Goal: Task Accomplishment & Management: Use online tool/utility

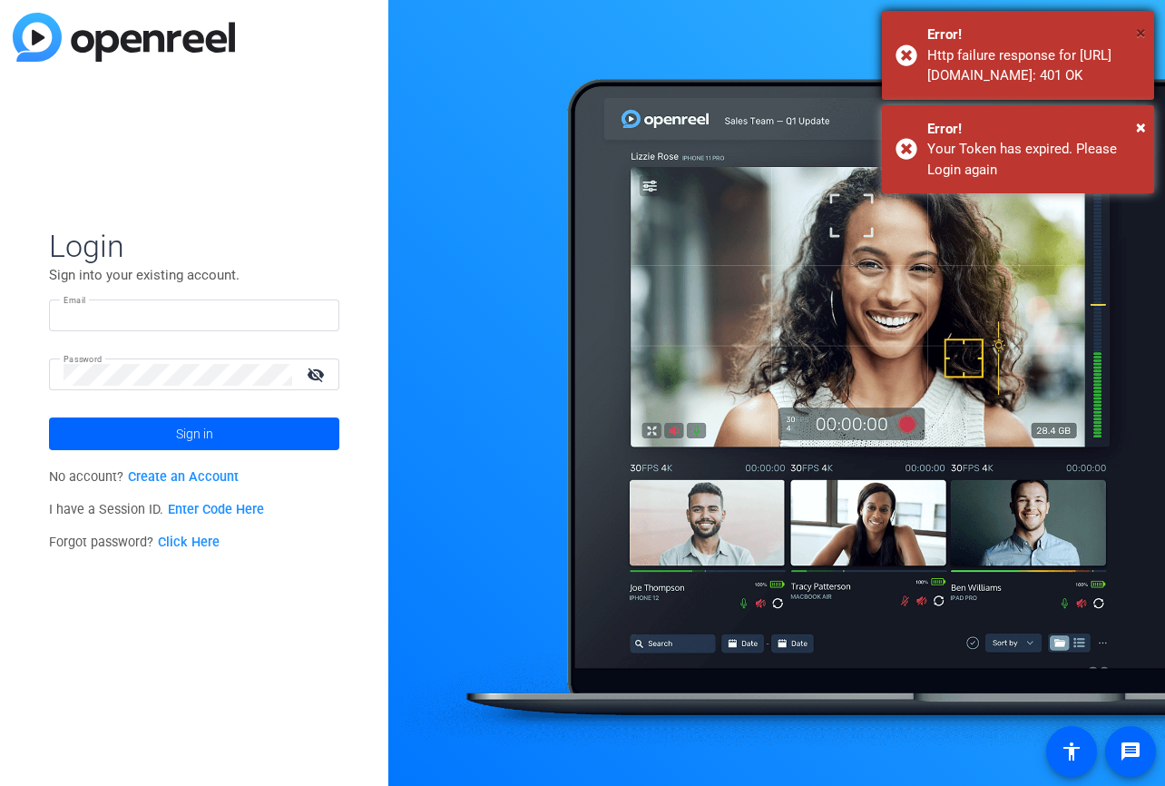
type input "[EMAIL_ADDRESS][DOMAIN_NAME]"
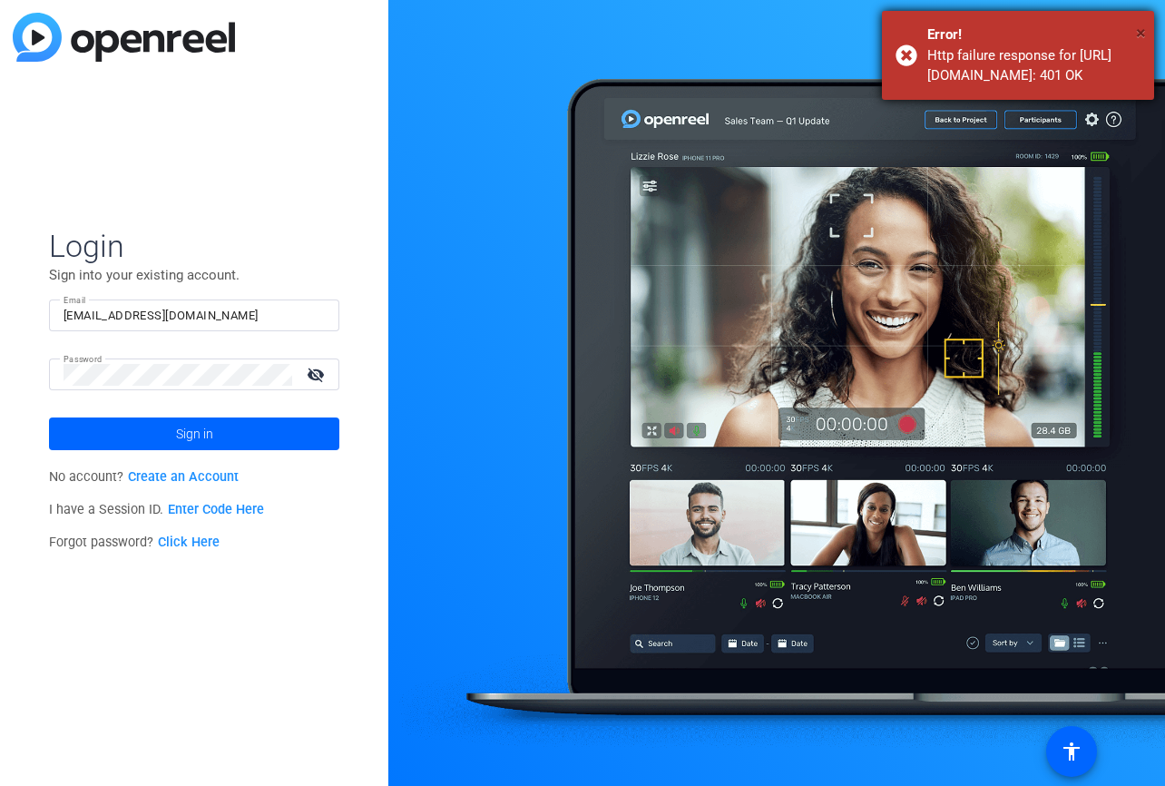
click at [1136, 32] on span "×" at bounding box center [1141, 33] width 10 height 22
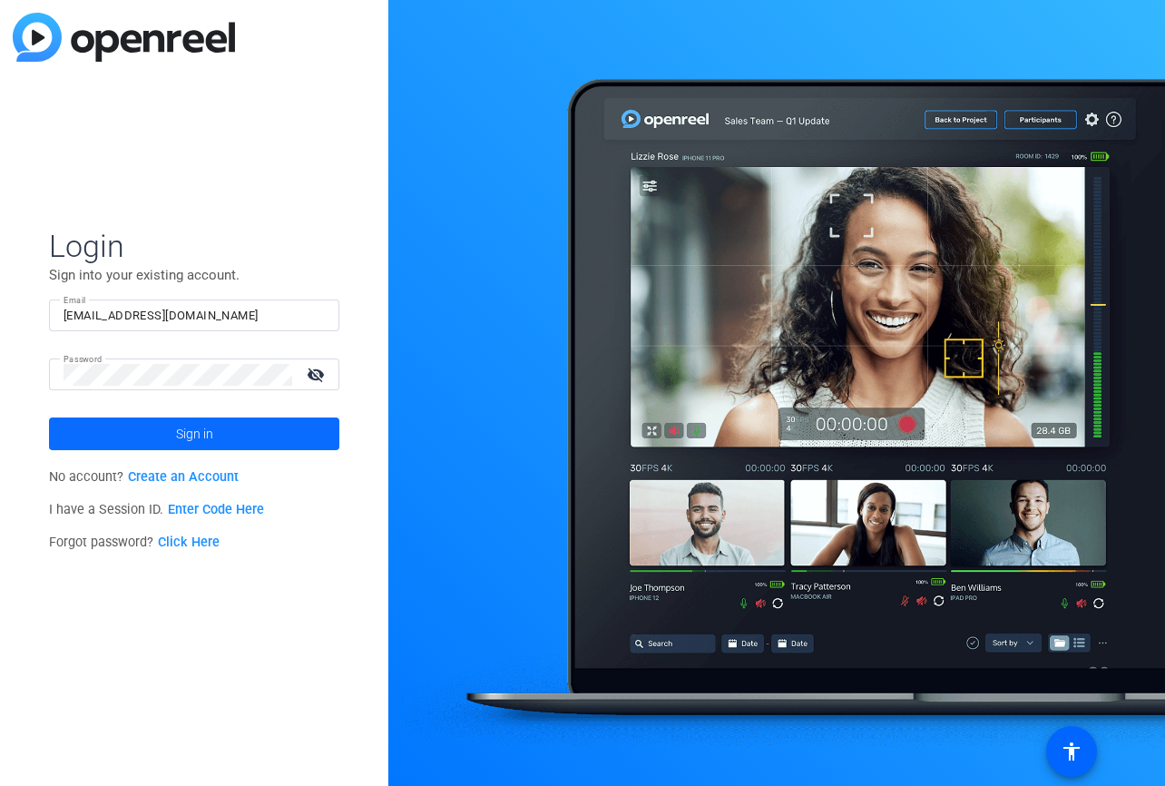
click at [135, 432] on span at bounding box center [194, 434] width 290 height 44
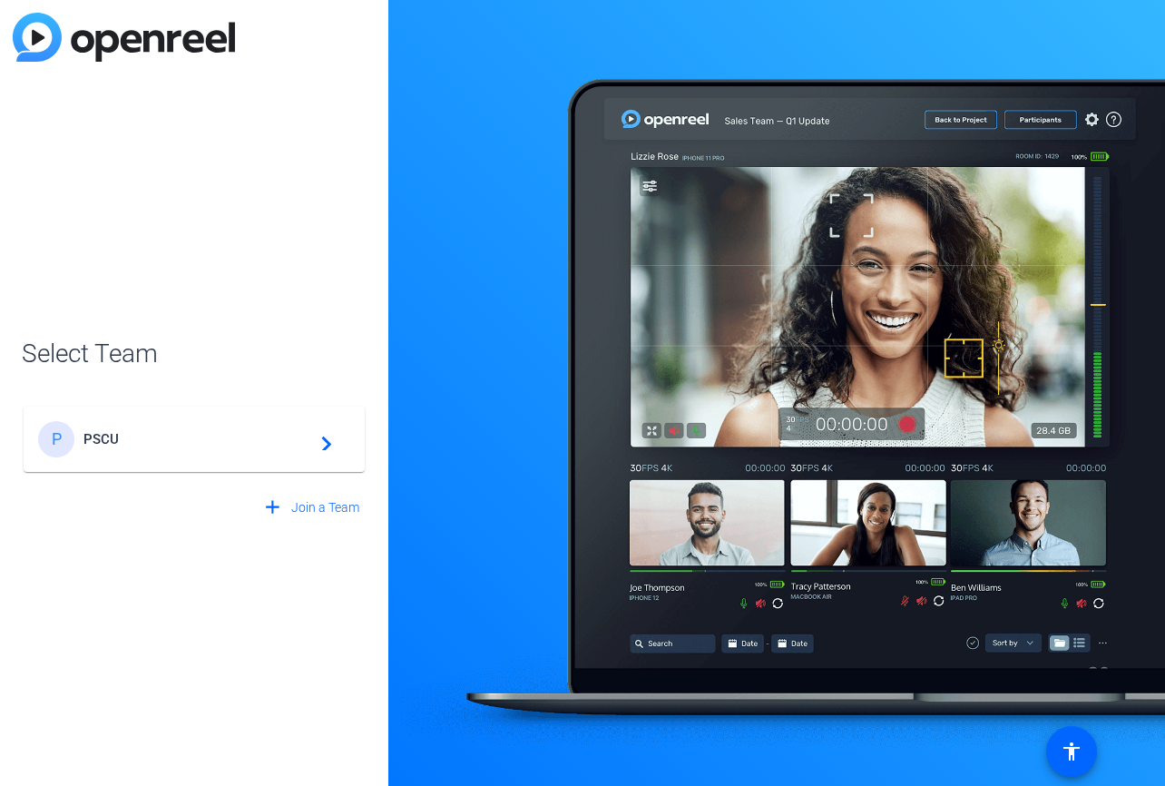
click at [151, 442] on span "PSCU" at bounding box center [196, 439] width 227 height 16
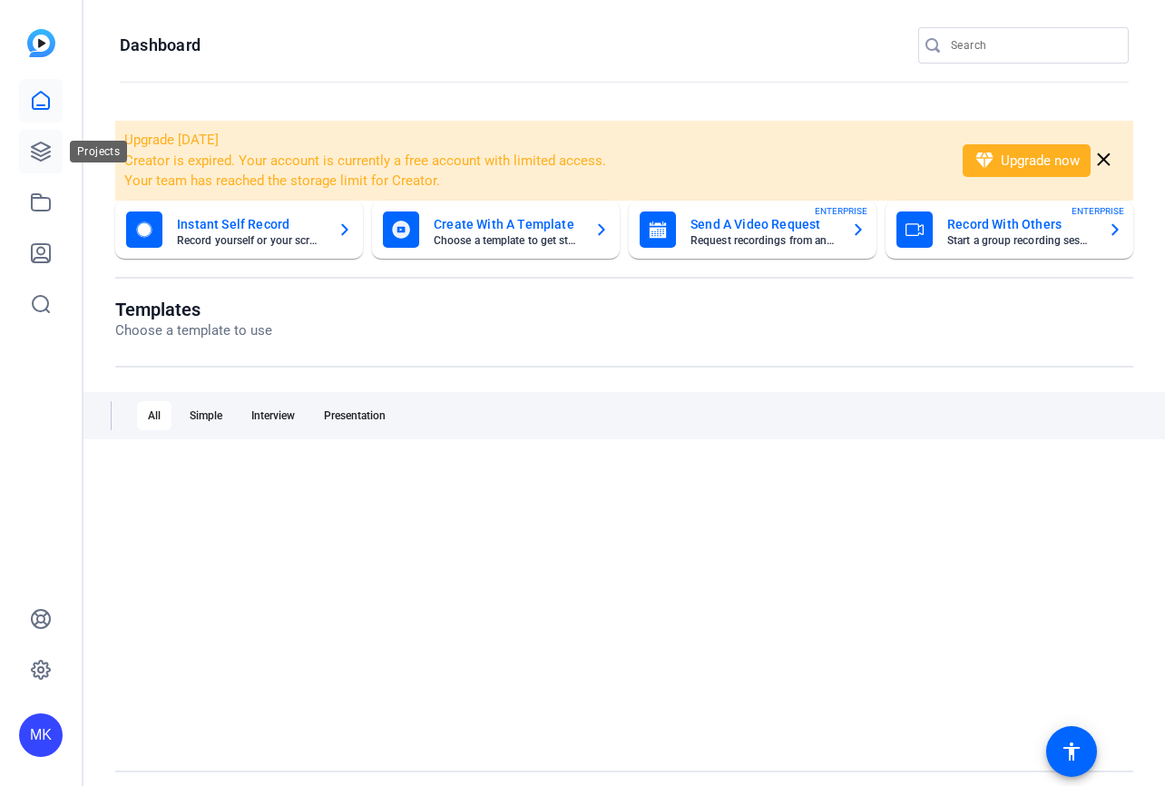
click at [44, 161] on icon at bounding box center [41, 152] width 22 height 22
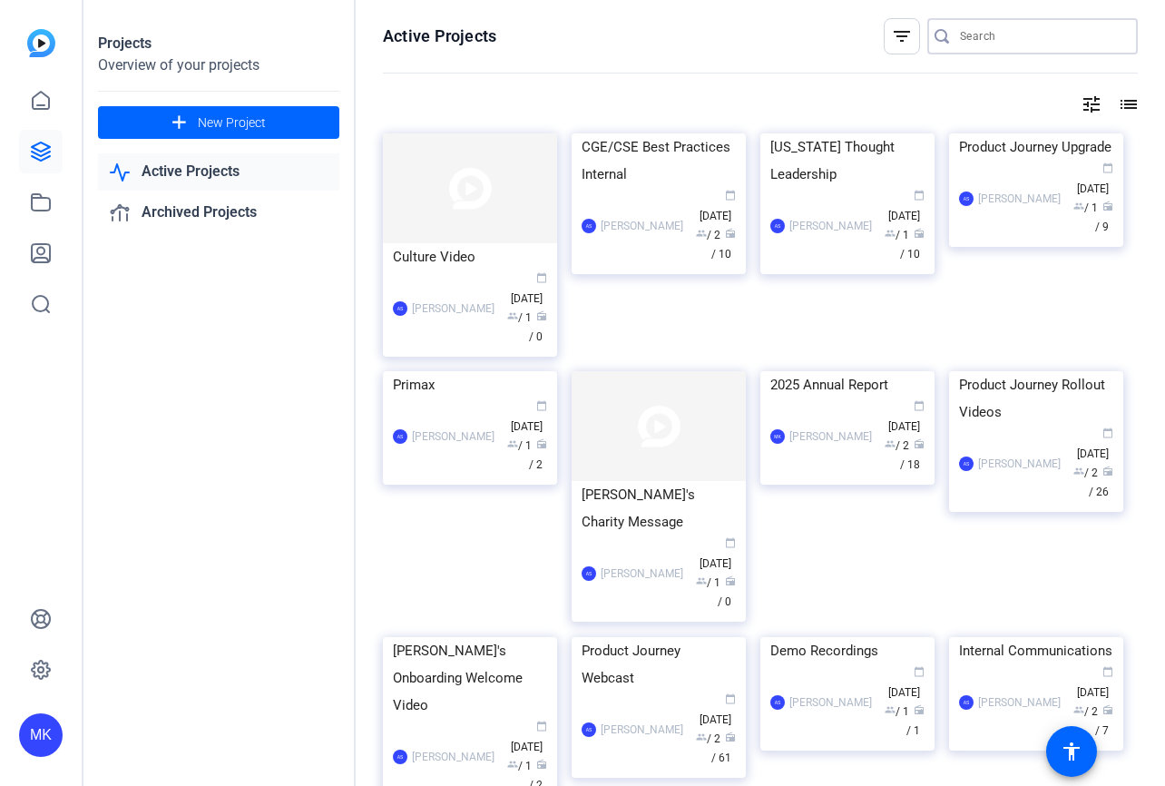
click at [1001, 41] on input "Search" at bounding box center [1041, 36] width 163 height 22
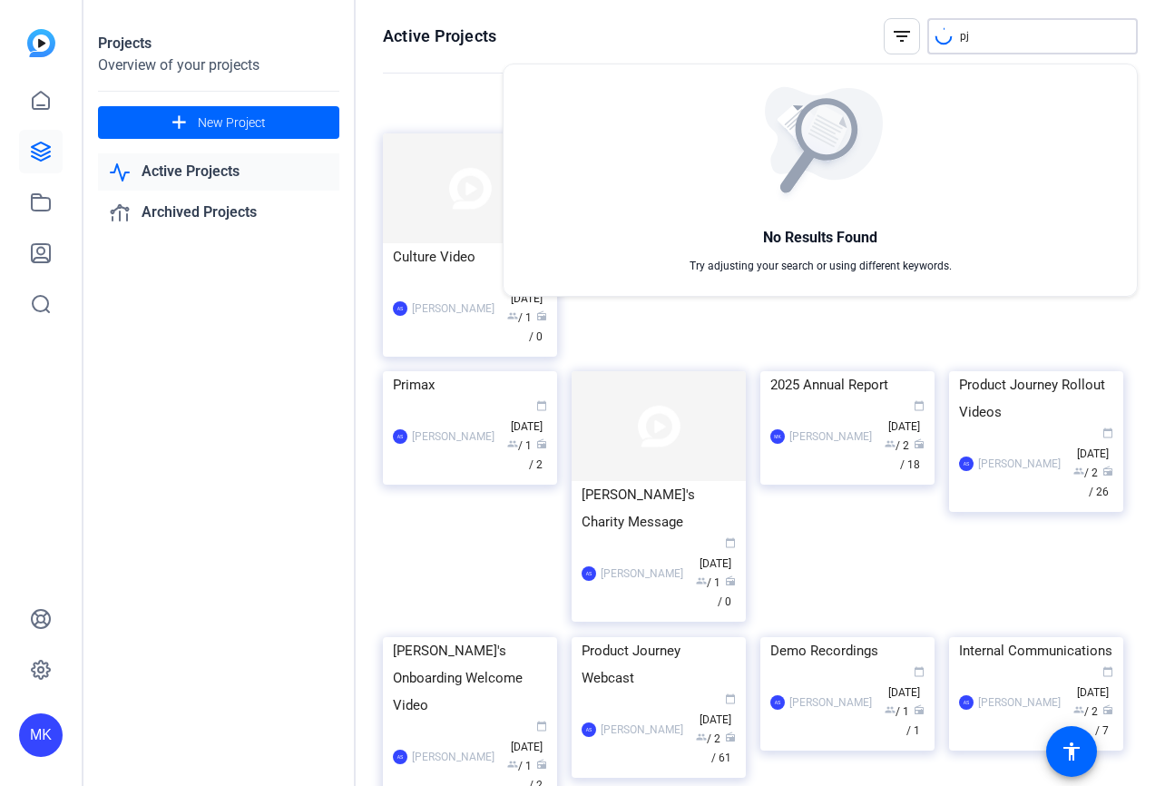
type input "p"
click at [790, 31] on div at bounding box center [582, 393] width 1165 height 786
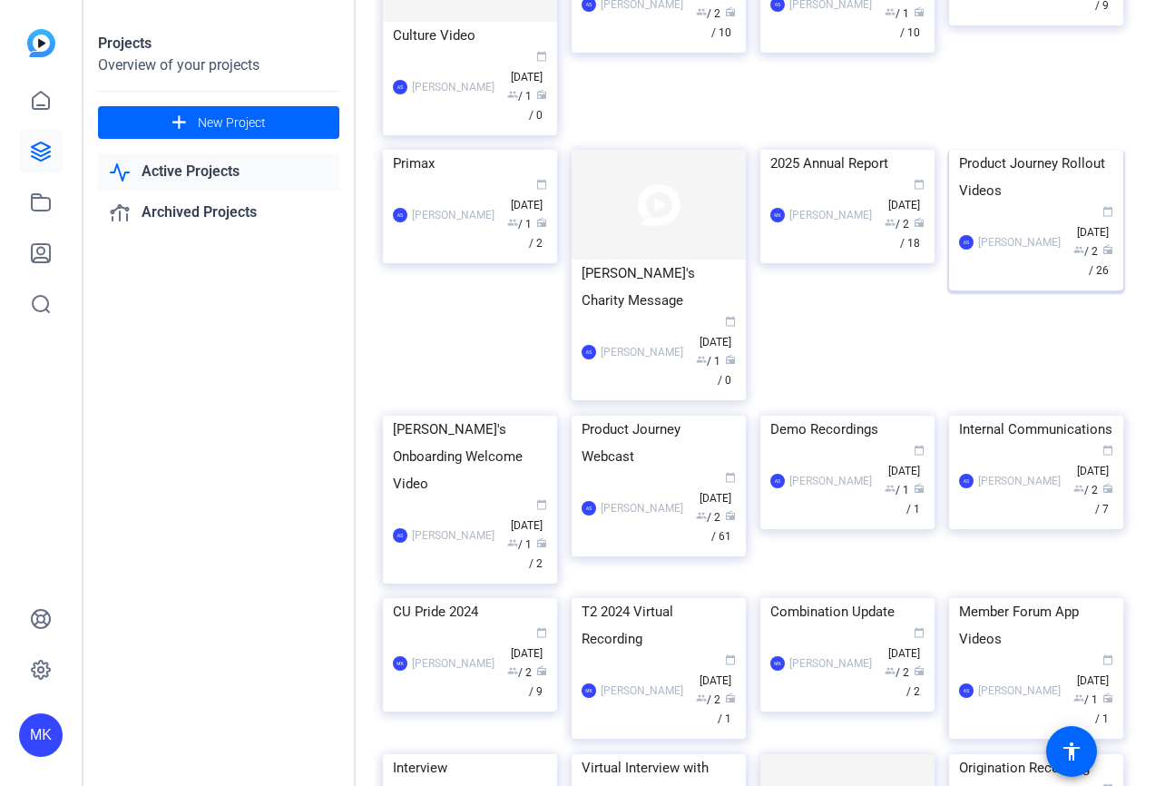
scroll to position [225, 0]
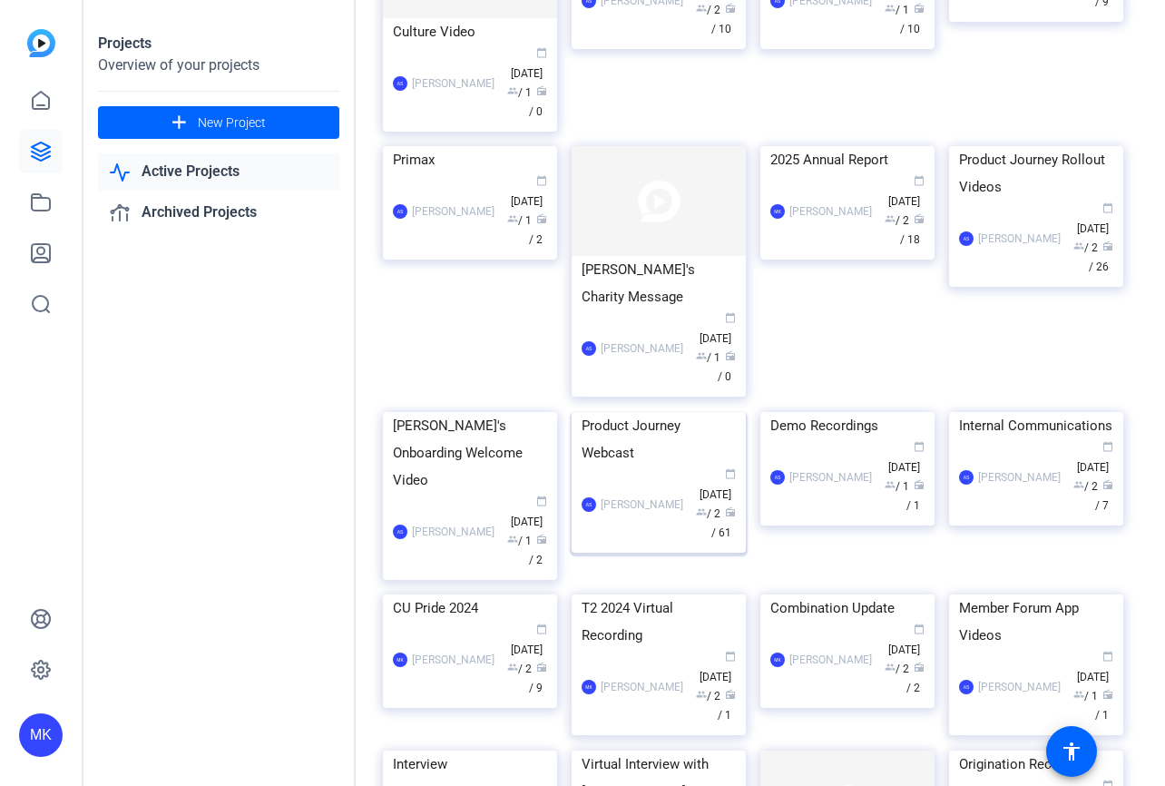
click at [670, 466] on div "Product Journey Webcast" at bounding box center [659, 439] width 154 height 54
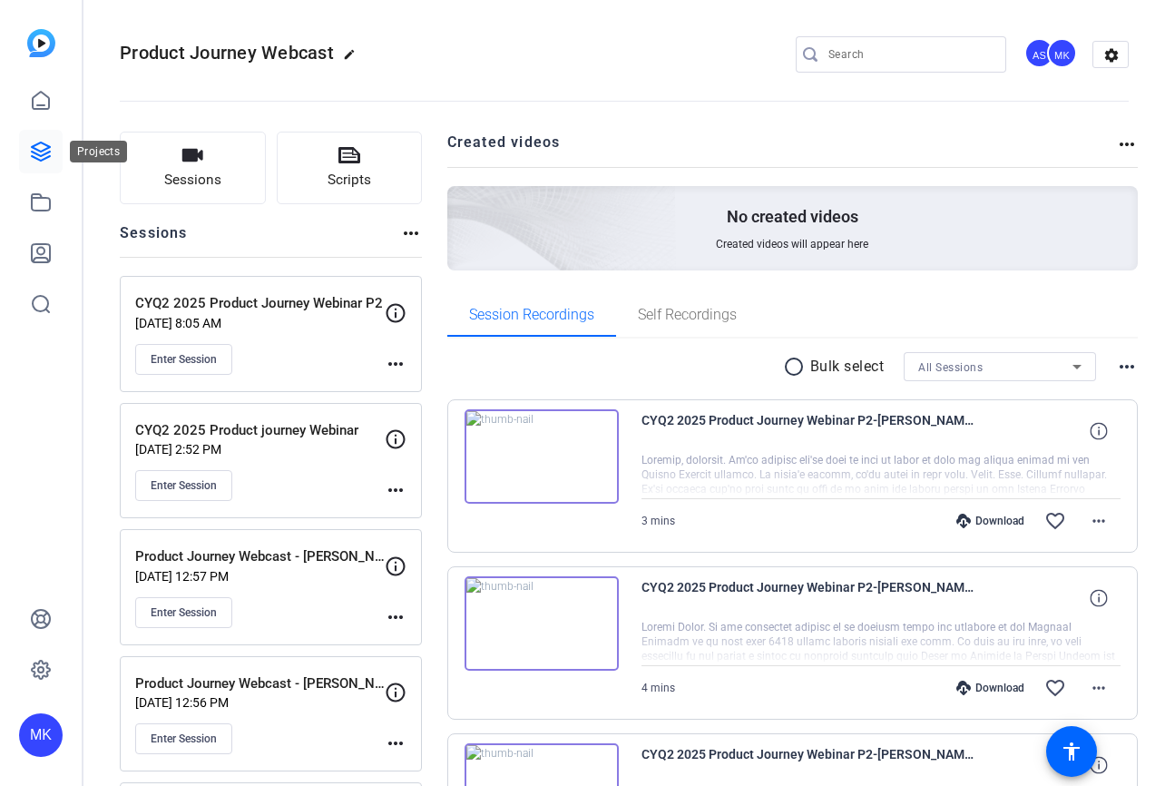
click at [41, 142] on icon at bounding box center [41, 151] width 18 height 18
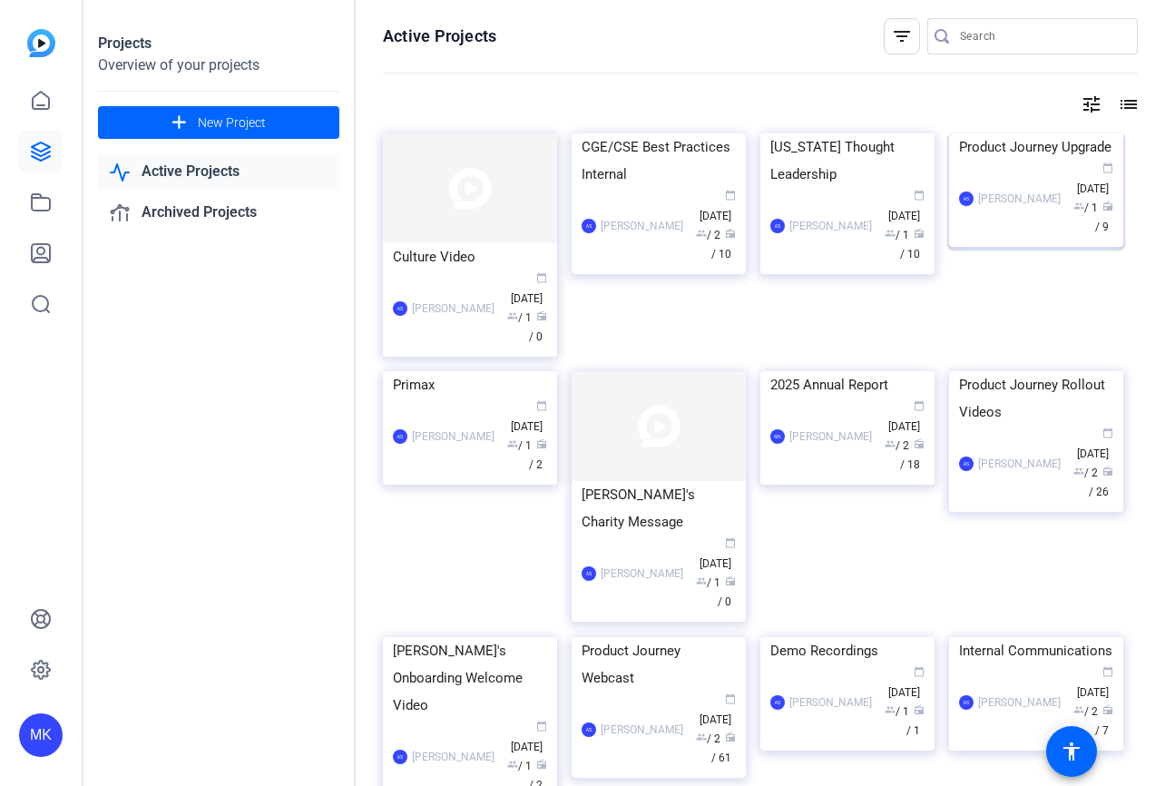
click at [1029, 237] on div "AS Ami Scheidler calendar_today May 05 group / 1 radio / 9" at bounding box center [1036, 199] width 154 height 76
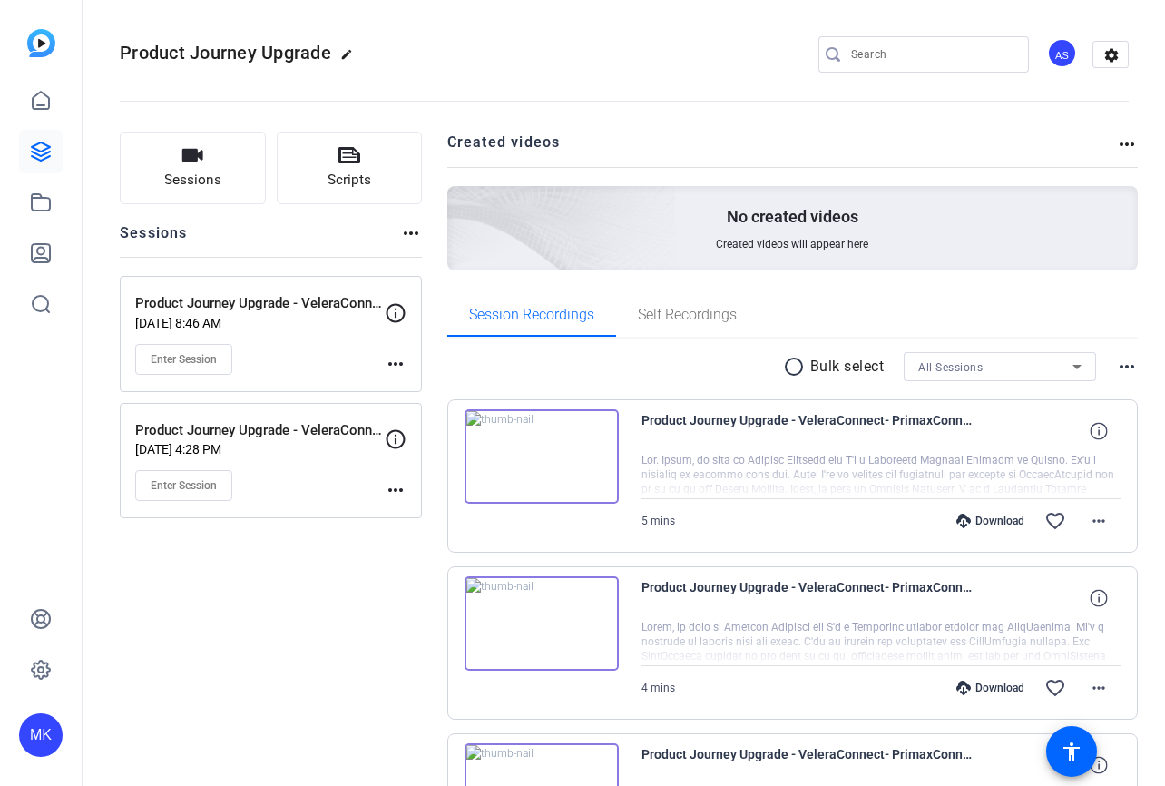
click at [280, 310] on p "Product Journey Upgrade - VeleraConnect, PrimaxConnect, CardConnect" at bounding box center [259, 303] width 249 height 21
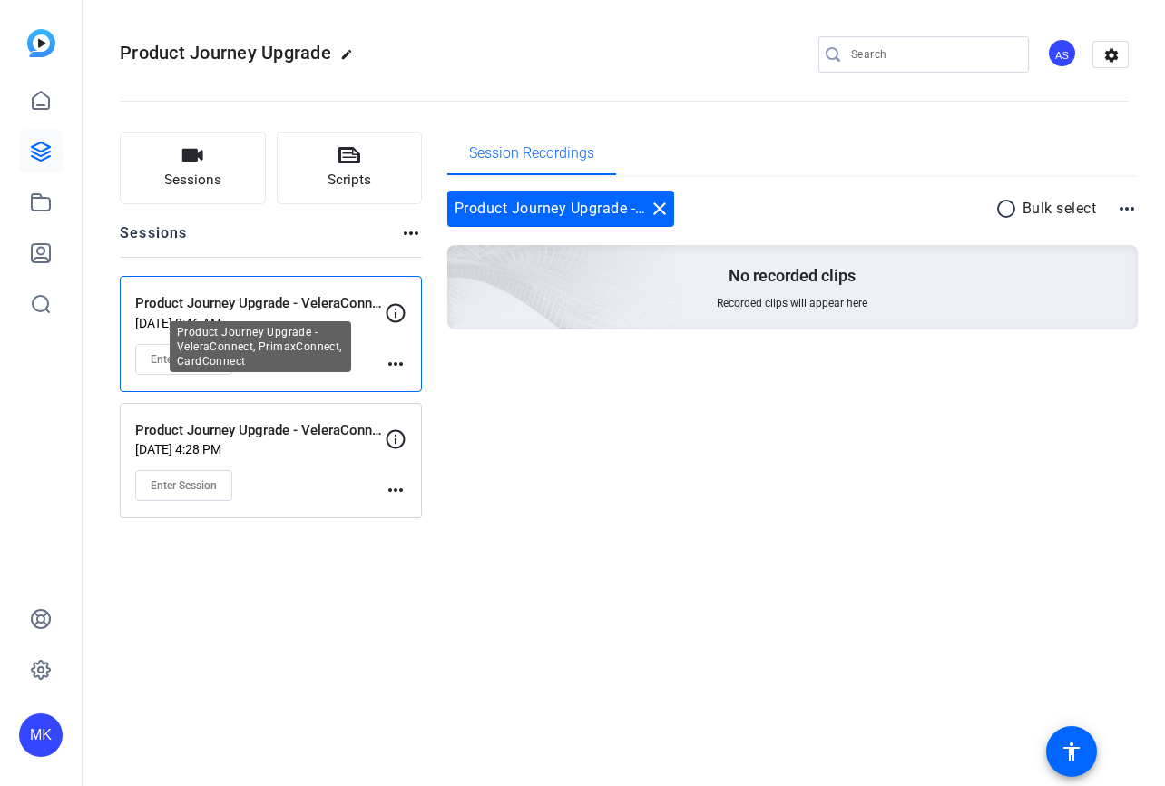
click at [284, 303] on p "Product Journey Upgrade - VeleraConnect, PrimaxConnect, CardConnect" at bounding box center [259, 303] width 249 height 21
click at [403, 363] on mat-icon "more_horiz" at bounding box center [396, 364] width 22 height 22
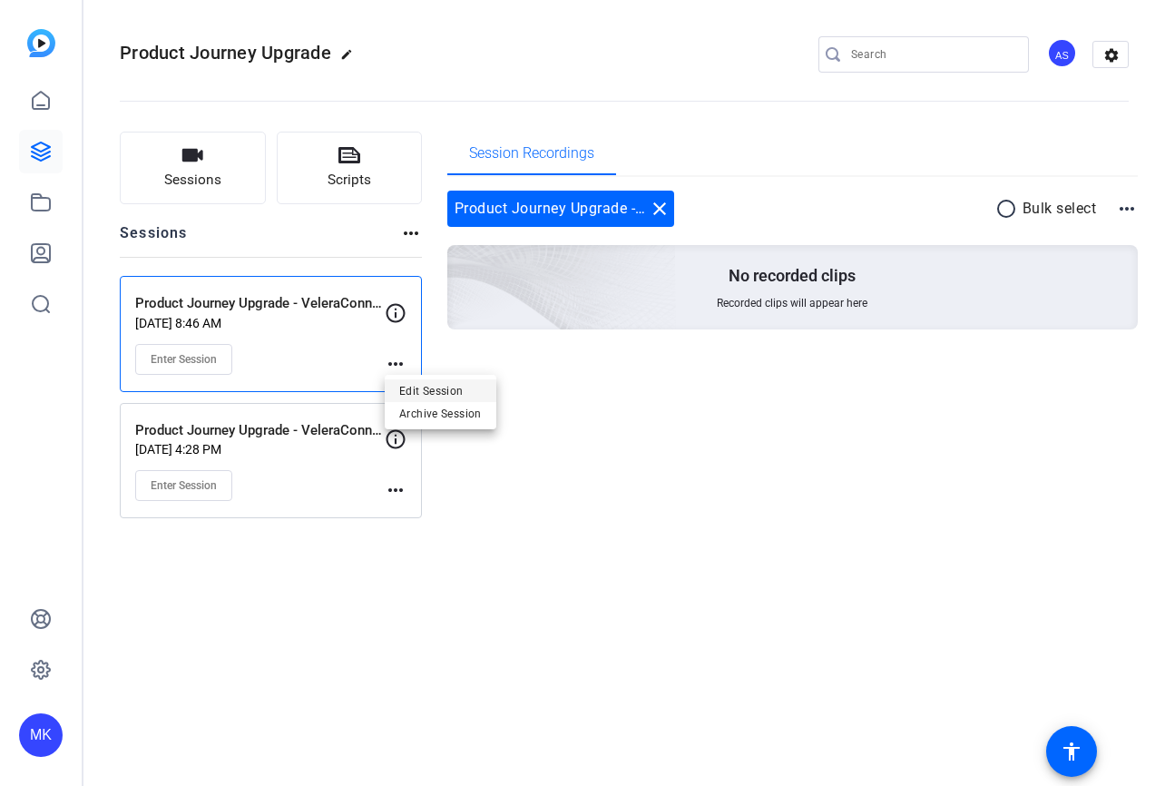
click at [426, 392] on span "Edit Session" at bounding box center [440, 390] width 83 height 22
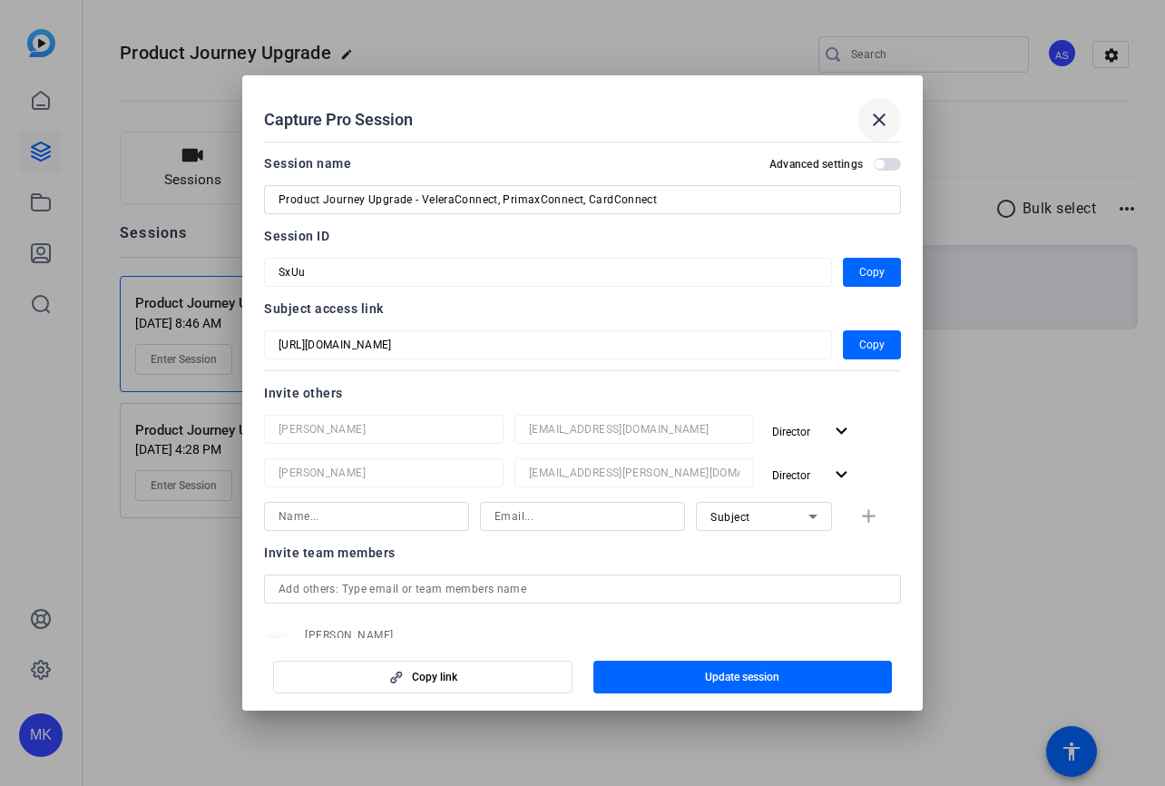
click at [876, 116] on mat-icon "close" at bounding box center [879, 120] width 22 height 22
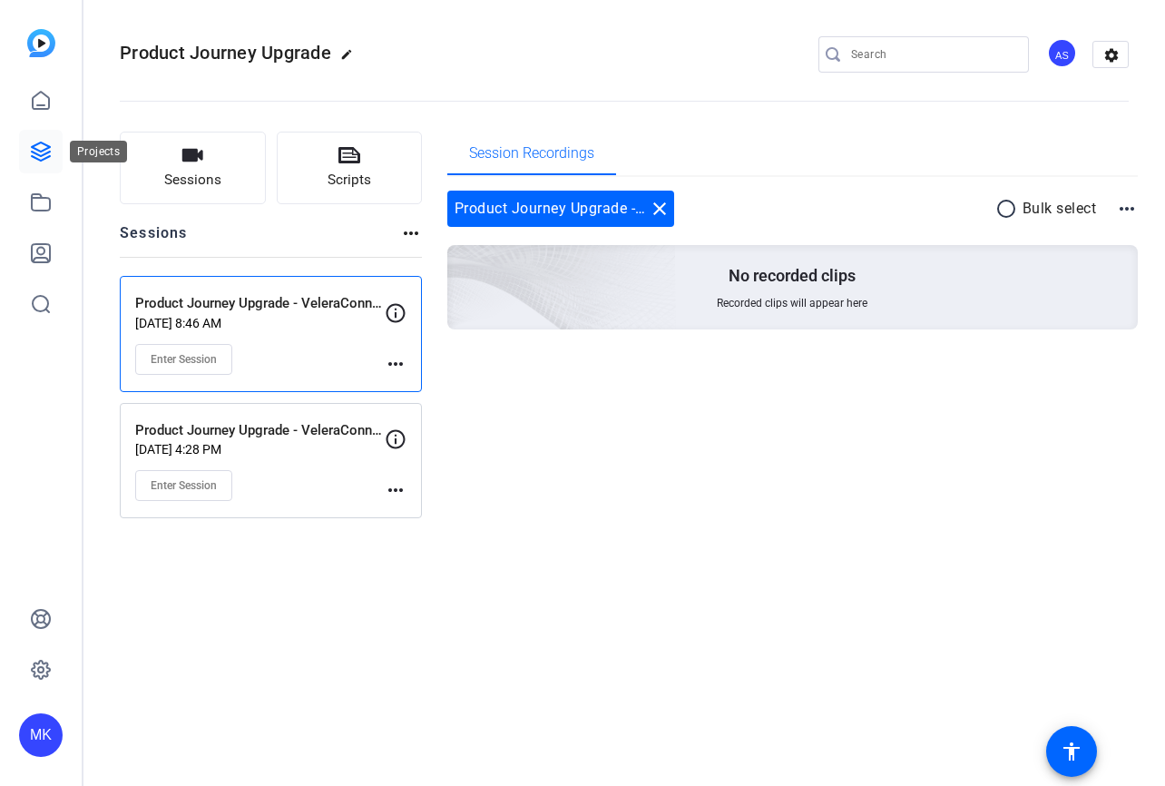
click at [47, 152] on icon at bounding box center [41, 151] width 18 height 18
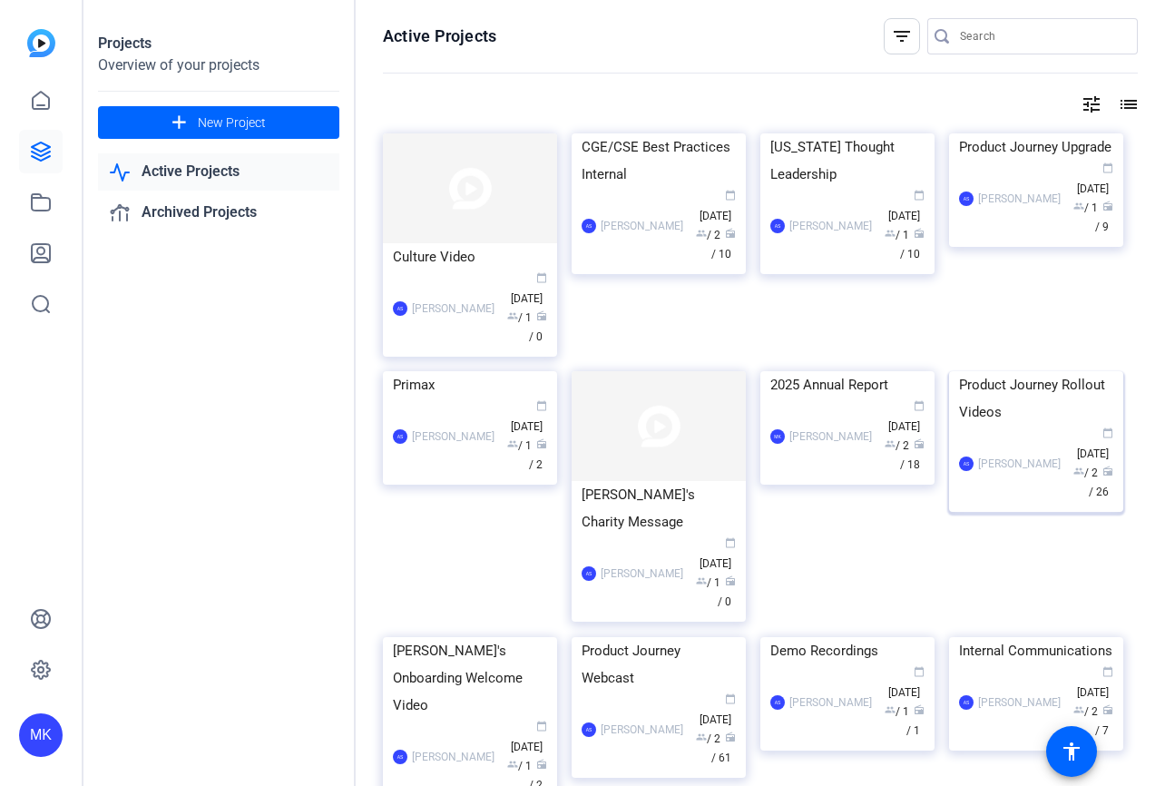
click at [1036, 426] on div "Product Journey Rollout Videos" at bounding box center [1036, 398] width 154 height 54
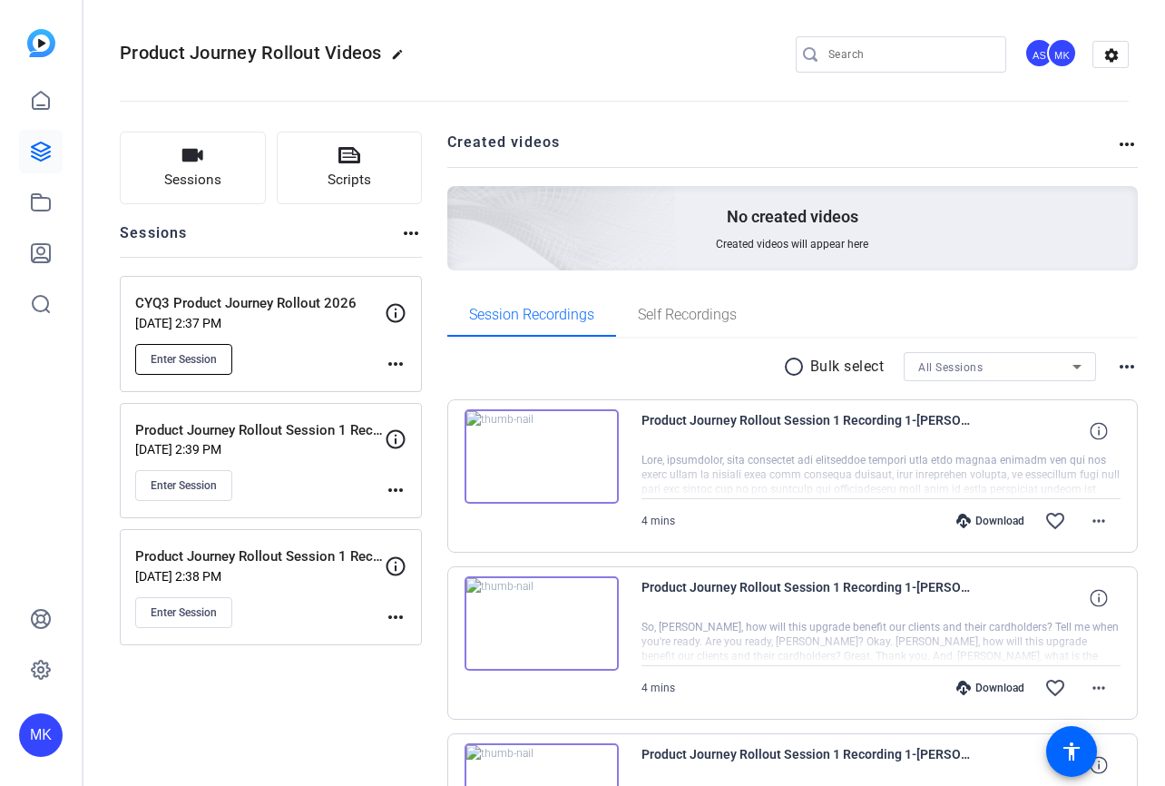
click at [219, 358] on button "Enter Session" at bounding box center [183, 359] width 97 height 31
click at [401, 365] on mat-icon "more_horiz" at bounding box center [396, 364] width 22 height 22
click at [424, 386] on span "Edit Session" at bounding box center [440, 390] width 83 height 22
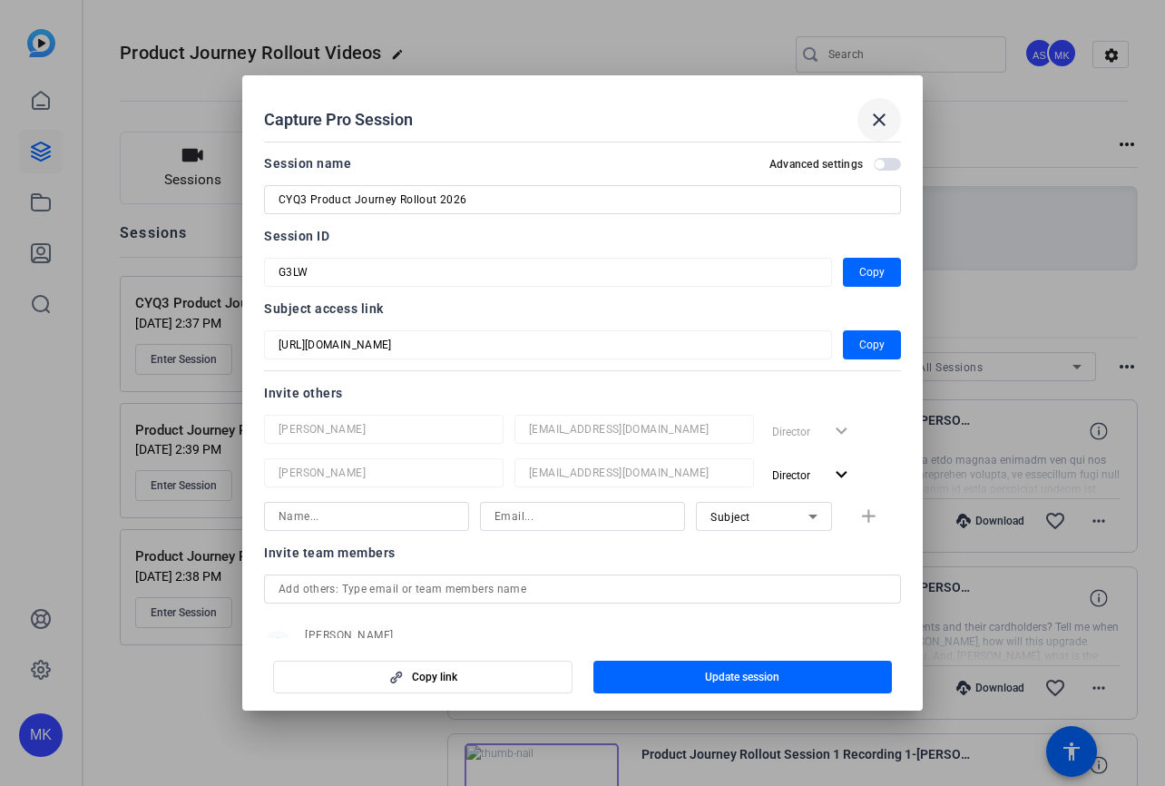
click at [883, 113] on mat-icon "close" at bounding box center [879, 120] width 22 height 22
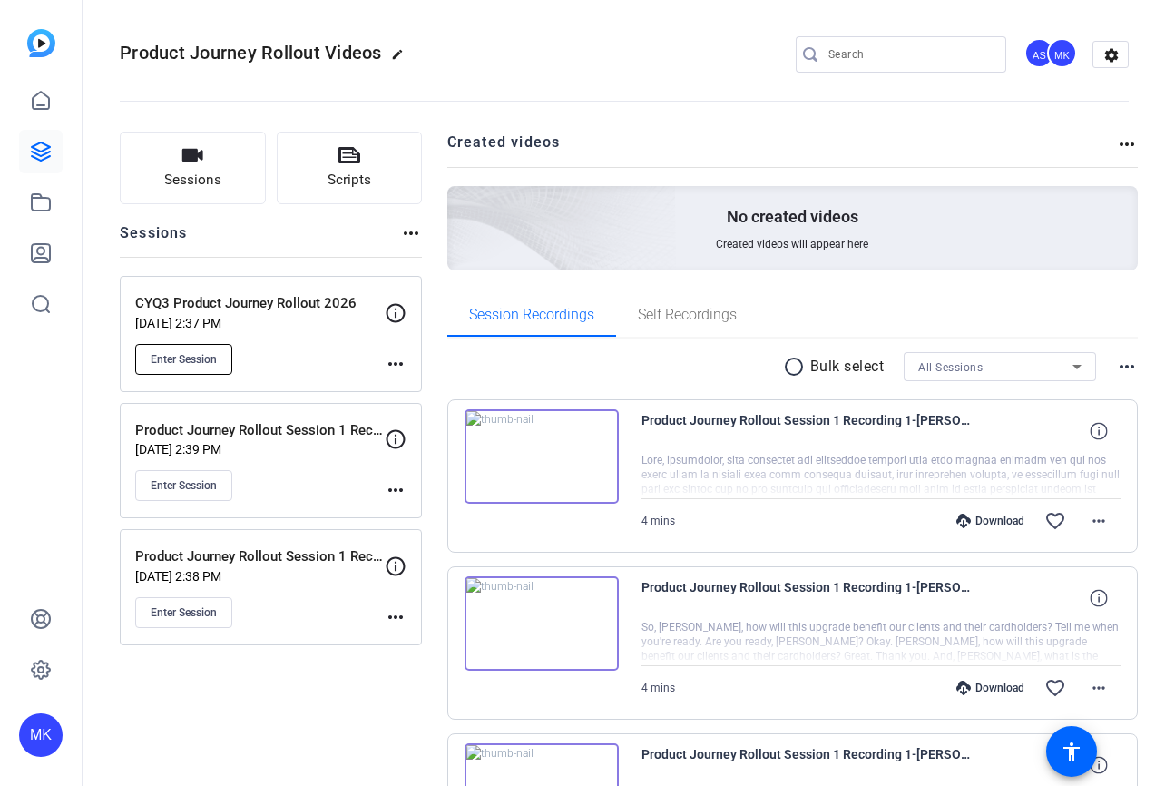
click at [173, 364] on span "Enter Session" at bounding box center [184, 359] width 66 height 15
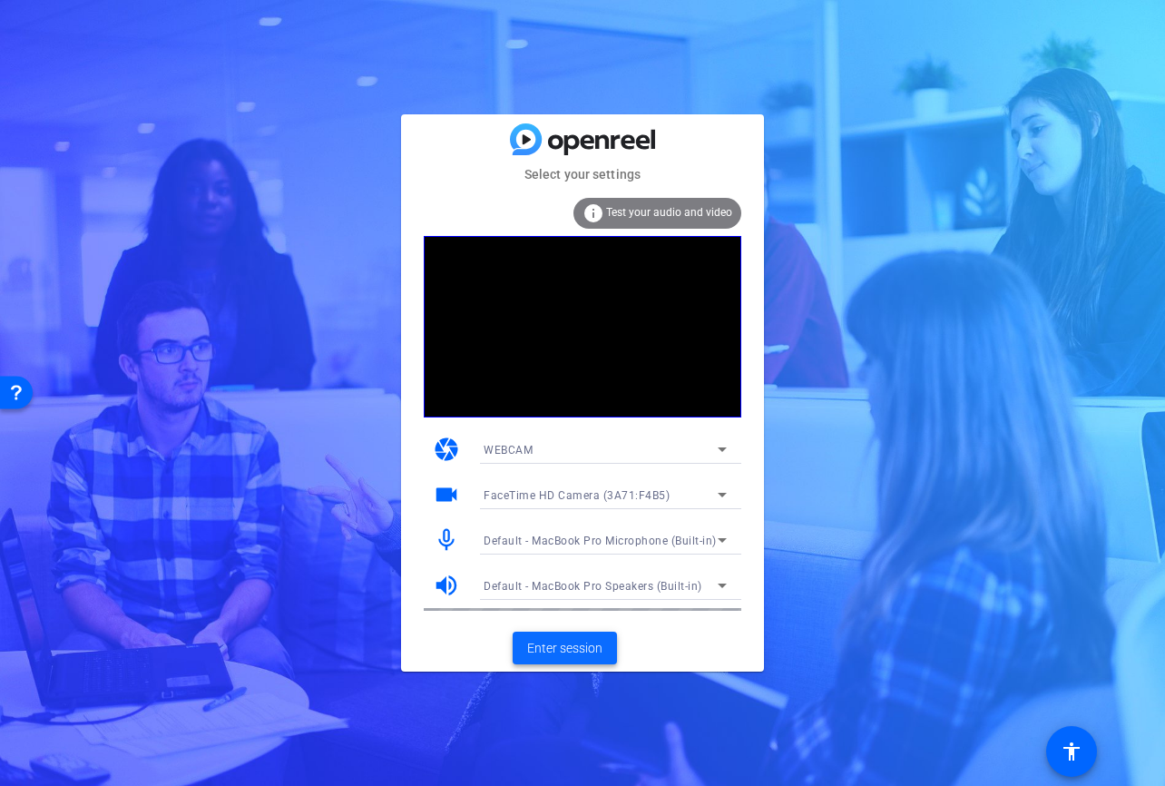
click at [579, 653] on span "Enter session" at bounding box center [564, 648] width 75 height 19
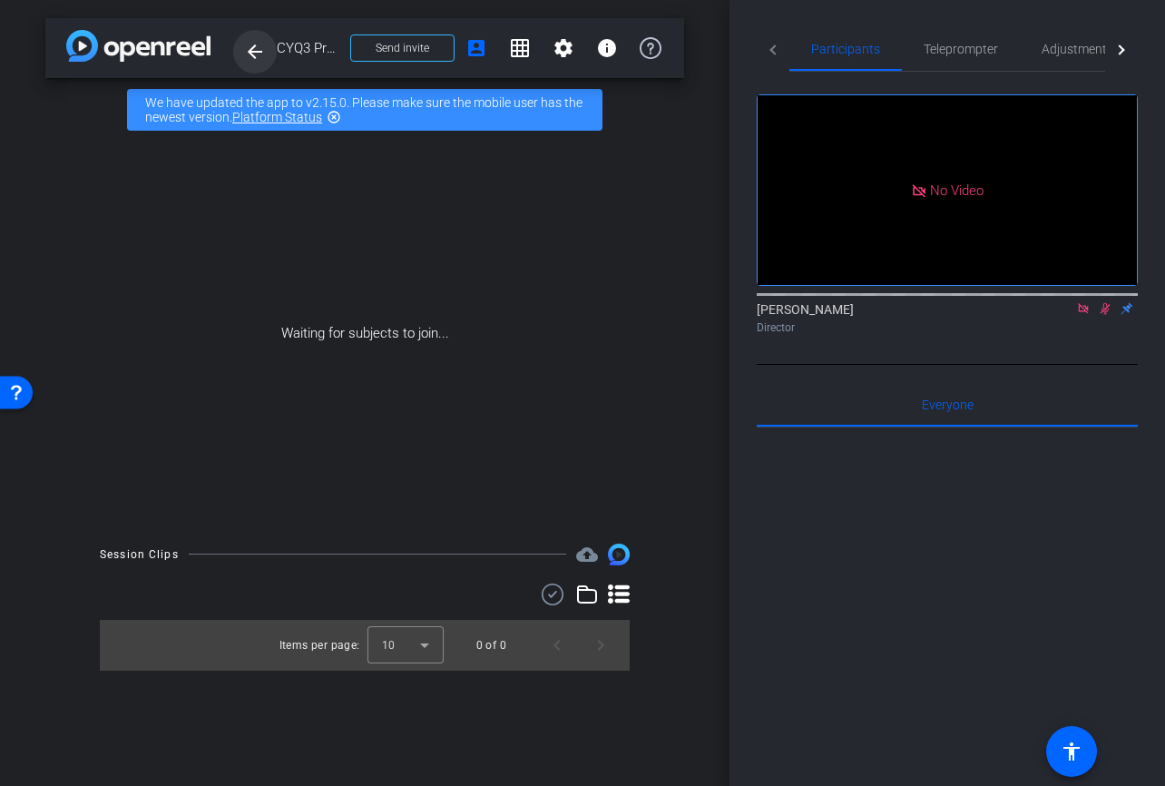
click at [249, 50] on mat-icon "arrow_back" at bounding box center [255, 52] width 22 height 22
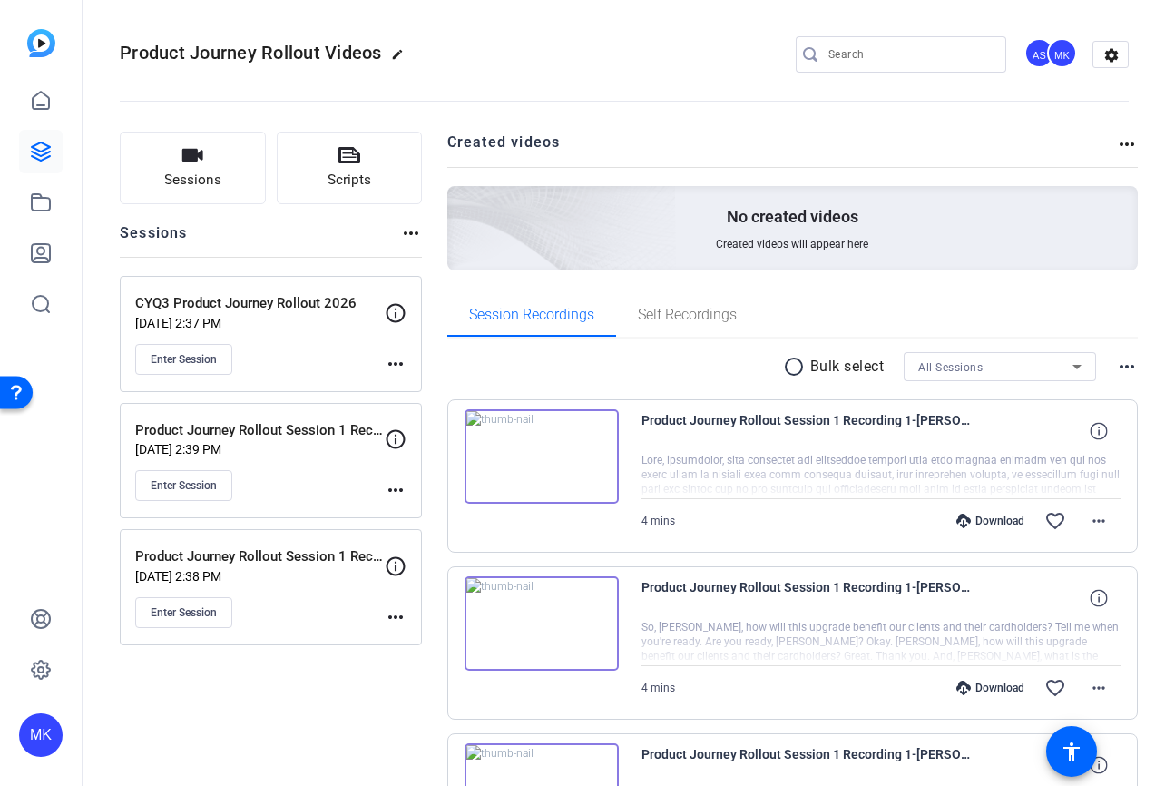
click at [396, 364] on mat-icon "more_horiz" at bounding box center [396, 364] width 22 height 22
click at [414, 386] on span "Edit Session" at bounding box center [440, 390] width 83 height 22
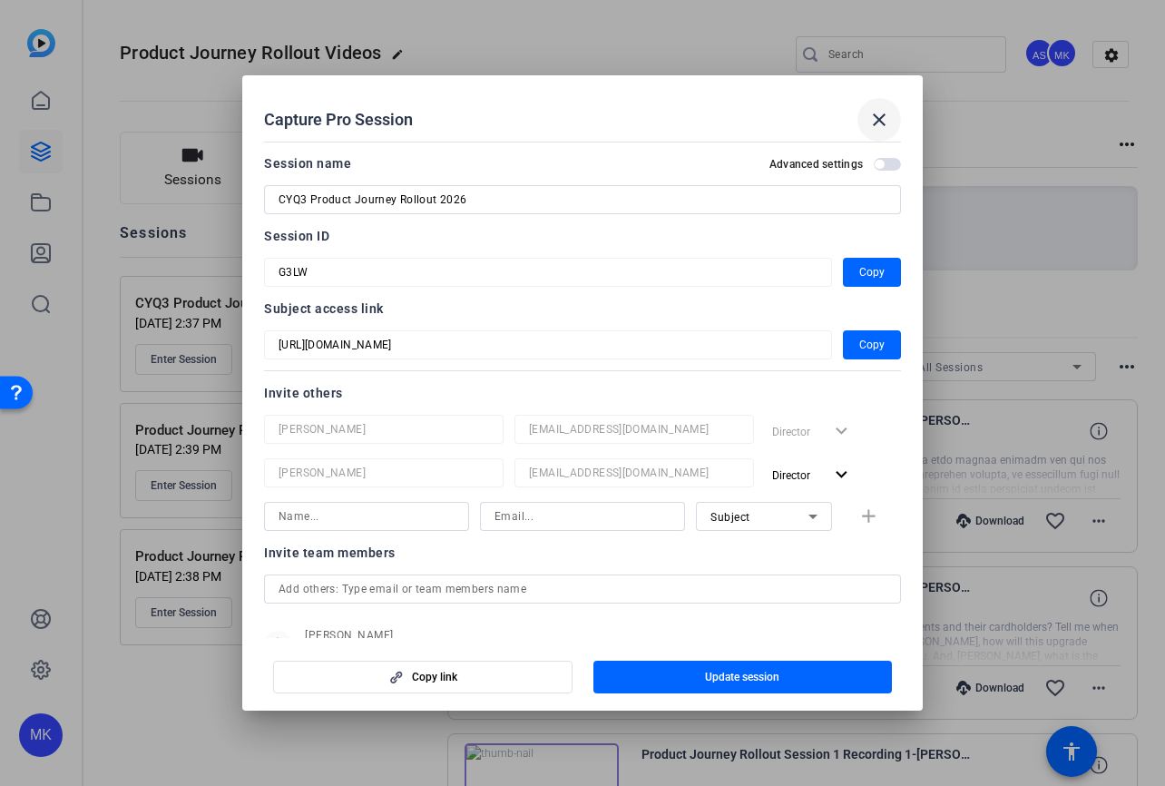
click at [885, 114] on mat-icon "close" at bounding box center [879, 120] width 22 height 22
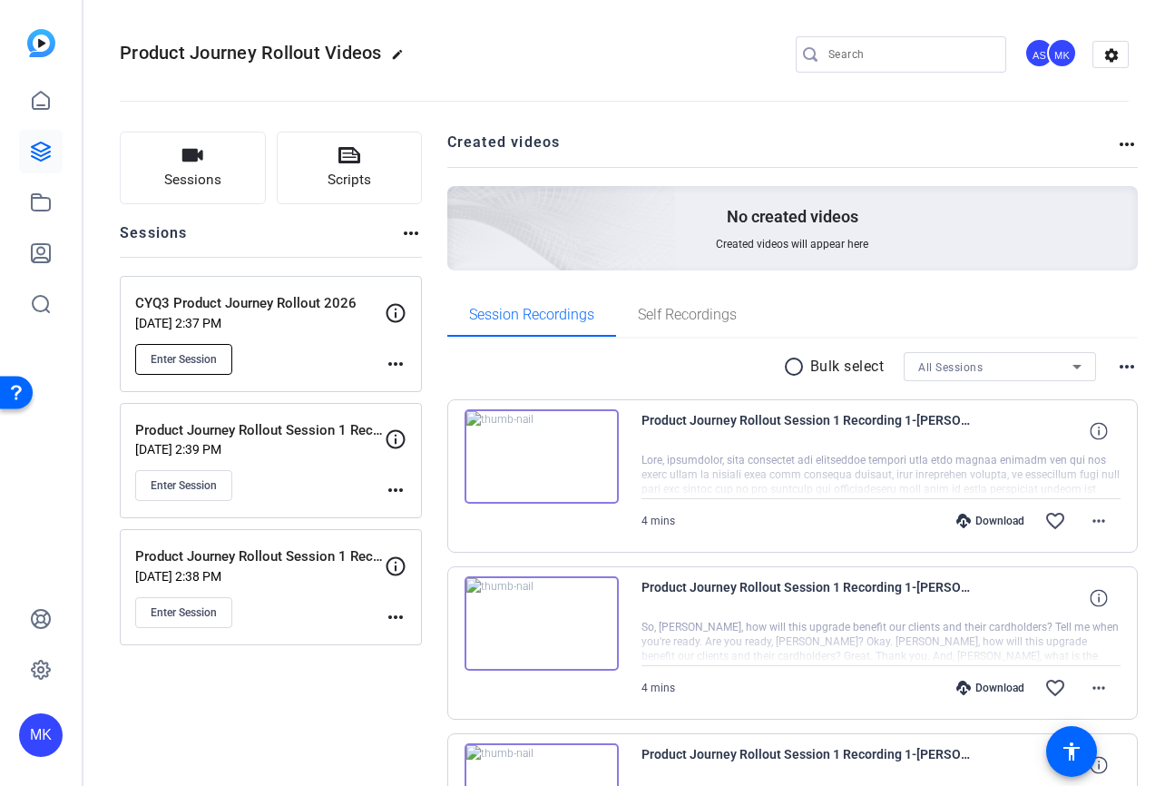
click at [209, 352] on span "Enter Session" at bounding box center [184, 359] width 66 height 15
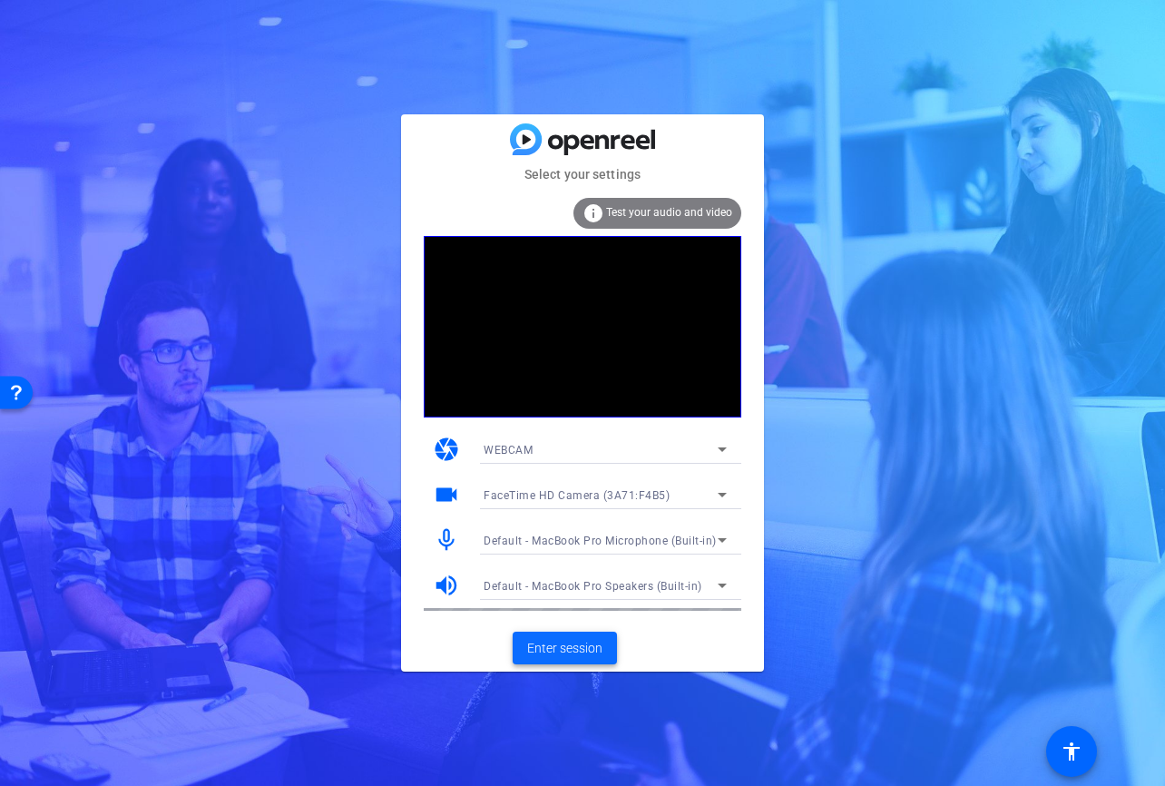
click at [554, 651] on span "Enter session" at bounding box center [564, 648] width 75 height 19
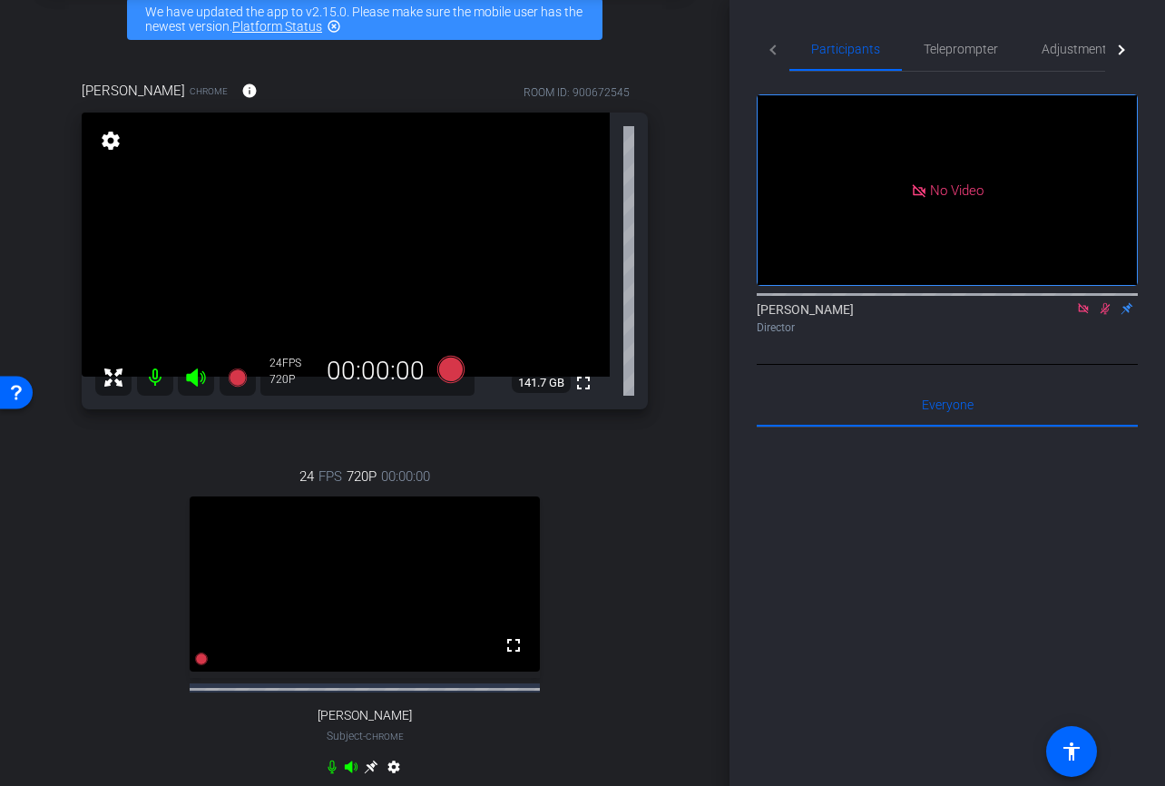
scroll to position [92, 0]
click at [1083, 315] on icon at bounding box center [1083, 308] width 15 height 13
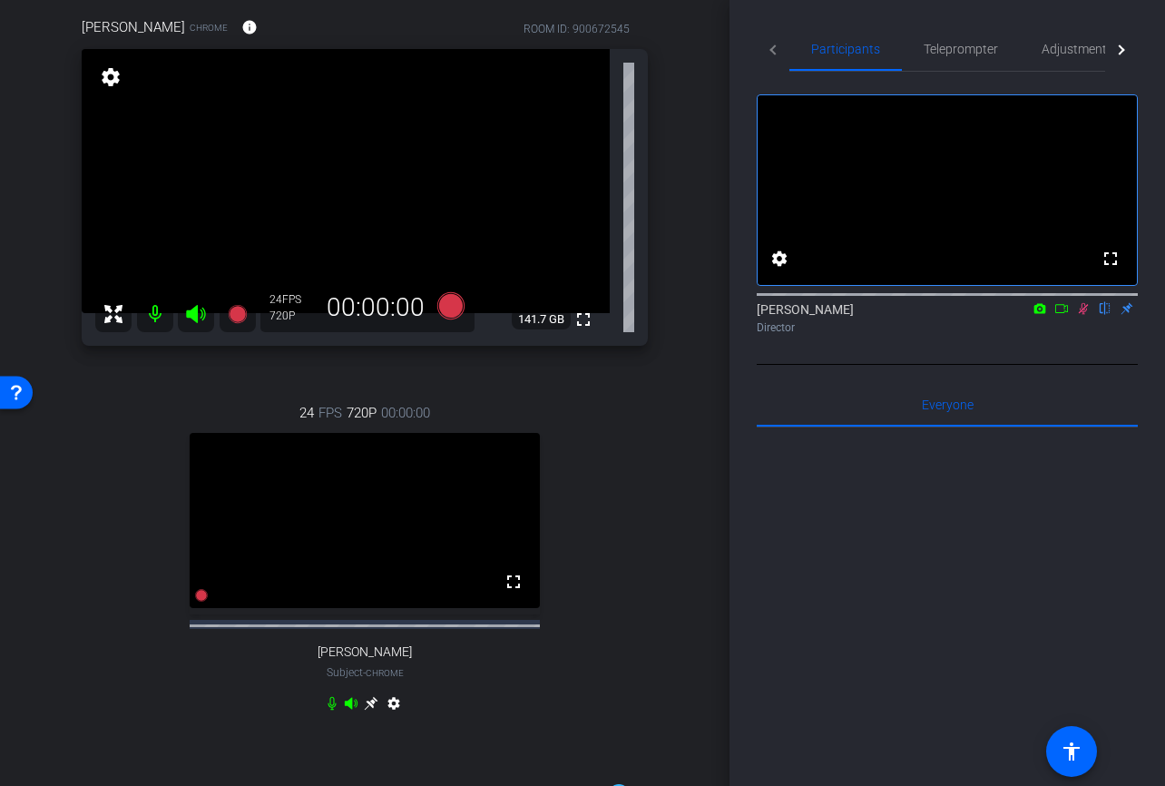
scroll to position [151, 0]
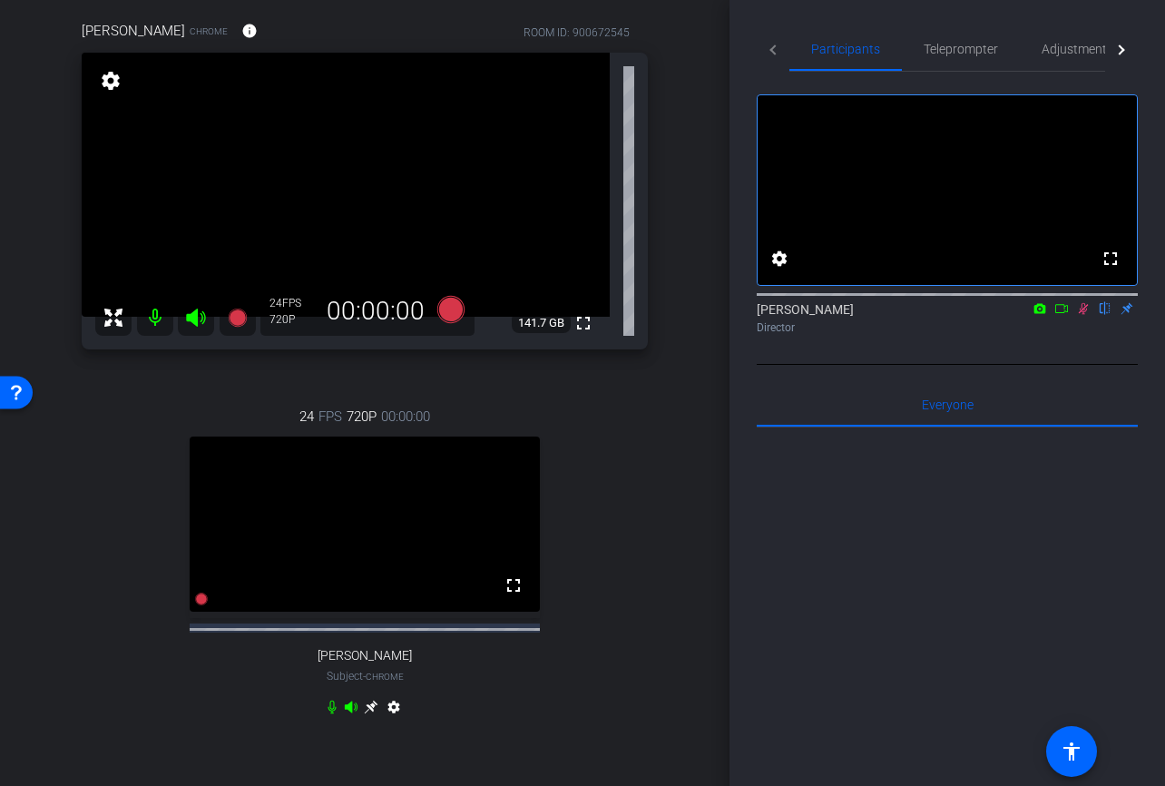
click at [389, 721] on mat-icon "settings" at bounding box center [394, 710] width 22 height 22
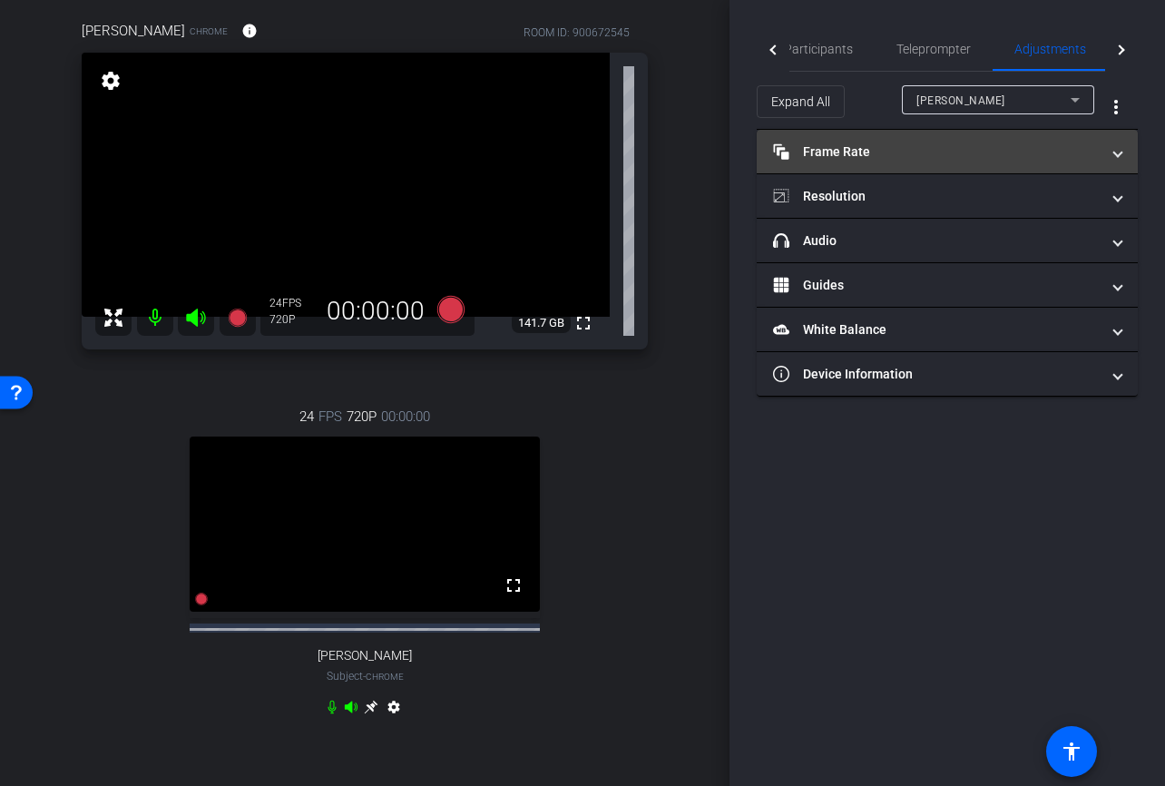
click at [876, 139] on mat-expansion-panel-header "Frame Rate Frame Rate" at bounding box center [947, 152] width 381 height 44
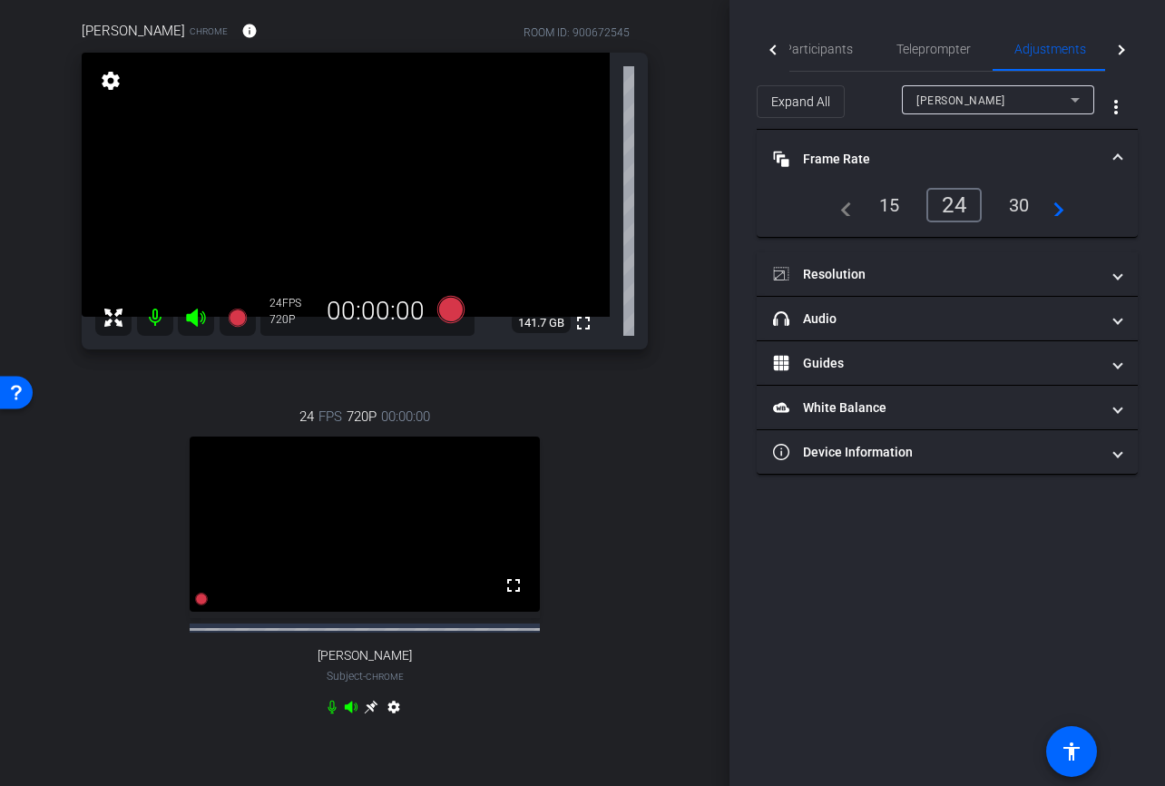
click at [1021, 200] on div "30" at bounding box center [1019, 205] width 48 height 31
click at [833, 49] on span "Participants" at bounding box center [818, 49] width 69 height 13
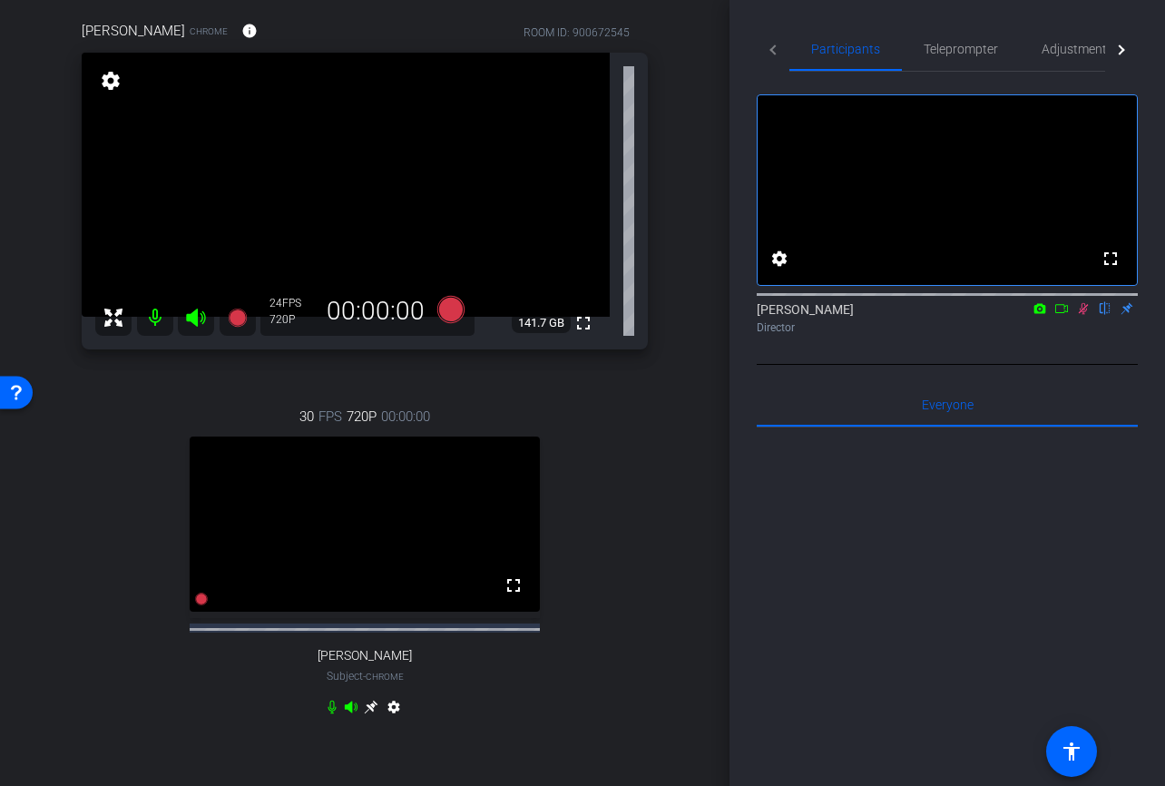
click at [1081, 315] on icon at bounding box center [1083, 308] width 15 height 13
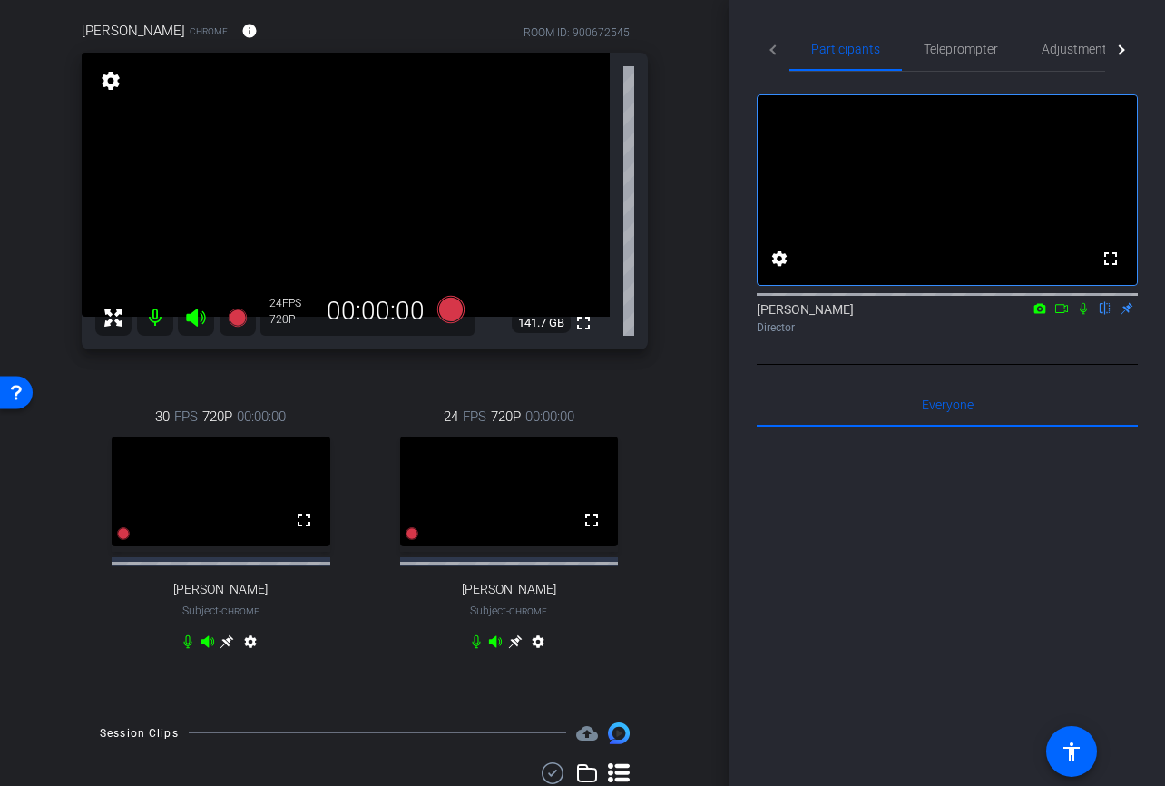
click at [253, 656] on mat-icon "settings" at bounding box center [251, 645] width 22 height 22
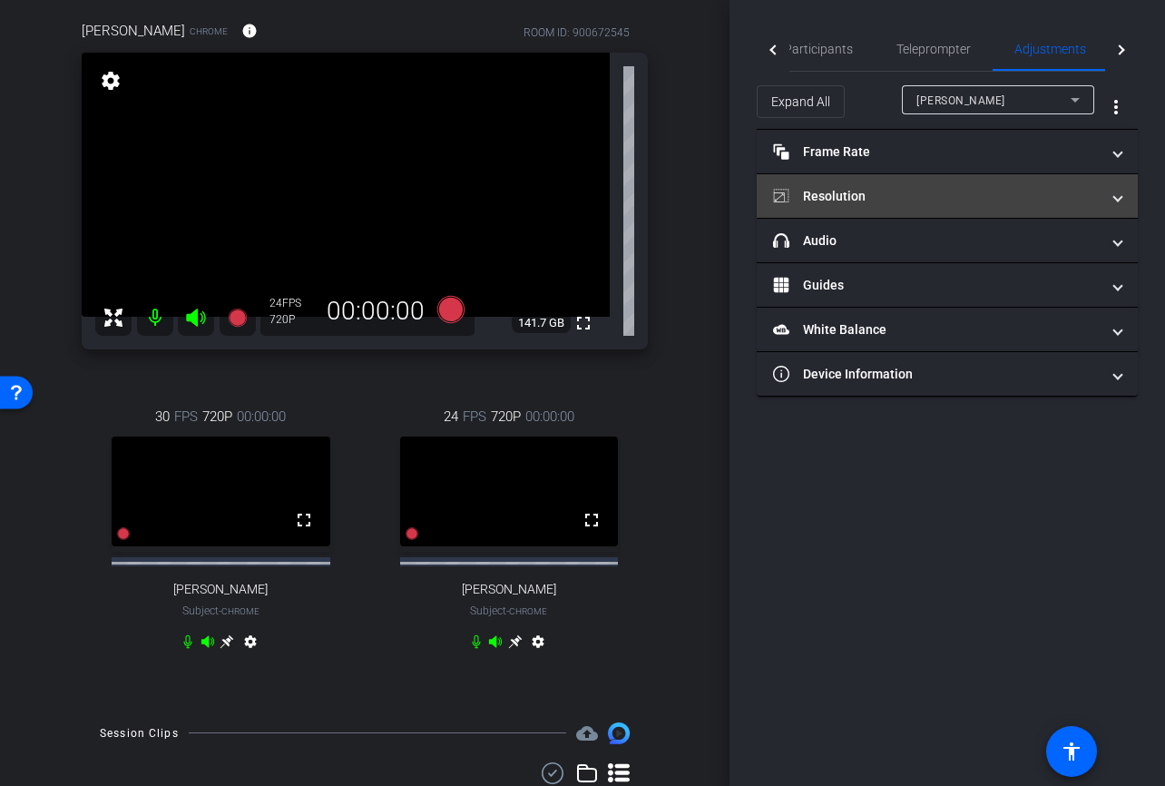
click at [904, 192] on mat-panel-title "Resolution" at bounding box center [936, 196] width 327 height 19
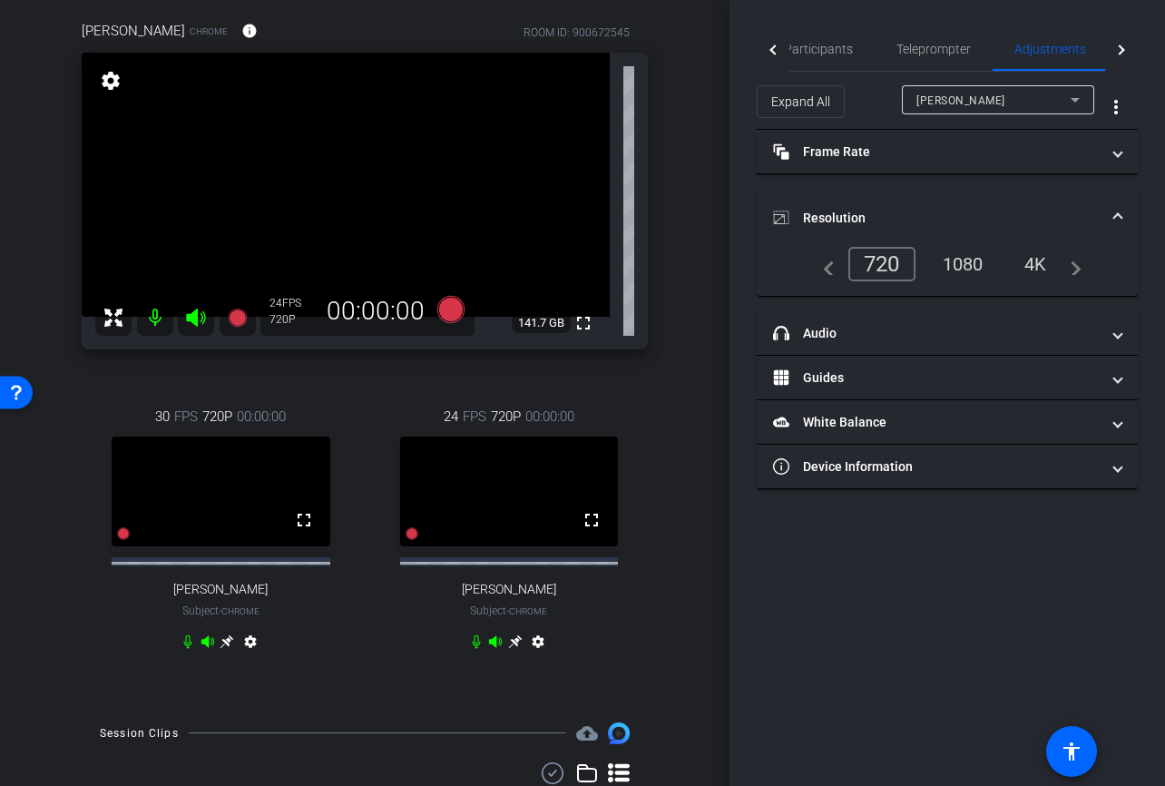
click at [955, 263] on div "1080" at bounding box center [963, 264] width 68 height 31
click at [113, 81] on mat-icon "settings" at bounding box center [110, 81] width 25 height 22
click at [965, 260] on div "1080" at bounding box center [963, 264] width 68 height 31
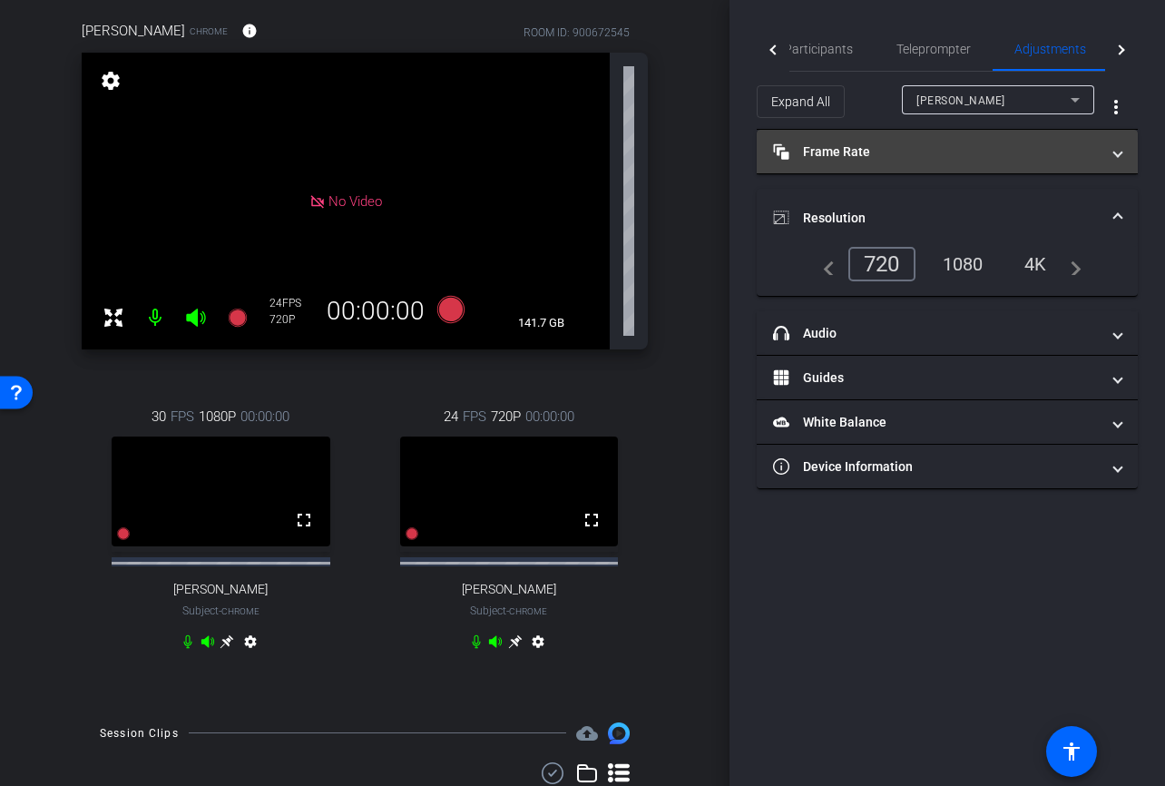
click at [1072, 160] on mat-panel-title "Frame Rate Frame Rate" at bounding box center [936, 151] width 327 height 19
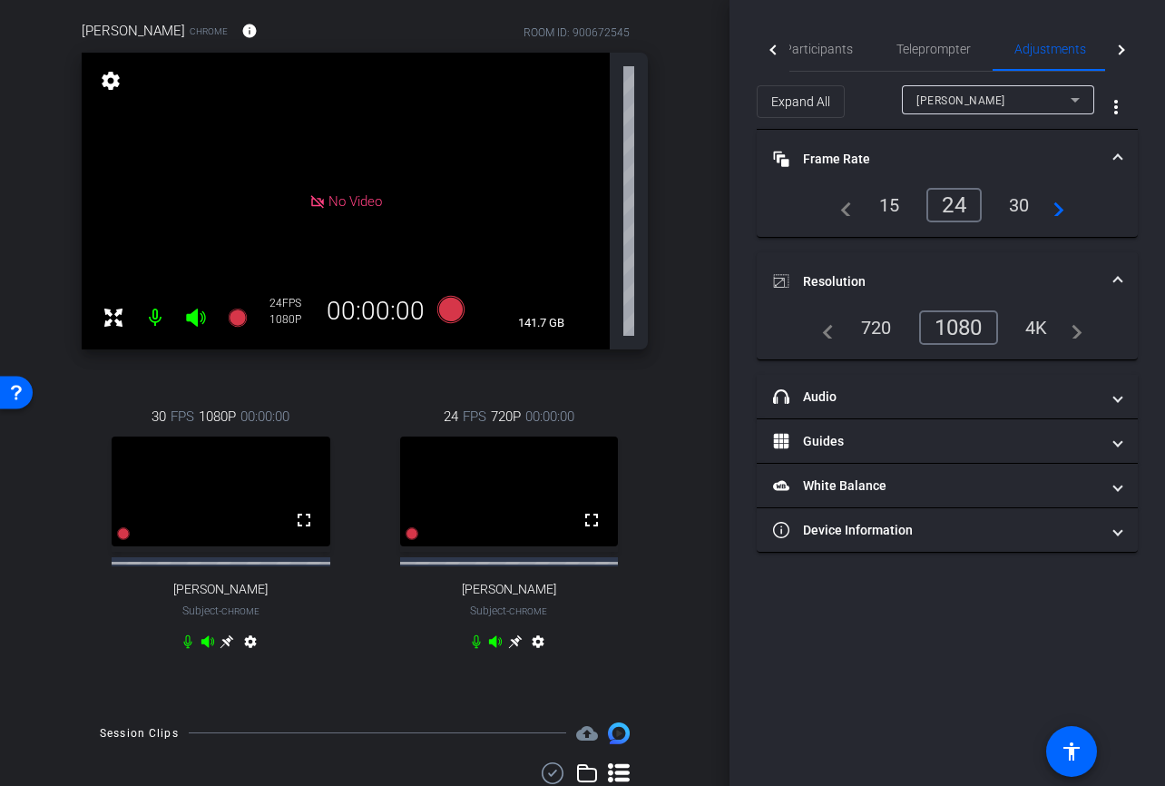
click at [1019, 201] on div "30" at bounding box center [1019, 205] width 48 height 31
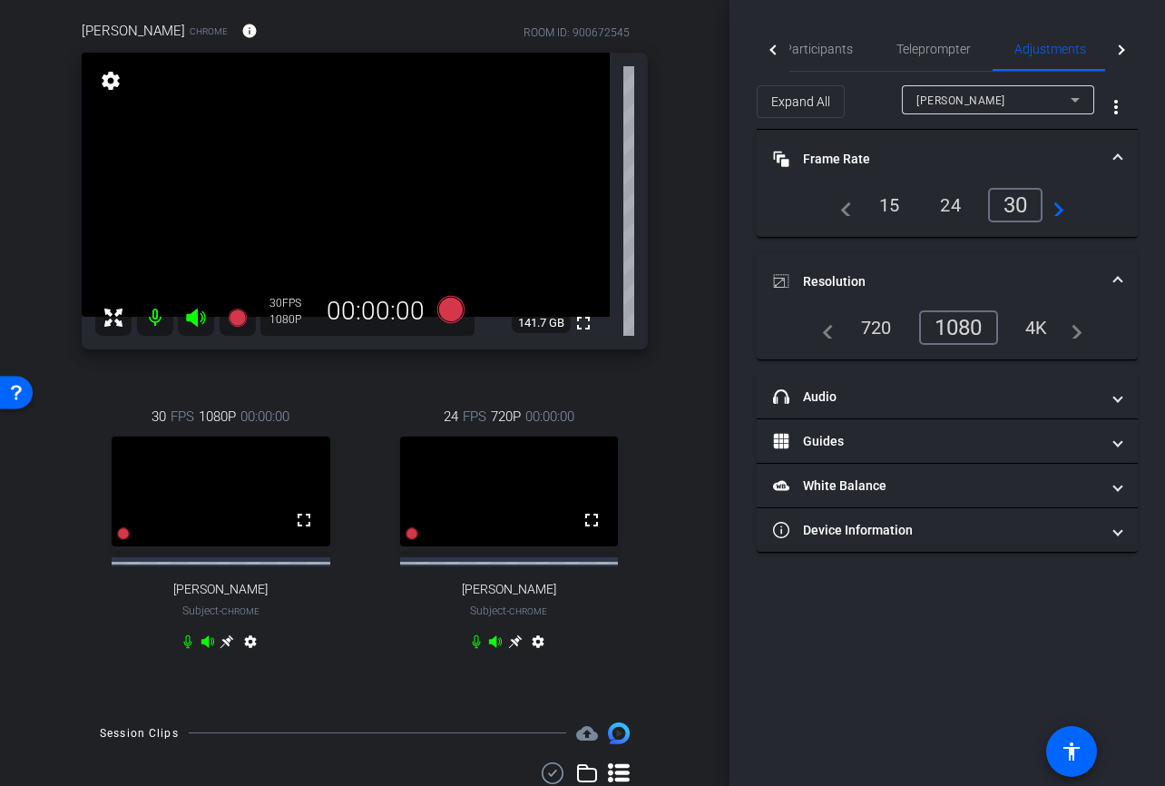
click at [883, 658] on div "Participants Teleprompter Adjustments Live settings Michael Keenan flip Directo…" at bounding box center [946, 393] width 435 height 786
click at [812, 51] on span "Participants" at bounding box center [818, 49] width 69 height 13
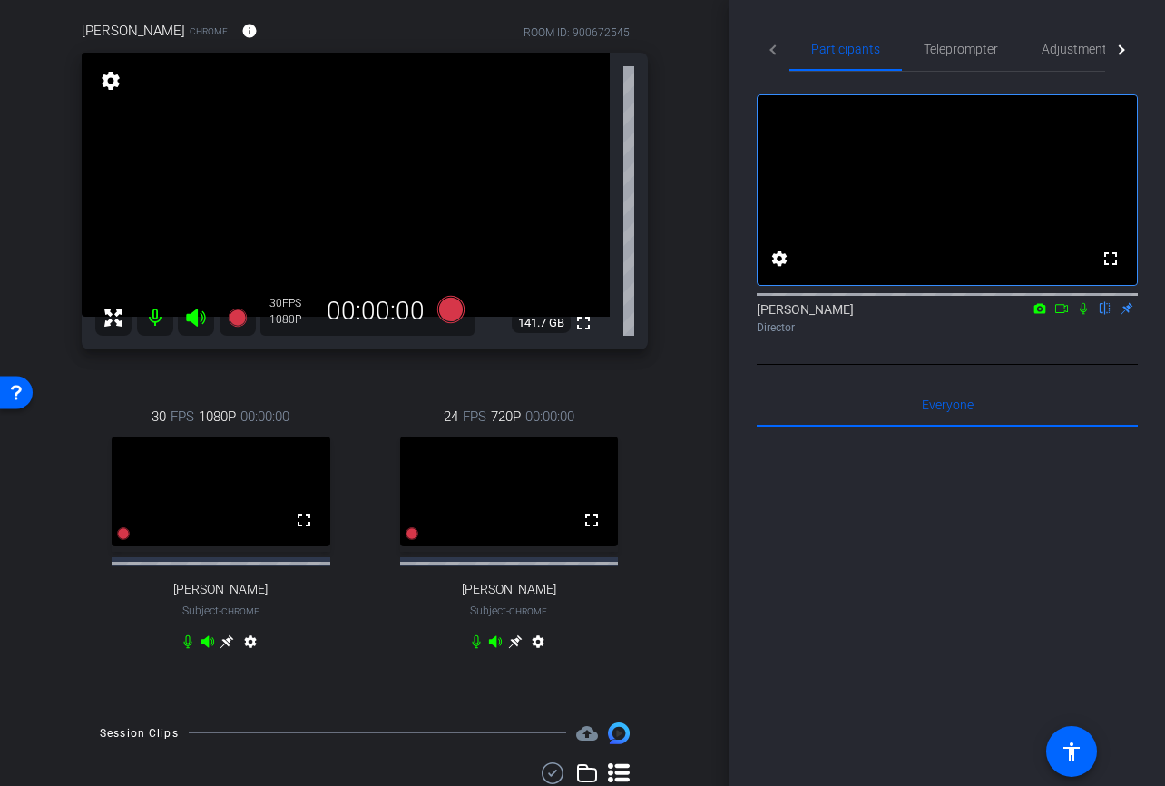
click at [1083, 315] on icon at bounding box center [1083, 308] width 15 height 13
click at [1084, 315] on icon at bounding box center [1084, 309] width 10 height 12
click at [445, 308] on icon at bounding box center [450, 309] width 27 height 27
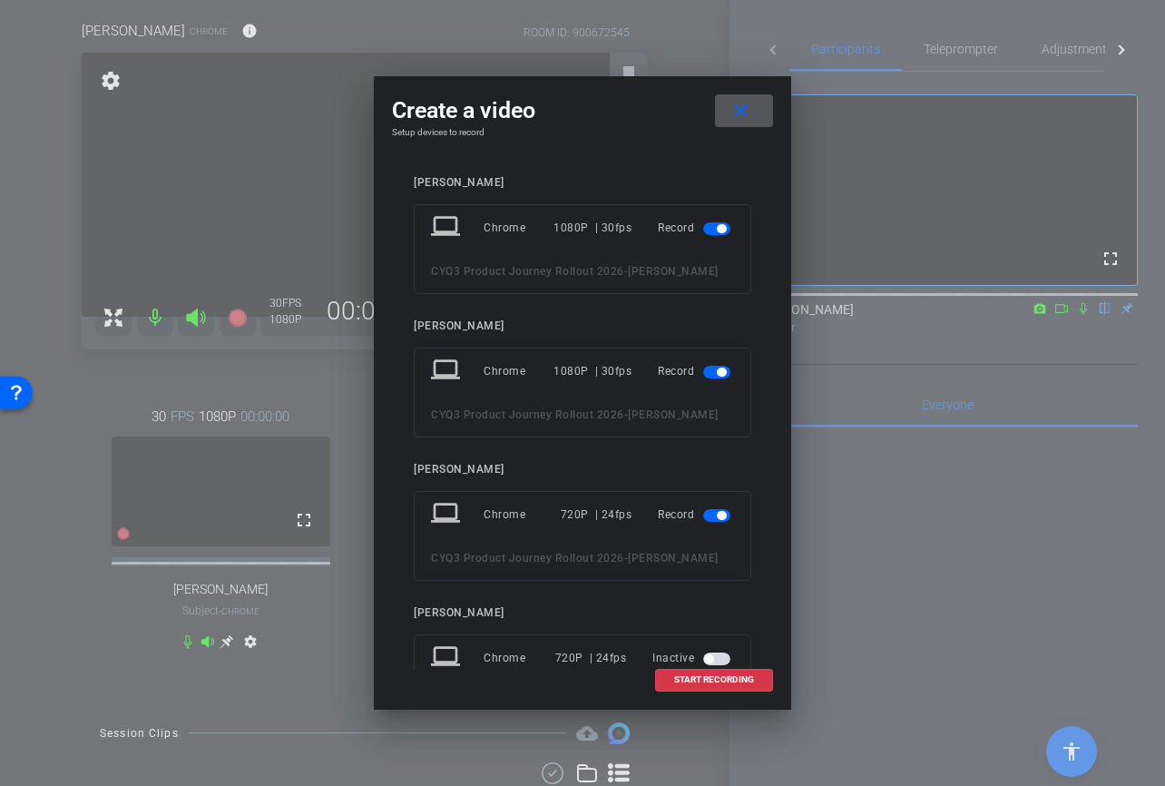
click at [721, 378] on mat-slide-toggle at bounding box center [718, 371] width 31 height 22
click at [721, 374] on span "button" at bounding box center [721, 371] width 9 height 9
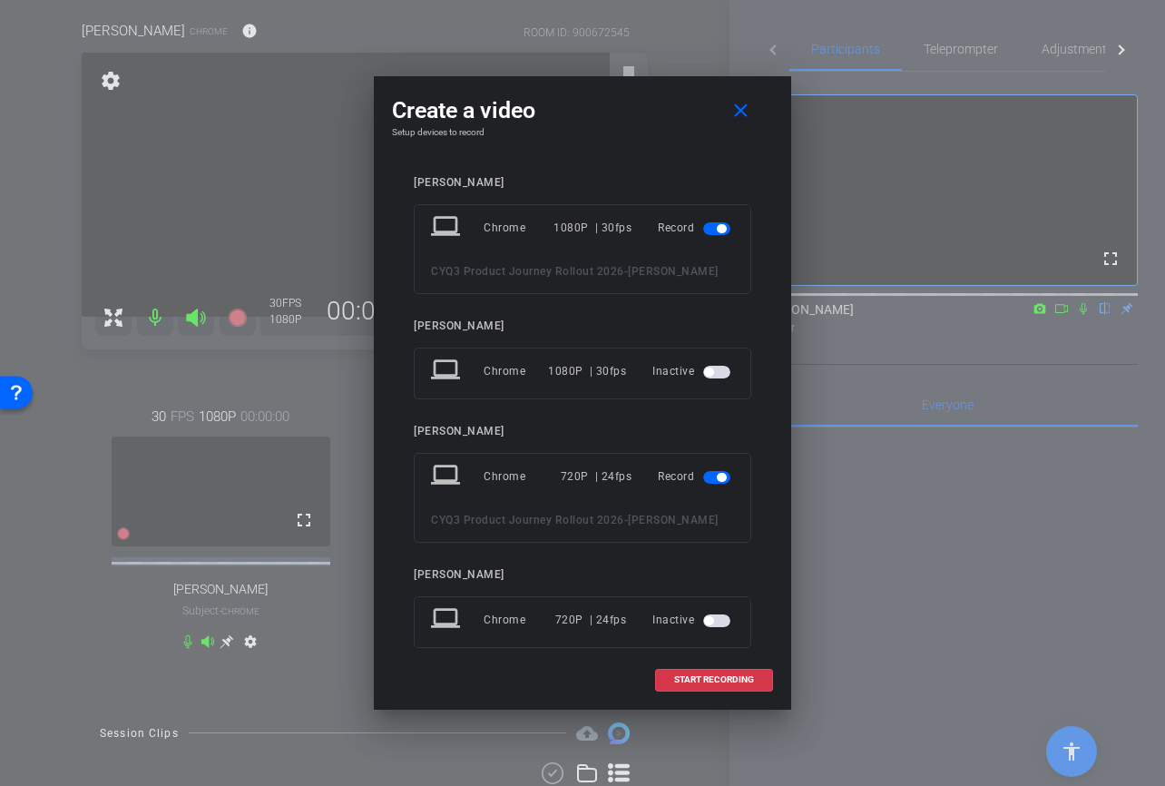
click at [719, 470] on mat-slide-toggle at bounding box center [718, 476] width 31 height 22
click at [718, 484] on mat-slide-toggle at bounding box center [718, 476] width 31 height 22
click at [719, 481] on span "button" at bounding box center [716, 477] width 27 height 13
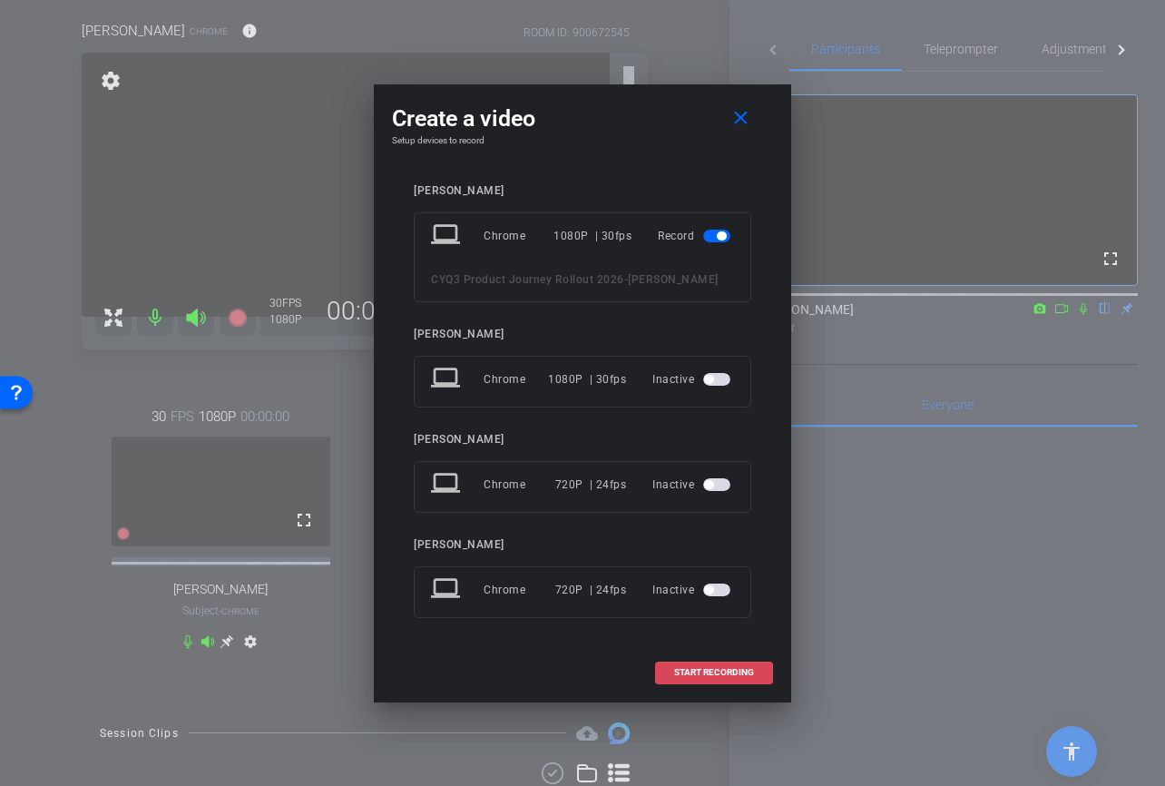
click at [716, 676] on span "START RECORDING" at bounding box center [714, 672] width 80 height 9
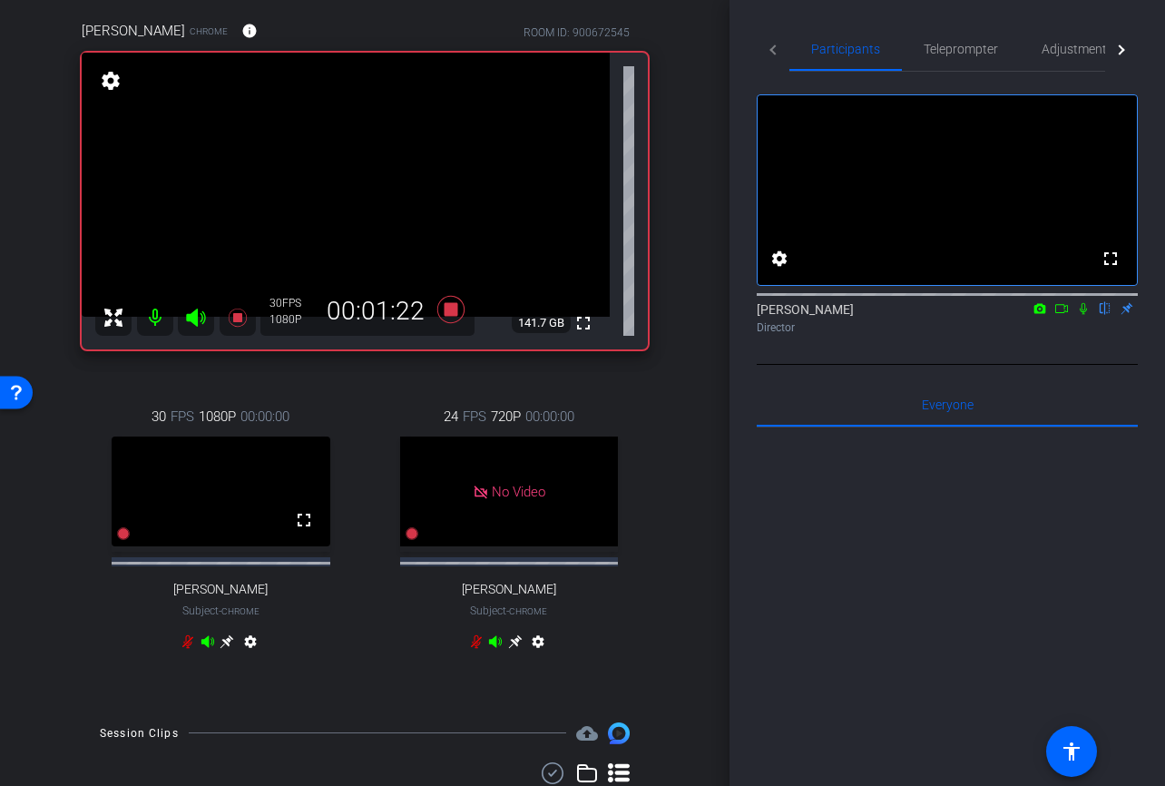
click at [1082, 315] on icon at bounding box center [1083, 308] width 15 height 13
click at [1067, 315] on icon at bounding box center [1061, 308] width 15 height 13
click at [1106, 315] on icon at bounding box center [1105, 308] width 15 height 13
click at [1087, 313] on icon at bounding box center [1083, 308] width 10 height 10
click at [453, 303] on icon at bounding box center [451, 309] width 44 height 33
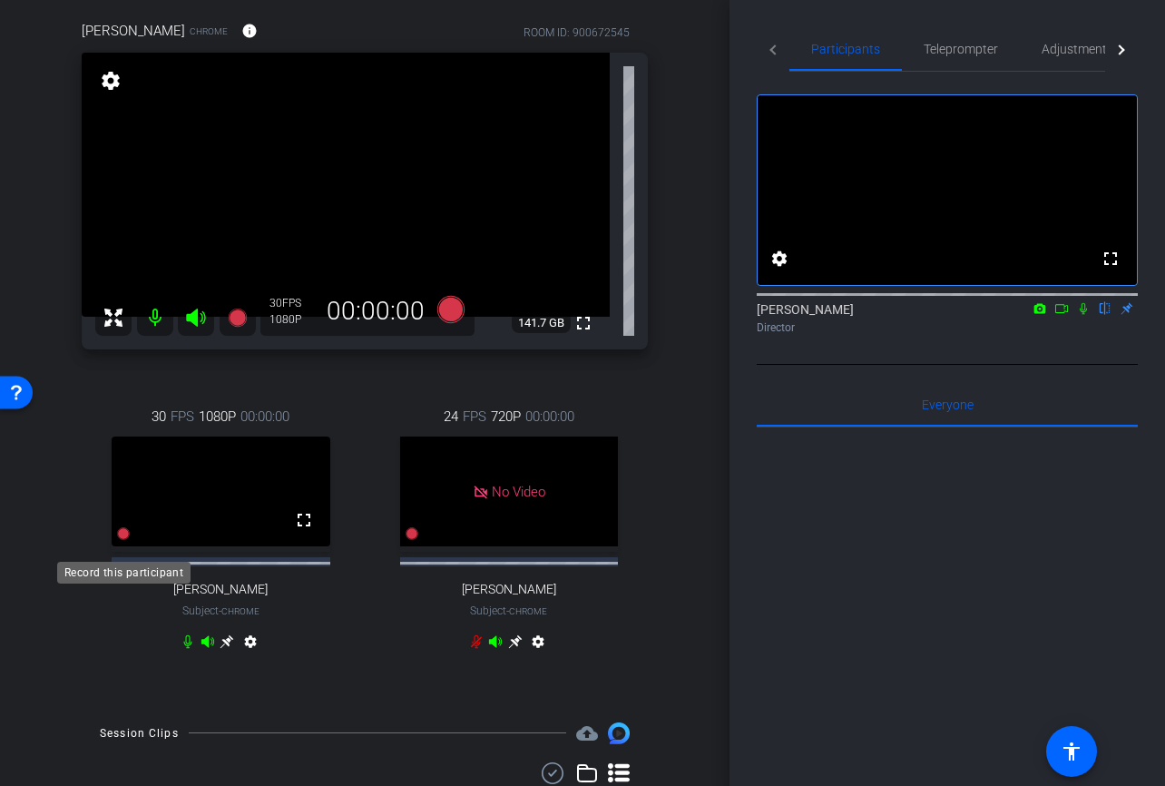
click at [123, 540] on icon at bounding box center [123, 533] width 13 height 13
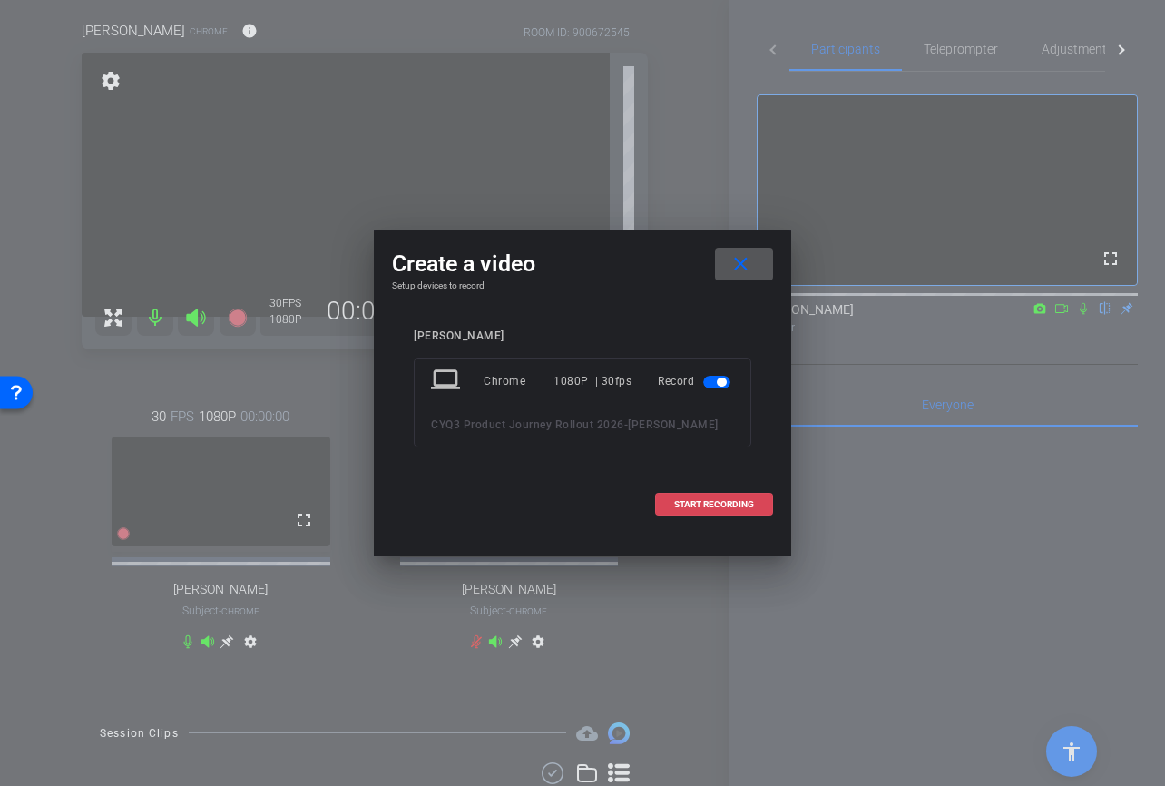
click at [718, 508] on span "START RECORDING" at bounding box center [714, 504] width 80 height 9
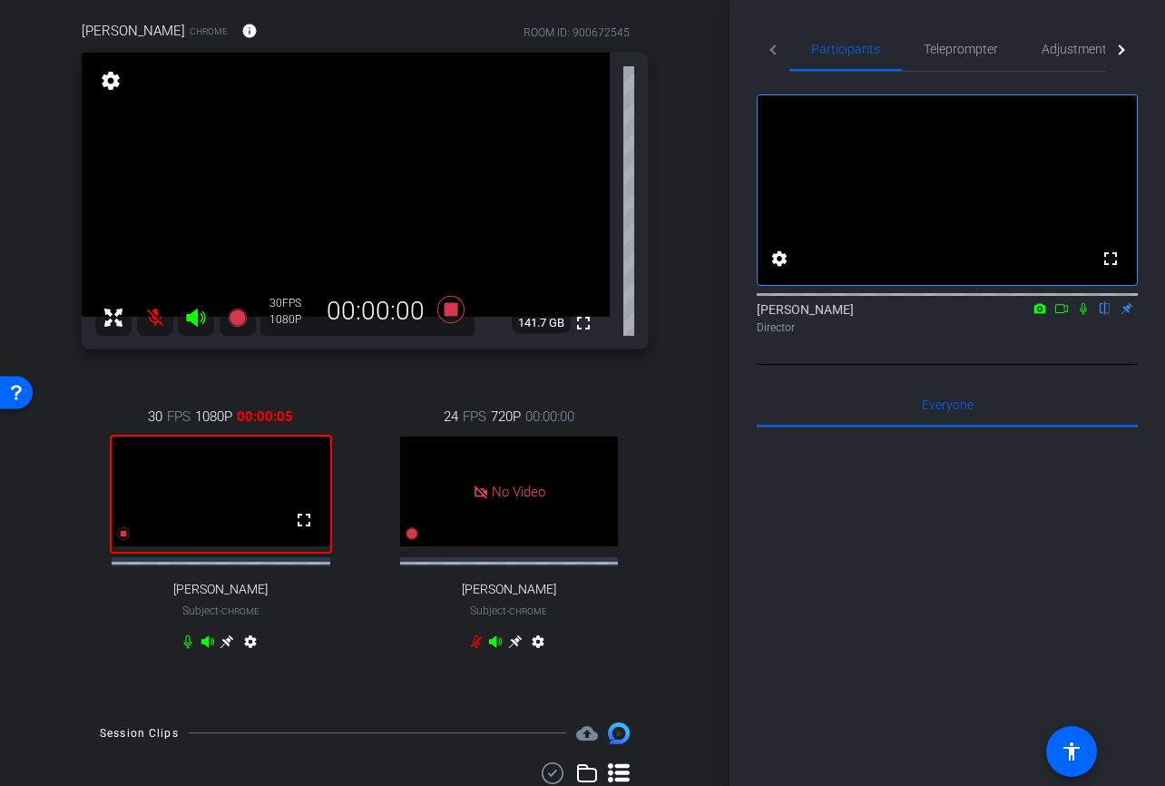
click at [1086, 315] on icon at bounding box center [1083, 309] width 7 height 12
click at [1068, 315] on icon at bounding box center [1061, 308] width 15 height 13
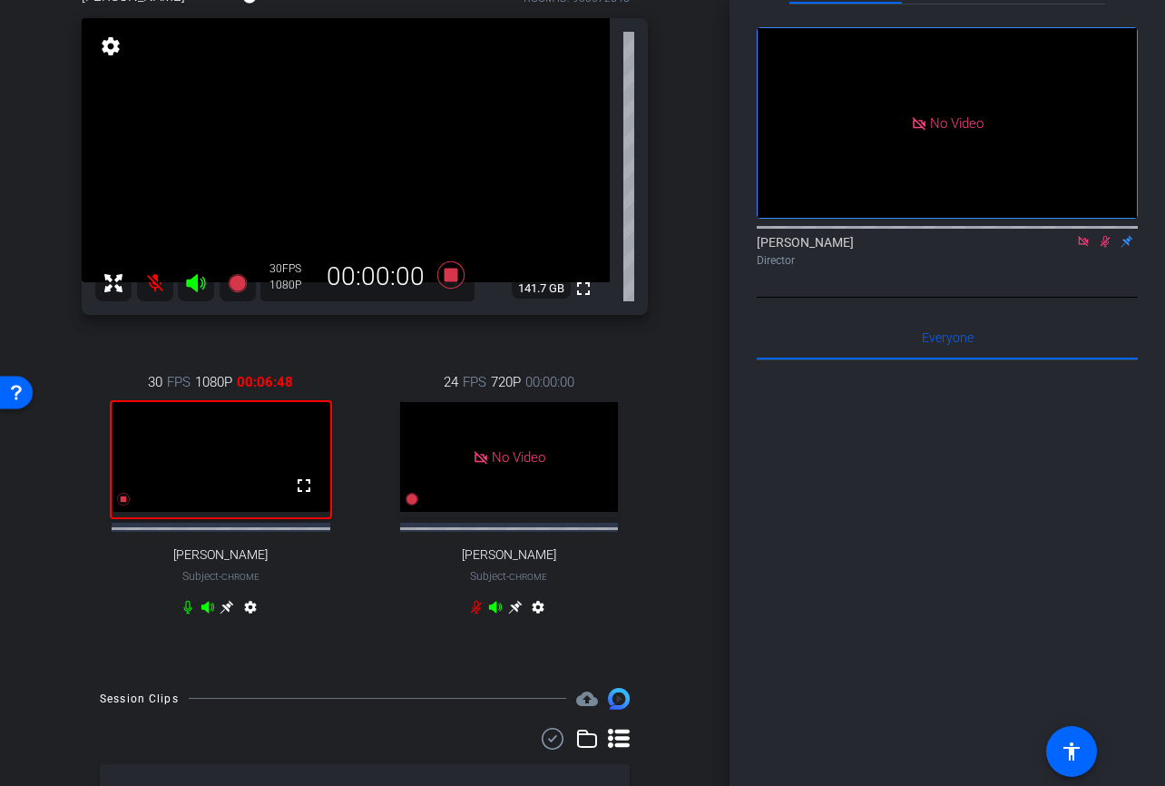
scroll to position [184, 0]
click at [1104, 248] on icon at bounding box center [1105, 241] width 15 height 13
click at [1081, 248] on icon at bounding box center [1083, 241] width 15 height 13
click at [122, 506] on icon at bounding box center [123, 500] width 13 height 13
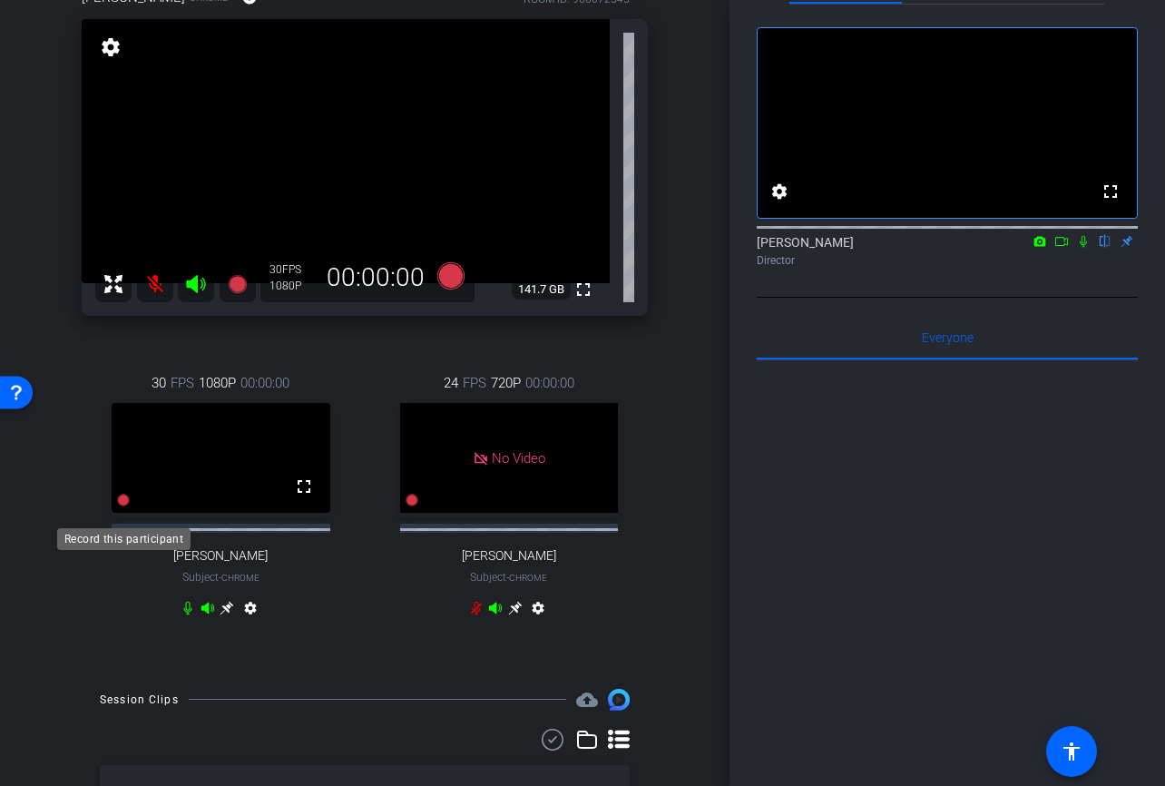
click at [122, 506] on icon at bounding box center [123, 500] width 13 height 13
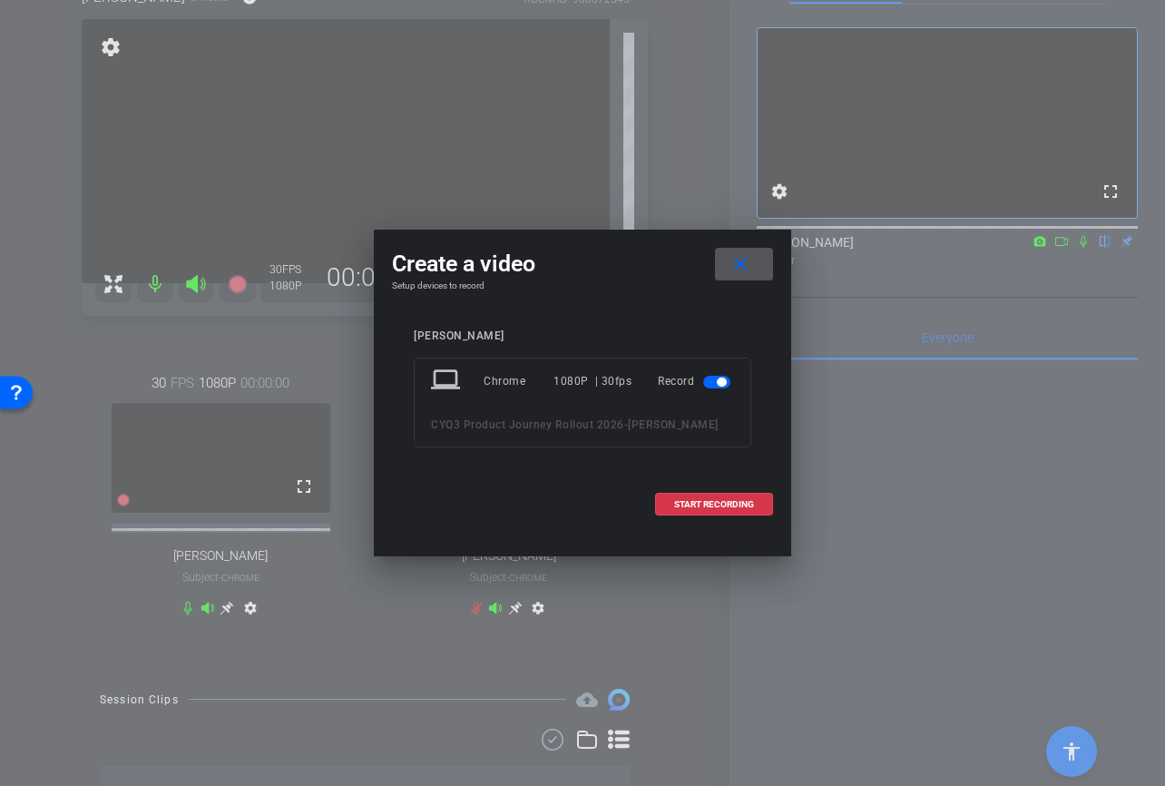
click at [751, 262] on span at bounding box center [744, 264] width 58 height 44
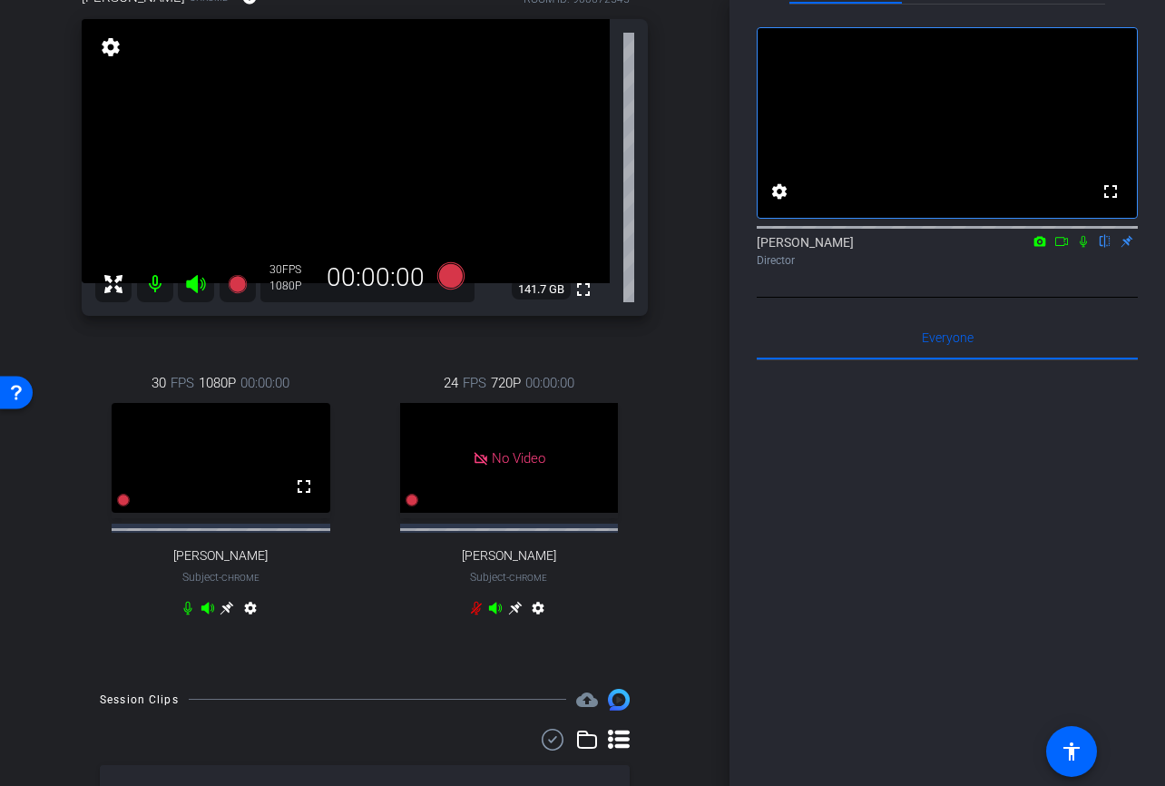
click at [1041, 246] on icon at bounding box center [1040, 241] width 12 height 10
click at [1041, 265] on div at bounding box center [582, 393] width 1165 height 786
click at [1061, 248] on icon at bounding box center [1061, 241] width 15 height 13
click at [1090, 248] on icon at bounding box center [1083, 241] width 15 height 13
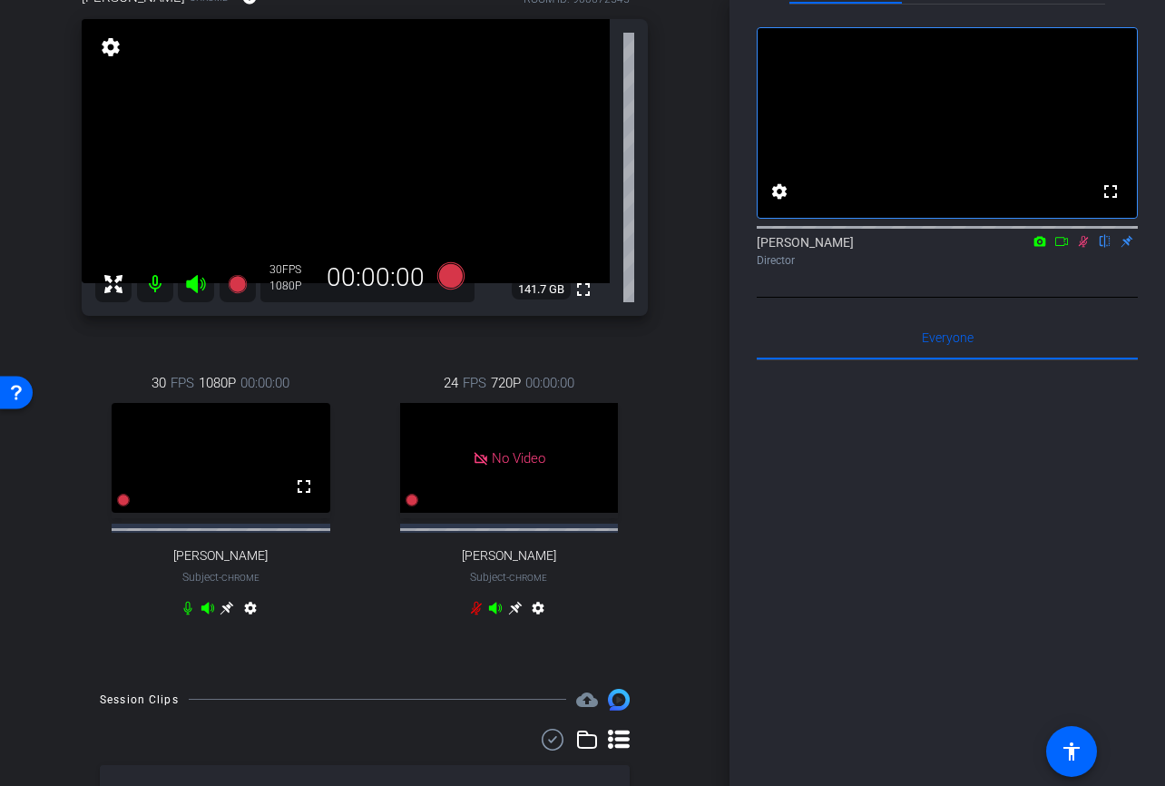
click at [1071, 249] on mat-icon at bounding box center [1062, 241] width 22 height 16
click at [1103, 248] on icon at bounding box center [1106, 242] width 10 height 12
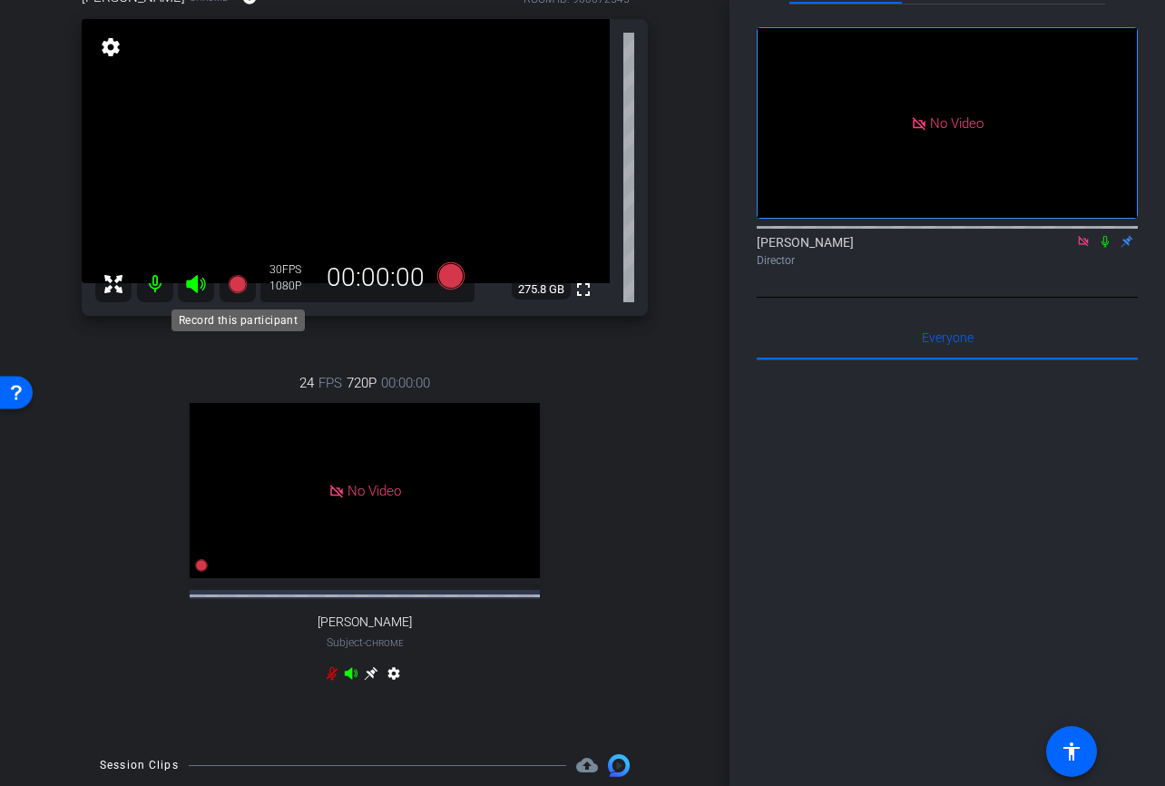
click at [243, 288] on icon at bounding box center [237, 284] width 18 height 18
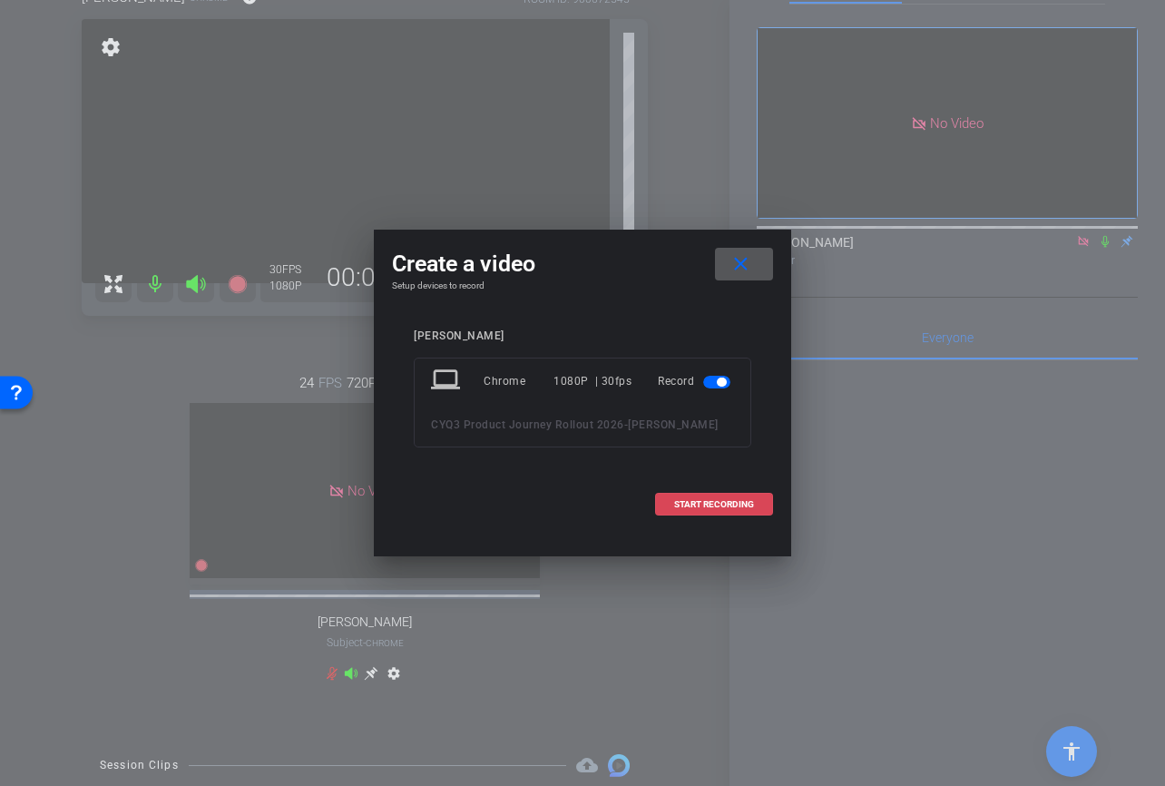
click at [732, 511] on span at bounding box center [714, 505] width 116 height 44
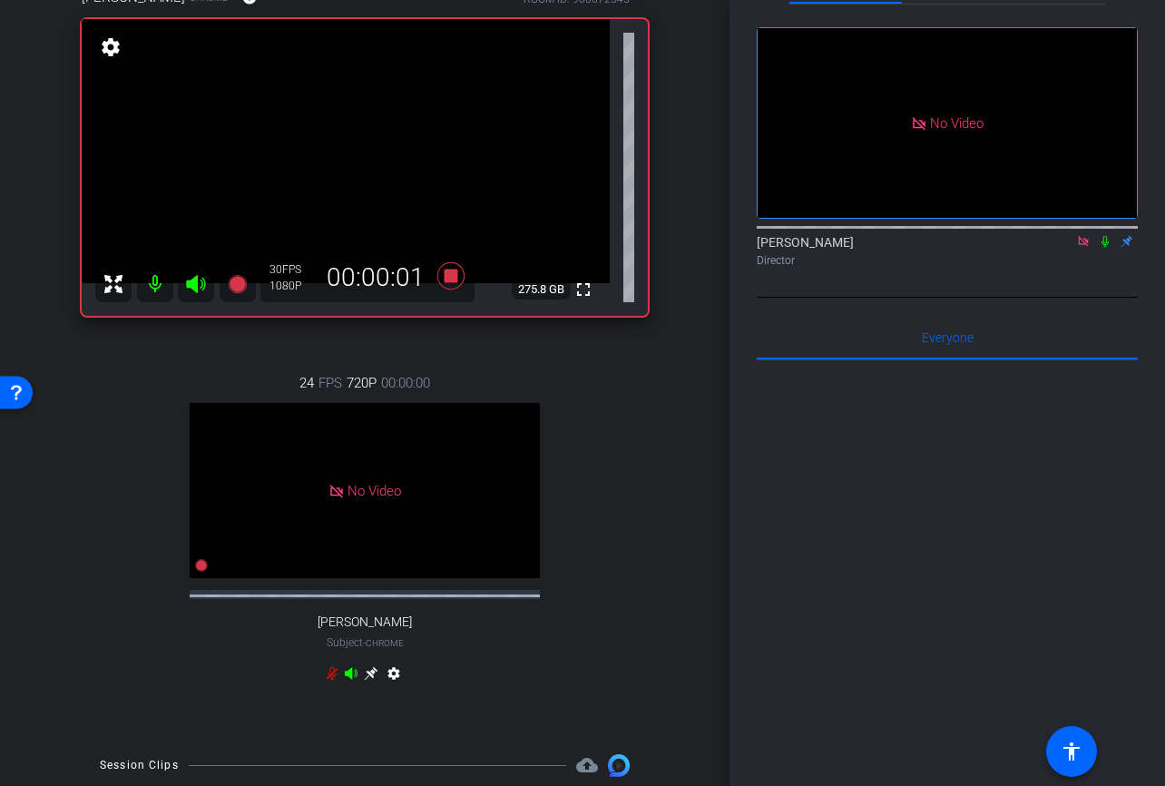
click at [1104, 248] on icon at bounding box center [1105, 241] width 15 height 13
click at [1104, 248] on icon at bounding box center [1106, 242] width 10 height 12
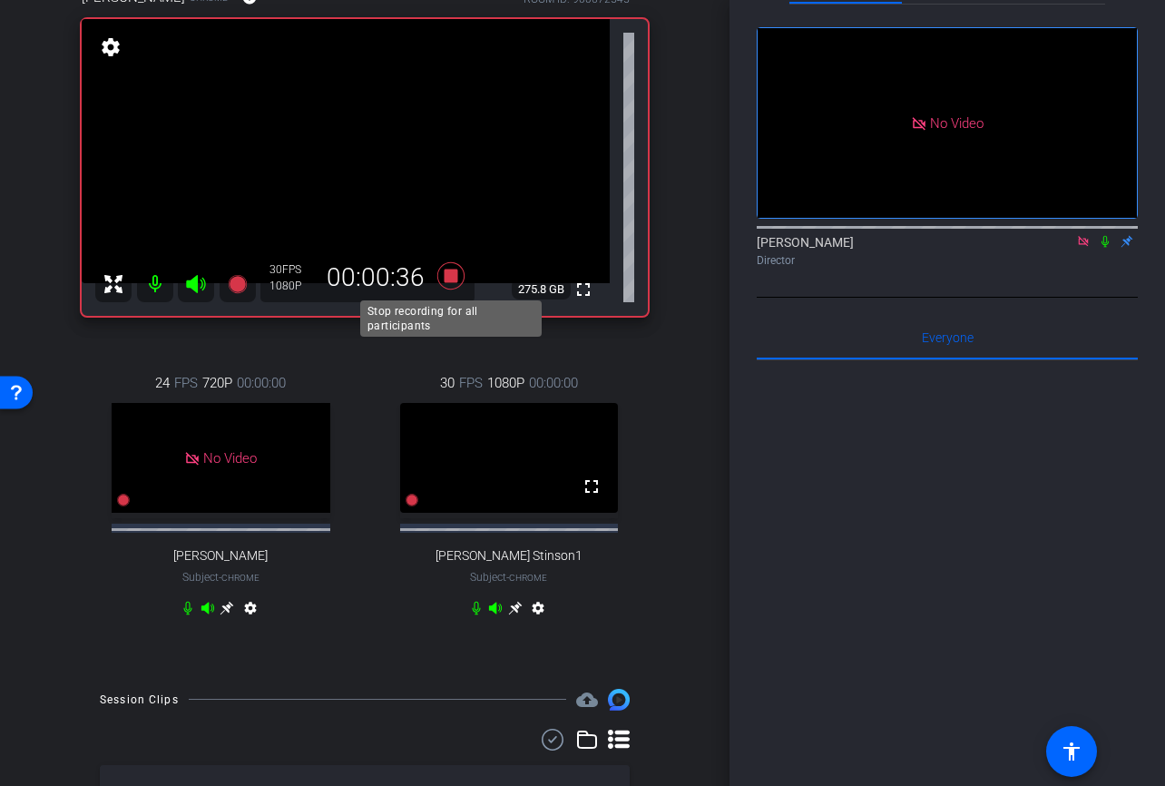
click at [456, 285] on icon at bounding box center [451, 275] width 44 height 33
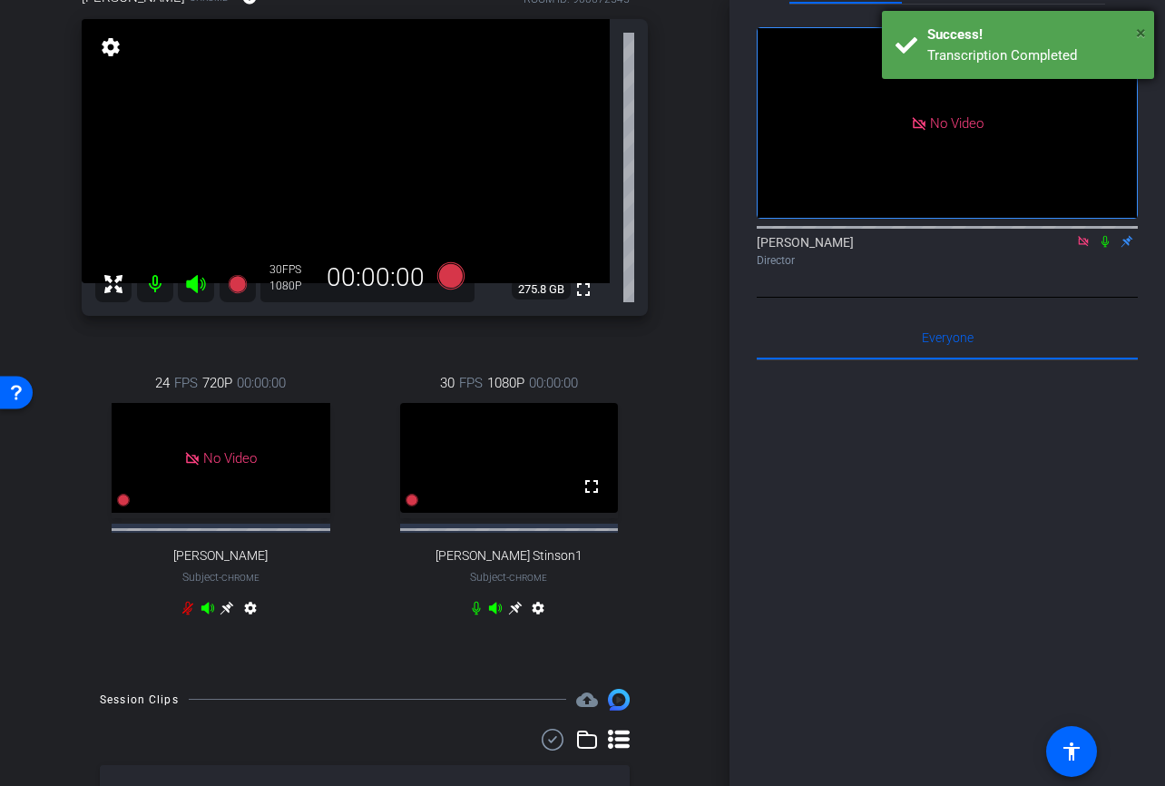
click at [1138, 32] on span "×" at bounding box center [1141, 33] width 10 height 22
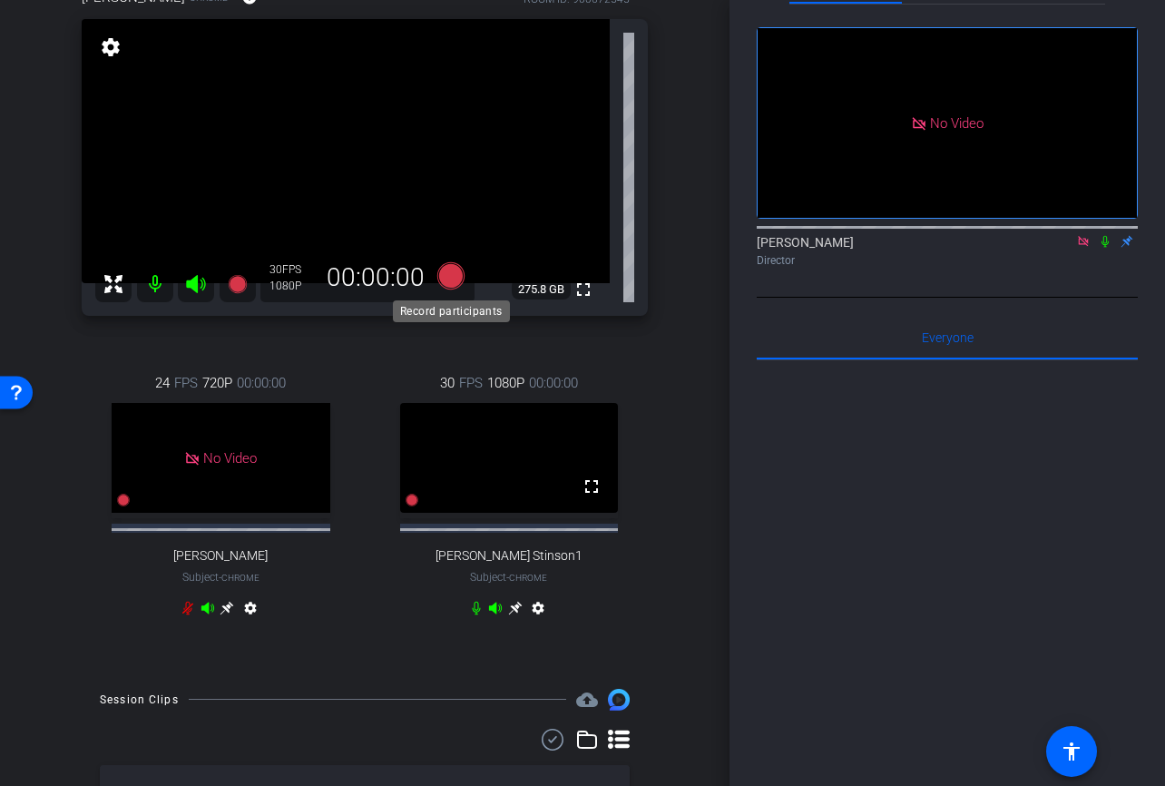
click at [457, 276] on icon at bounding box center [450, 275] width 27 height 27
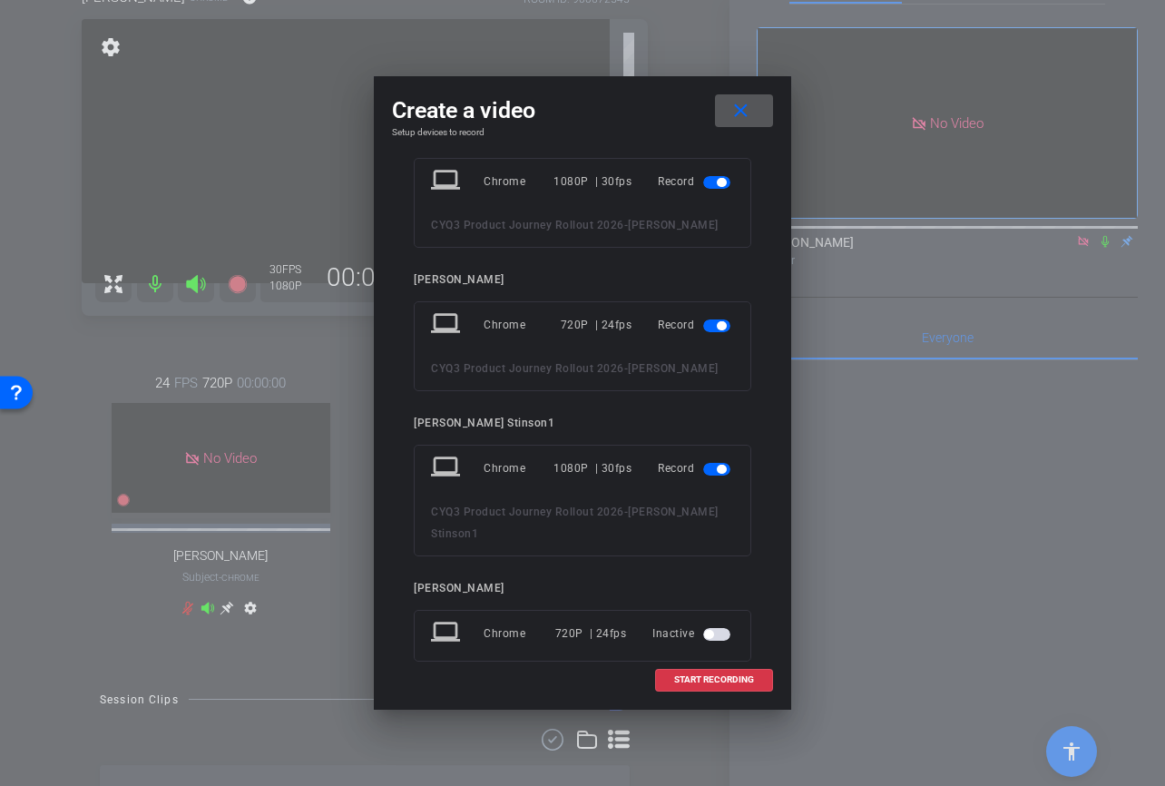
scroll to position [26, 0]
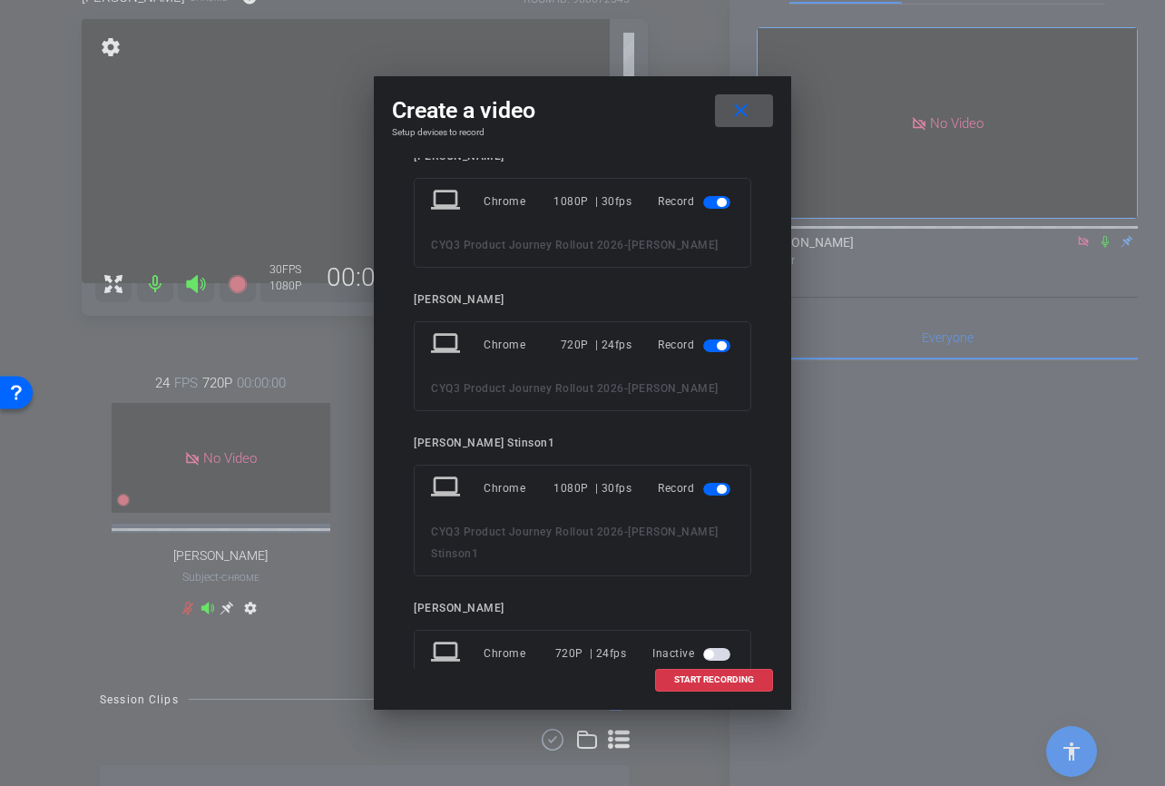
click at [721, 349] on span "button" at bounding box center [721, 345] width 9 height 9
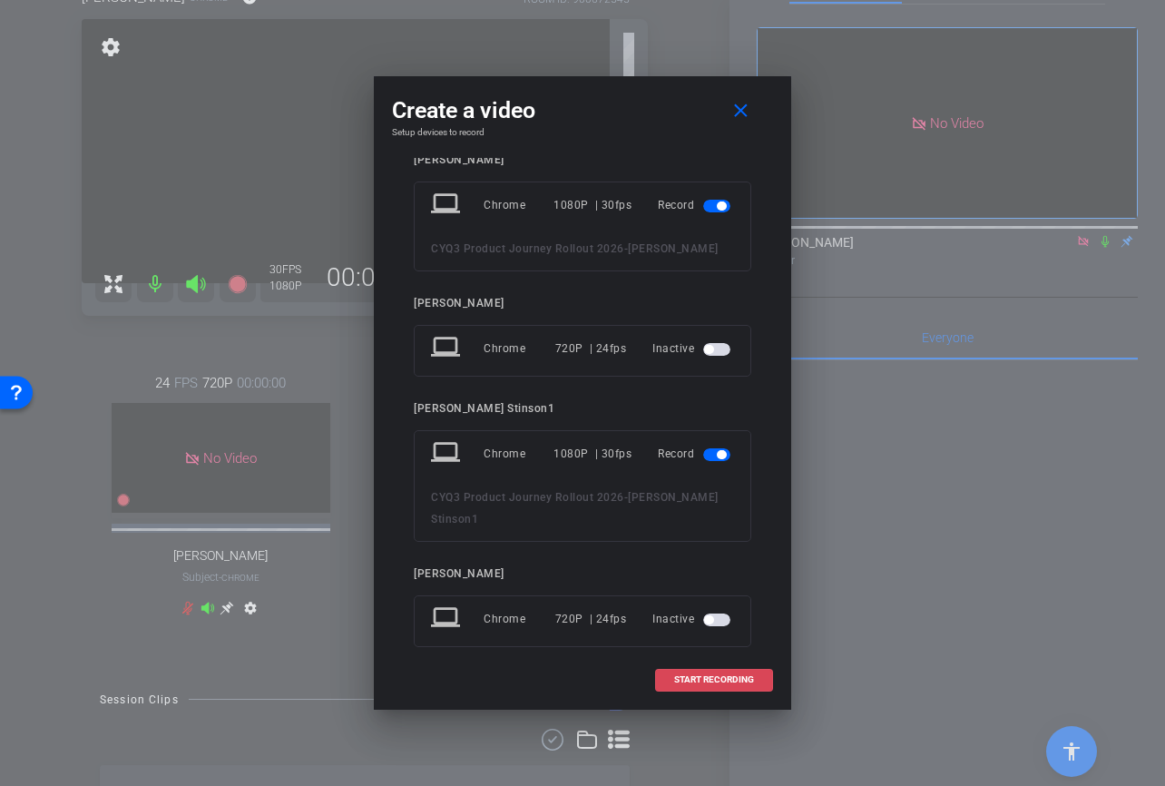
click at [708, 680] on span "START RECORDING" at bounding box center [714, 679] width 80 height 9
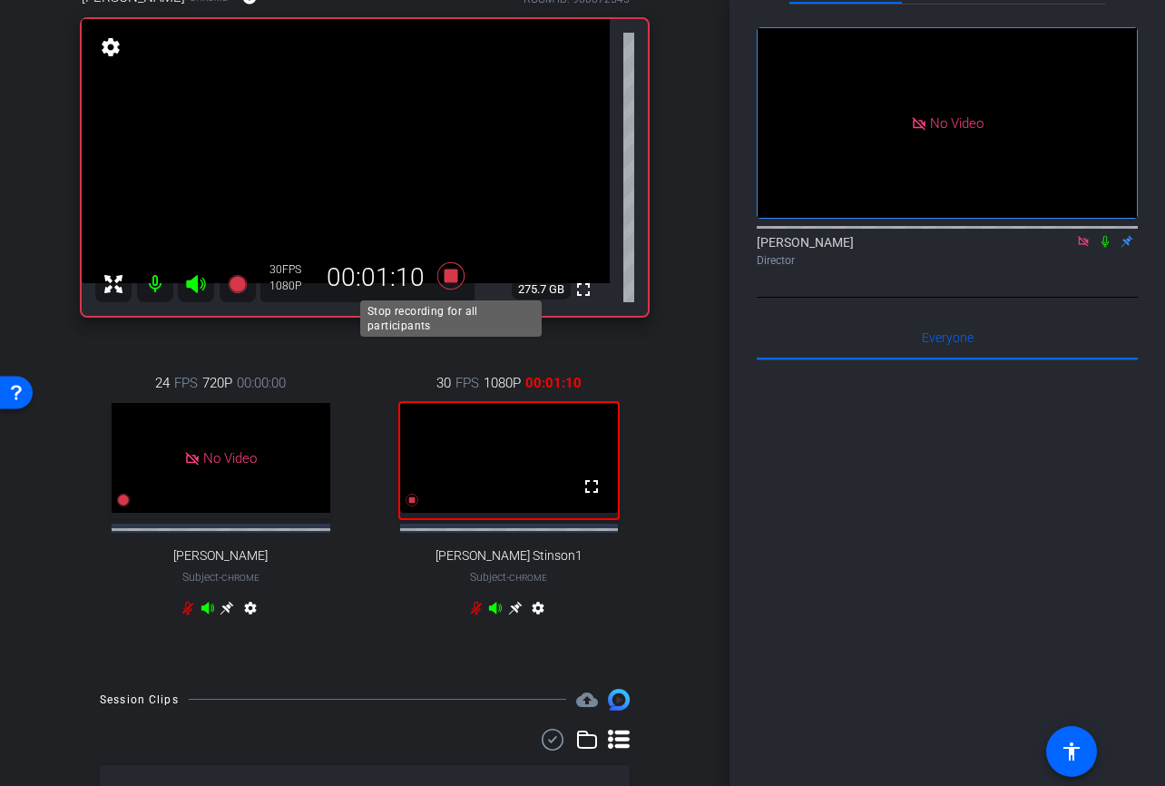
click at [457, 268] on icon at bounding box center [451, 275] width 44 height 33
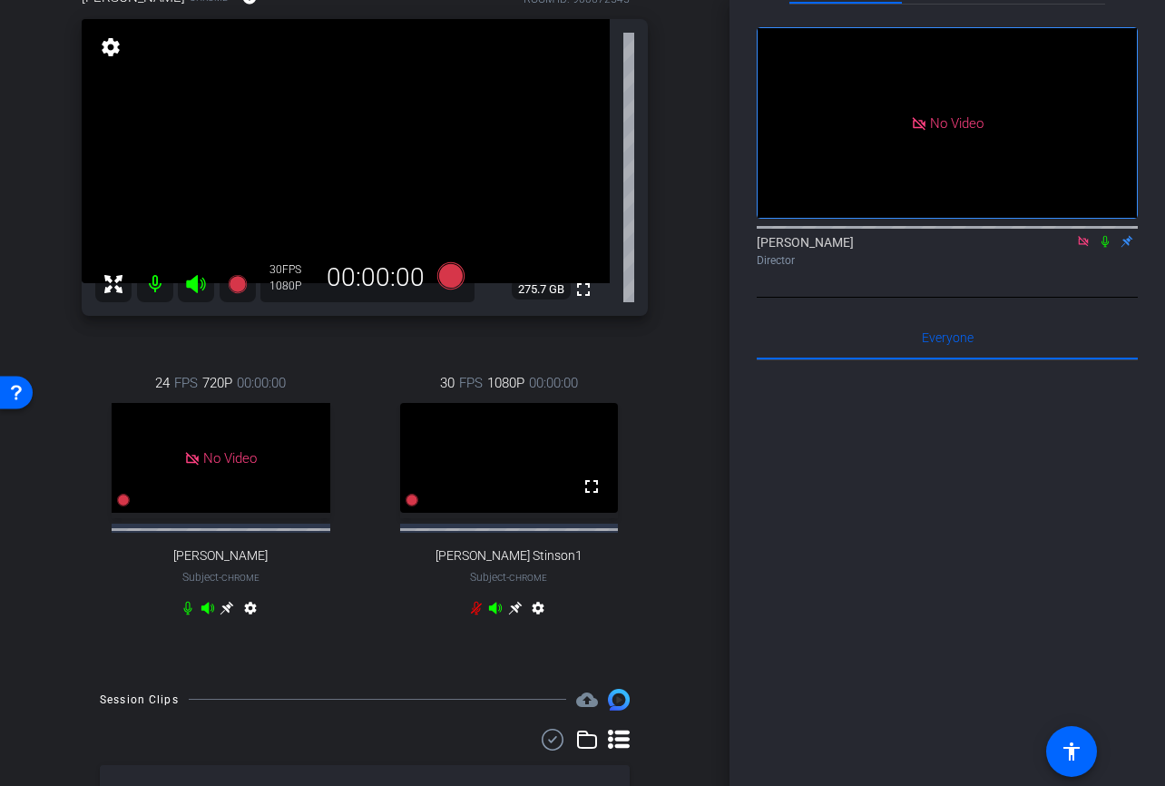
click at [1087, 246] on icon at bounding box center [1083, 241] width 10 height 10
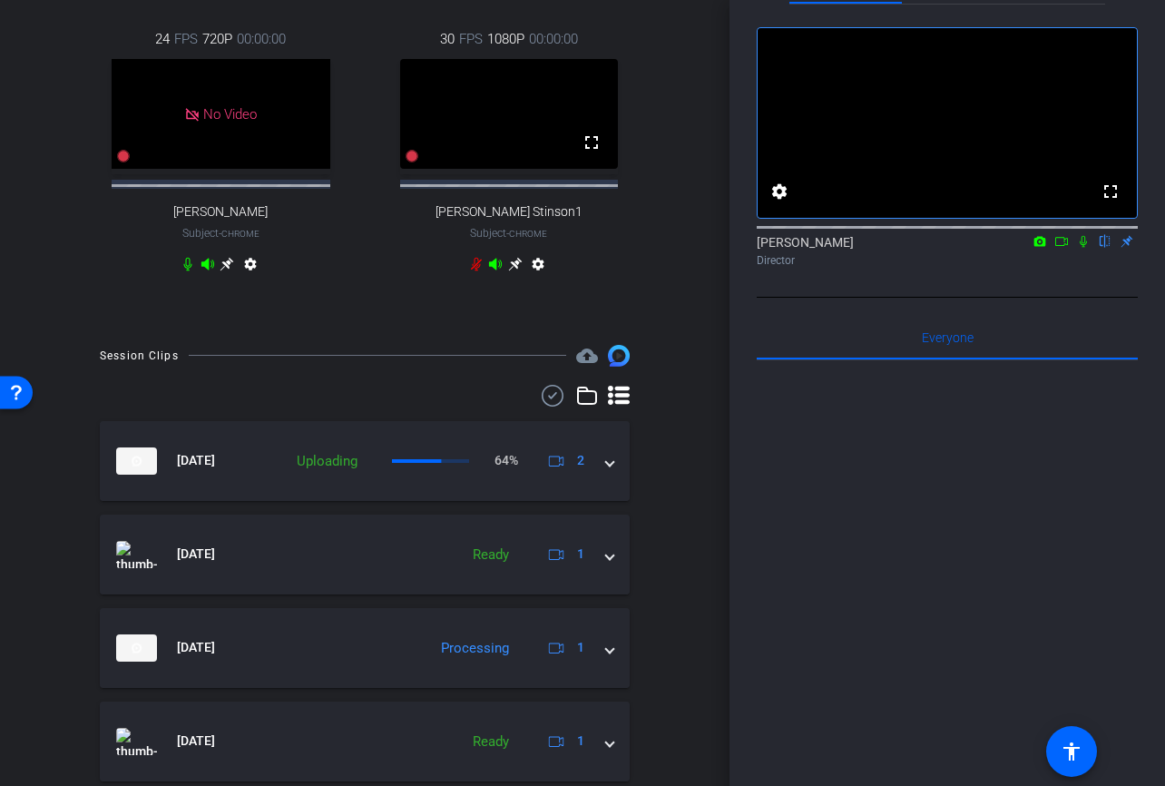
scroll to position [527, 0]
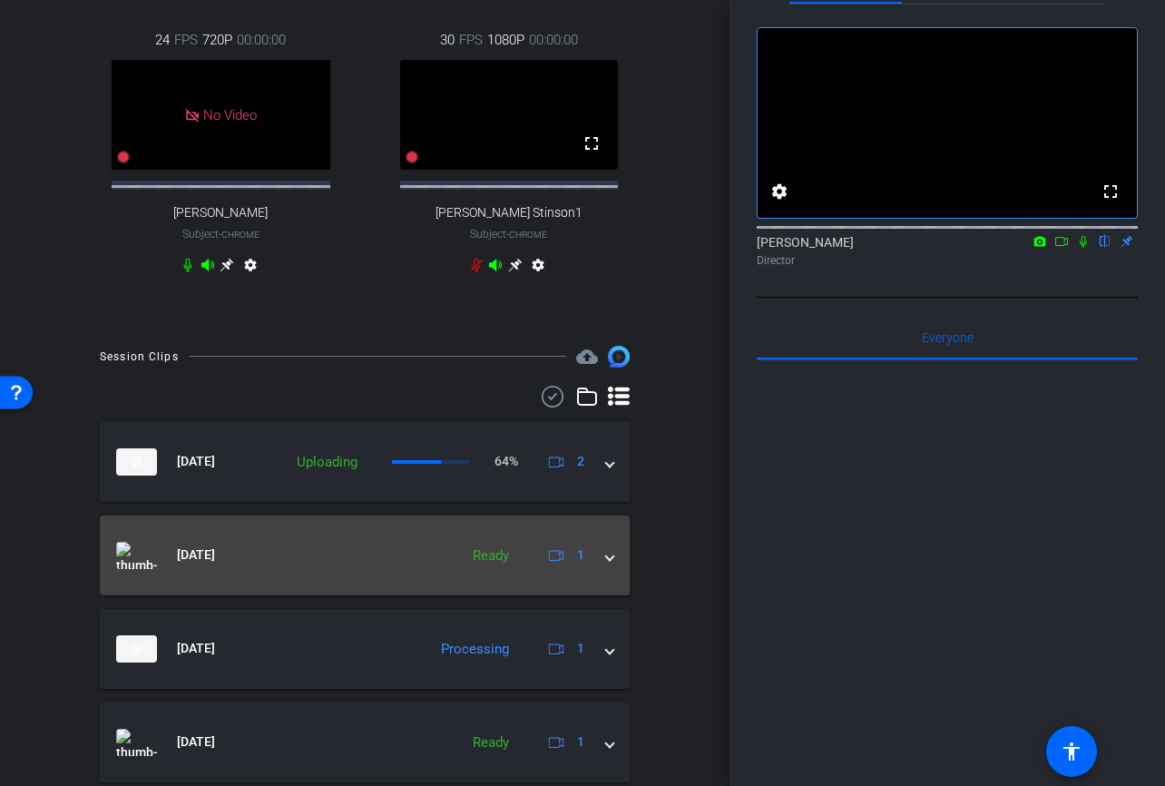
click at [396, 569] on mat-panel-title "[DATE]" at bounding box center [282, 555] width 333 height 27
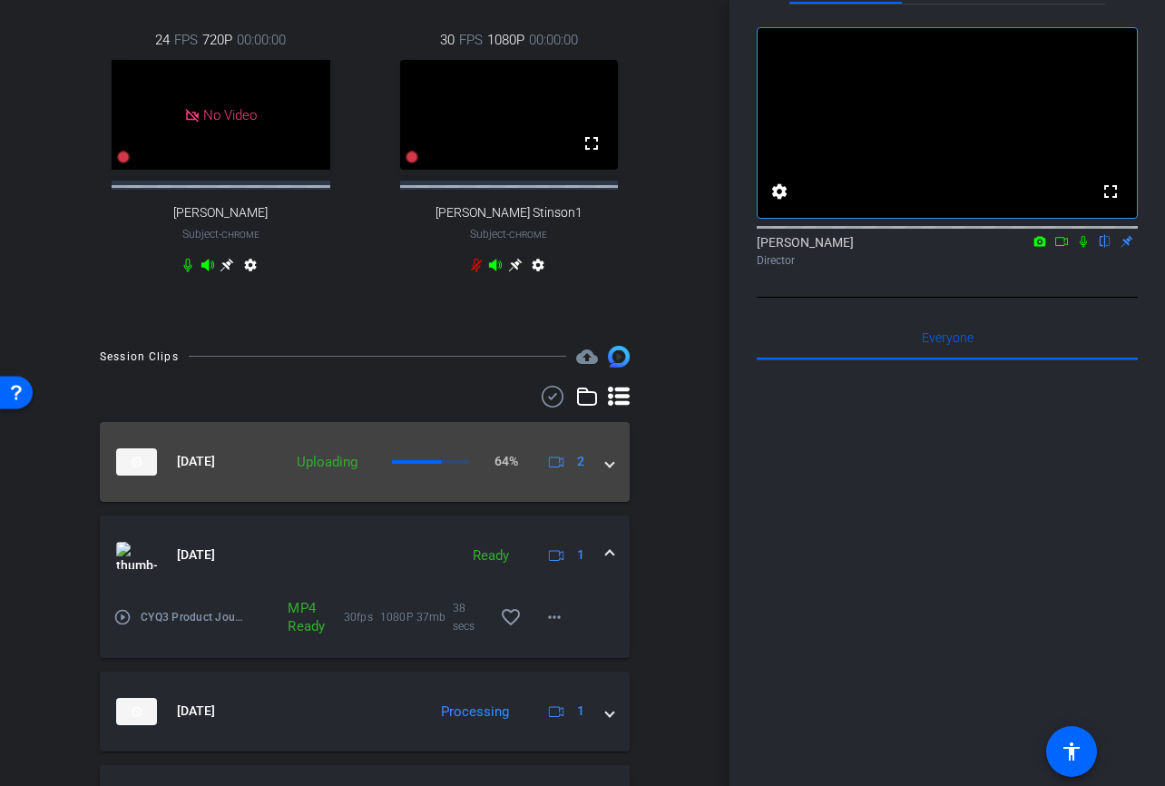
click at [279, 462] on div "Aug 14, 2025 Uploading 64% 2" at bounding box center [361, 461] width 490 height 27
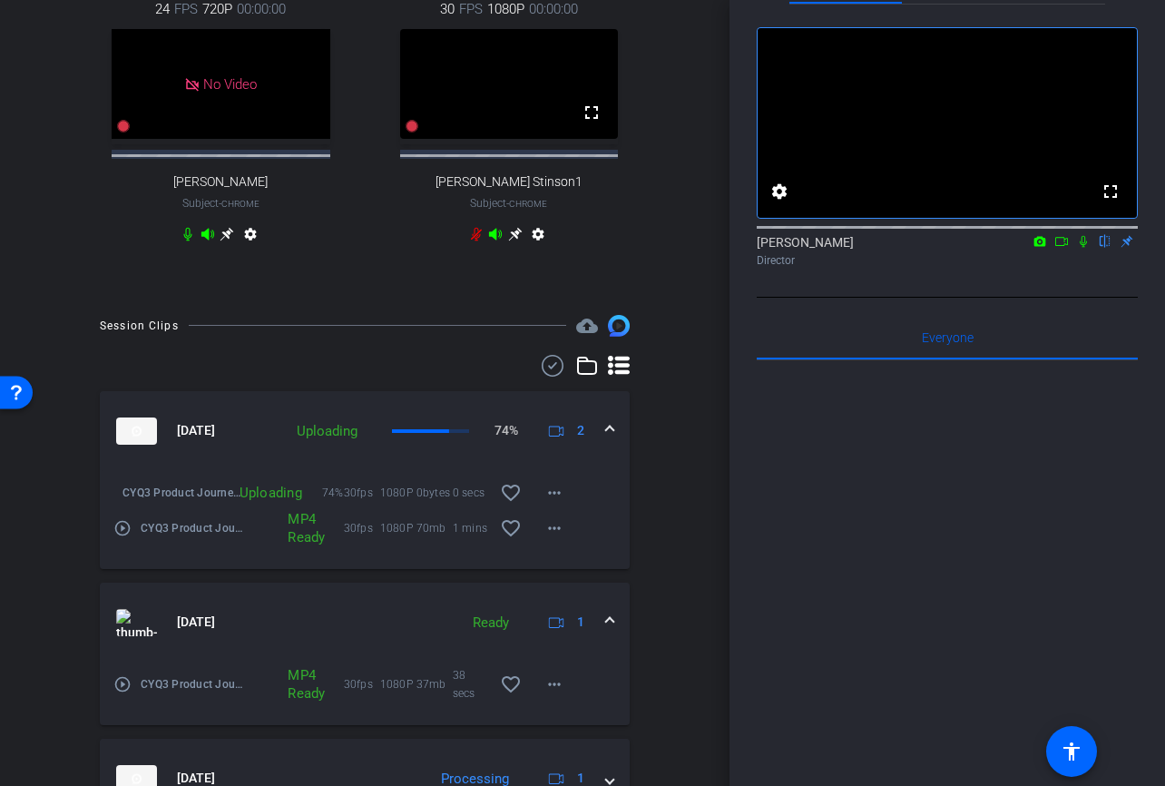
scroll to position [553, 0]
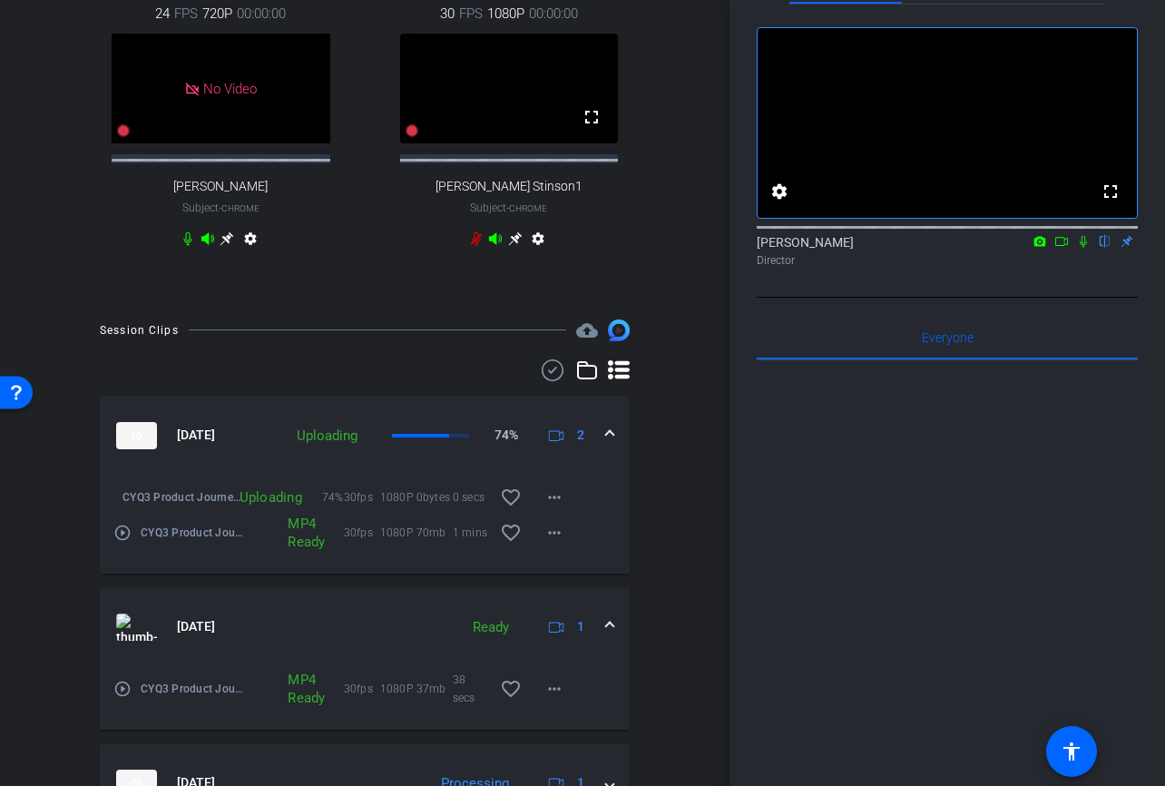
click at [404, 641] on mat-panel-title "[DATE]" at bounding box center [282, 626] width 333 height 27
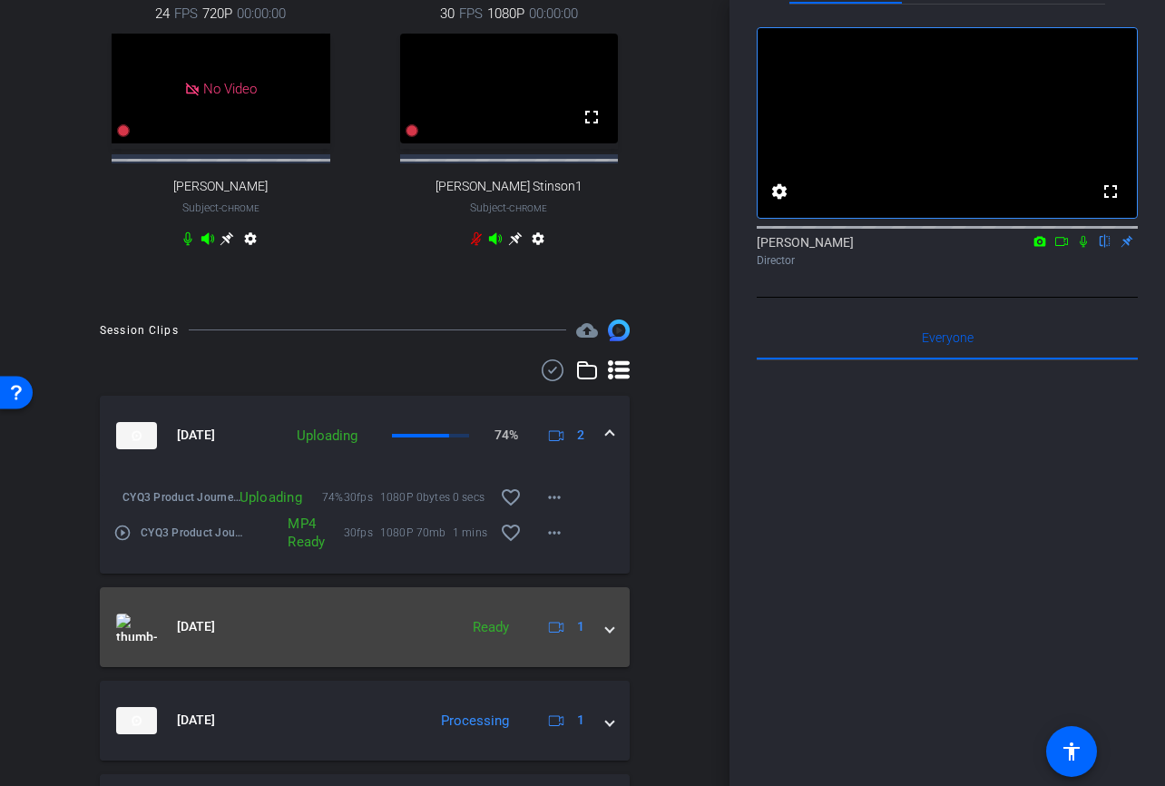
click at [404, 641] on mat-panel-title "[DATE]" at bounding box center [282, 626] width 333 height 27
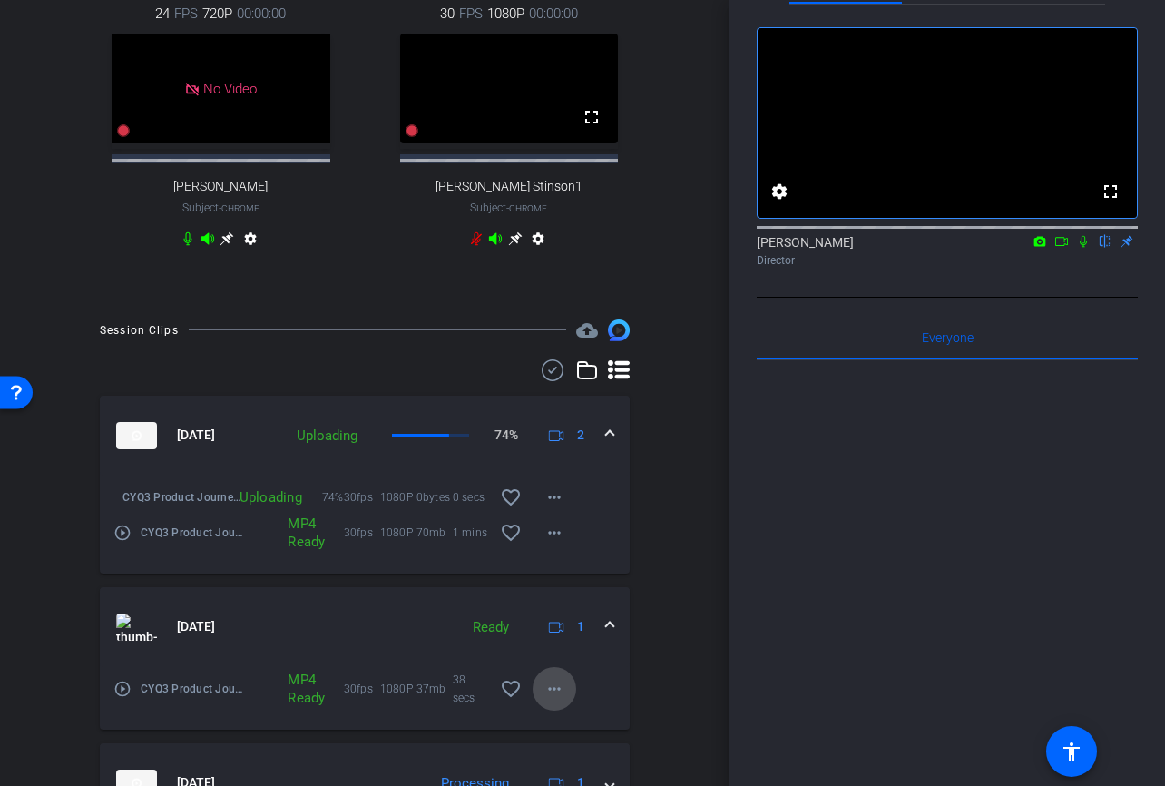
click at [564, 699] on mat-icon "more_horiz" at bounding box center [554, 689] width 22 height 22
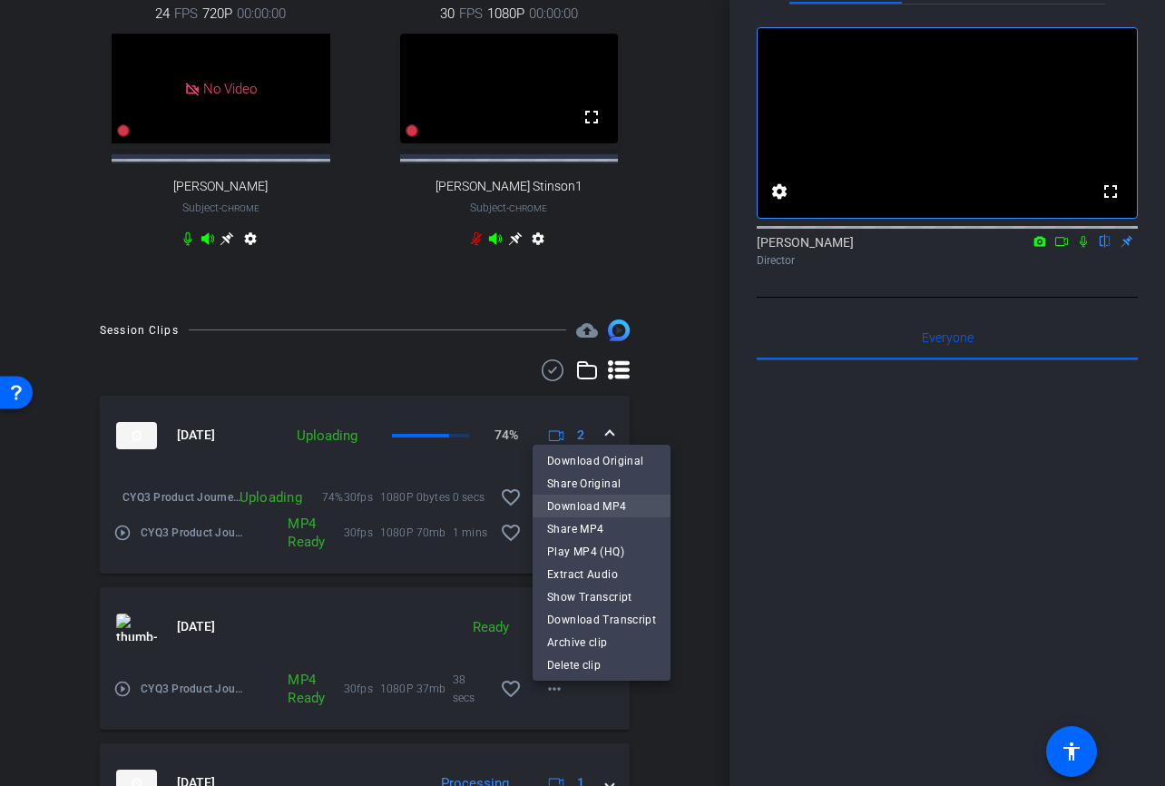
click at [611, 509] on span "Download MP4" at bounding box center [601, 506] width 109 height 22
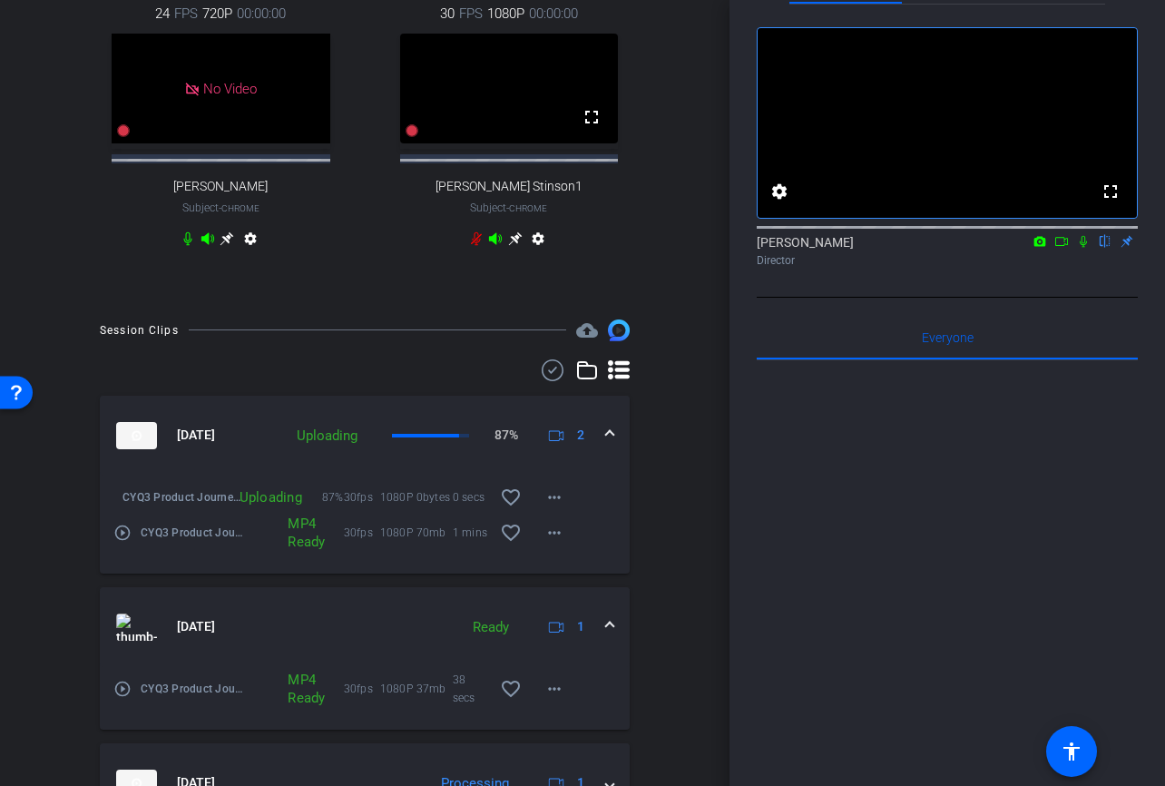
click at [1064, 248] on icon at bounding box center [1061, 241] width 15 height 13
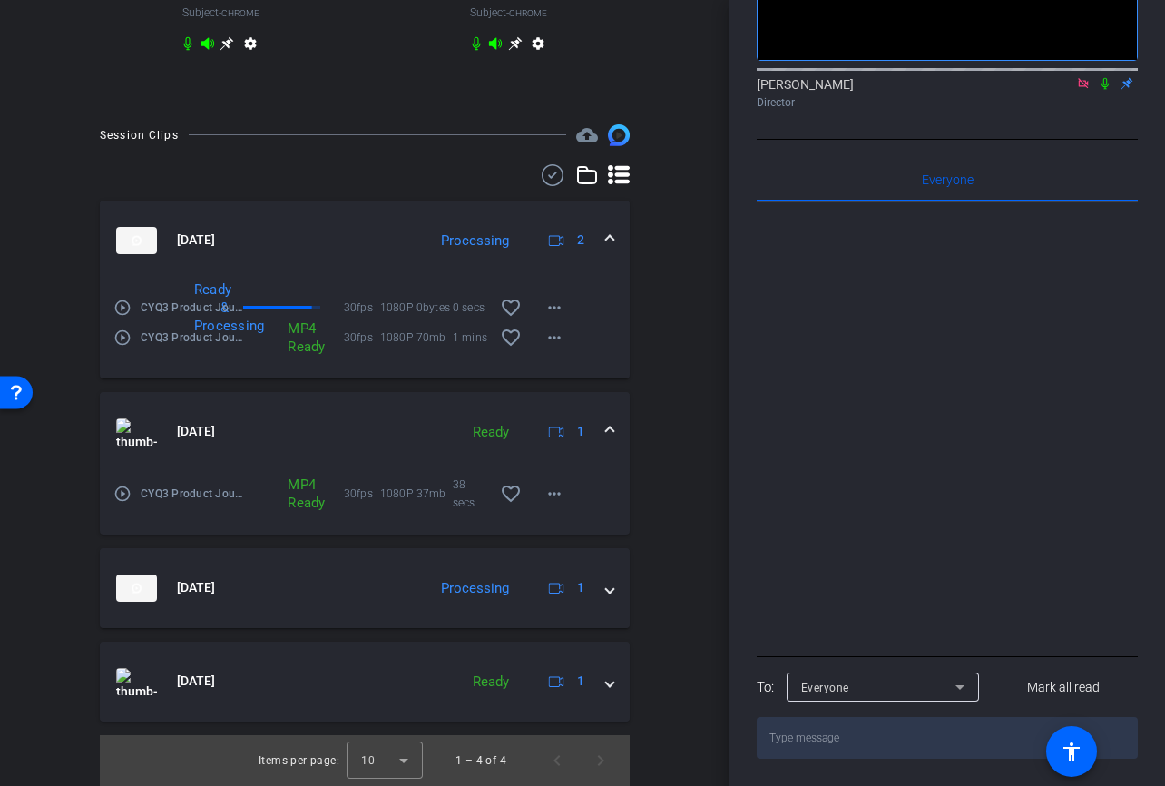
scroll to position [760, 0]
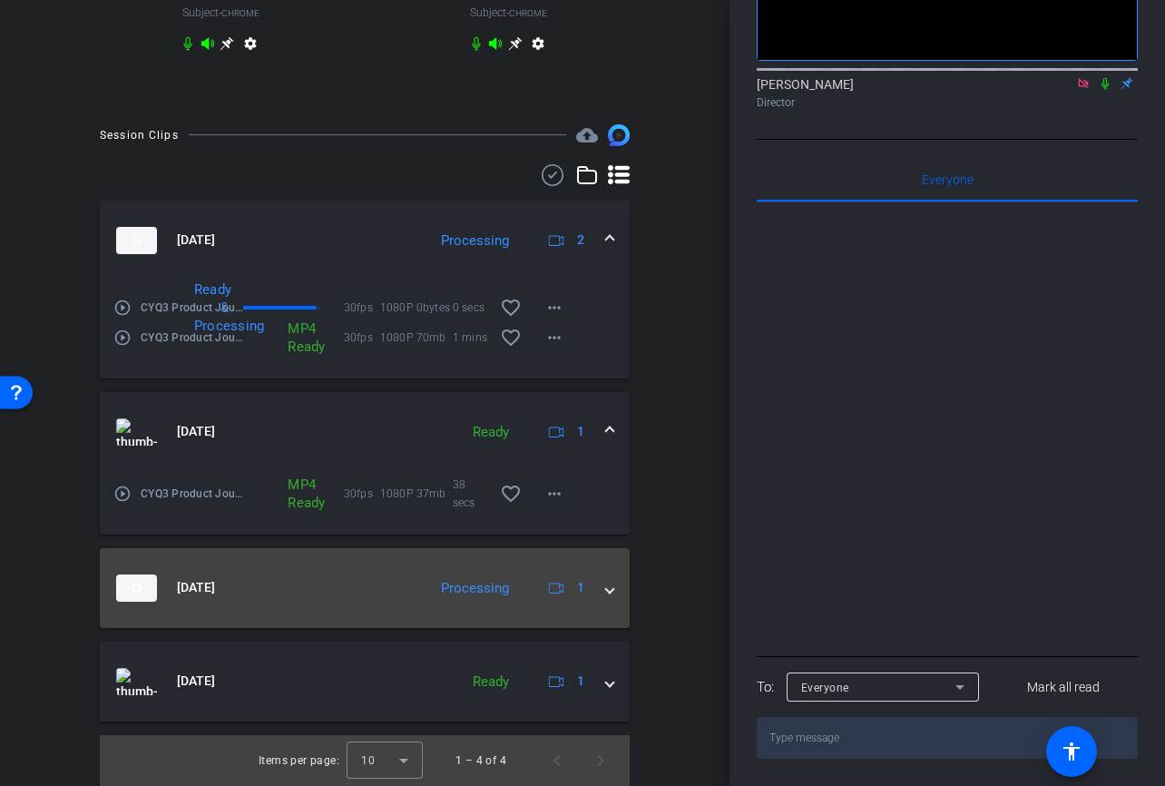
click at [417, 590] on mat-panel-title "[DATE]" at bounding box center [266, 587] width 301 height 27
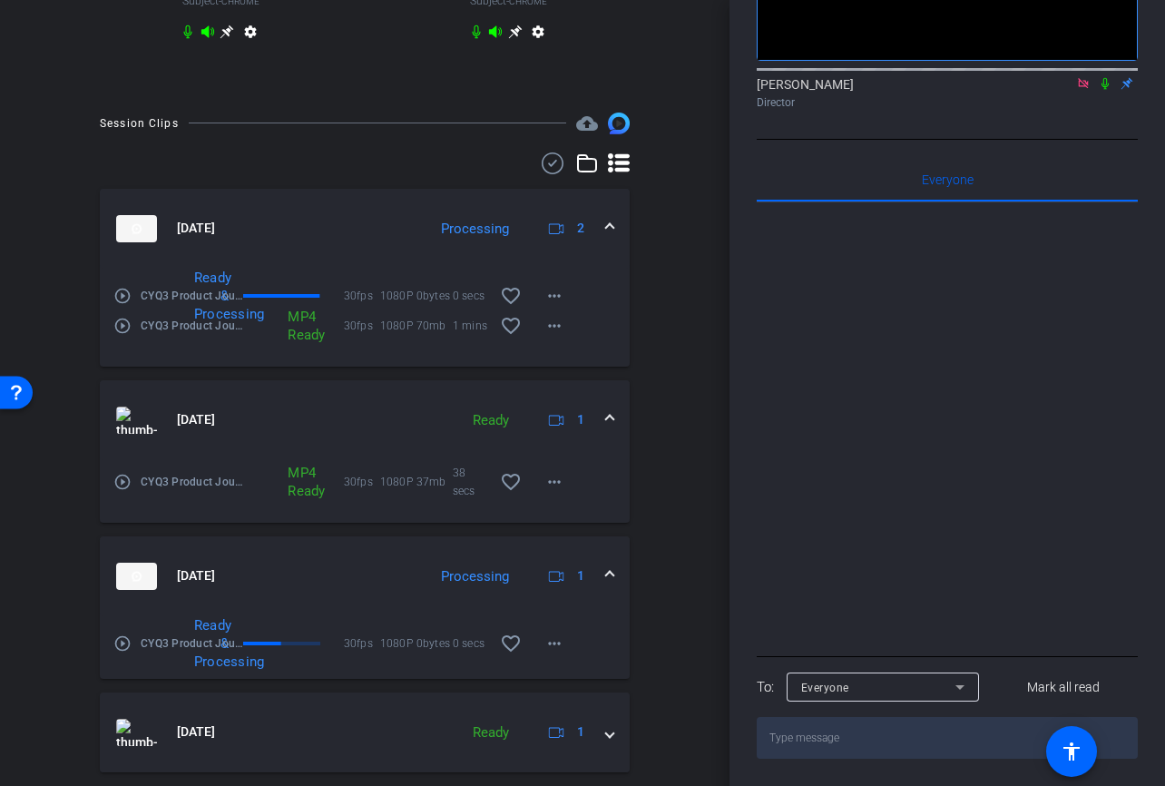
scroll to position [825, 0]
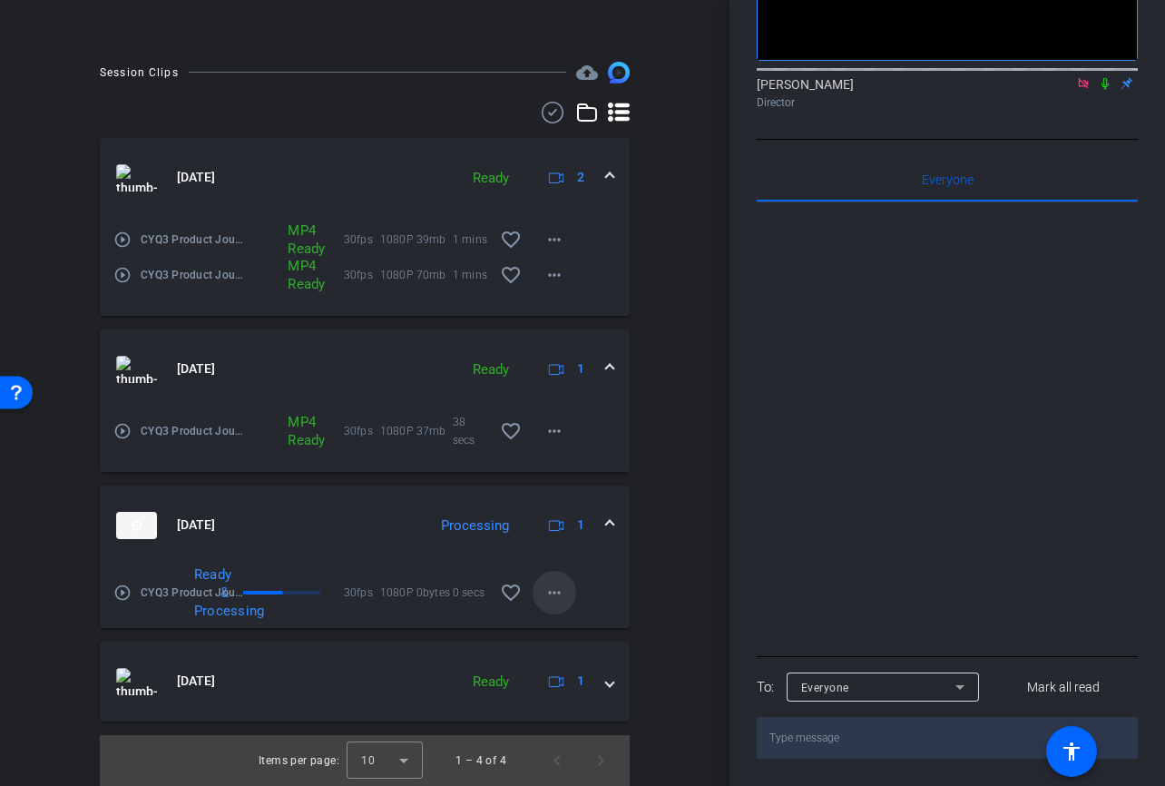
click at [546, 585] on mat-icon "more_horiz" at bounding box center [554, 593] width 22 height 22
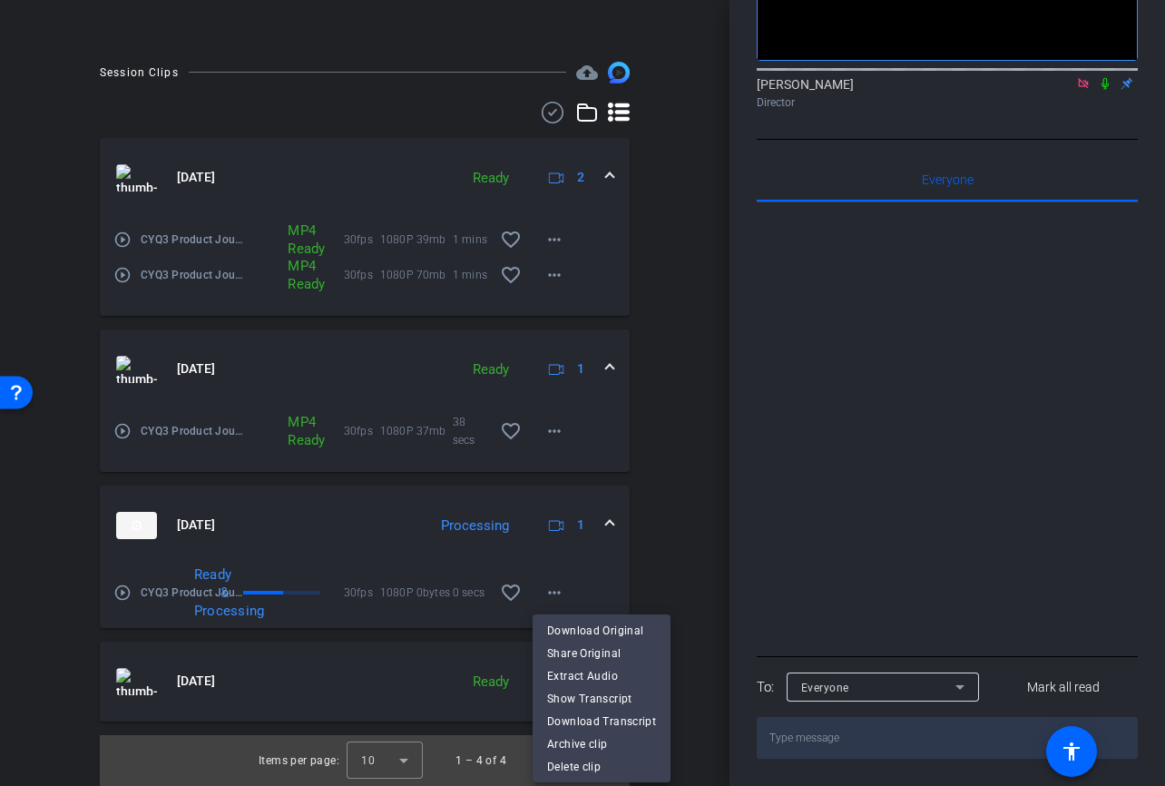
click at [679, 537] on div at bounding box center [582, 393] width 1165 height 786
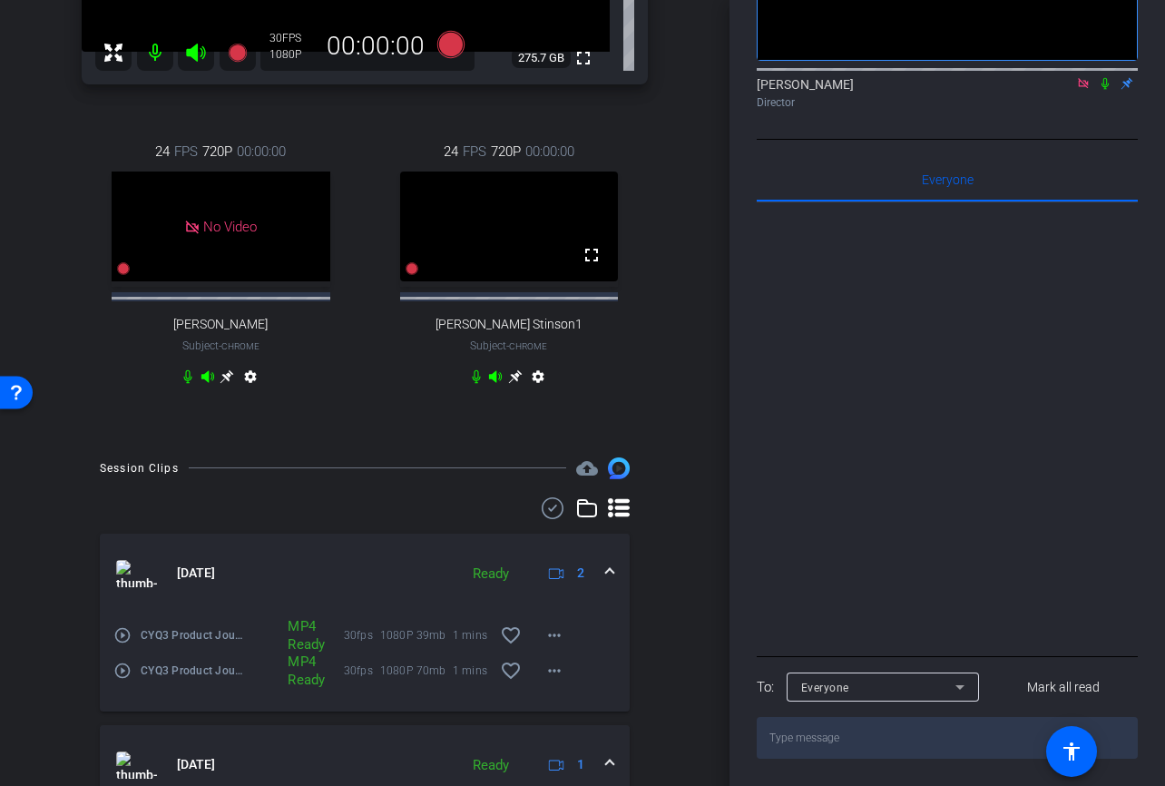
scroll to position [417, 0]
click at [547, 644] on mat-icon "more_horiz" at bounding box center [554, 633] width 22 height 22
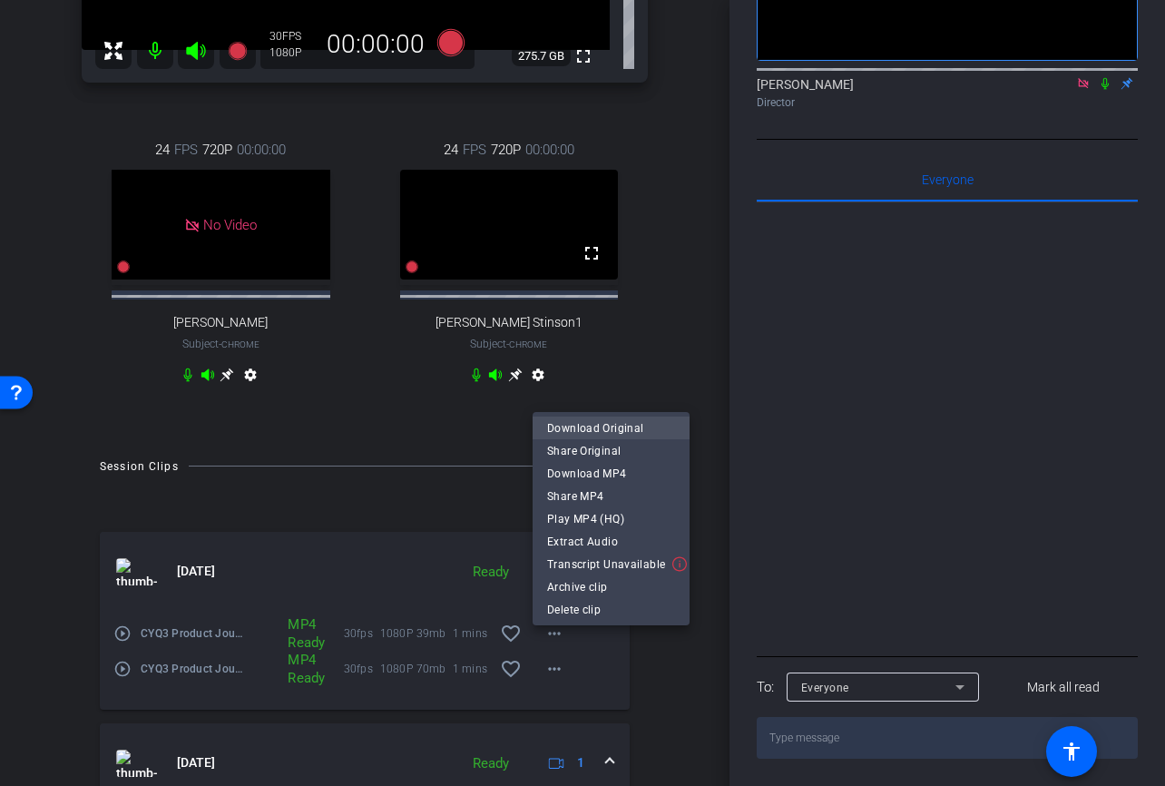
click at [616, 425] on span "Download Original" at bounding box center [611, 428] width 128 height 22
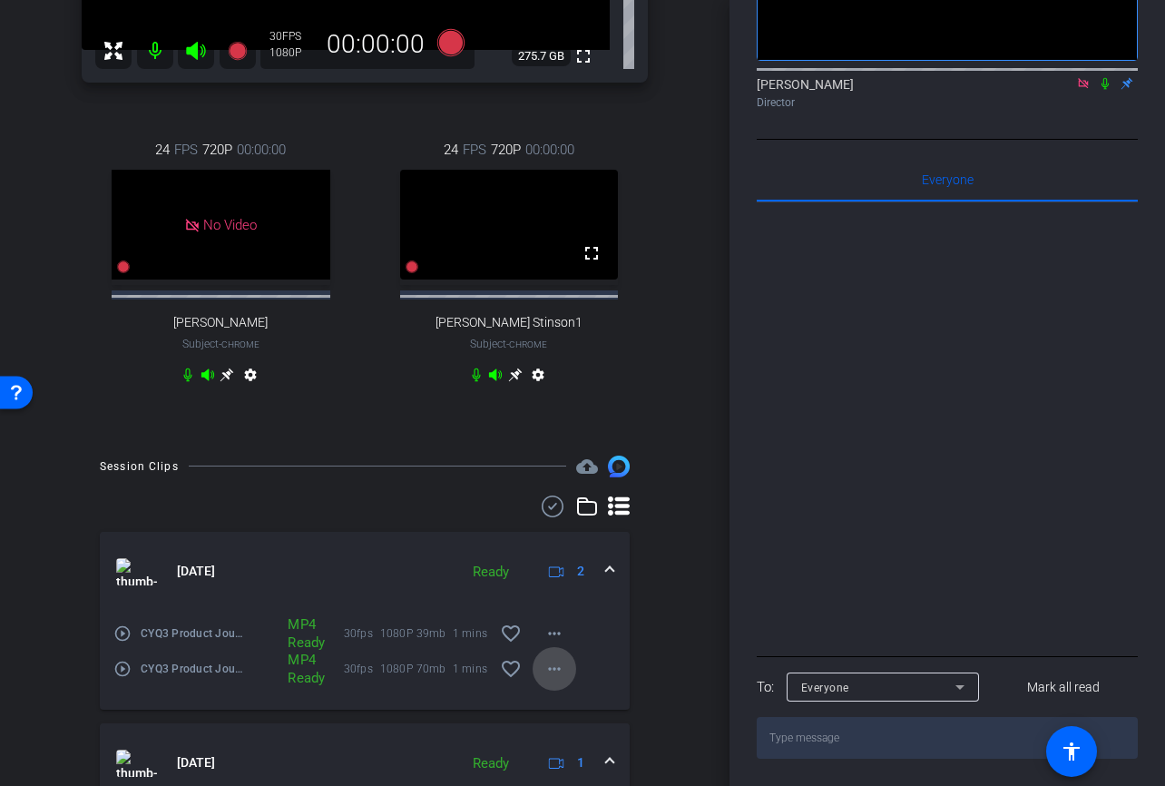
click at [552, 680] on mat-icon "more_horiz" at bounding box center [554, 669] width 22 height 22
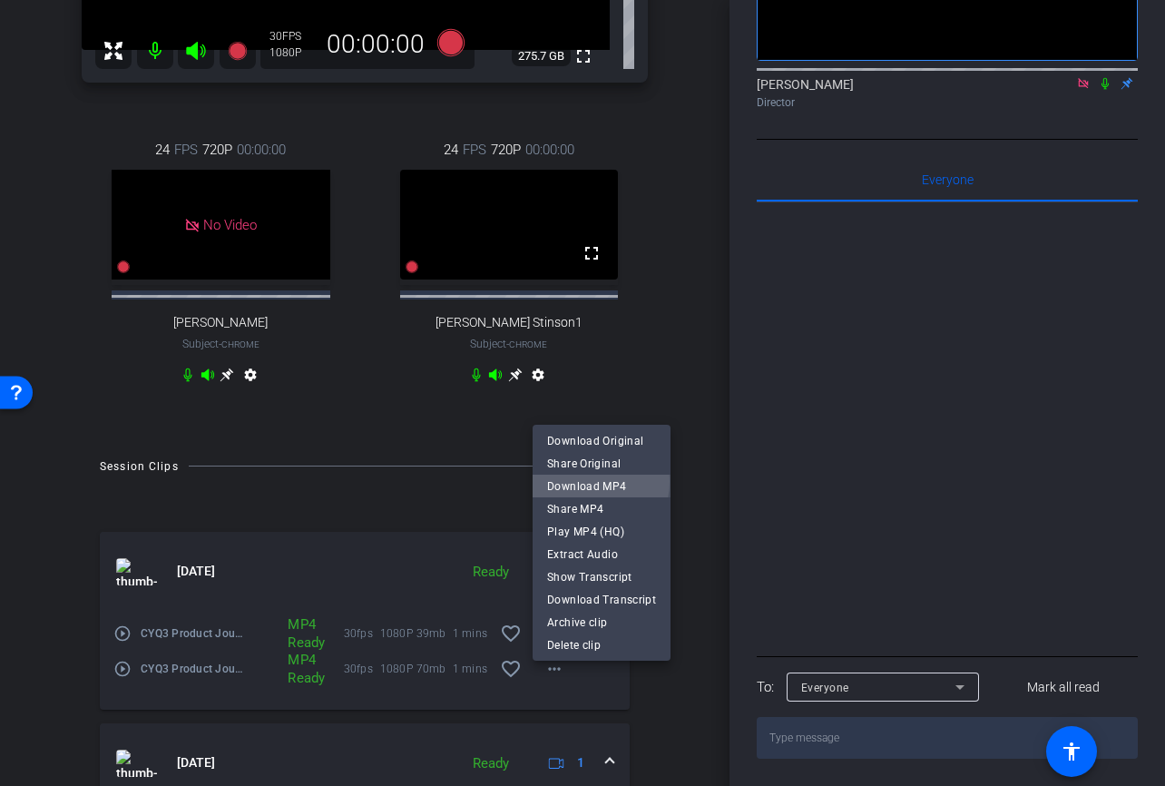
click at [581, 482] on span "Download MP4" at bounding box center [601, 486] width 109 height 22
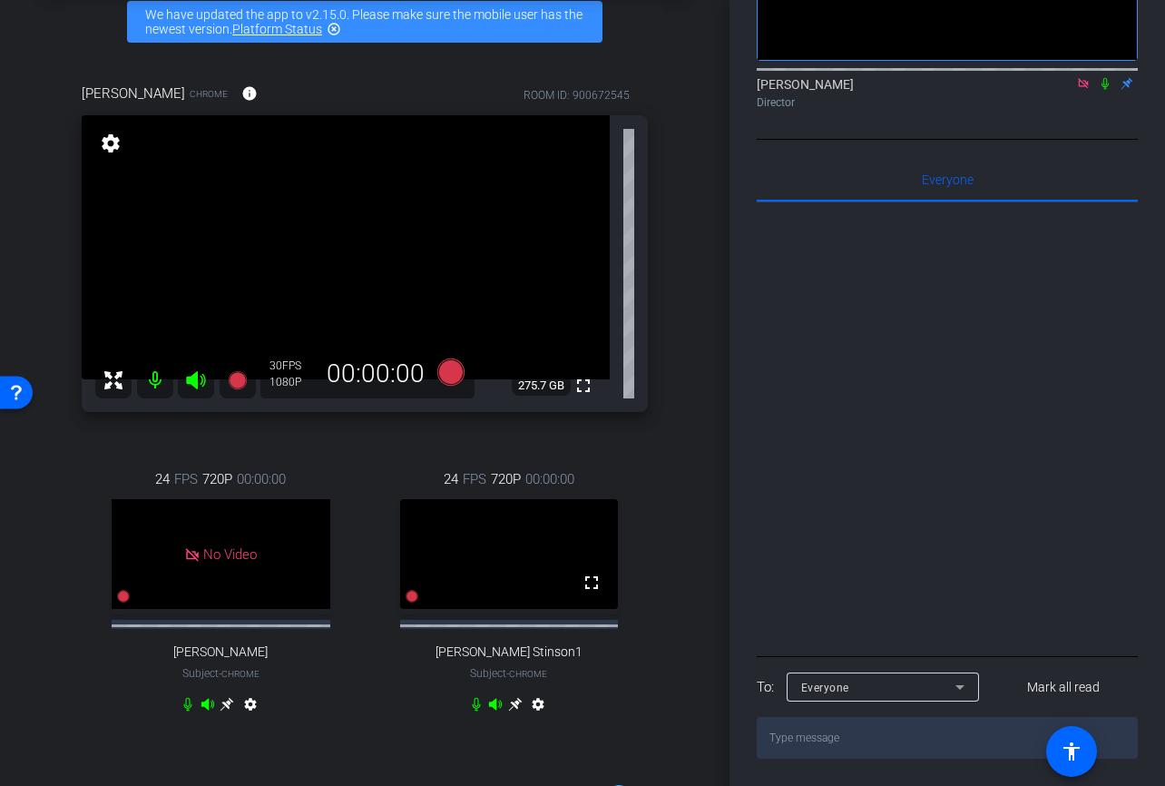
scroll to position [96, 0]
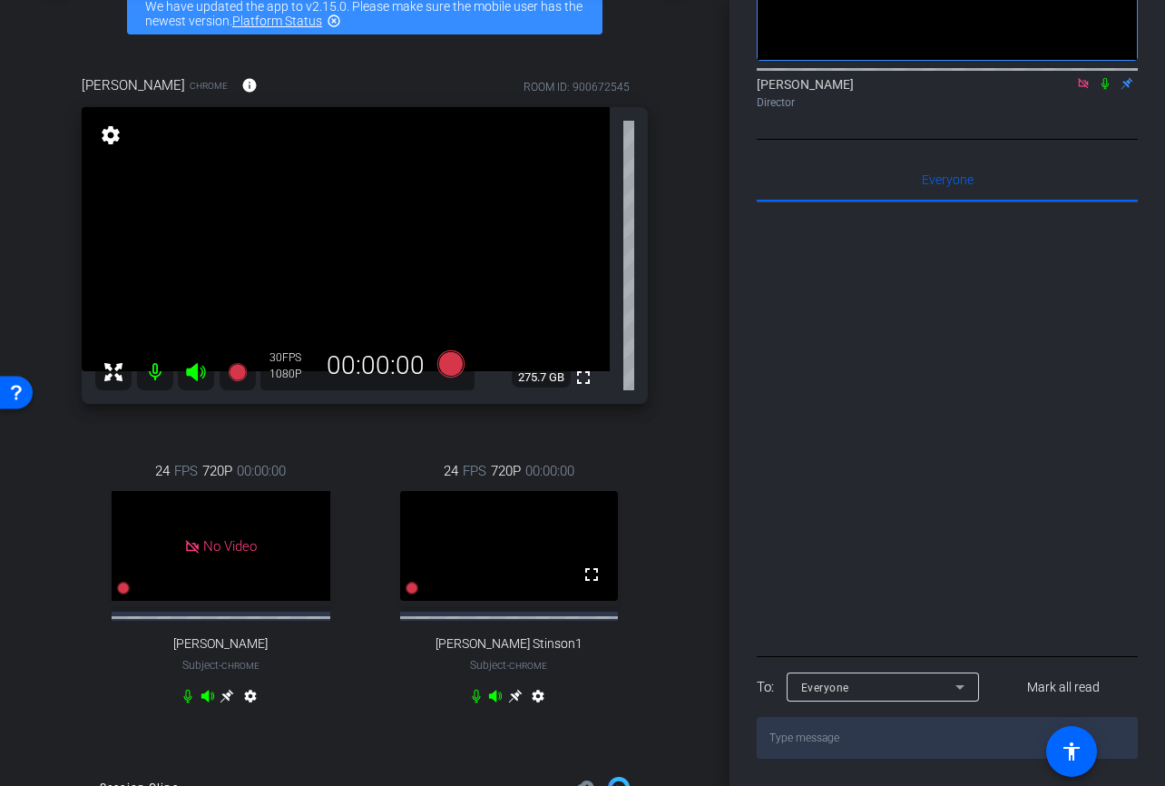
click at [751, 537] on div "Participants Teleprompter Adjustments Live No Video Michael Keenan Director Eve…" at bounding box center [946, 393] width 435 height 786
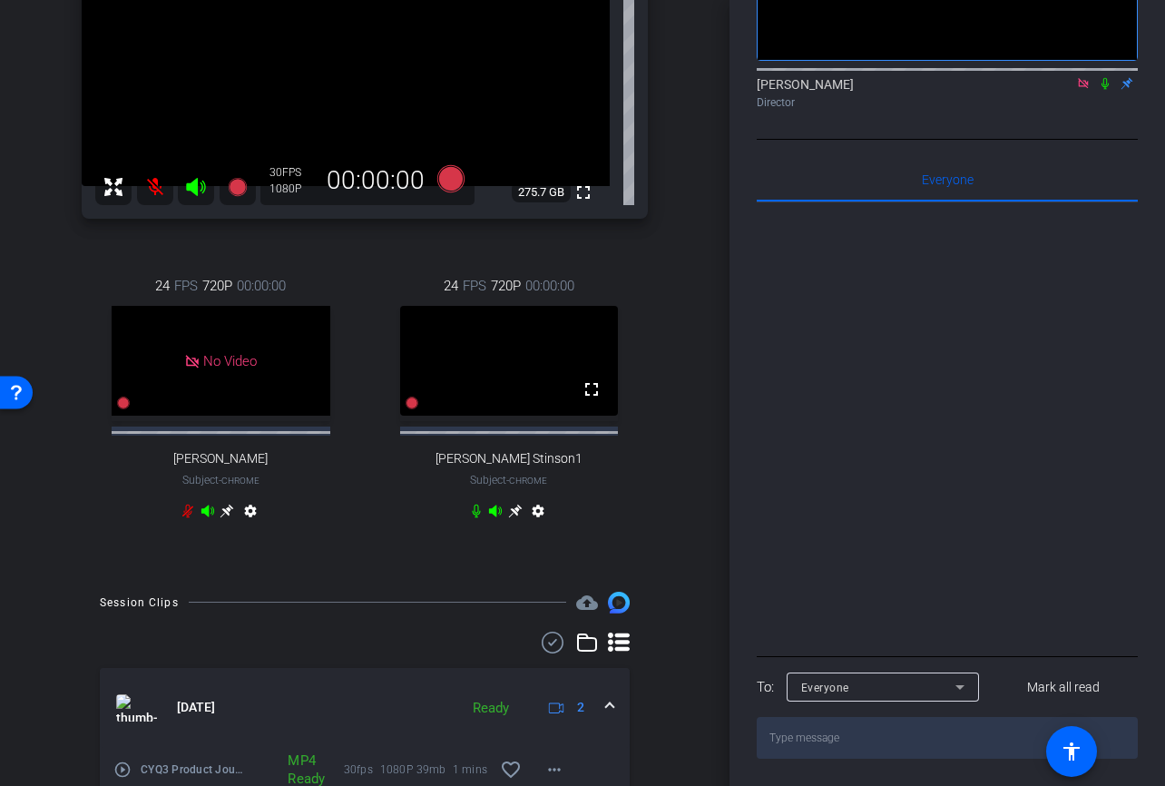
scroll to position [282, 0]
click at [536, 523] on mat-icon "settings" at bounding box center [538, 514] width 22 height 22
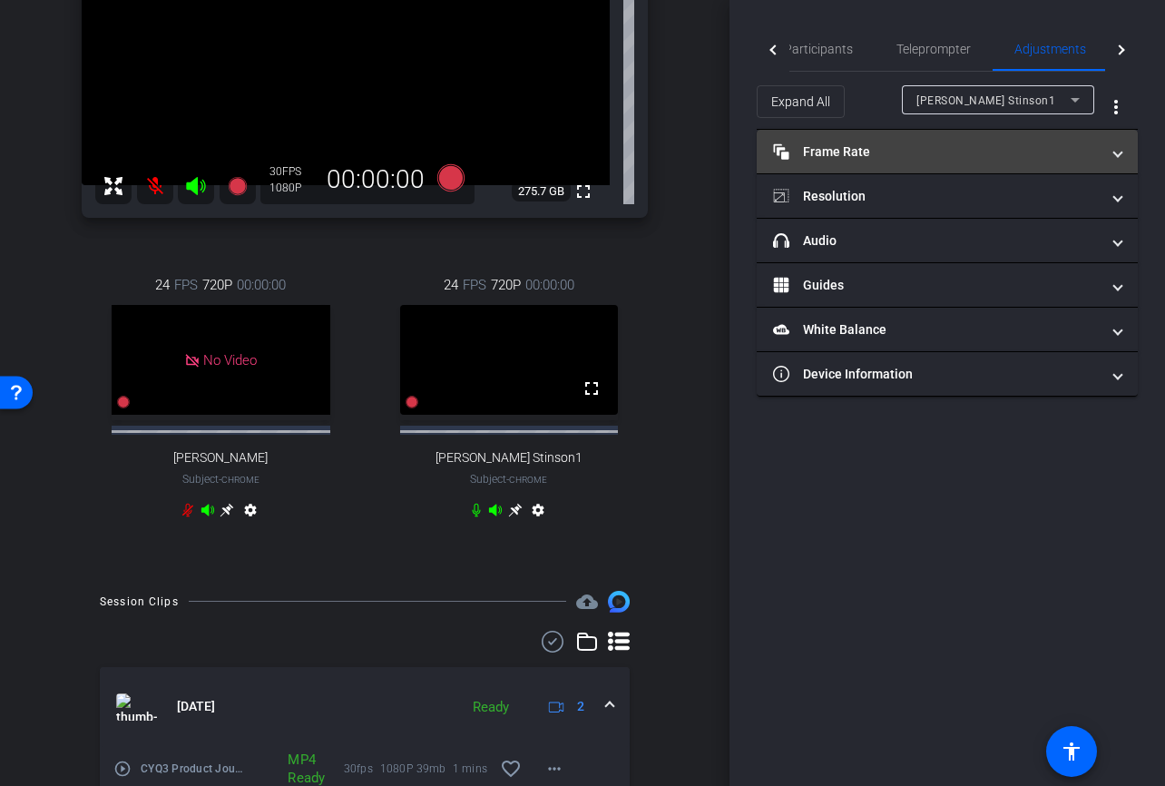
click at [858, 165] on mat-expansion-panel-header "Frame Rate Frame Rate" at bounding box center [947, 152] width 381 height 44
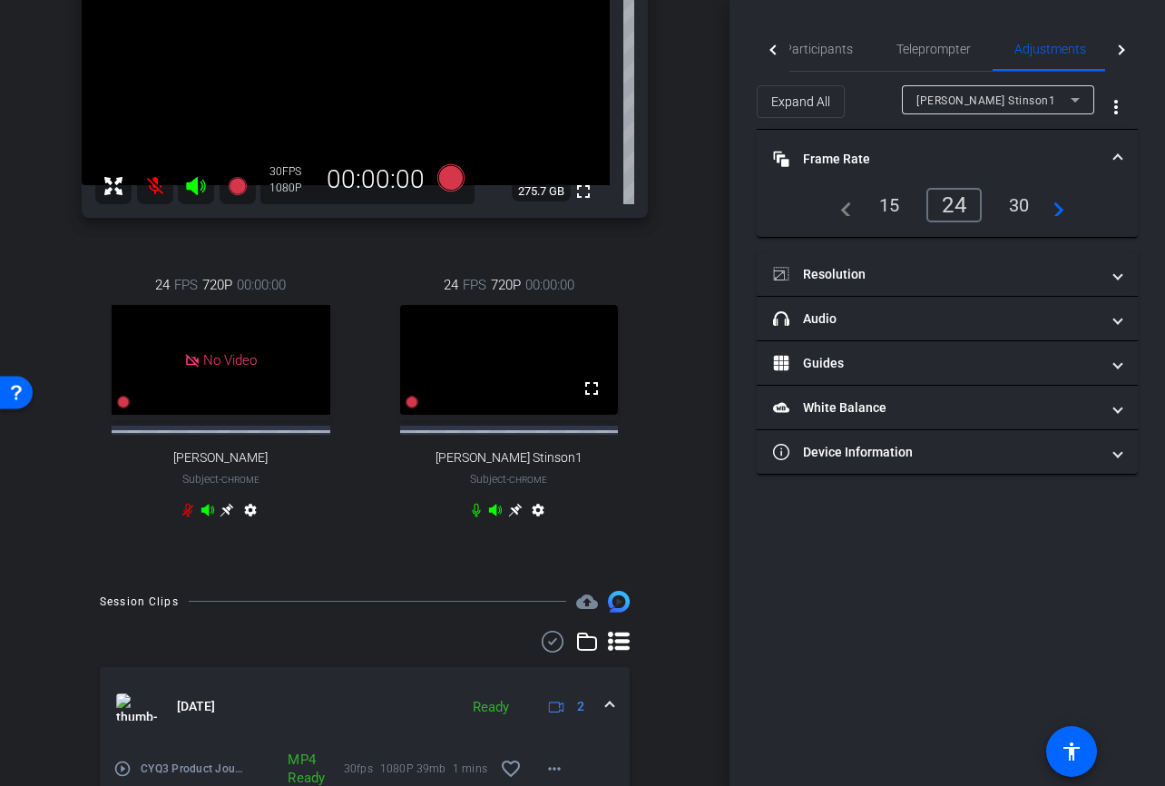
click at [1014, 205] on div "30" at bounding box center [1019, 205] width 48 height 31
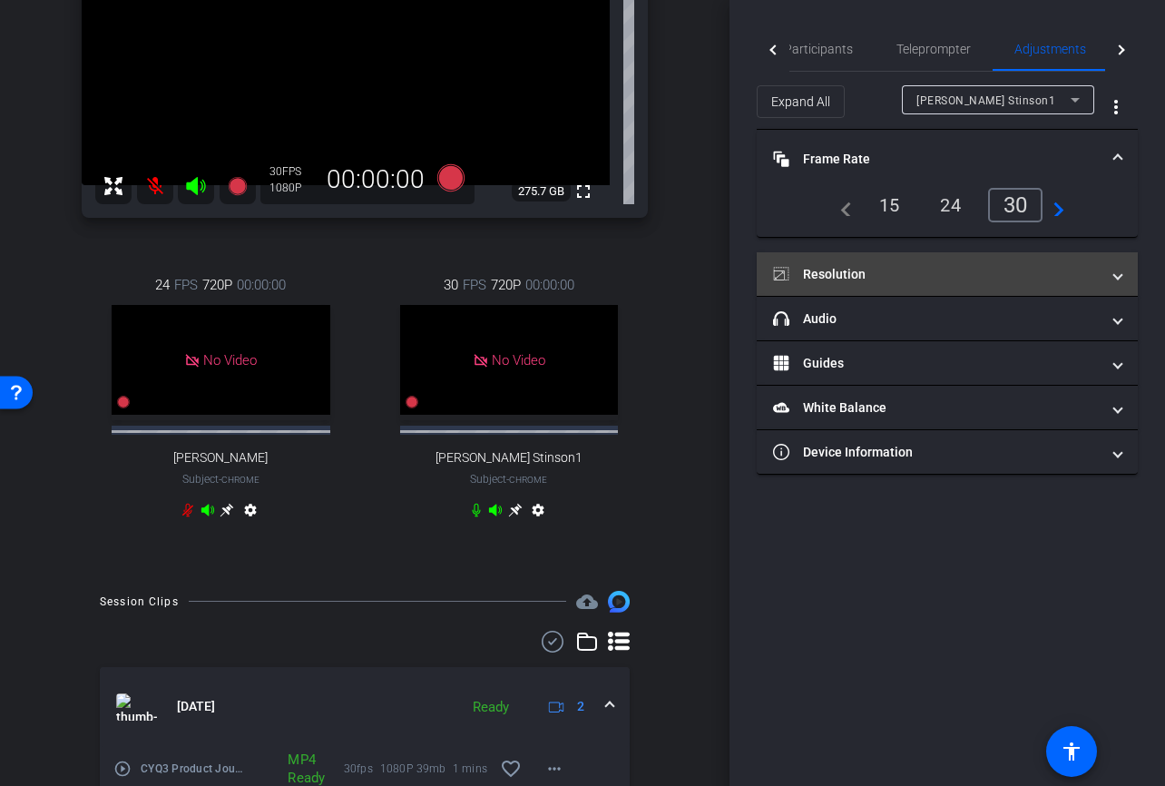
click at [847, 268] on mat-panel-title "Resolution" at bounding box center [936, 274] width 327 height 19
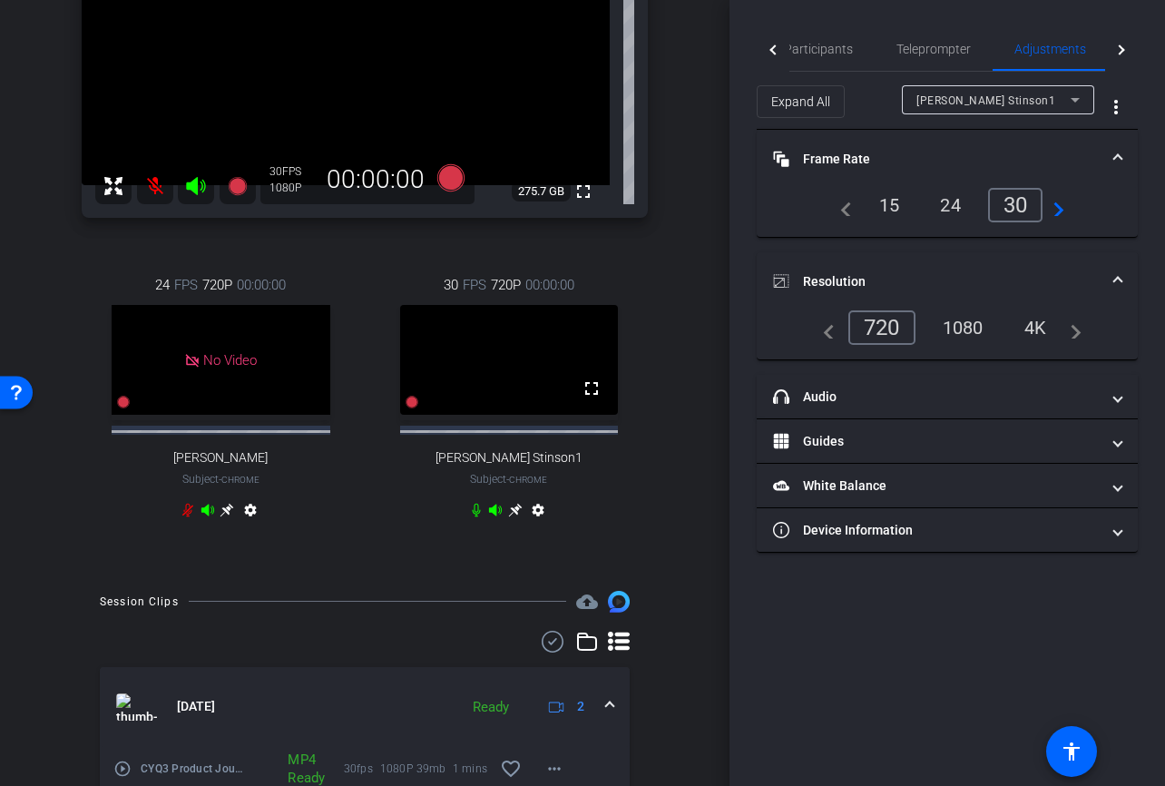
click at [946, 325] on div "1080" at bounding box center [963, 327] width 68 height 31
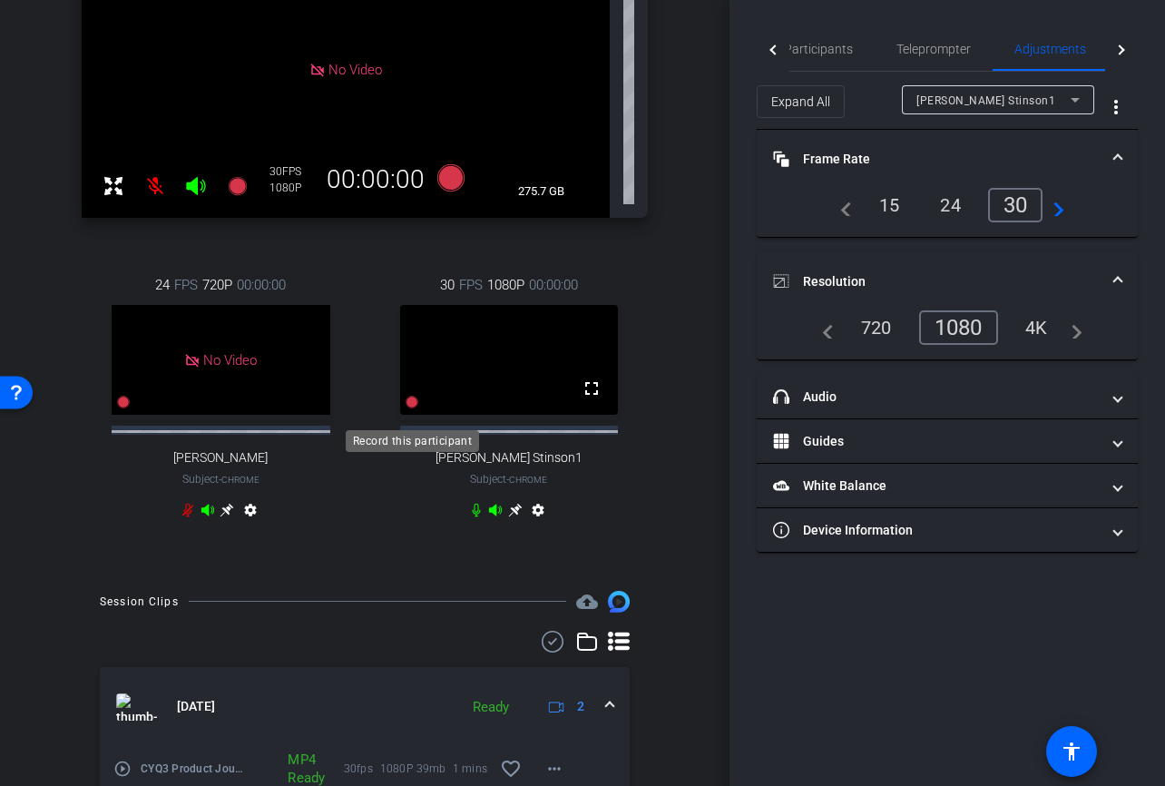
click at [130, 408] on icon at bounding box center [123, 402] width 13 height 13
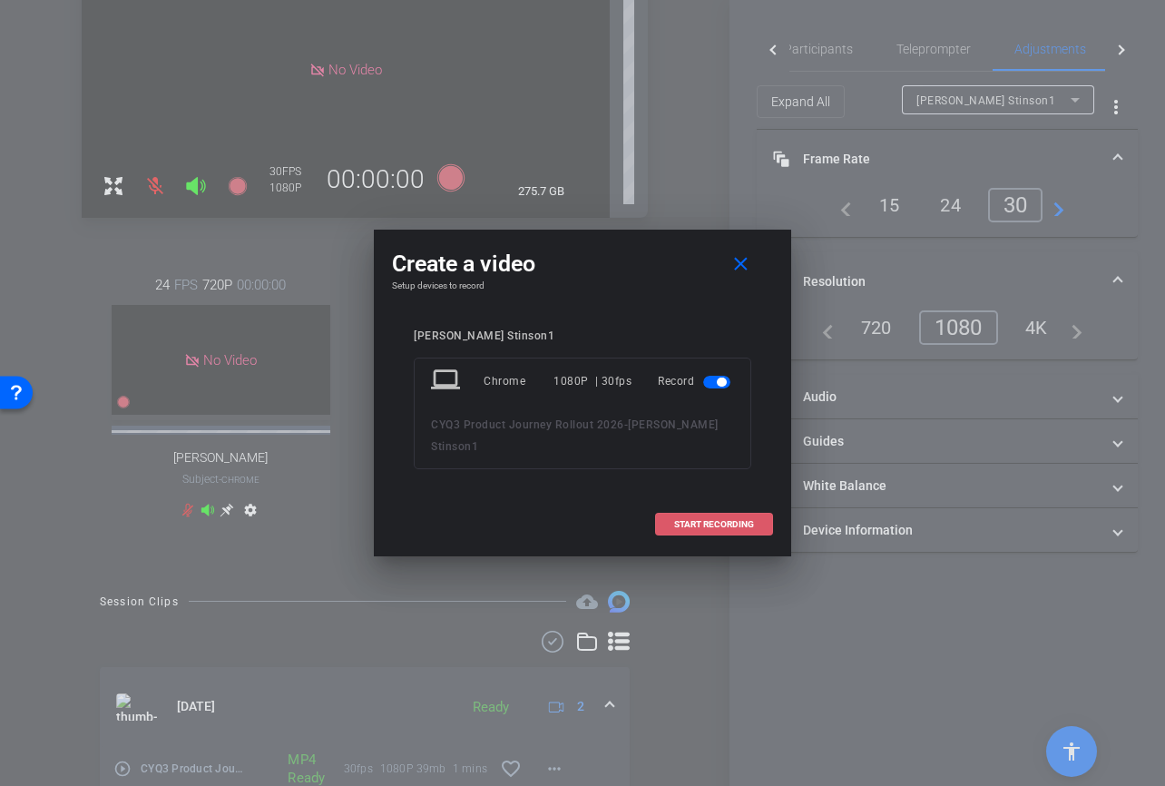
click at [706, 511] on span at bounding box center [714, 525] width 116 height 44
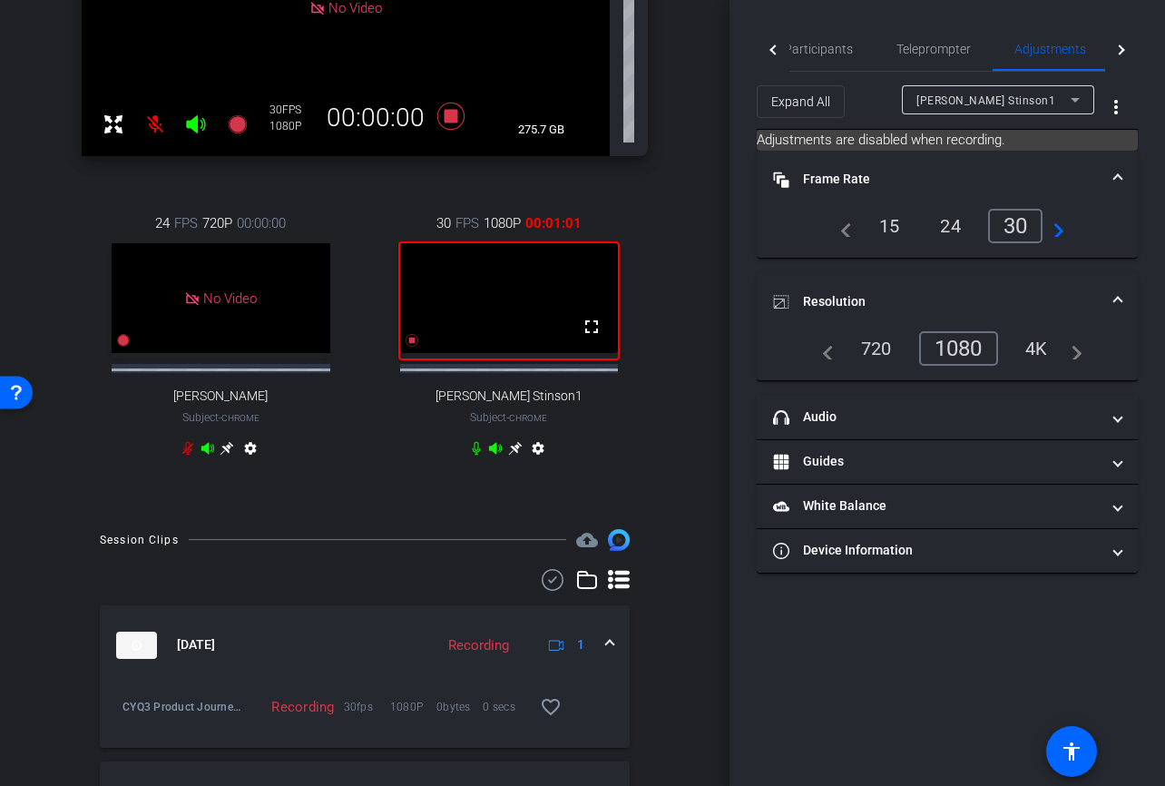
scroll to position [349, 0]
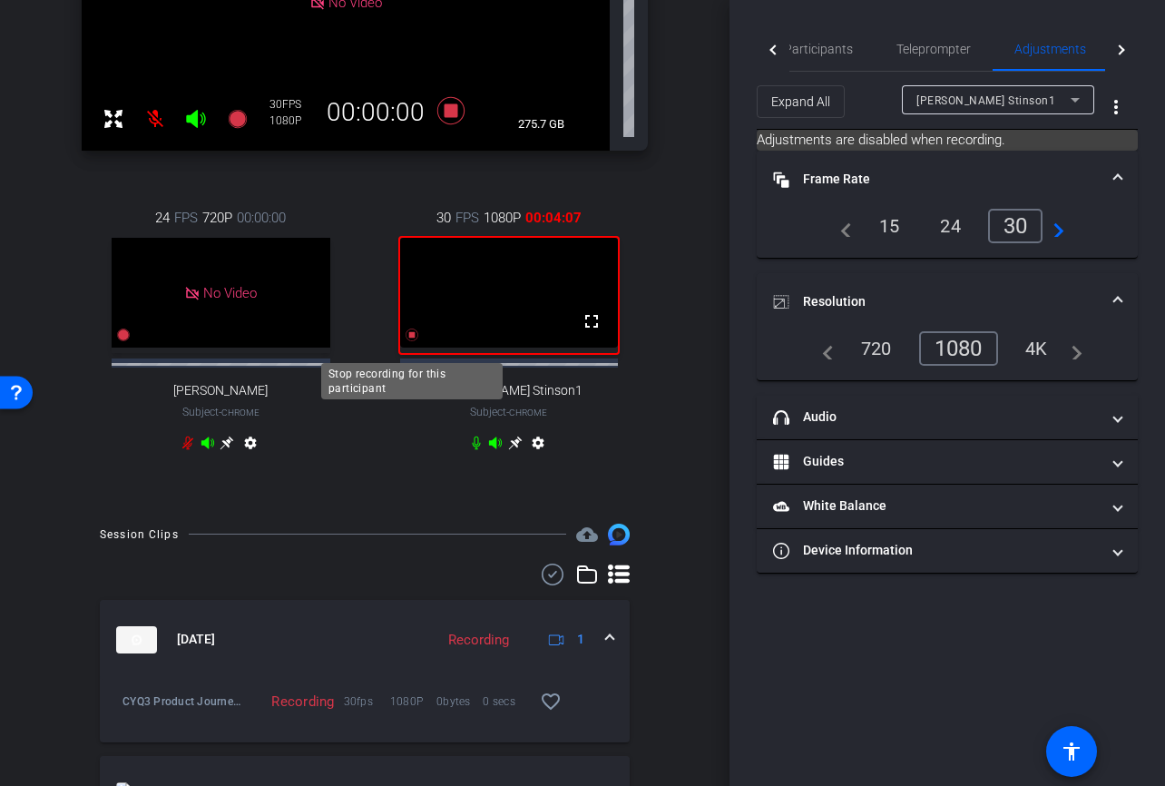
click at [411, 341] on icon at bounding box center [412, 334] width 13 height 13
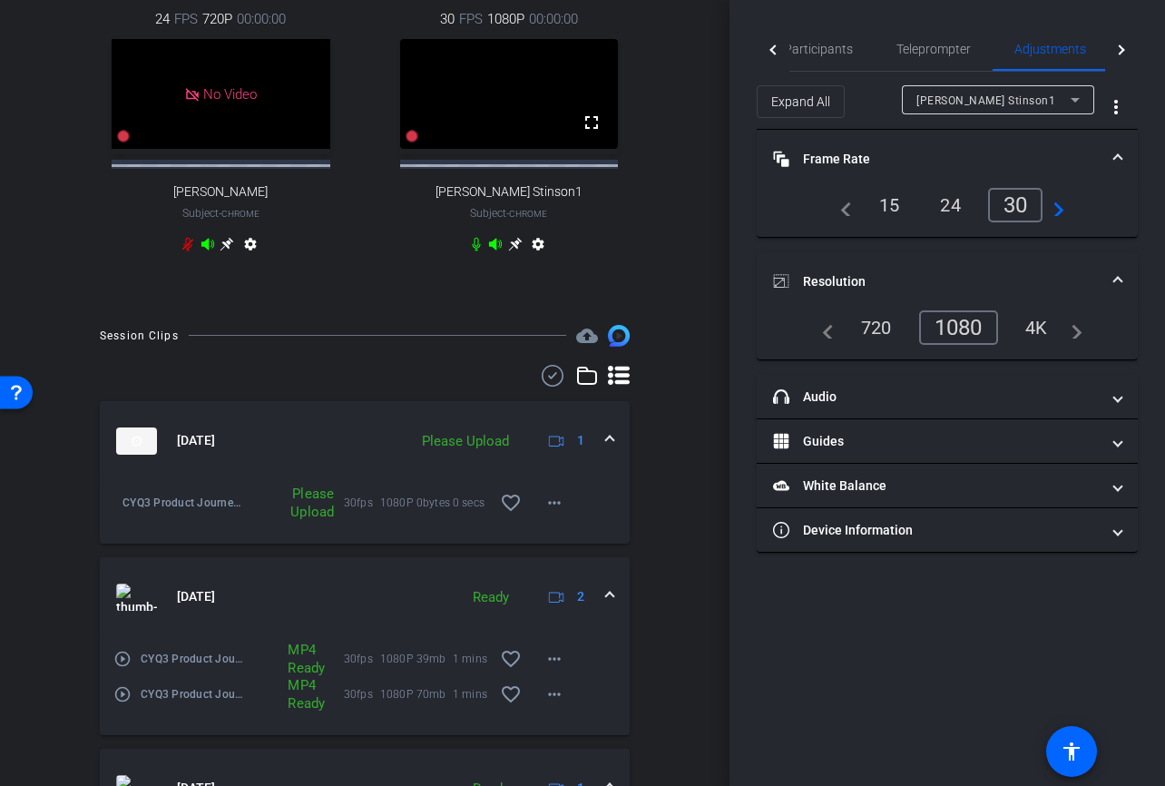
scroll to position [561, 0]
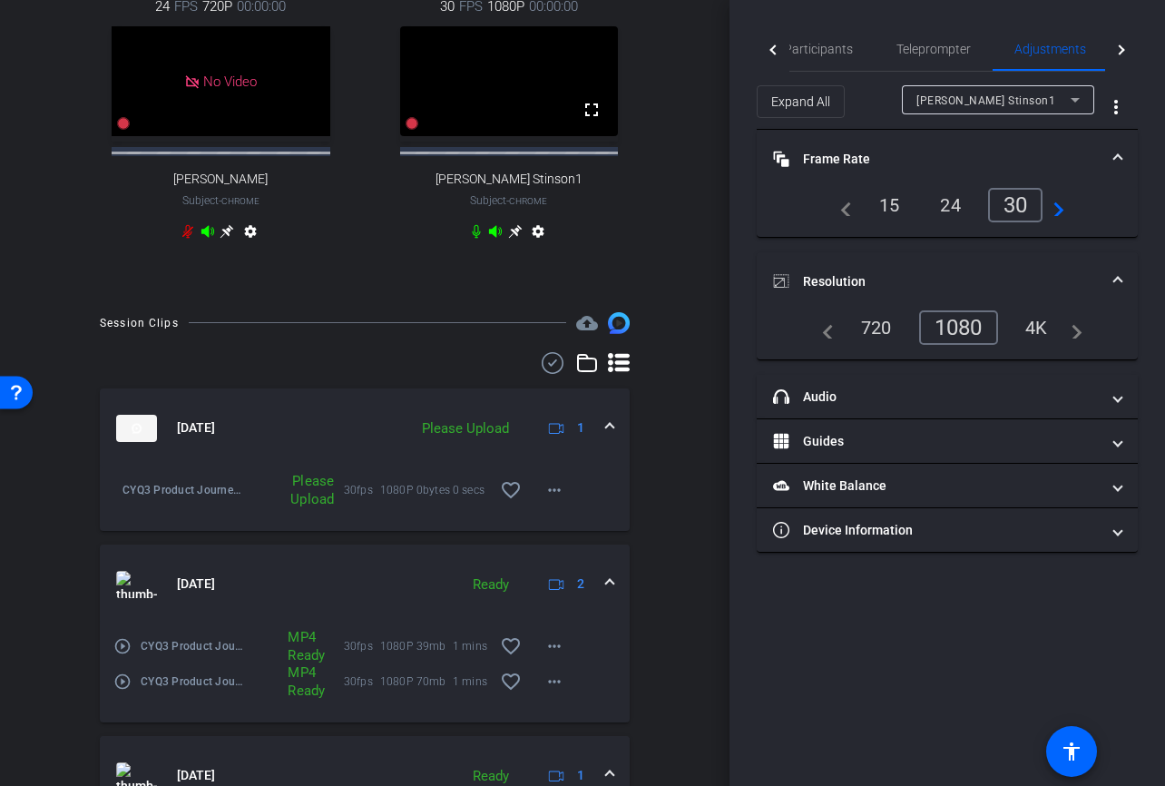
click at [608, 437] on span at bounding box center [609, 427] width 7 height 19
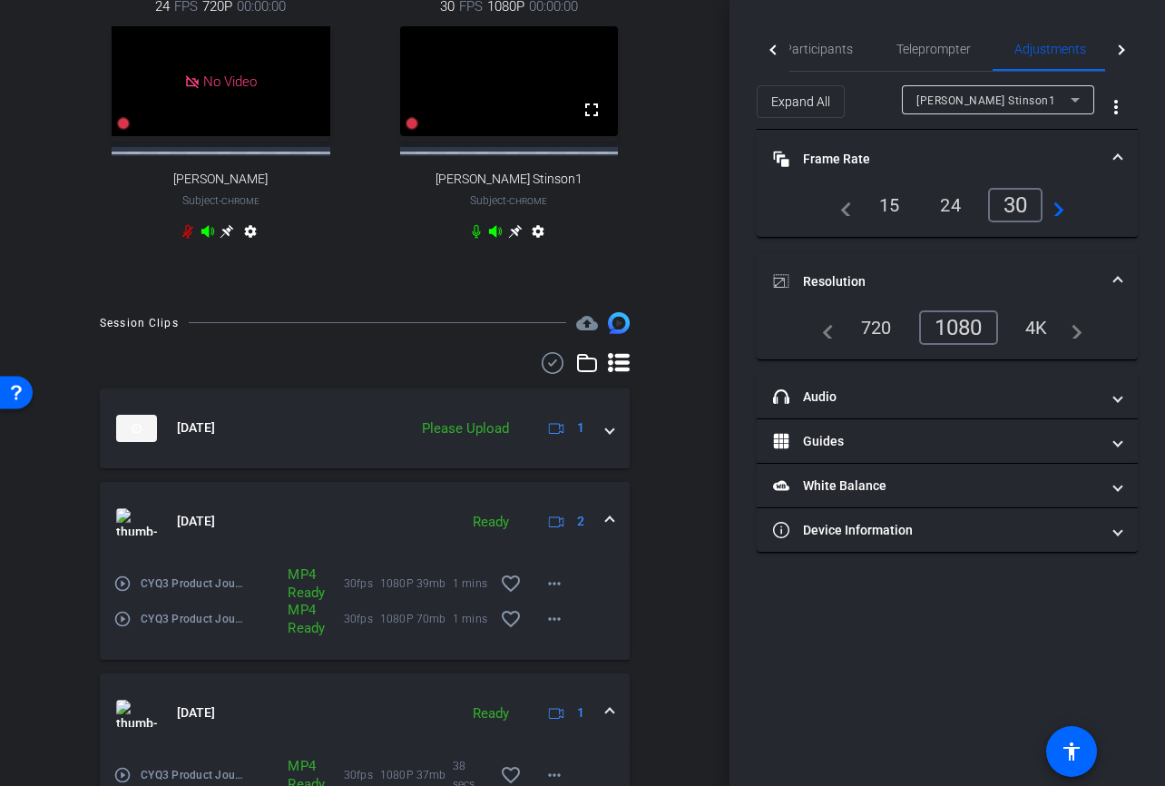
click at [606, 531] on span at bounding box center [609, 521] width 7 height 19
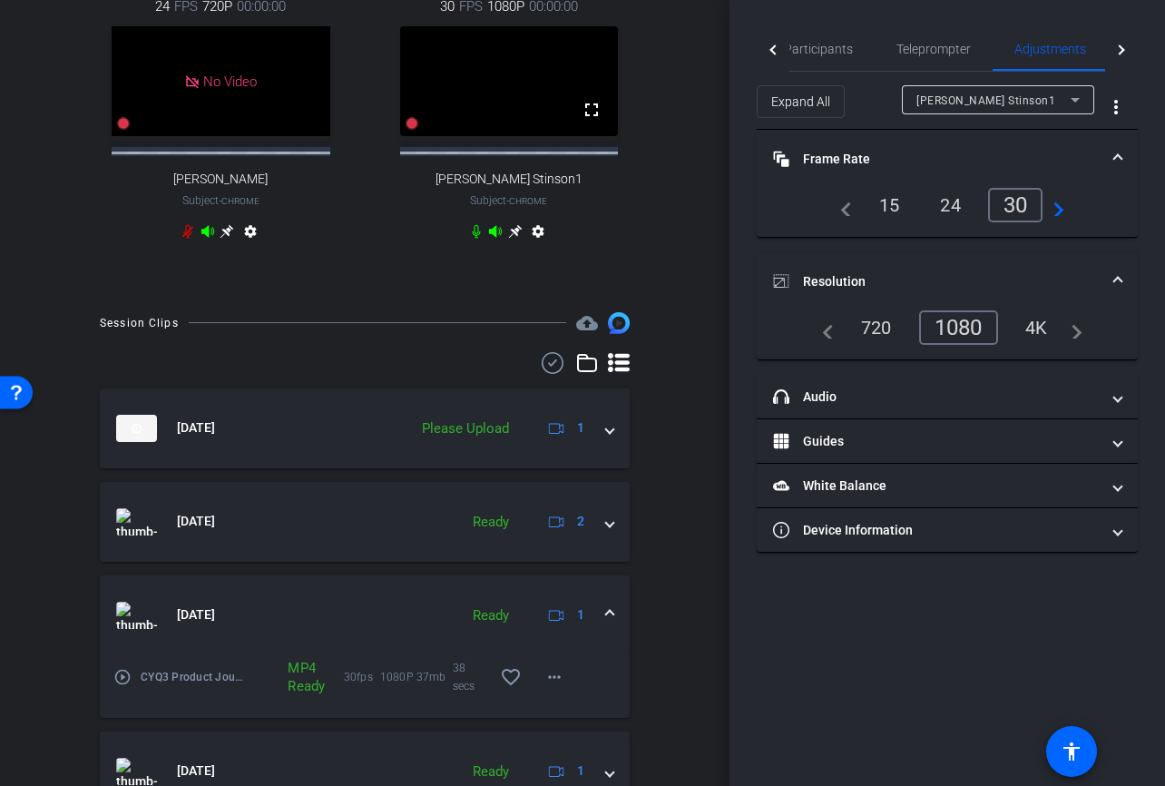
click at [610, 620] on span at bounding box center [609, 614] width 7 height 19
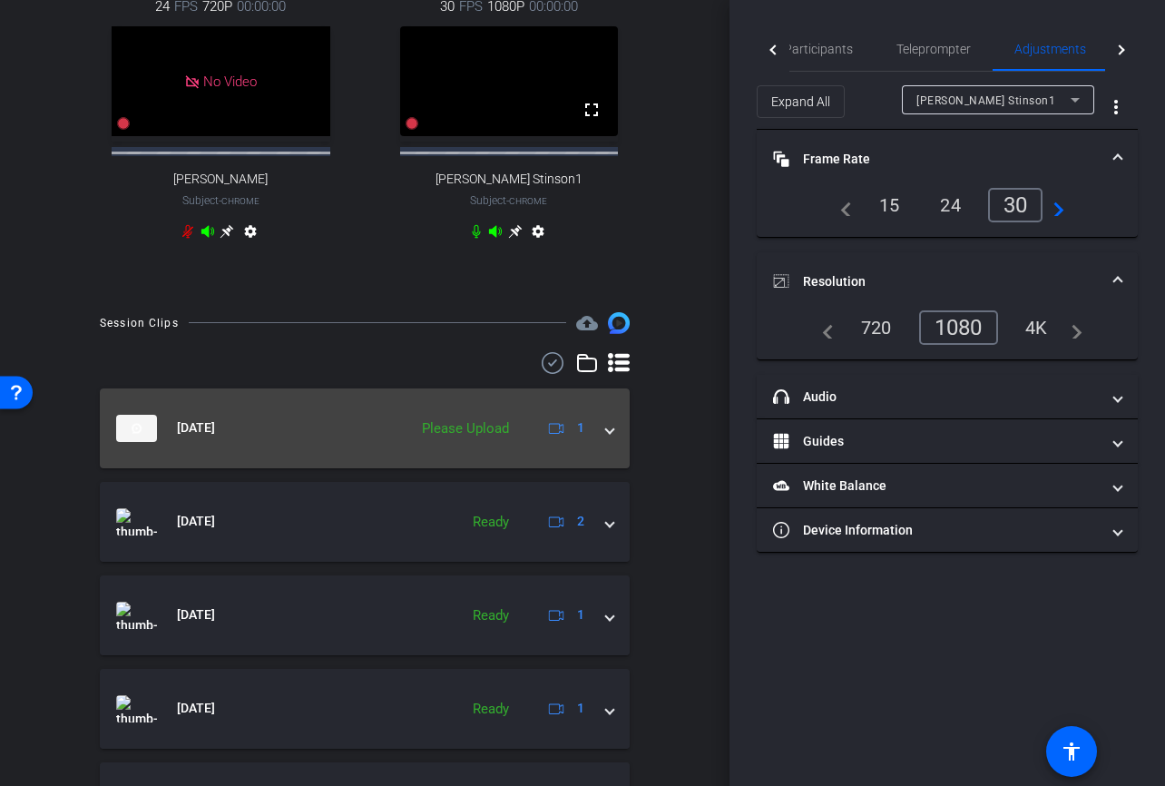
click at [498, 439] on div "Please Upload" at bounding box center [465, 428] width 105 height 21
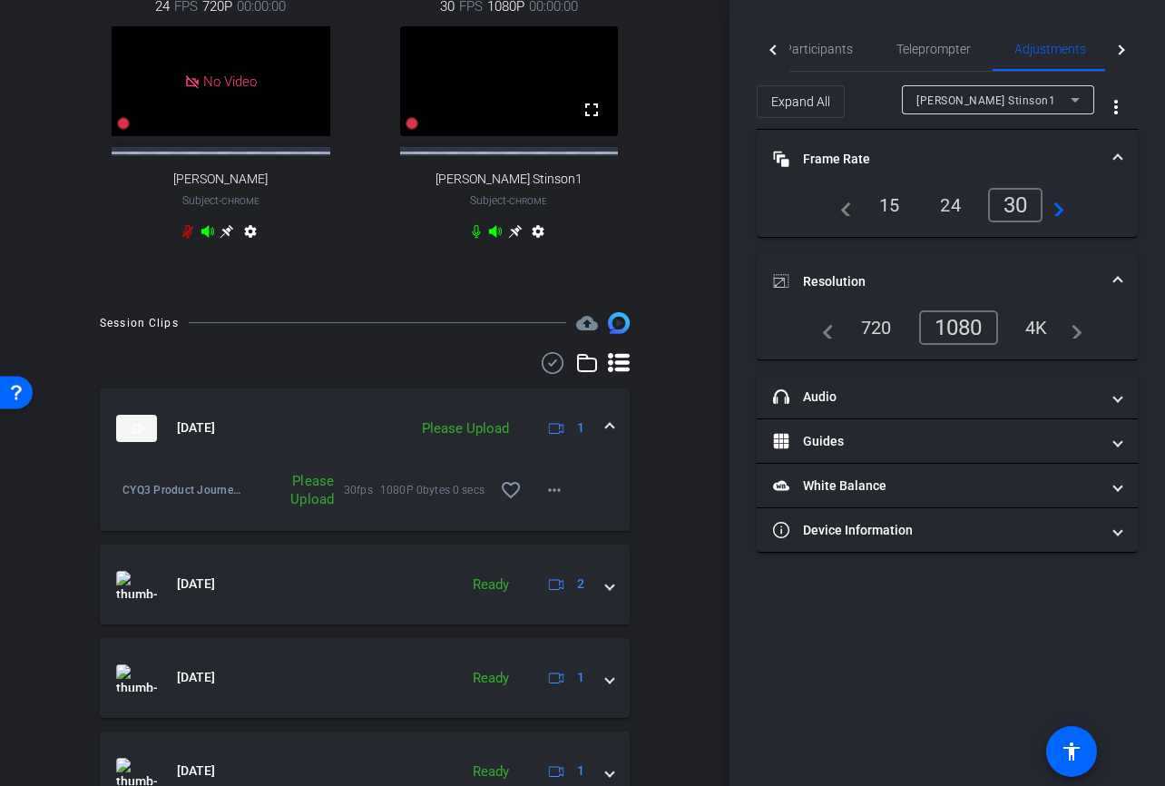
click at [304, 508] on div "Please Upload" at bounding box center [294, 490] width 100 height 36
click at [571, 501] on span at bounding box center [555, 490] width 44 height 44
click at [578, 546] on span "Upload" at bounding box center [583, 542] width 73 height 22
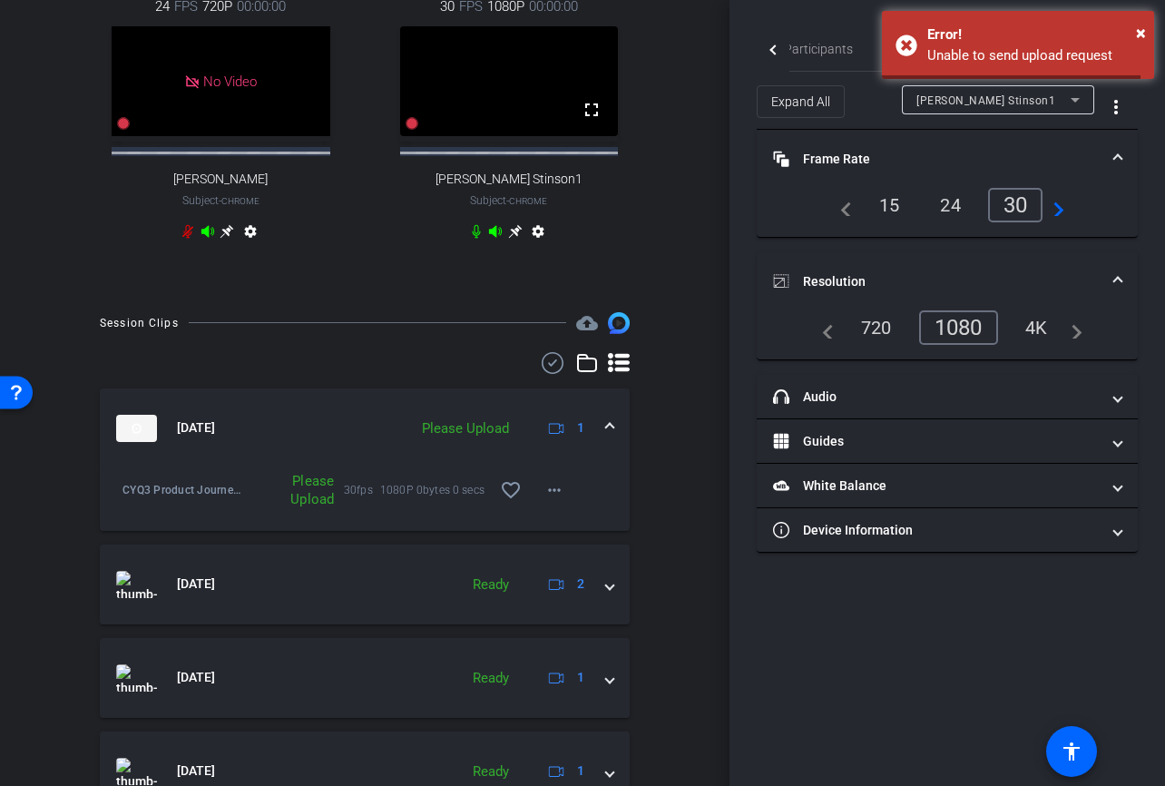
click at [444, 439] on div "Please Upload" at bounding box center [465, 428] width 105 height 21
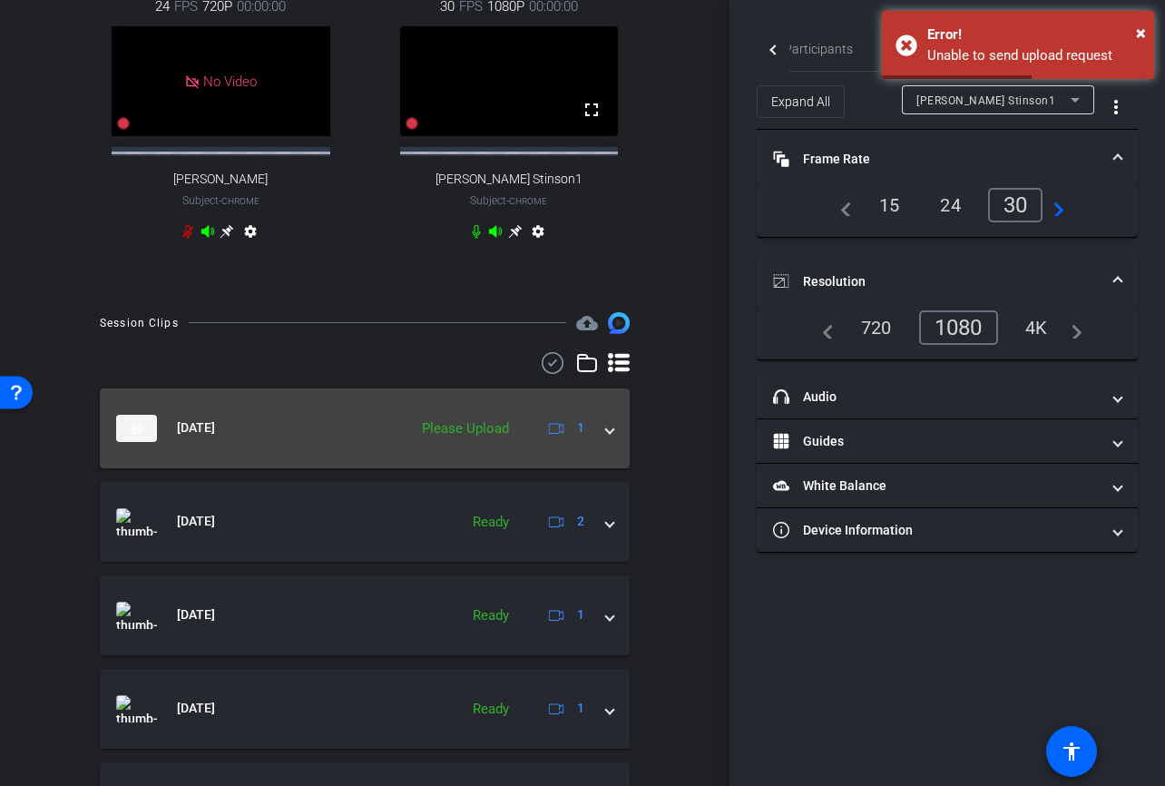
click at [444, 439] on div "Please Upload" at bounding box center [465, 428] width 105 height 21
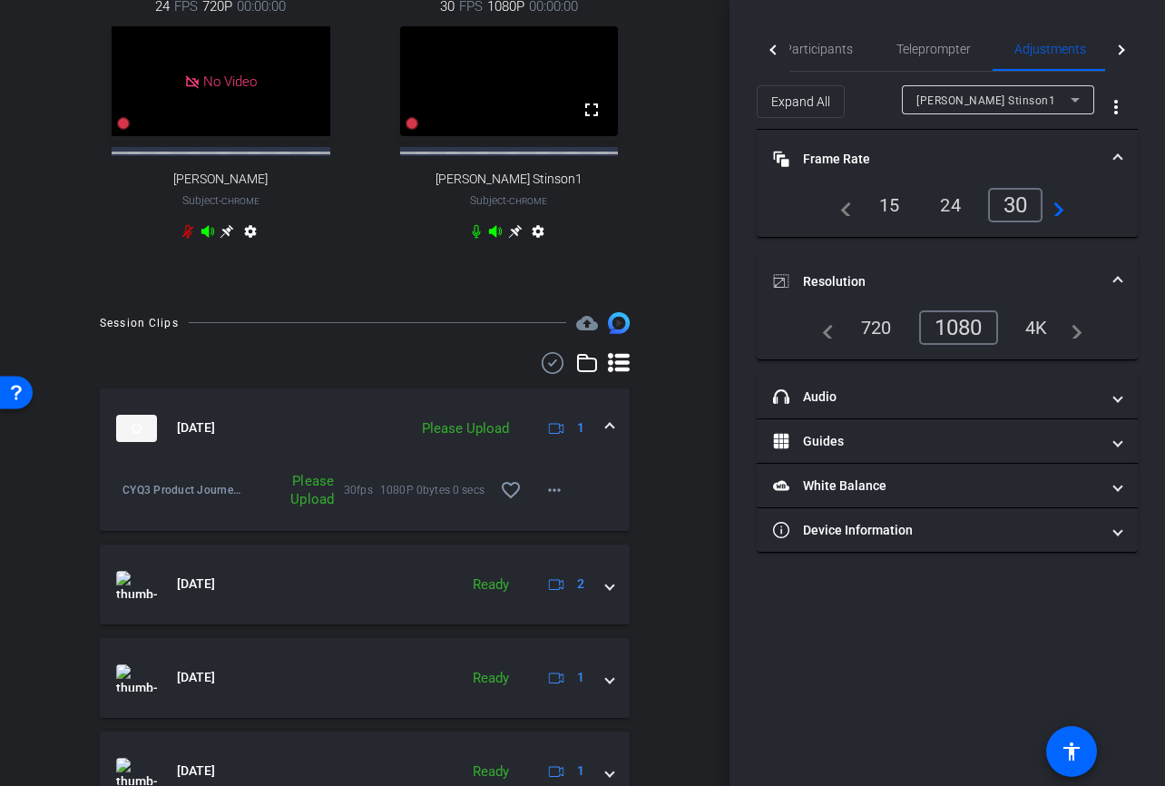
click at [474, 439] on div "Please Upload" at bounding box center [465, 428] width 105 height 21
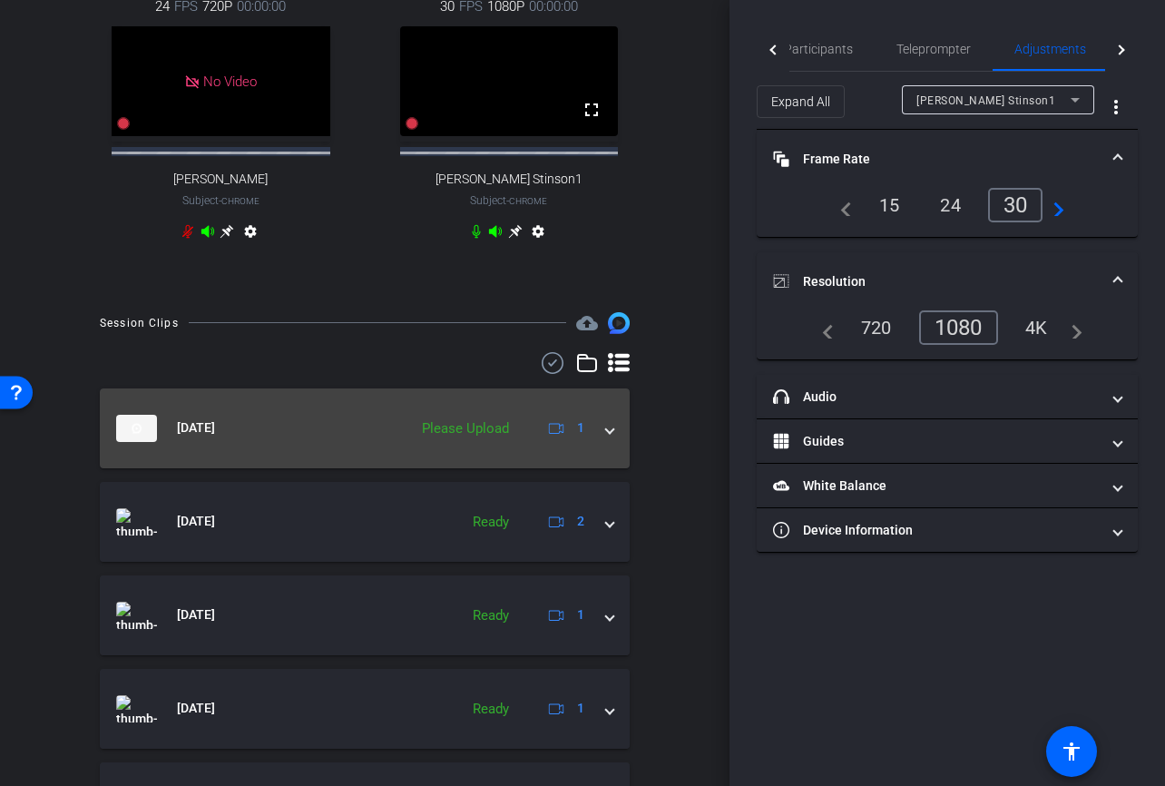
click at [474, 439] on div "Please Upload" at bounding box center [465, 428] width 105 height 21
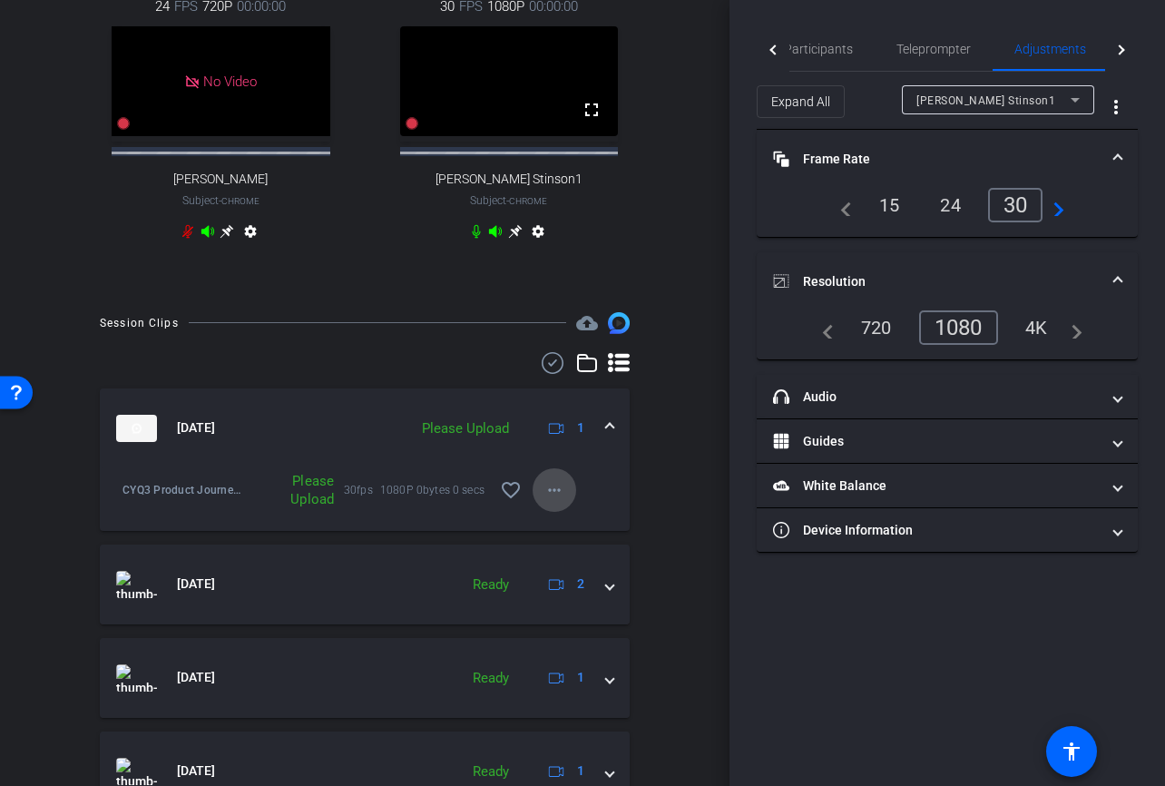
click at [559, 501] on mat-icon "more_horiz" at bounding box center [554, 490] width 22 height 22
click at [577, 539] on span "Upload" at bounding box center [583, 542] width 73 height 22
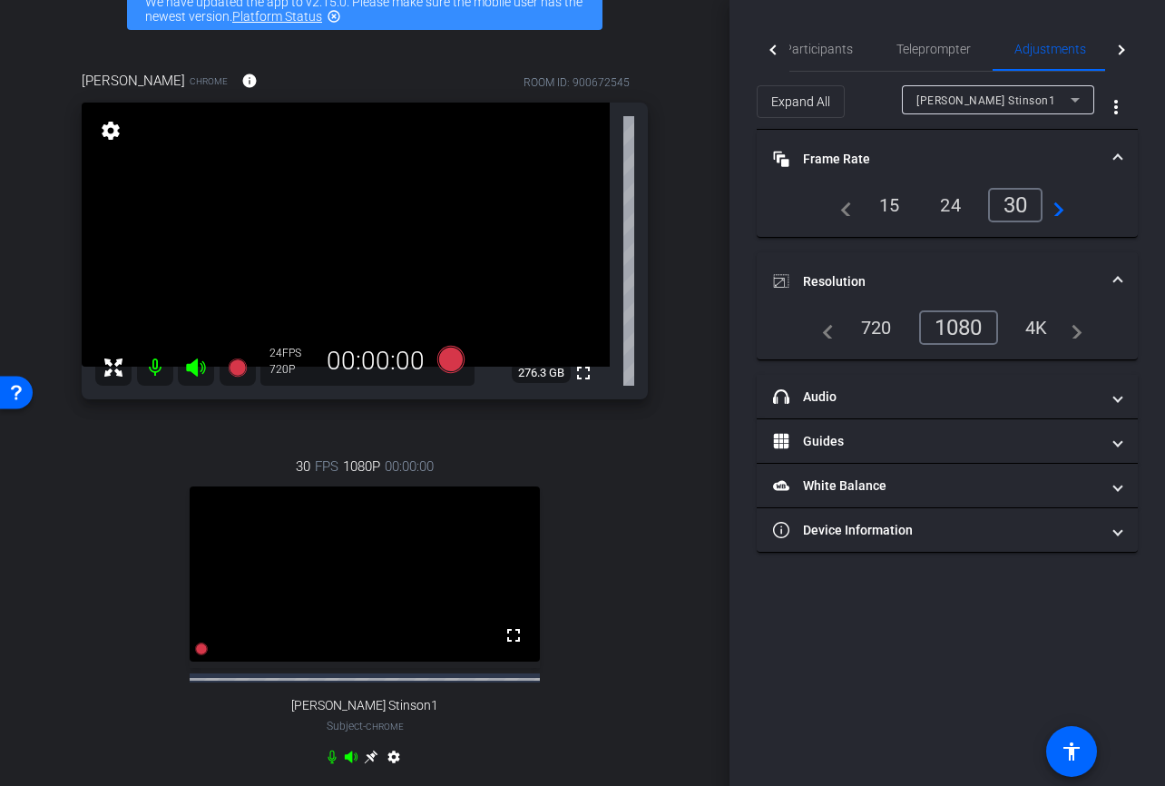
scroll to position [0, 0]
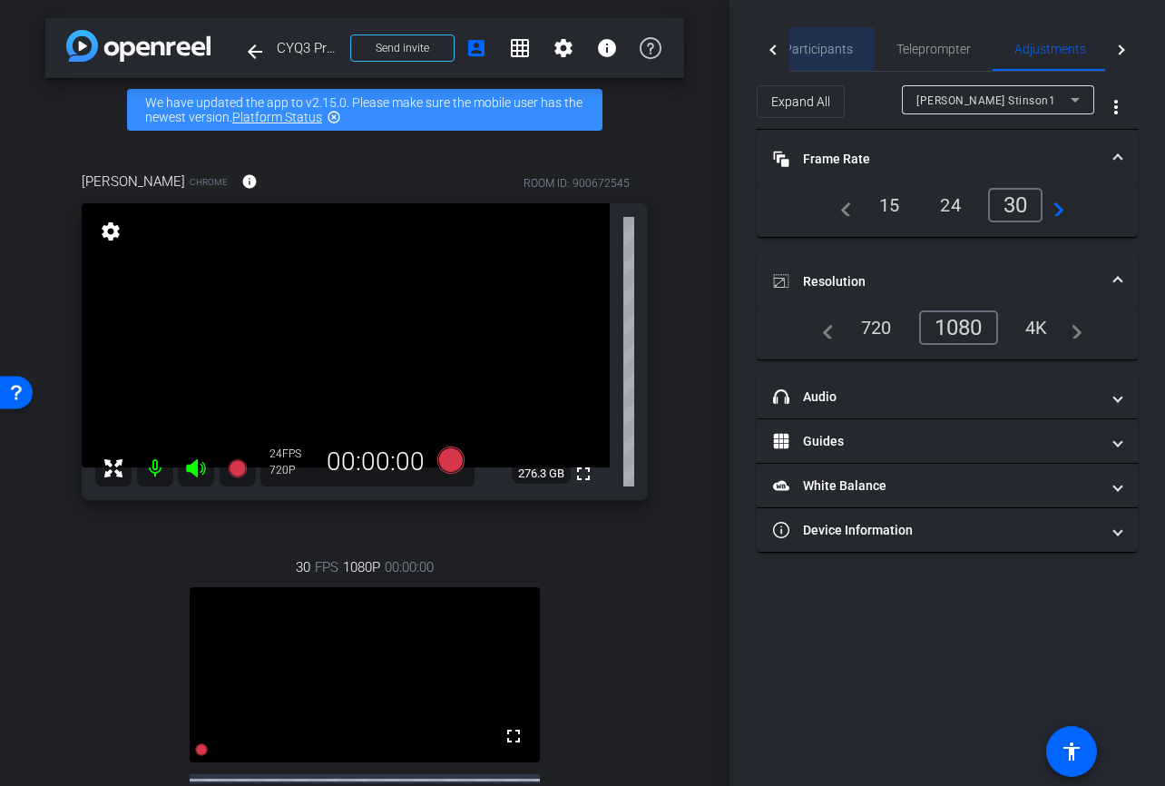
click at [795, 46] on span "Participants" at bounding box center [818, 49] width 69 height 13
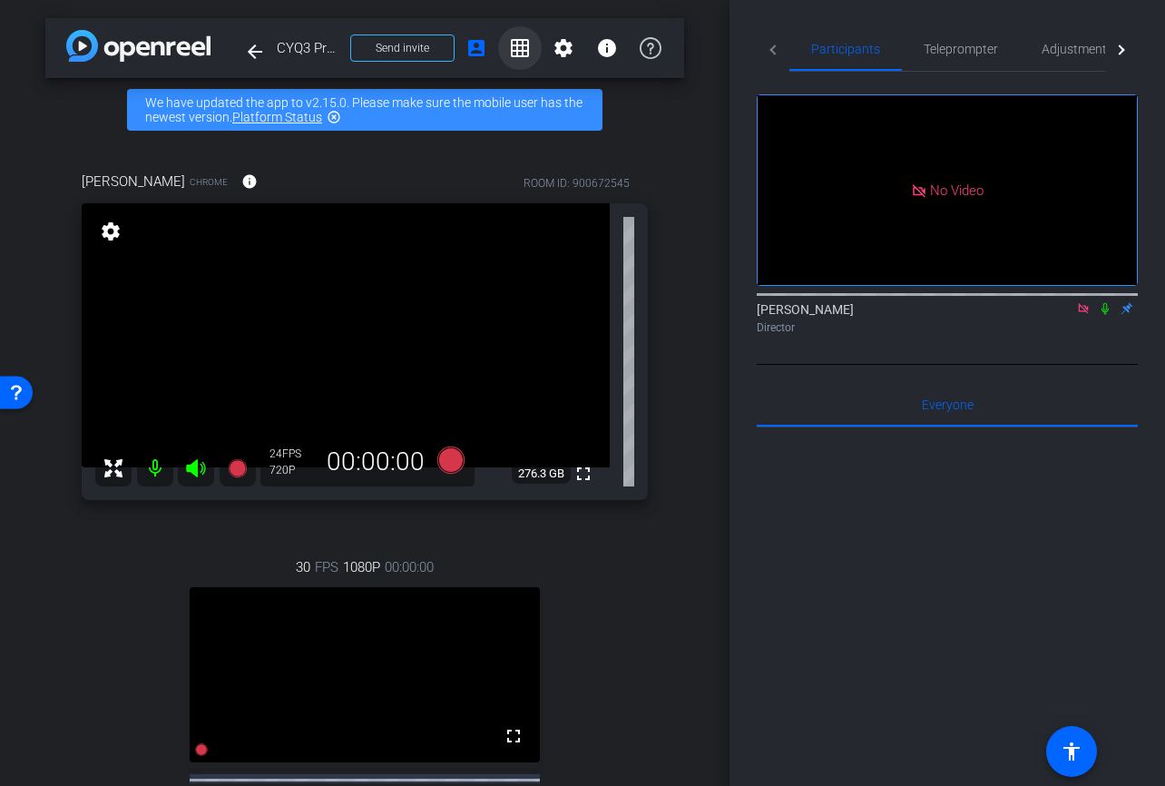
click at [519, 47] on mat-icon "grid_on" at bounding box center [520, 48] width 22 height 22
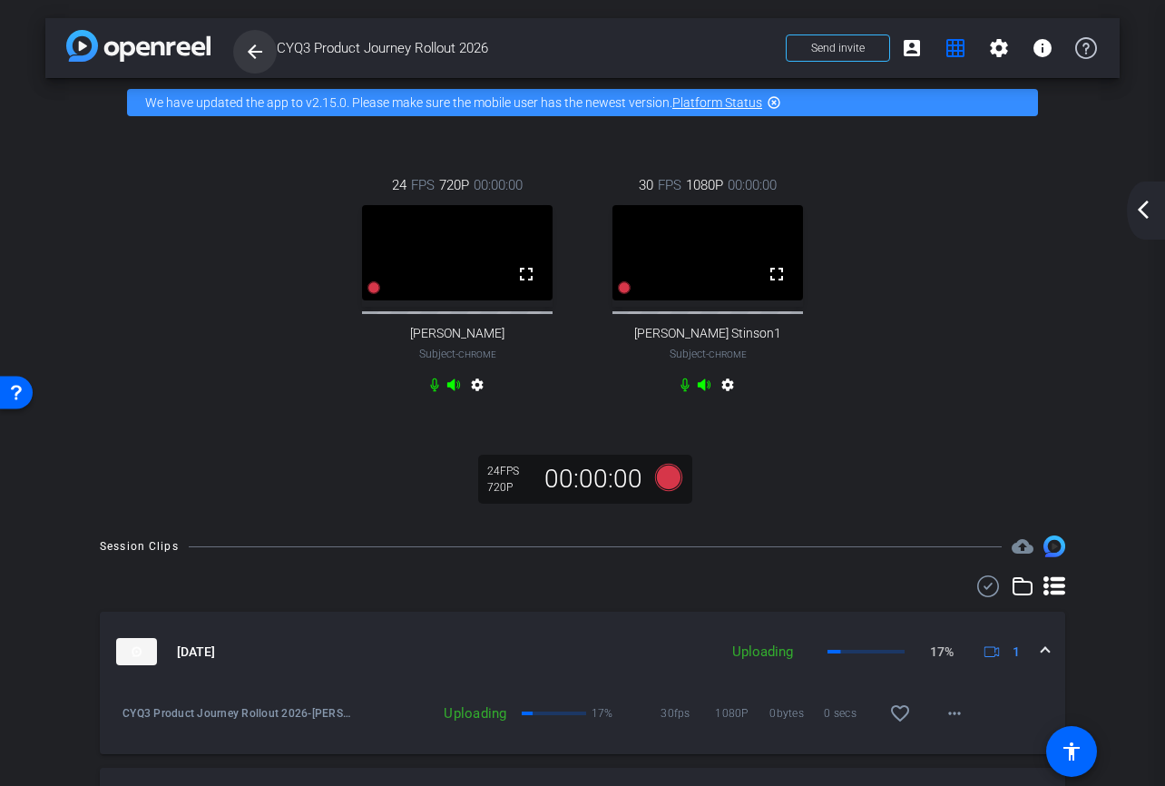
click at [264, 51] on mat-icon "arrow_back" at bounding box center [255, 52] width 22 height 22
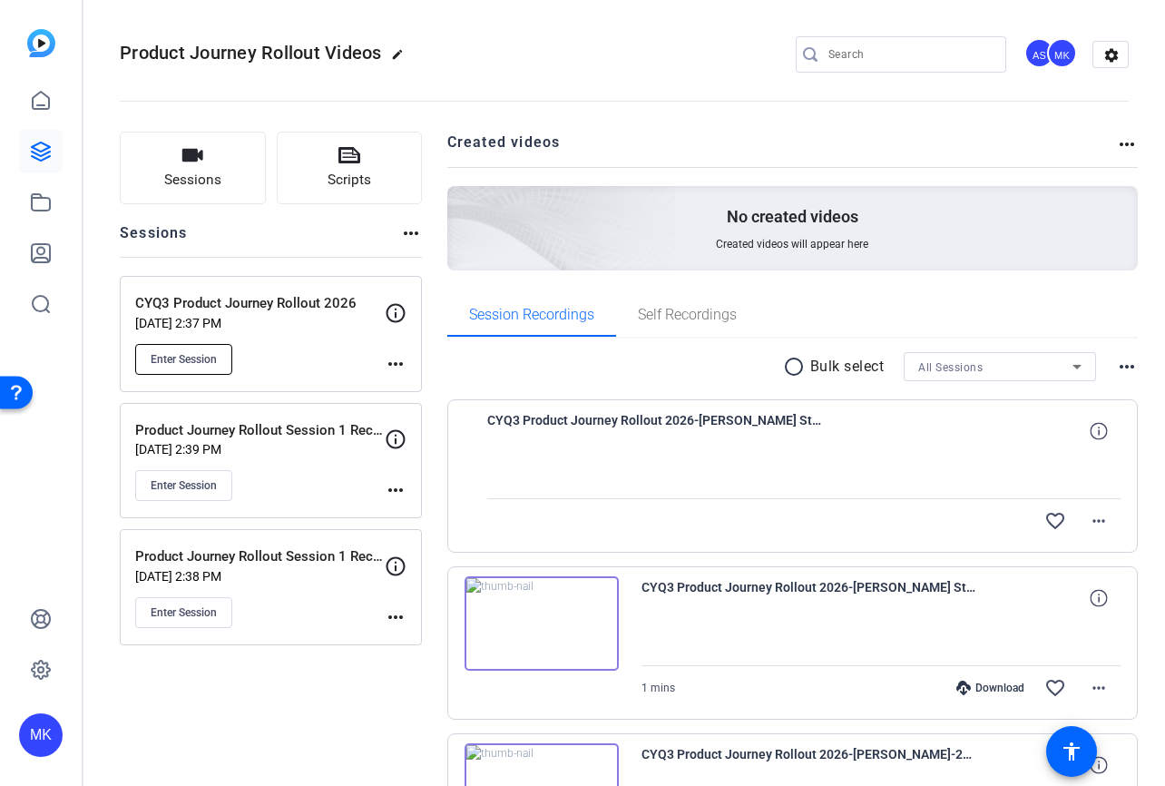
click at [200, 357] on span "Enter Session" at bounding box center [184, 359] width 66 height 15
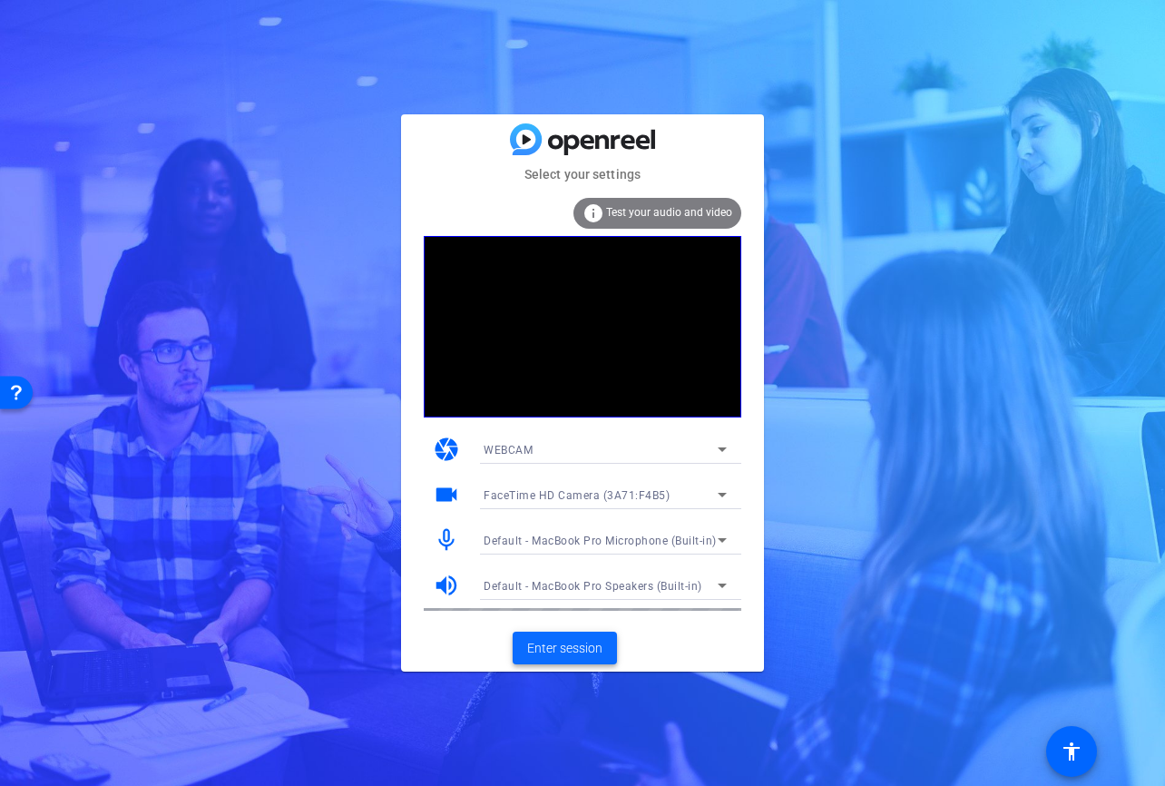
click at [554, 649] on span "Enter session" at bounding box center [564, 648] width 75 height 19
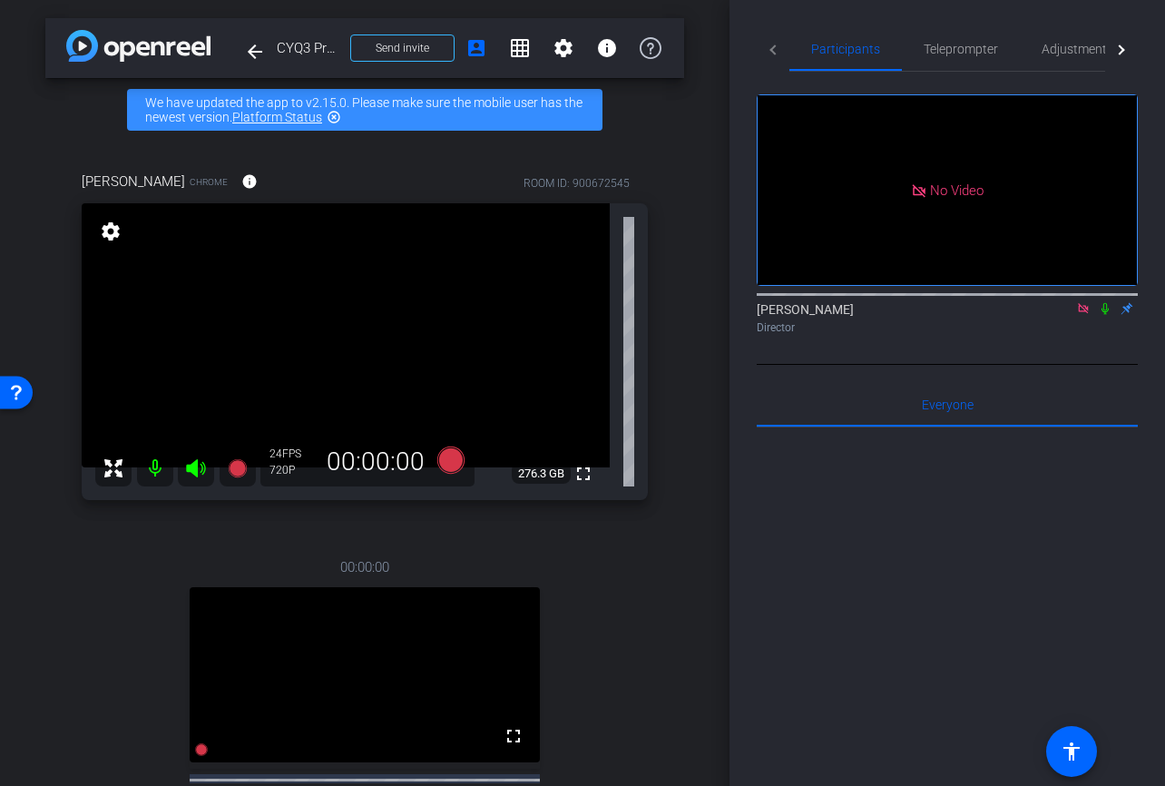
click at [110, 230] on mat-icon "settings" at bounding box center [110, 231] width 25 height 22
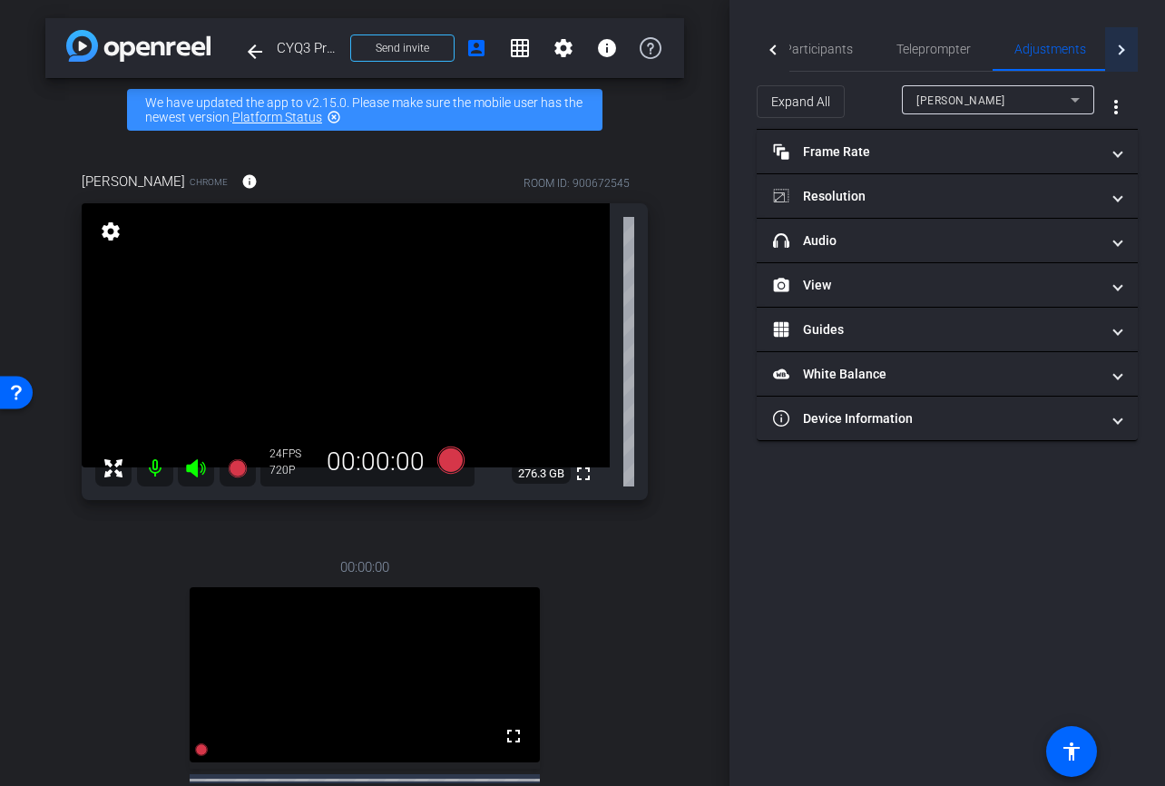
click at [1123, 53] on div at bounding box center [1121, 49] width 33 height 44
click at [1069, 46] on span "Live" at bounding box center [1067, 49] width 22 height 13
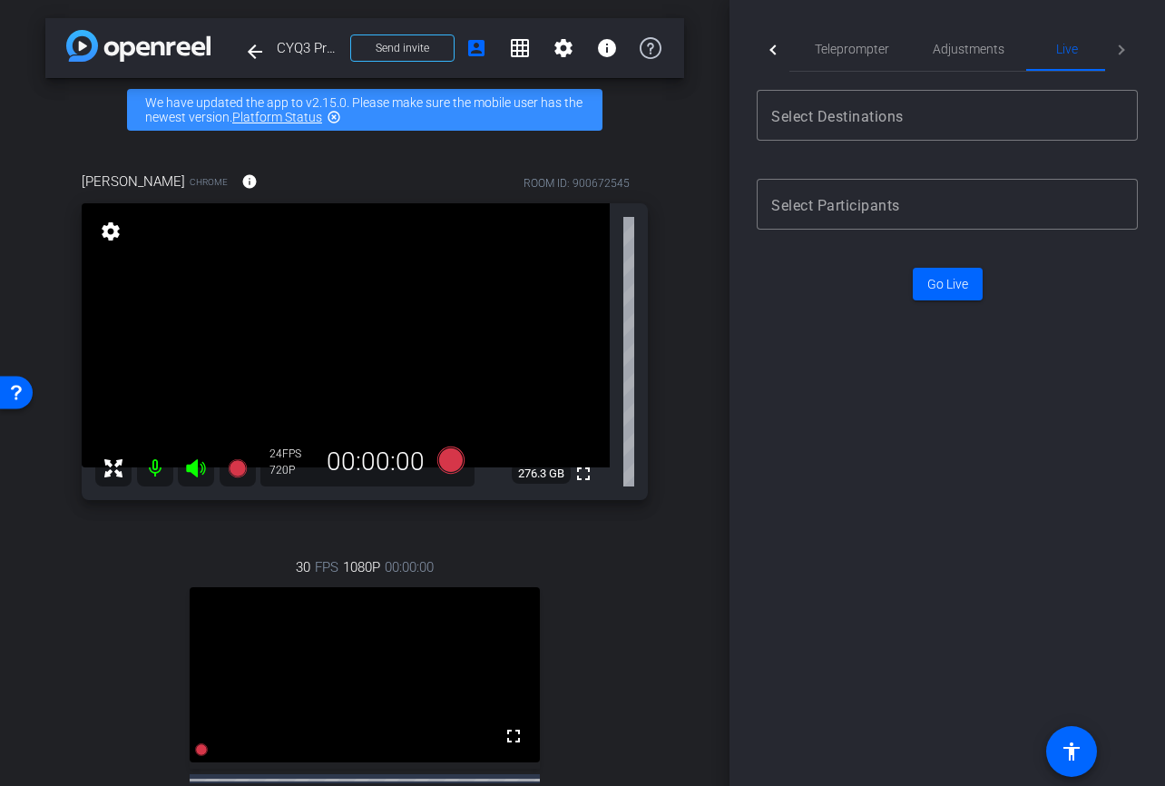
click at [1115, 49] on mat-tab-header "Participants Teleprompter Adjustments Live" at bounding box center [947, 49] width 381 height 44
click at [1128, 49] on mat-tab-header "Participants Teleprompter Adjustments Live" at bounding box center [947, 49] width 381 height 44
click at [1117, 50] on mat-tab-header "Participants Teleprompter Adjustments Live" at bounding box center [947, 49] width 381 height 44
click at [776, 40] on div at bounding box center [773, 49] width 33 height 44
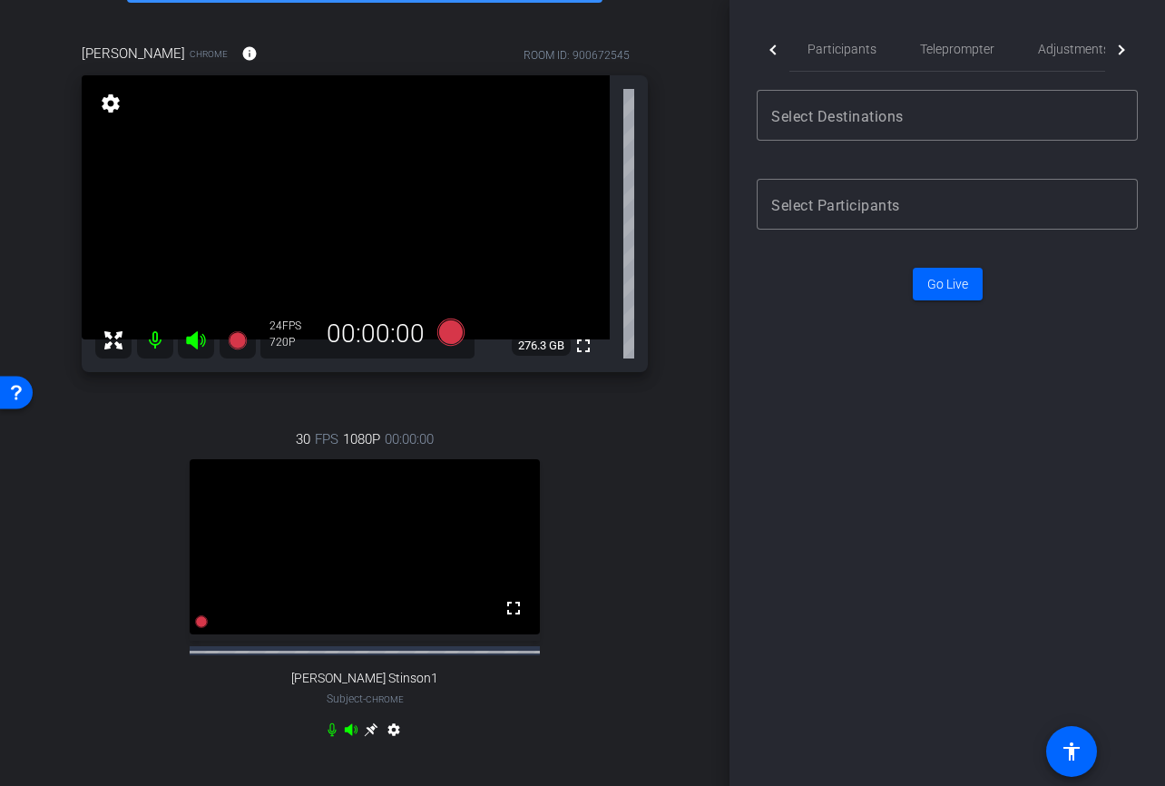
scroll to position [161, 0]
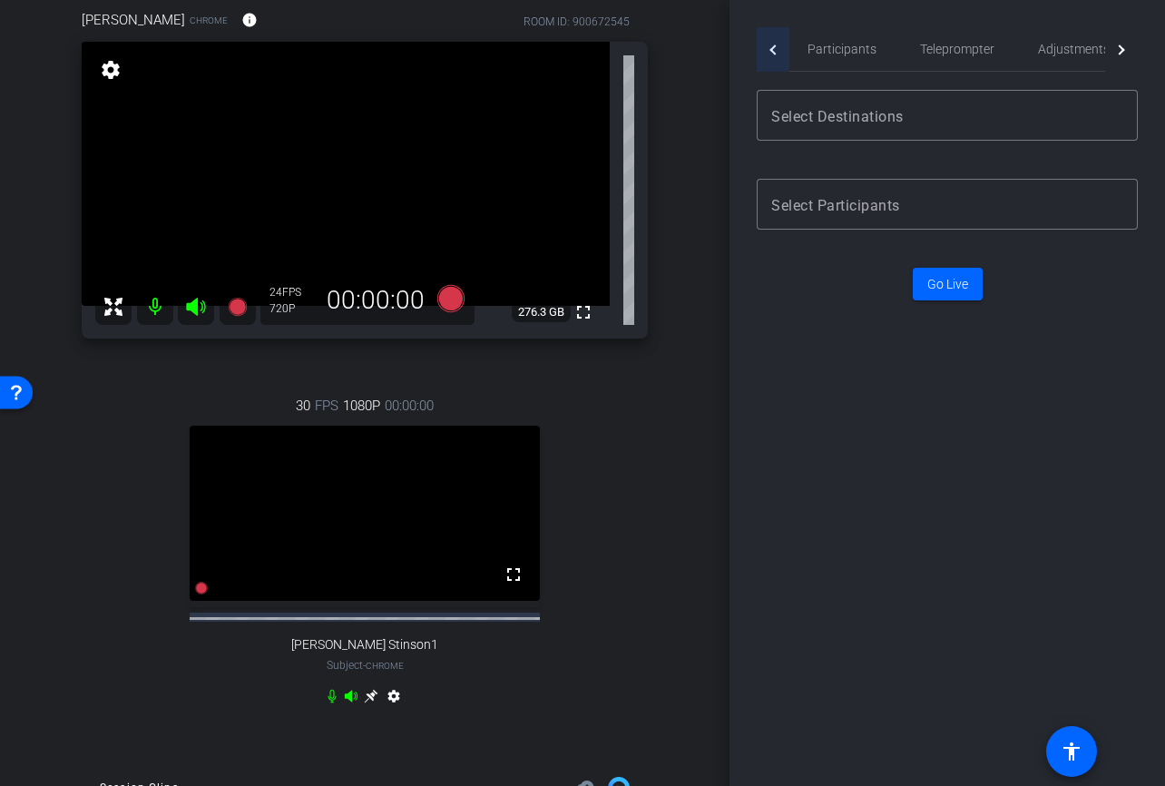
click at [776, 51] on div at bounding box center [774, 49] width 10 height 10
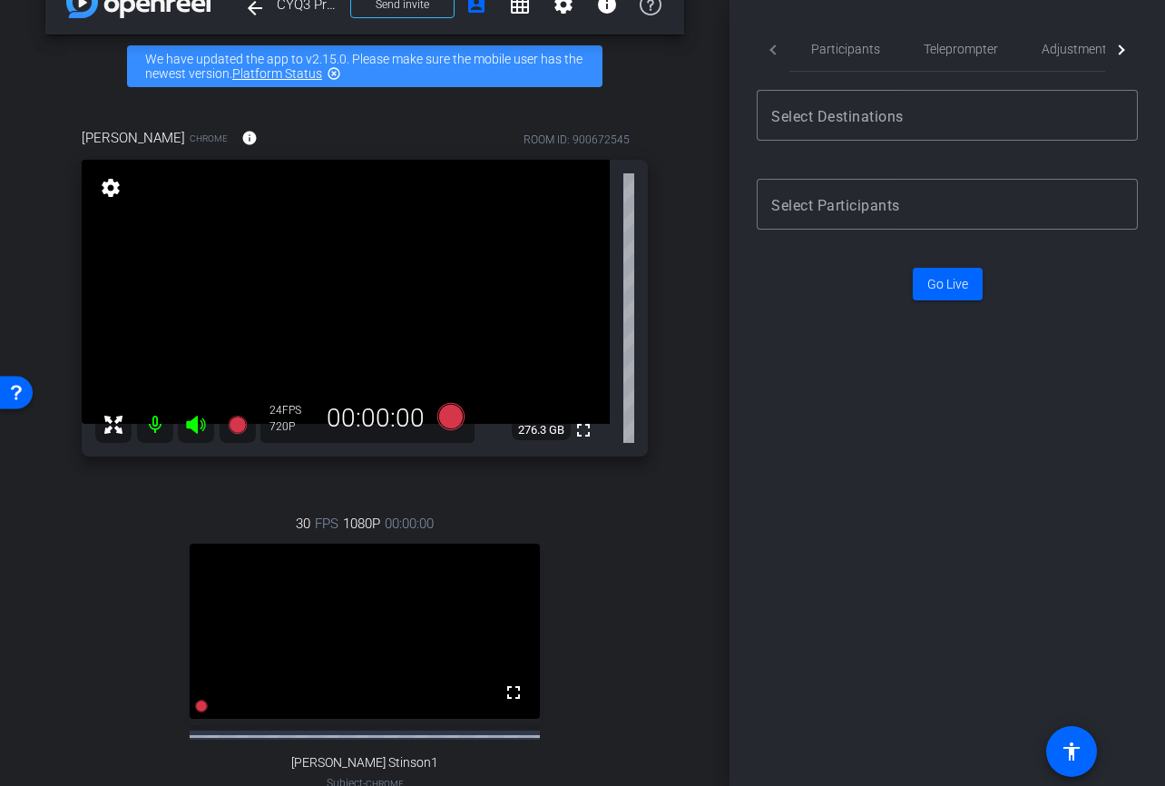
scroll to position [0, 0]
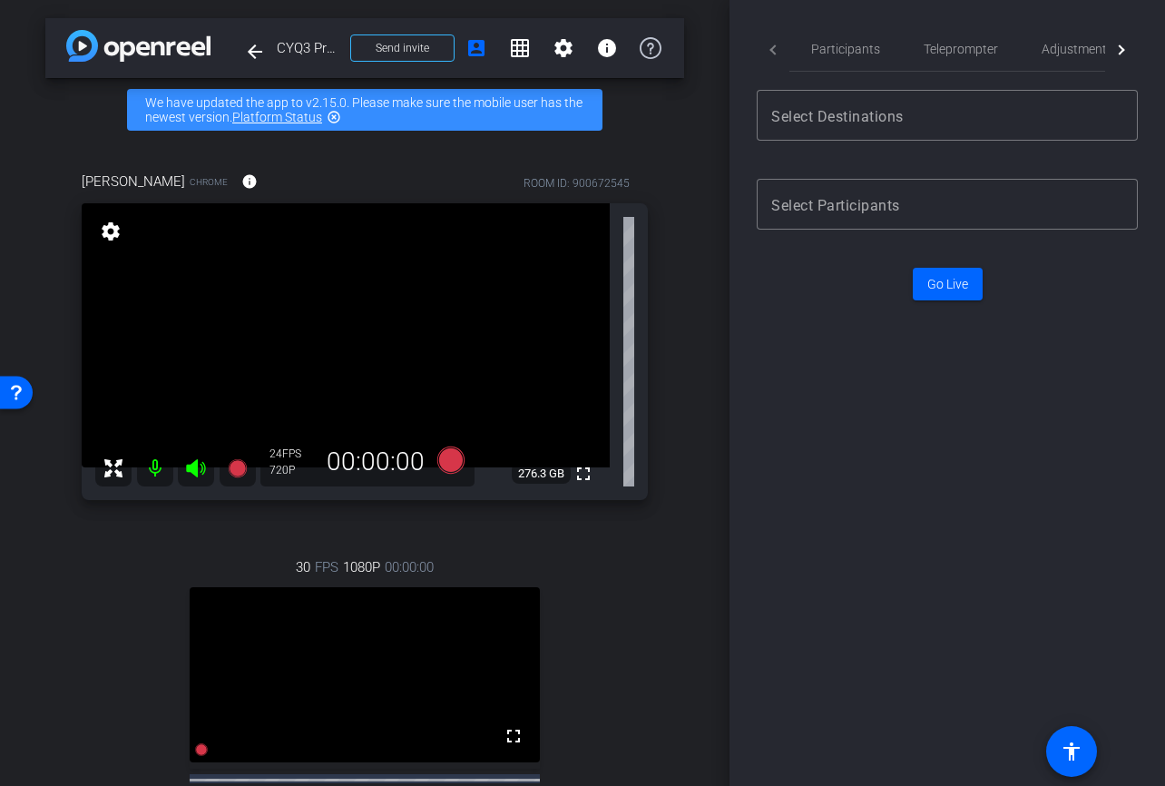
click at [778, 54] on mat-tab-header "Participants Teleprompter Adjustments Live" at bounding box center [947, 49] width 381 height 44
click at [773, 46] on mat-tab-header "Participants Teleprompter Adjustments Live" at bounding box center [947, 49] width 381 height 44
click at [959, 44] on span "Teleprompter" at bounding box center [961, 49] width 74 height 13
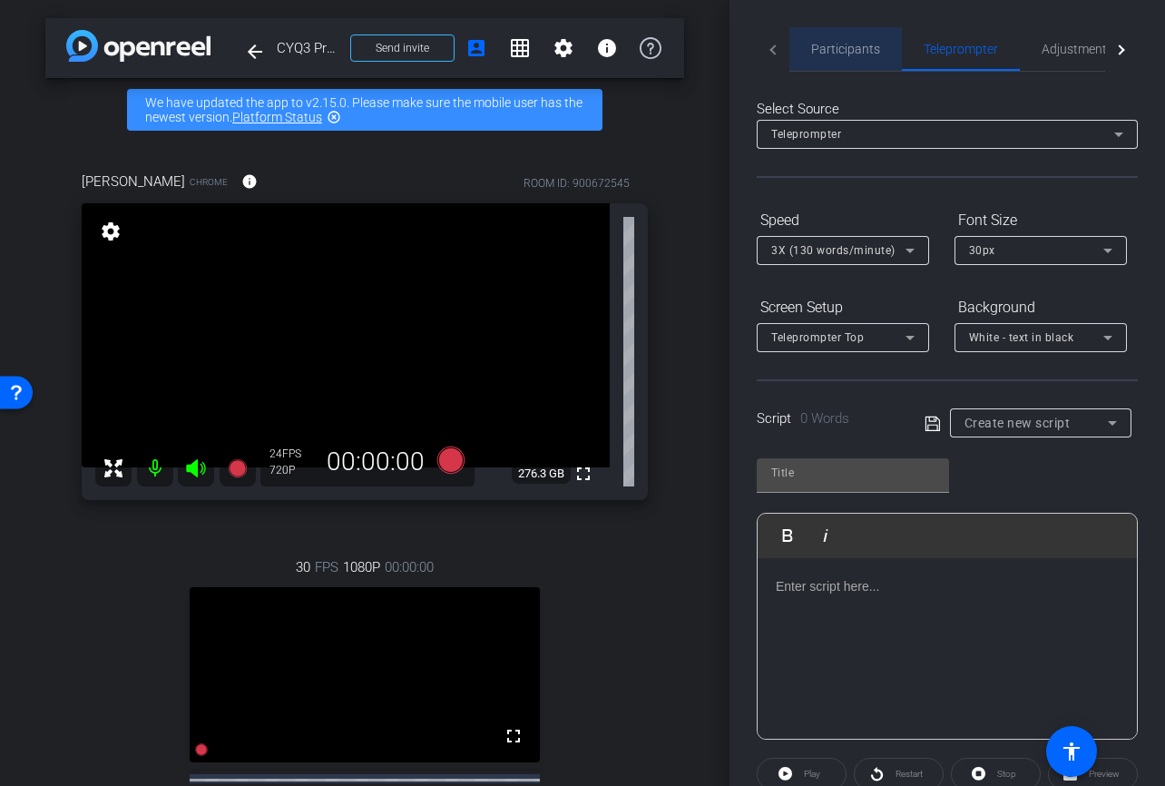
click at [866, 48] on span "Participants" at bounding box center [845, 49] width 69 height 13
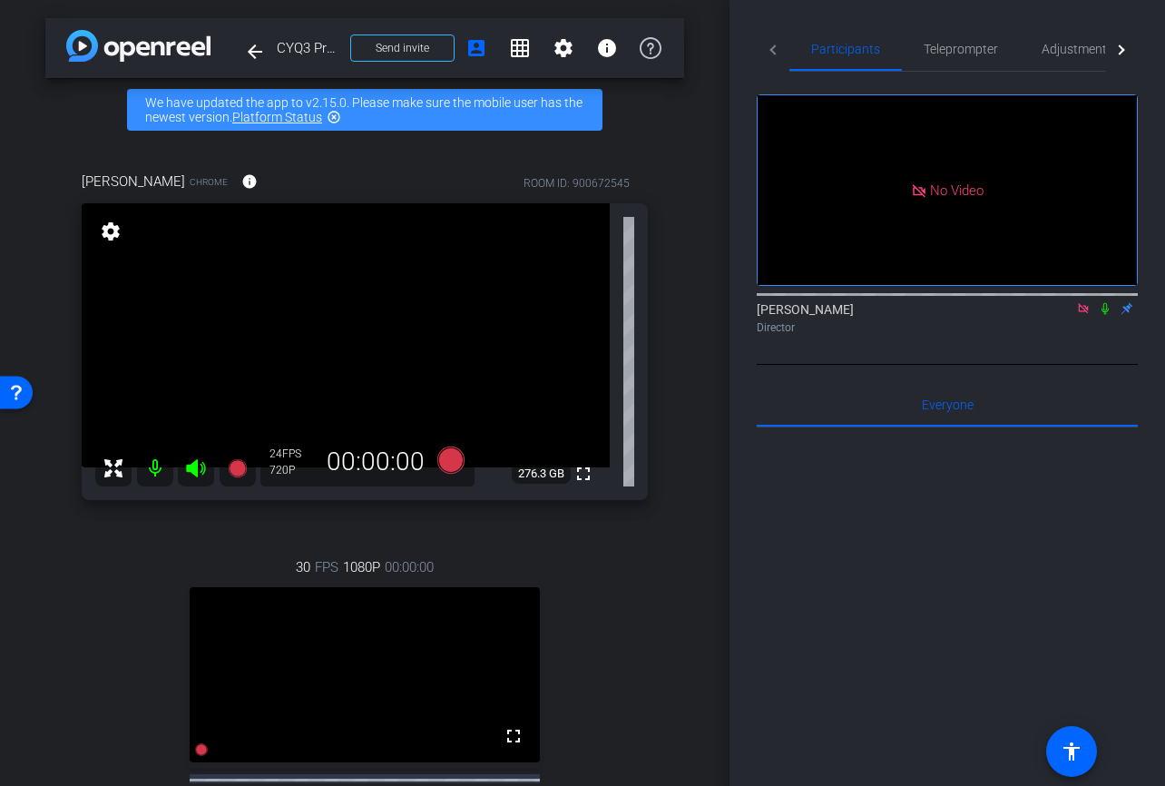
click at [1089, 302] on icon at bounding box center [1083, 308] width 15 height 13
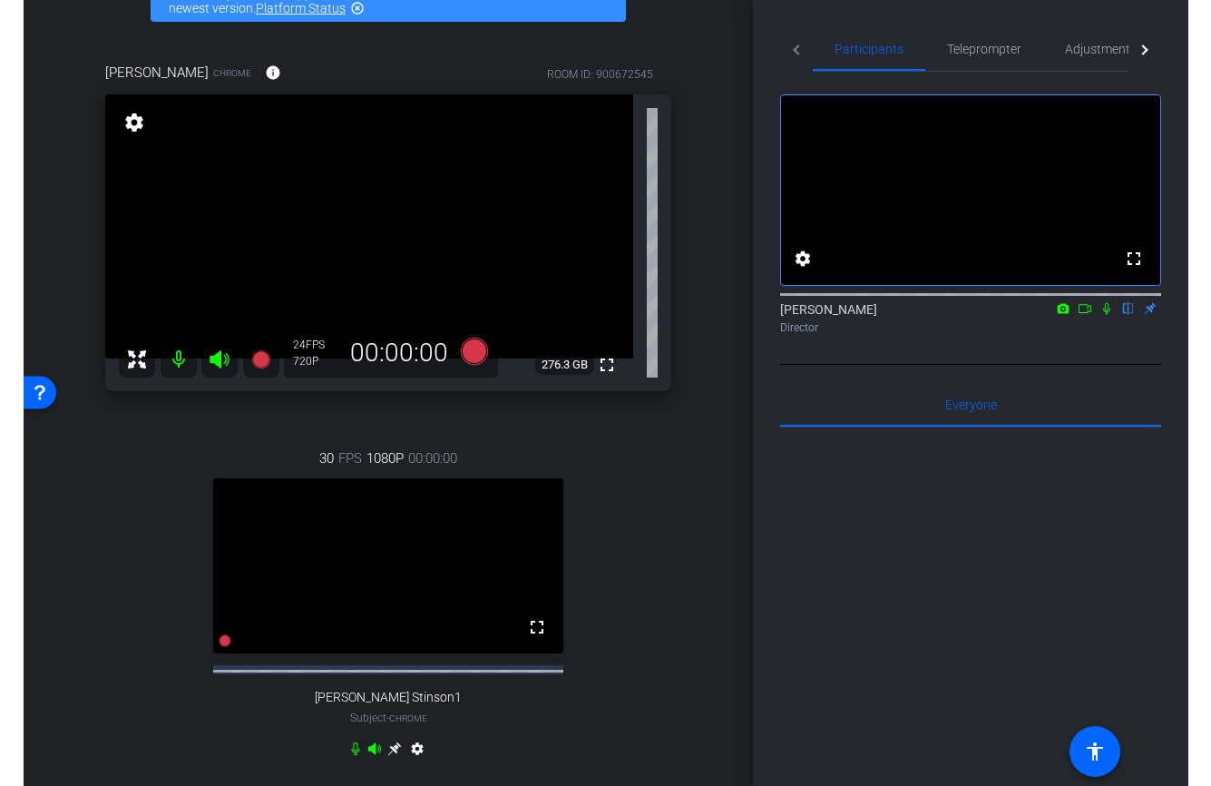
scroll to position [105, 0]
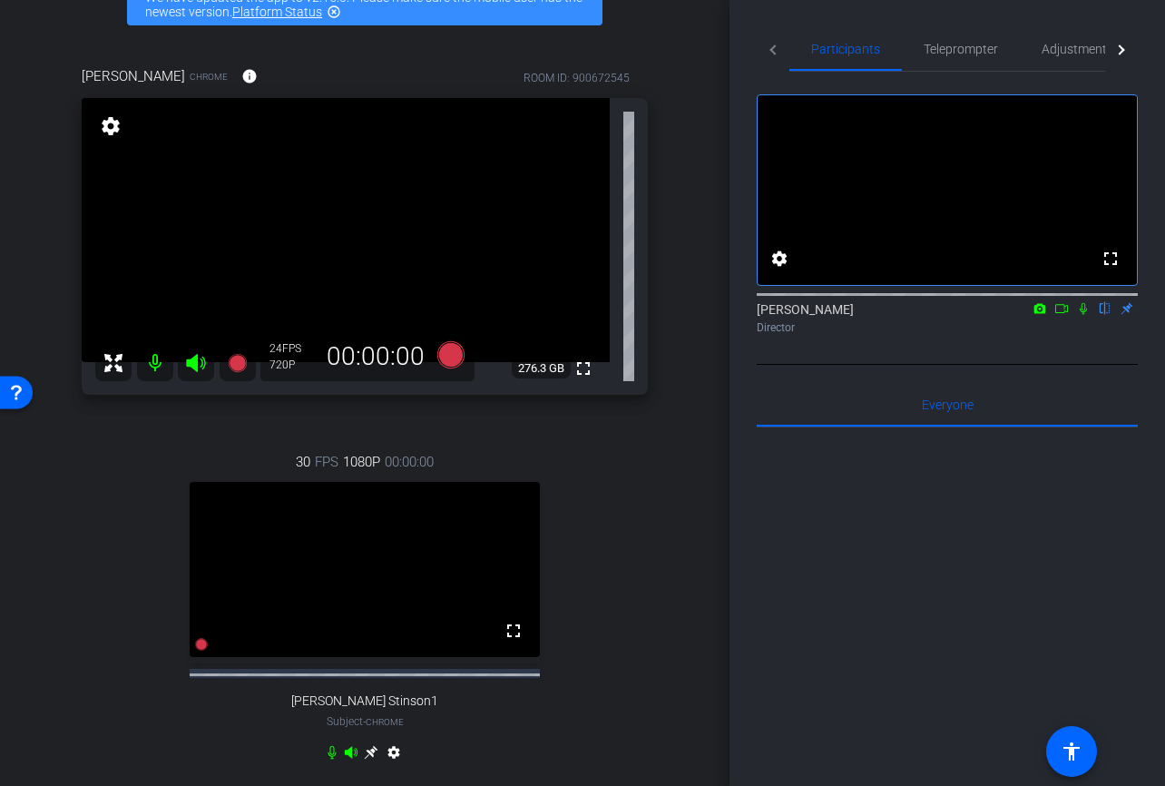
click at [1081, 315] on icon at bounding box center [1083, 308] width 15 height 13
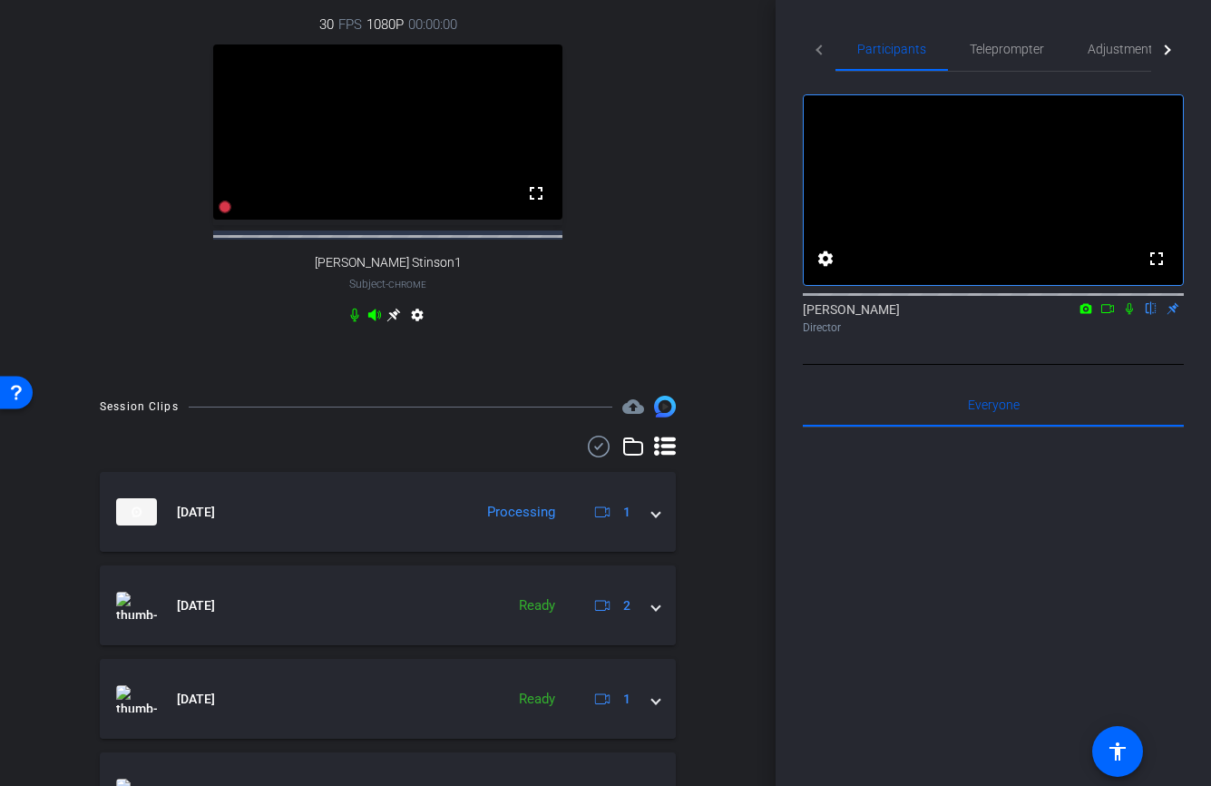
scroll to position [587, 0]
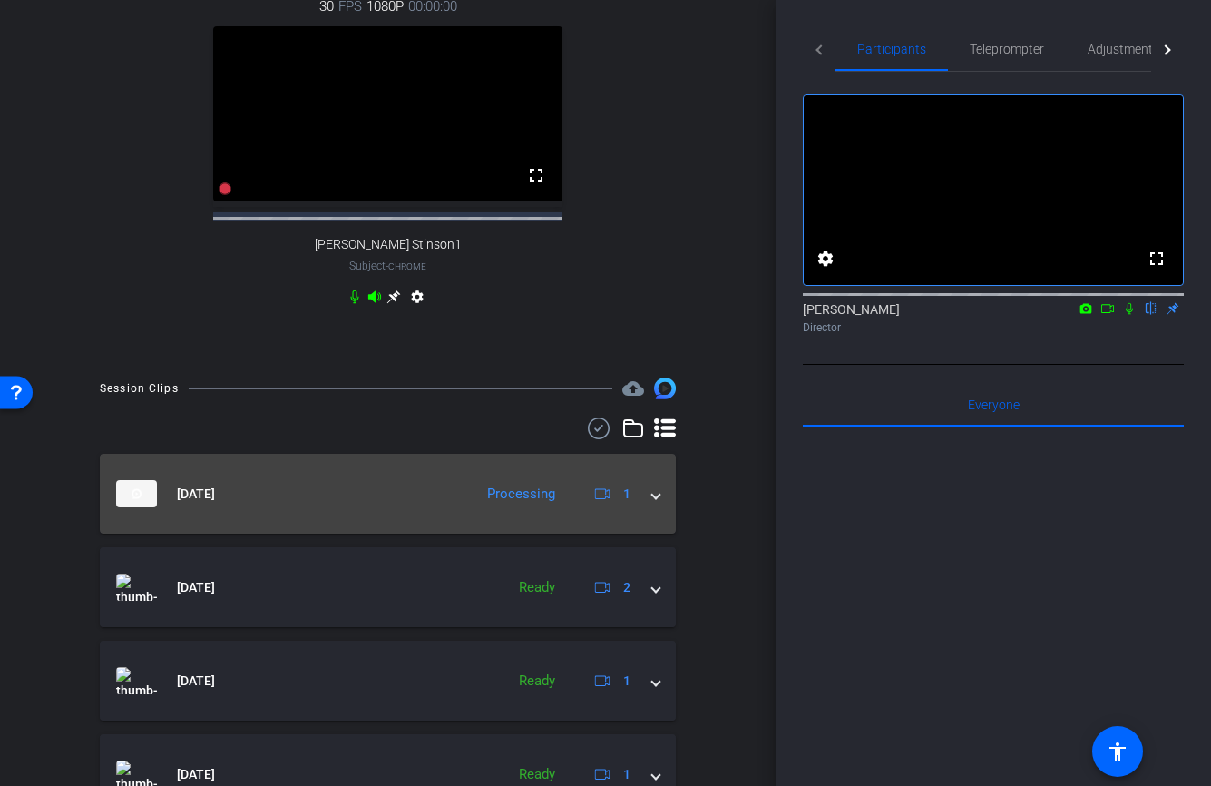
click at [658, 504] on span at bounding box center [655, 493] width 7 height 19
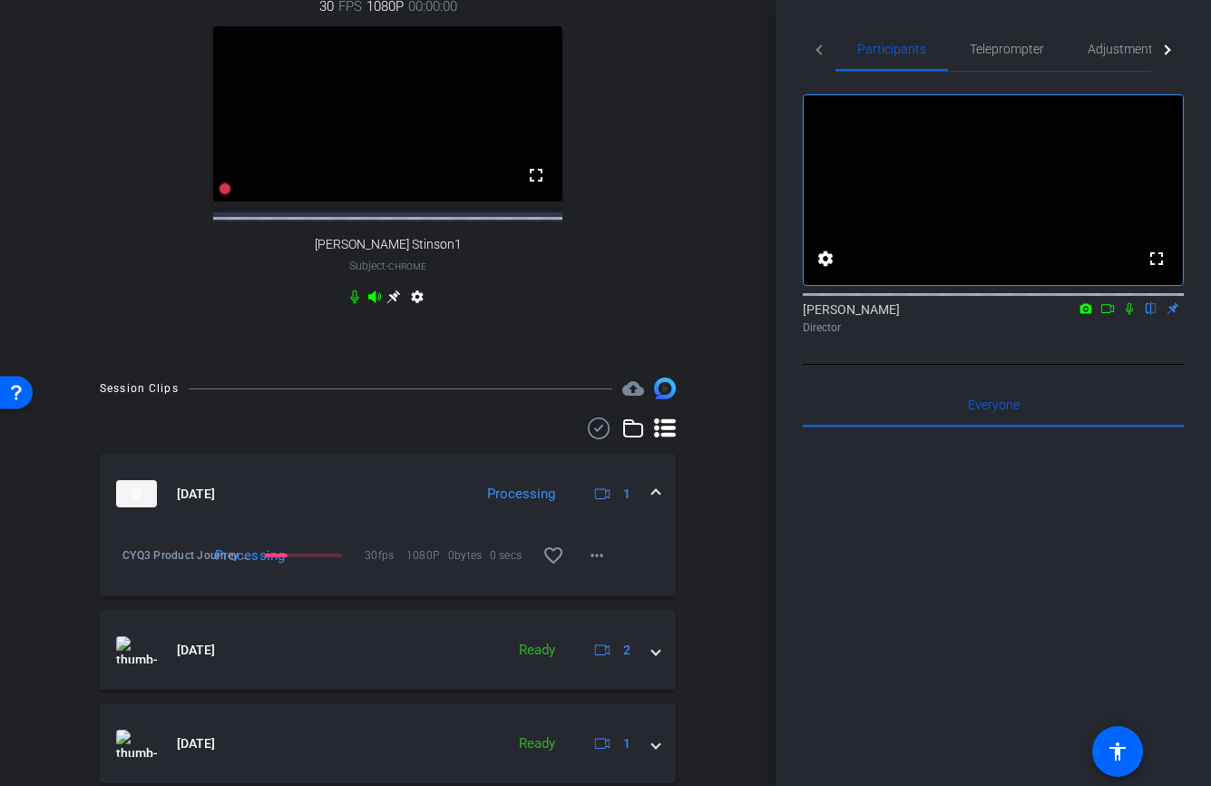
click at [658, 504] on span at bounding box center [655, 493] width 7 height 19
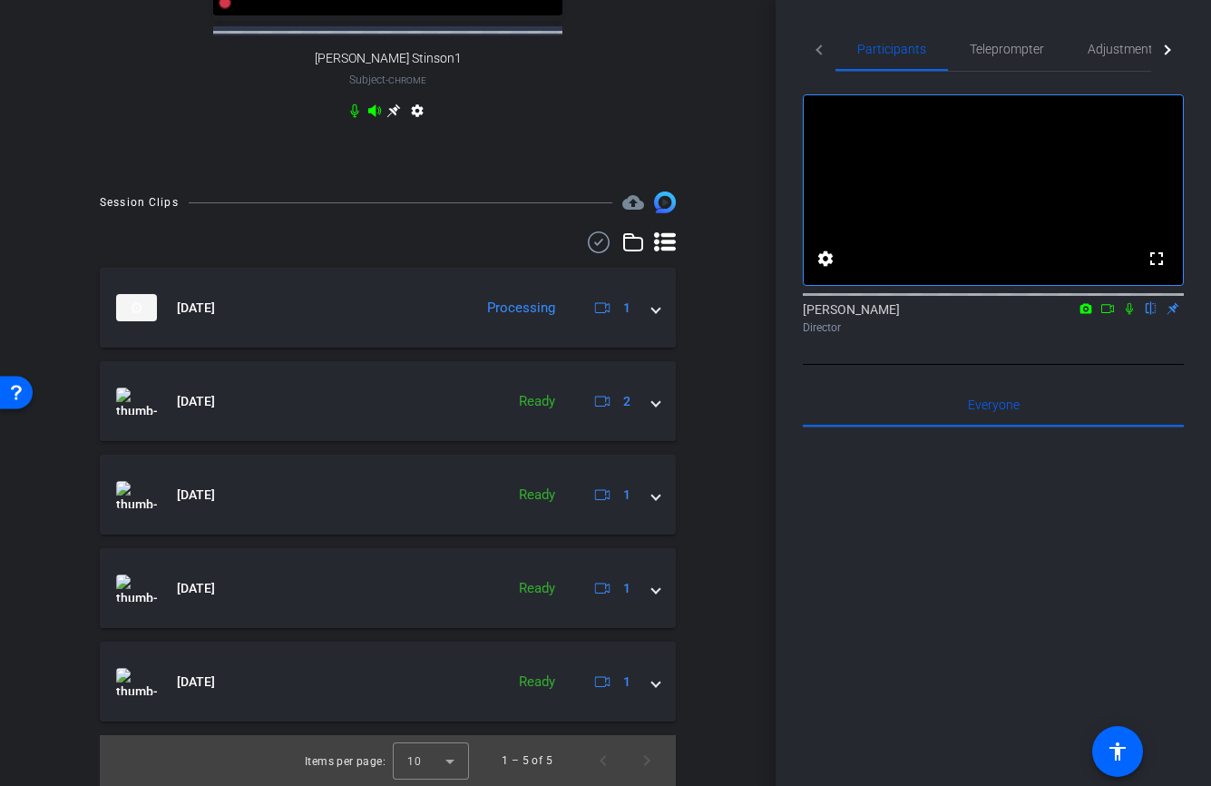
scroll to position [788, 0]
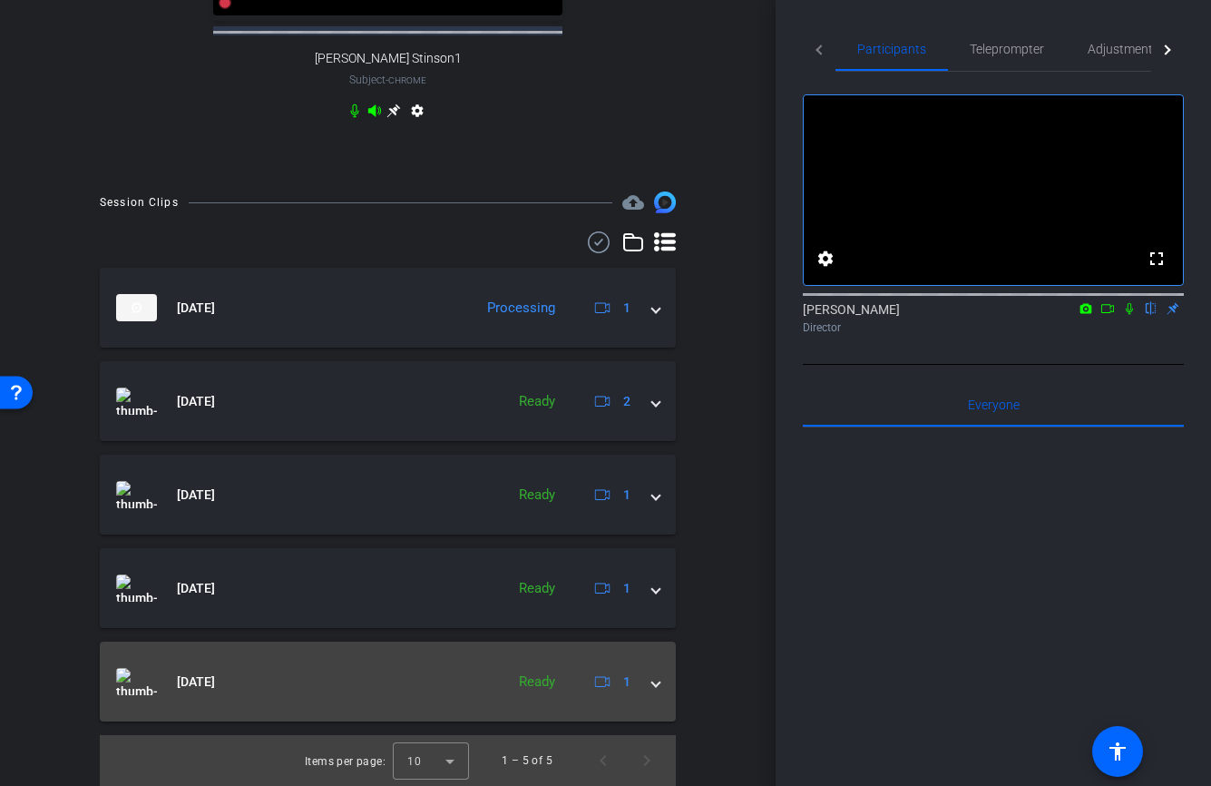
click at [658, 688] on span at bounding box center [655, 681] width 7 height 19
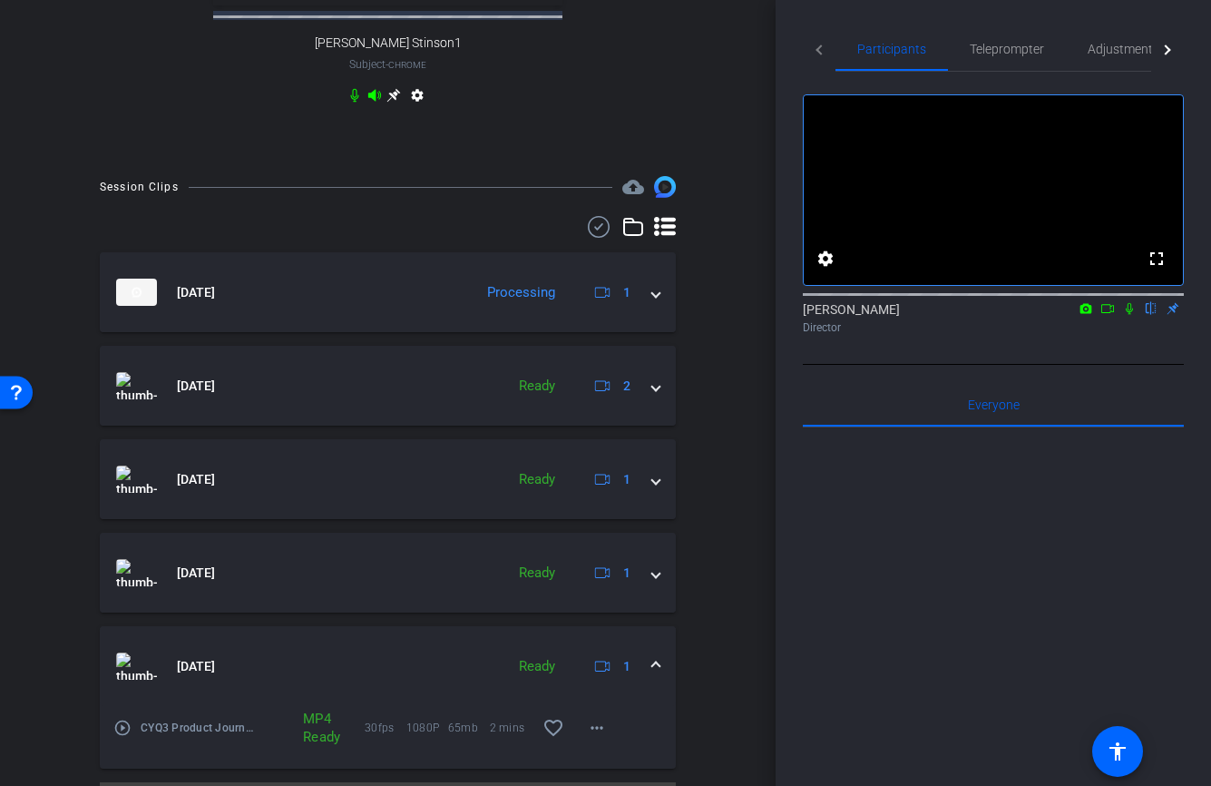
scroll to position [852, 0]
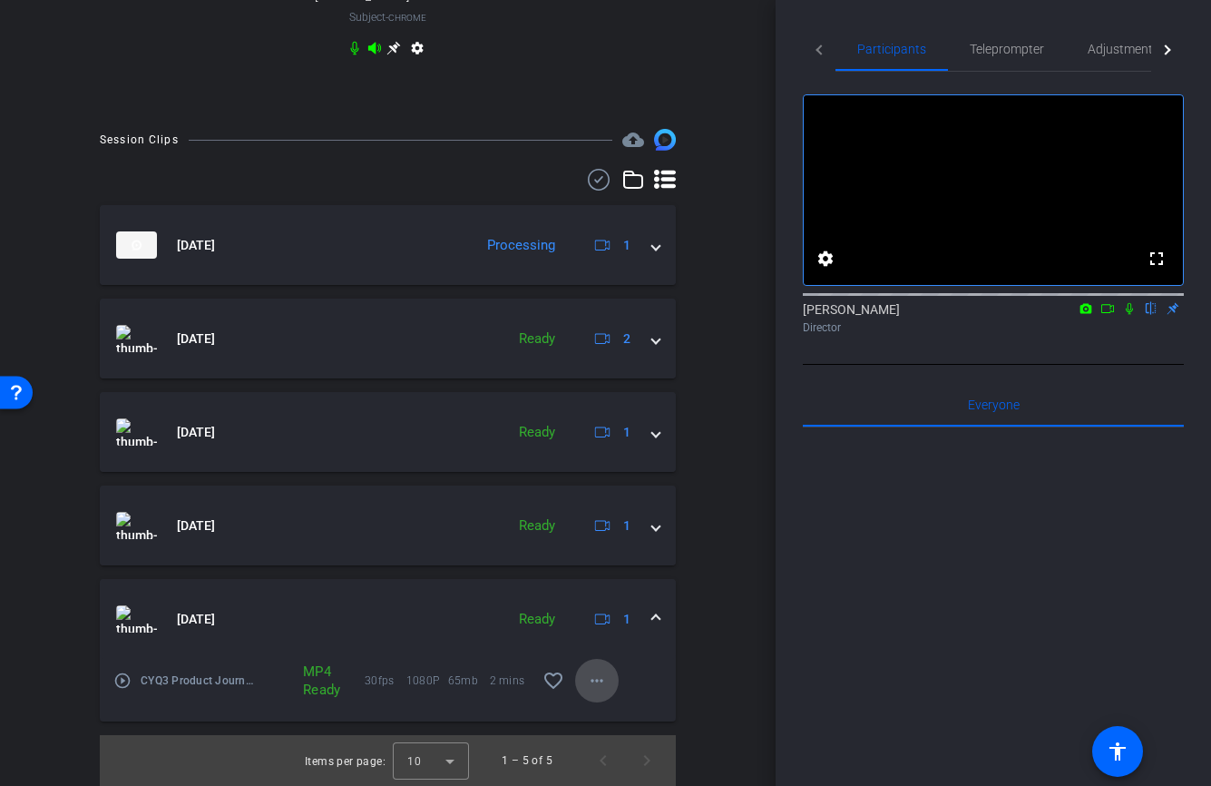
click at [598, 680] on mat-icon "more_horiz" at bounding box center [597, 681] width 22 height 22
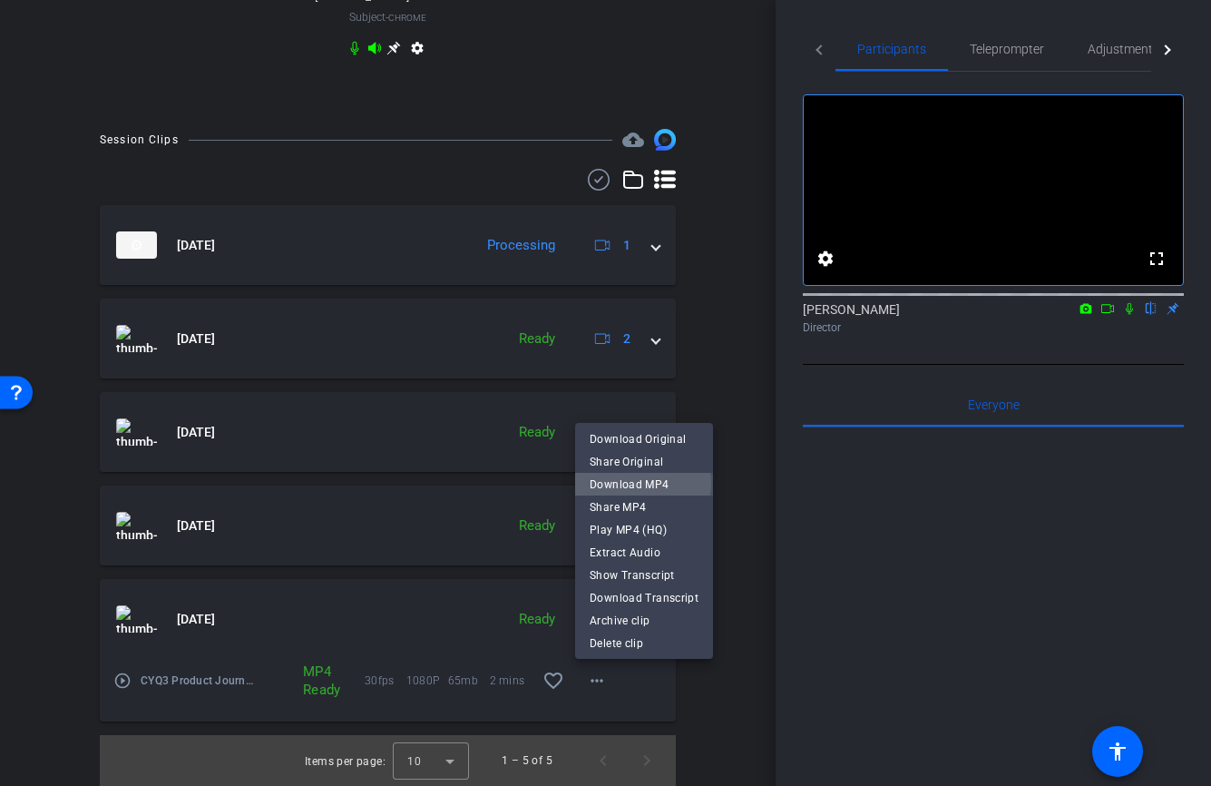
click at [641, 483] on span "Download MP4" at bounding box center [644, 485] width 109 height 22
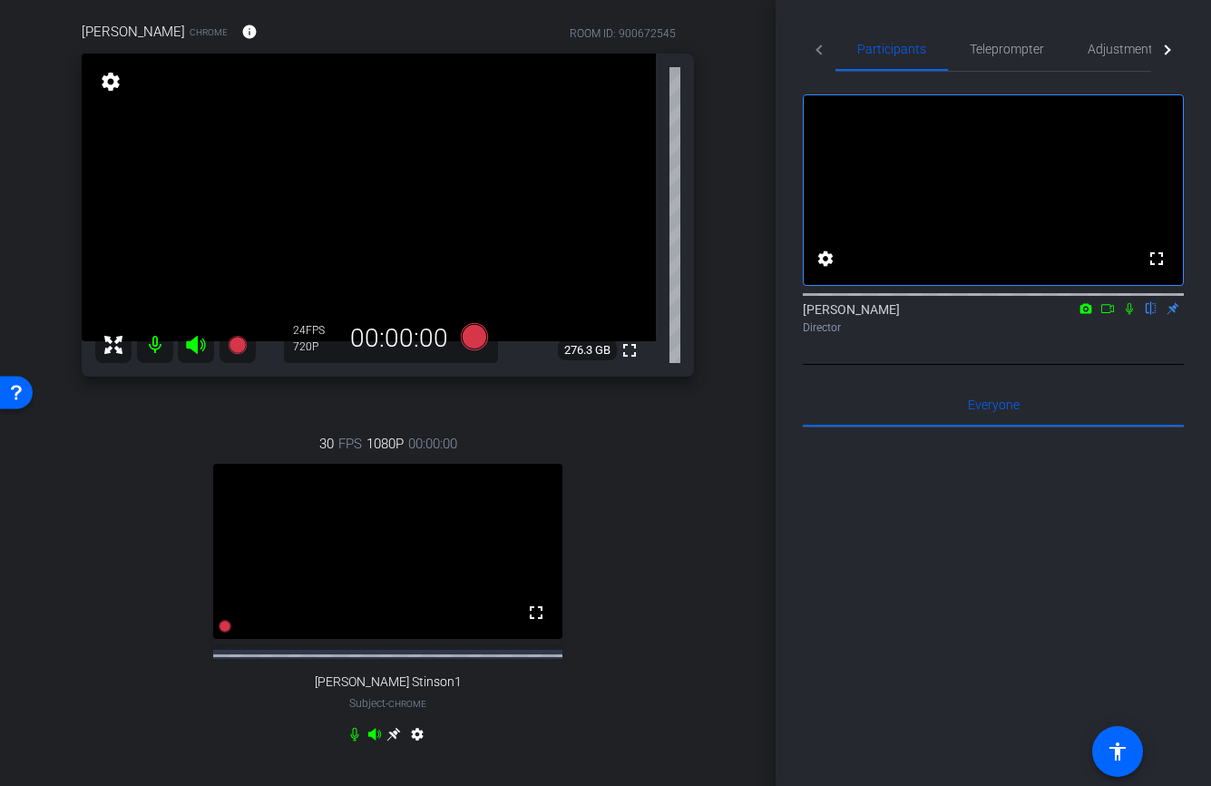
scroll to position [140, 0]
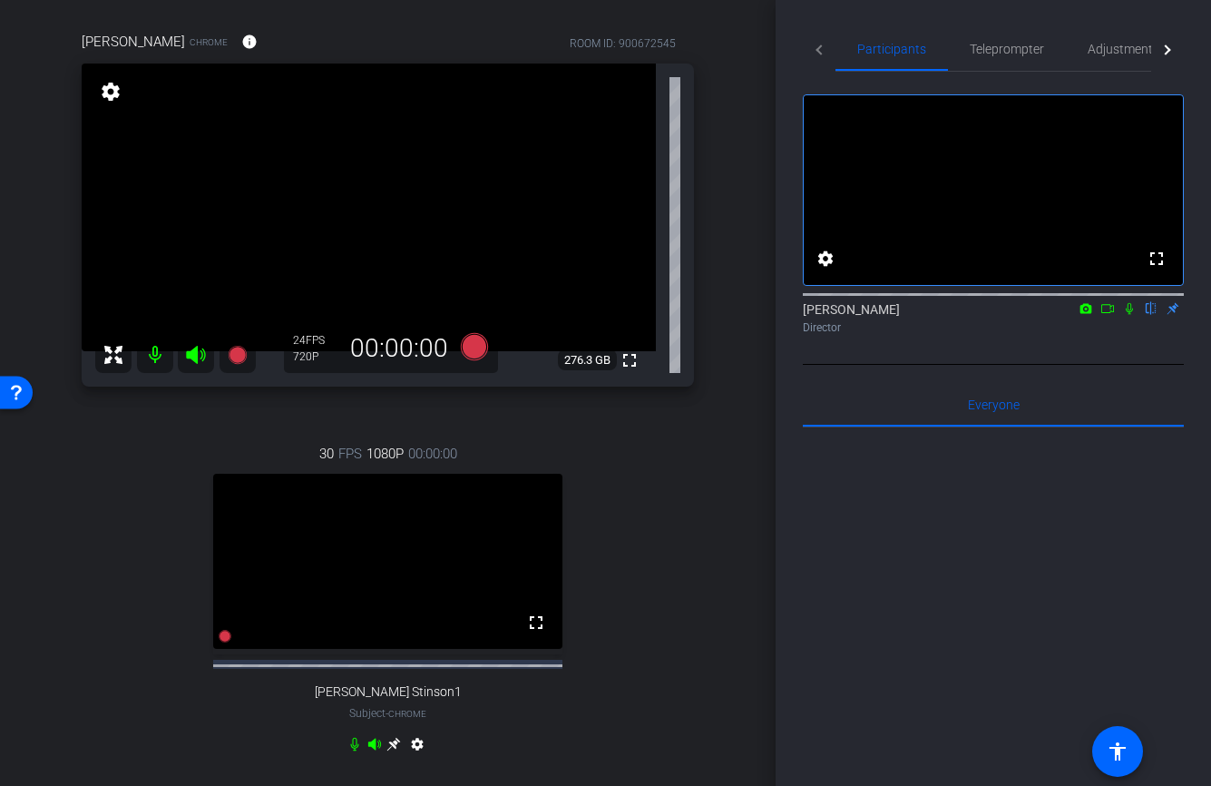
click at [821, 53] on mat-tab-header "Participants Teleprompter Adjustments Live" at bounding box center [993, 49] width 381 height 44
click at [826, 51] on mat-tab-header "Participants Teleprompter Adjustments Live" at bounding box center [993, 49] width 381 height 44
click at [821, 51] on mat-tab-header "Participants Teleprompter Adjustments Live" at bounding box center [993, 49] width 381 height 44
click at [817, 51] on mat-tab-header "Participants Teleprompter Adjustments Live" at bounding box center [993, 49] width 381 height 44
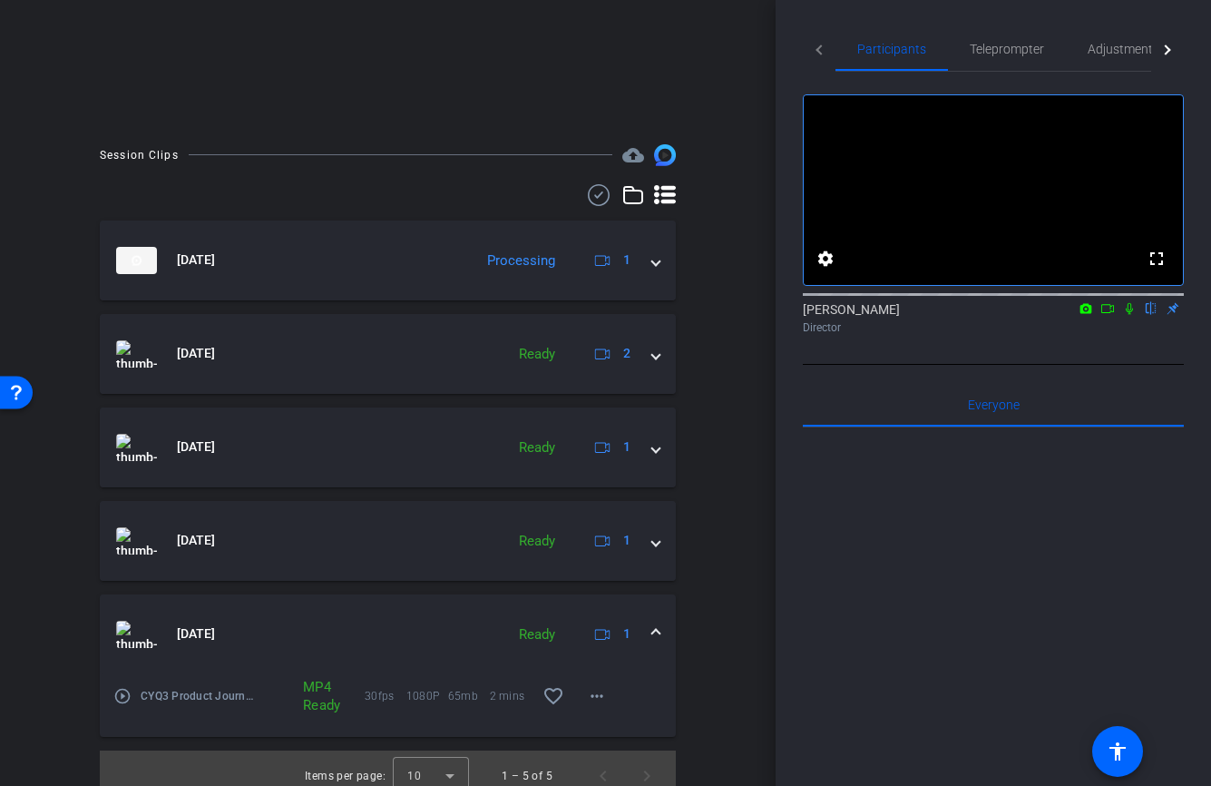
scroll to position [415, 0]
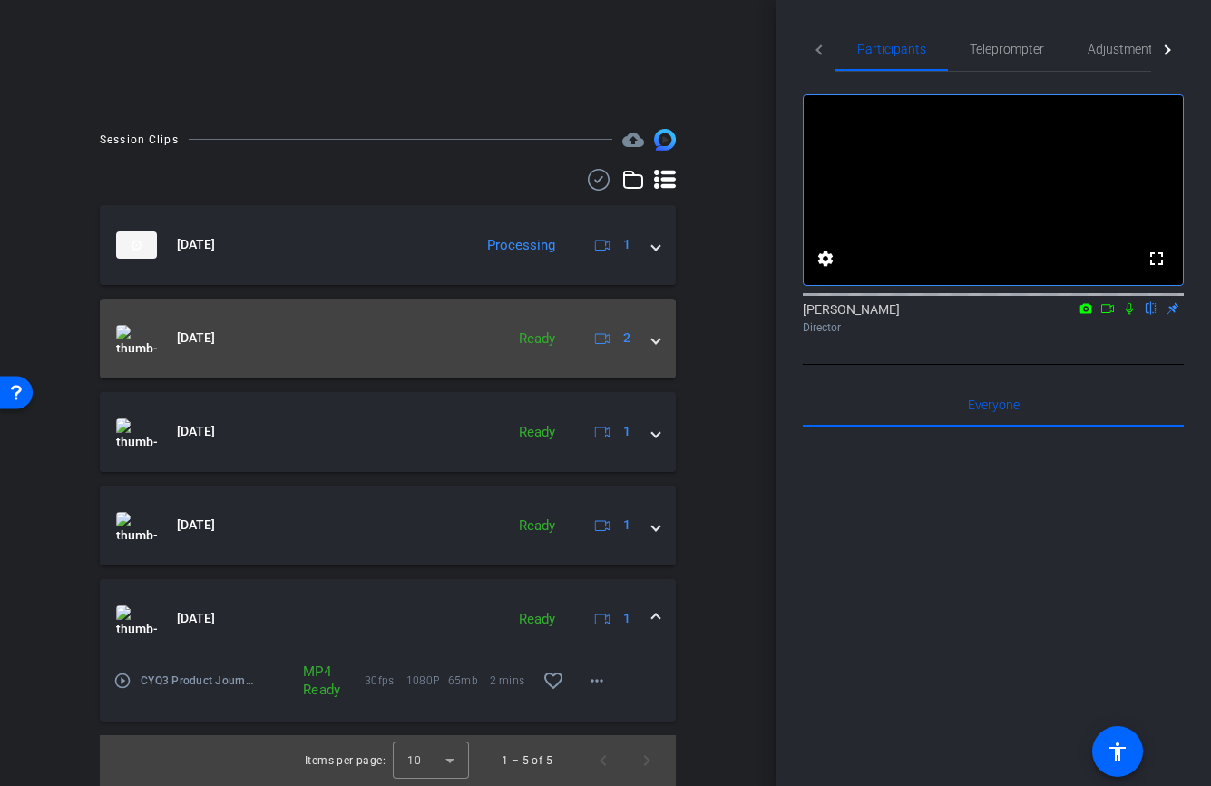
click at [659, 340] on span at bounding box center [655, 337] width 7 height 19
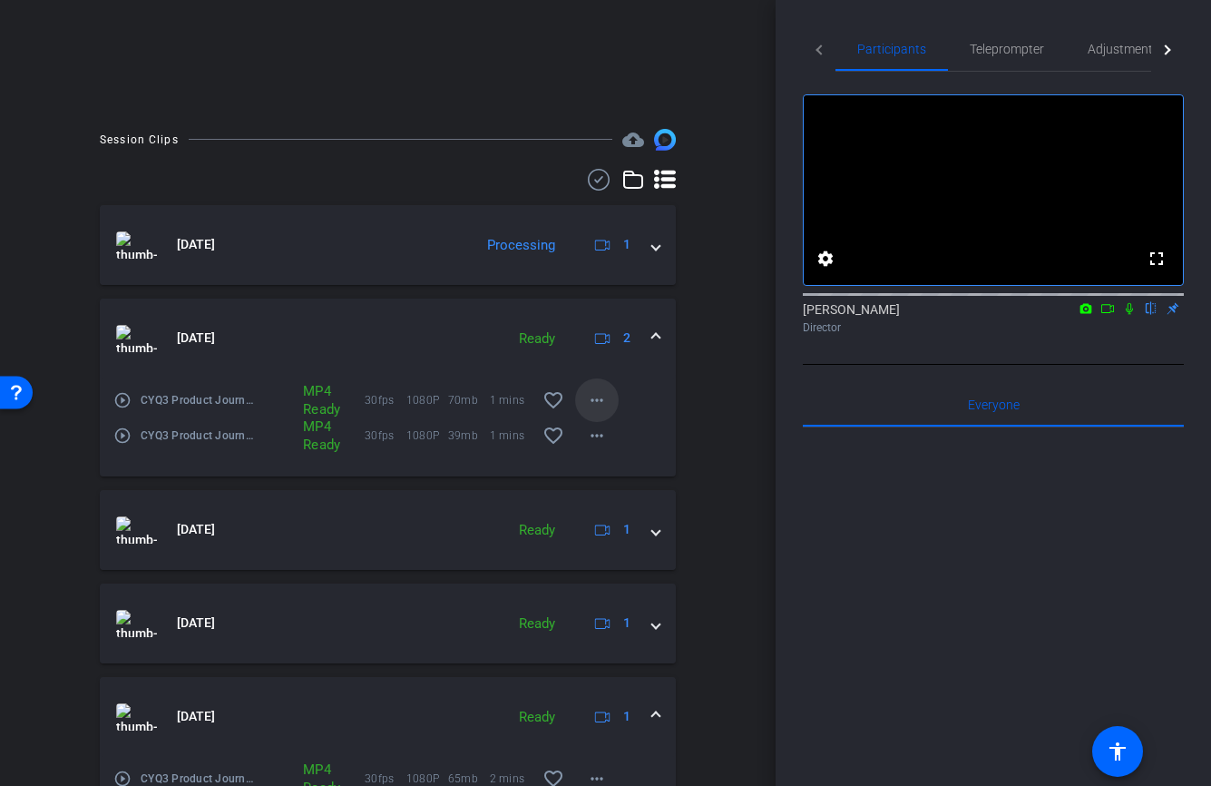
click at [590, 395] on mat-icon "more_horiz" at bounding box center [597, 400] width 22 height 22
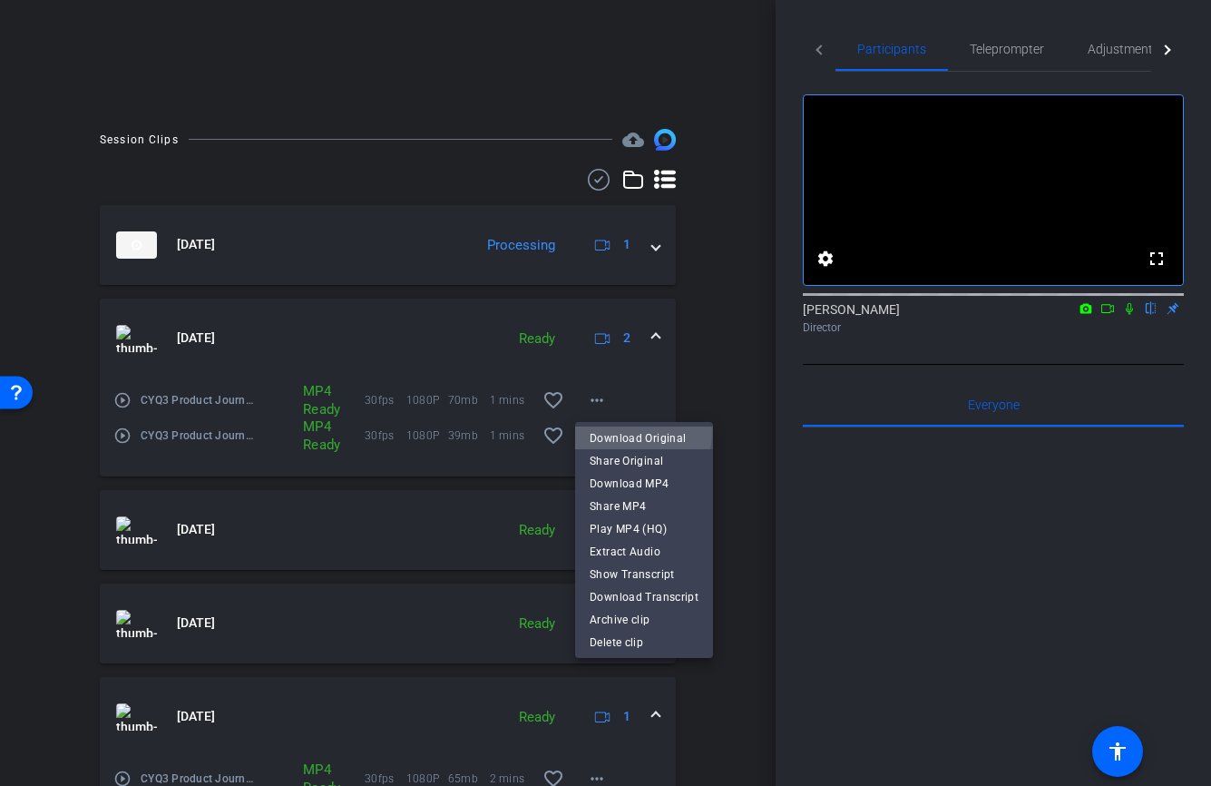
click at [607, 431] on span "Download Original" at bounding box center [644, 438] width 109 height 22
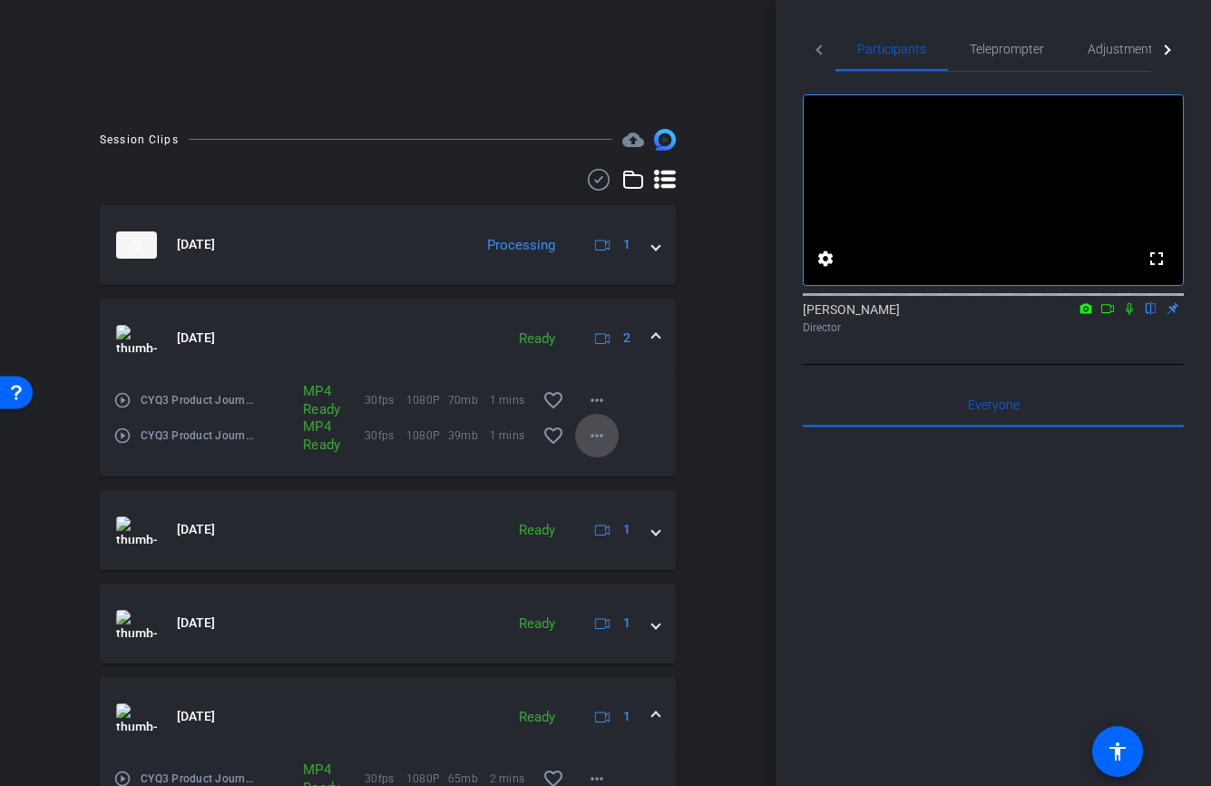
click at [601, 439] on mat-icon "more_horiz" at bounding box center [597, 436] width 22 height 22
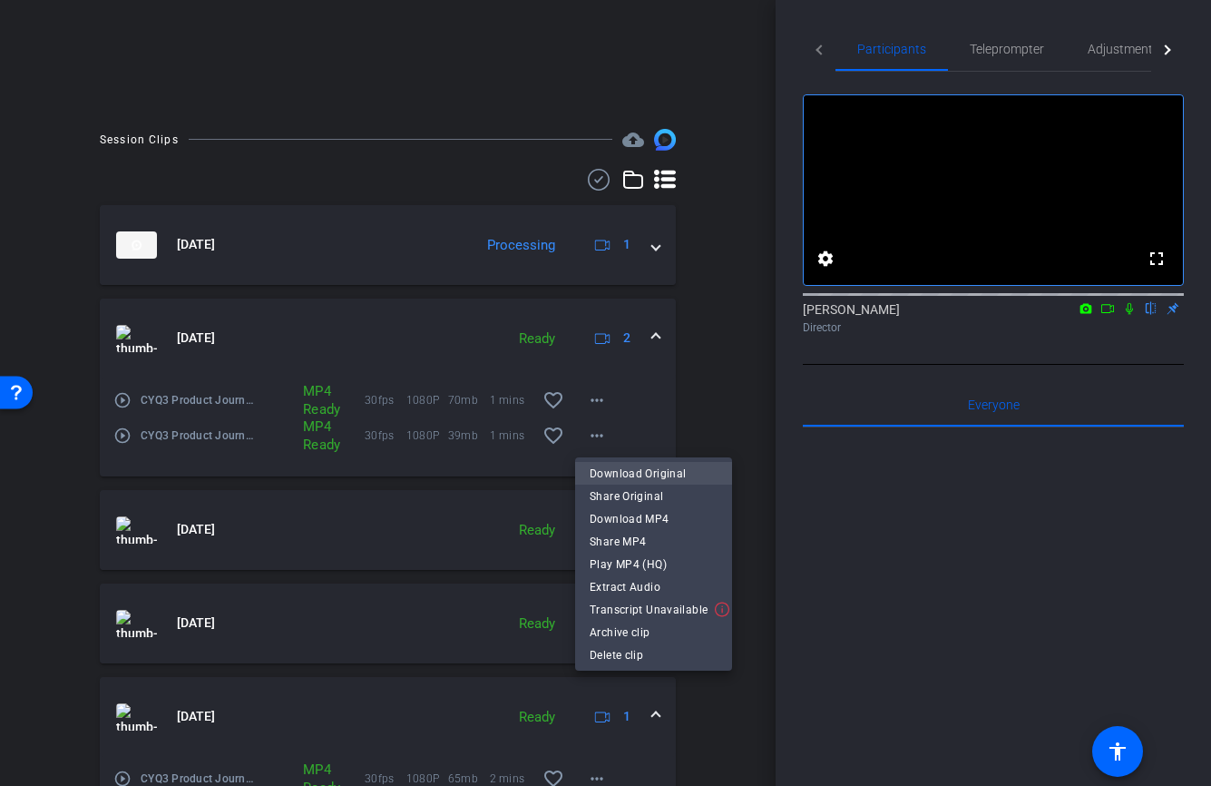
click at [617, 473] on span "Download Original" at bounding box center [654, 474] width 128 height 22
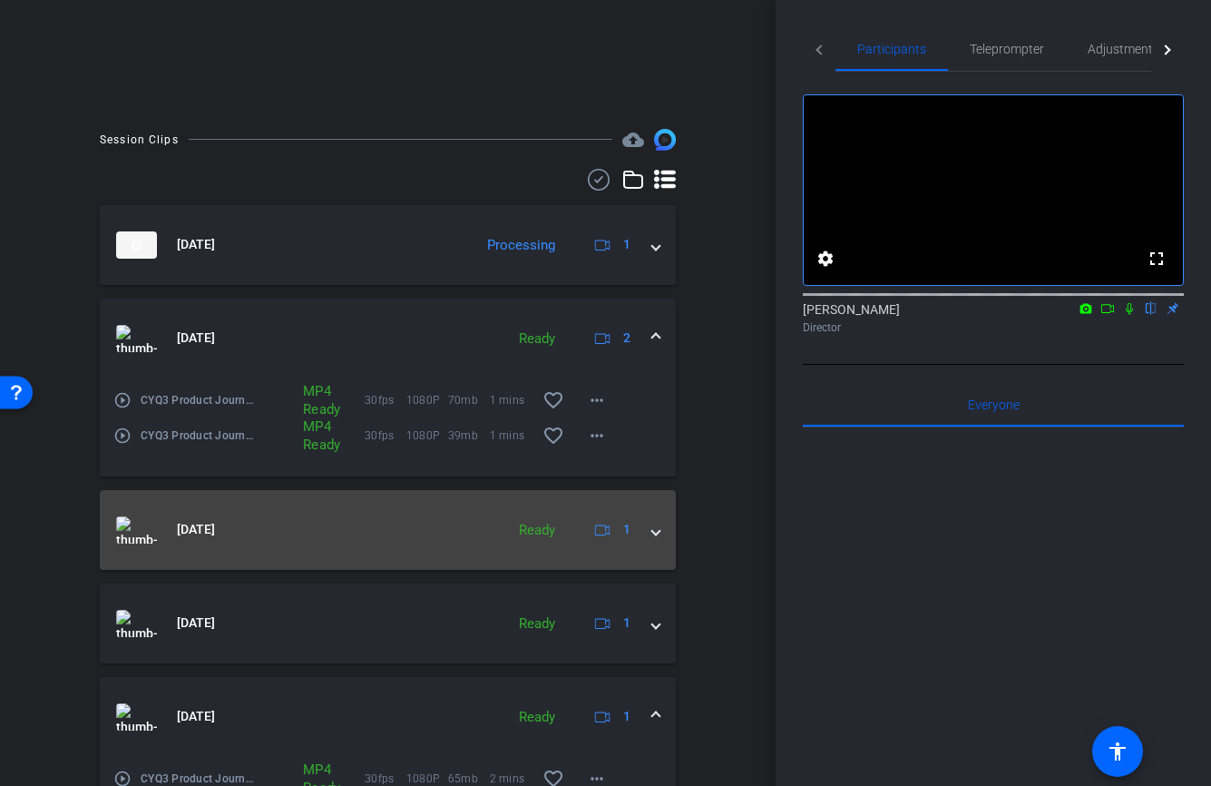
click at [654, 533] on span at bounding box center [655, 529] width 7 height 19
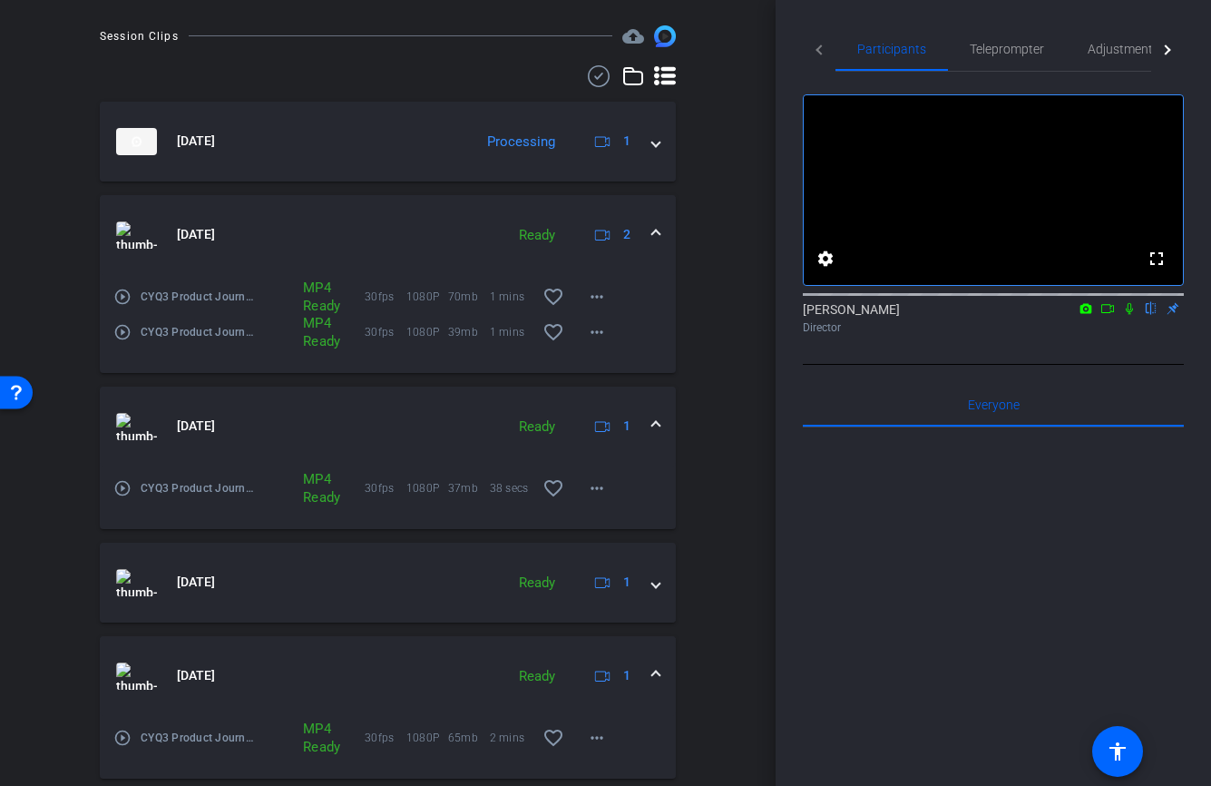
scroll to position [521, 0]
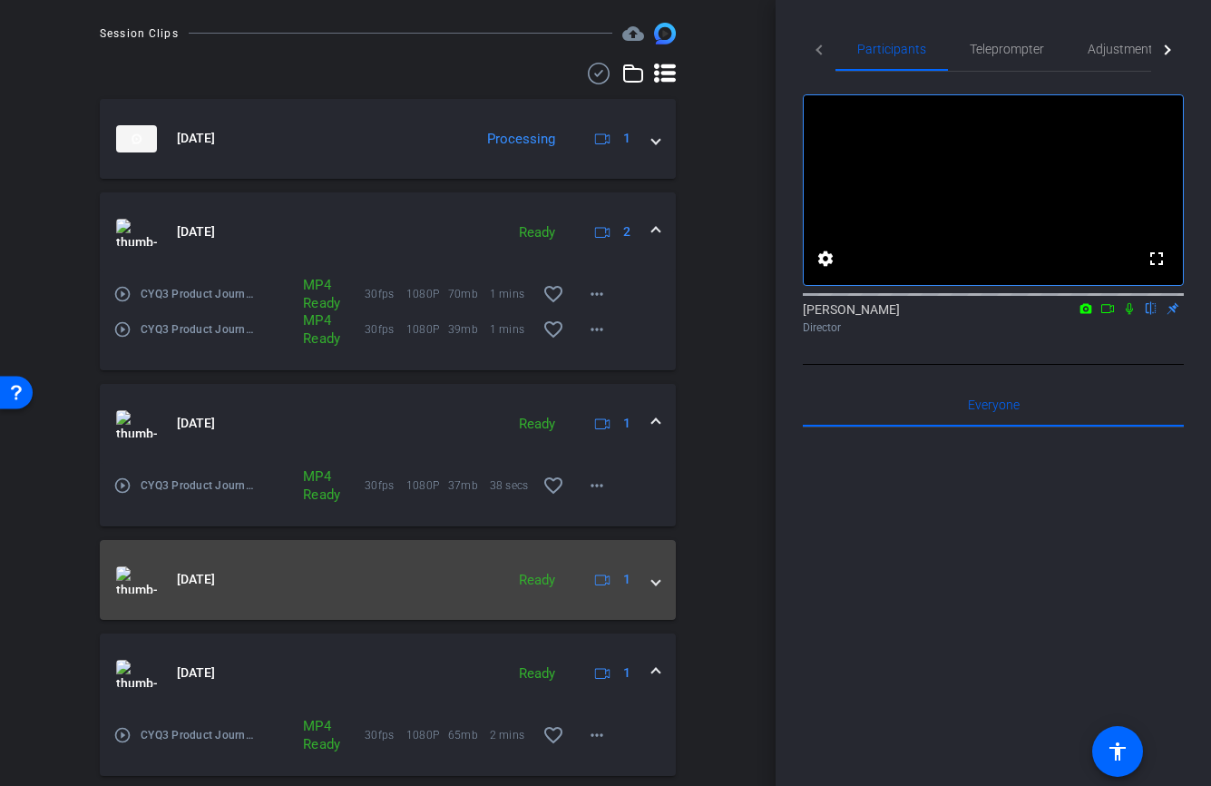
click at [646, 583] on div "[DATE] Ready 1" at bounding box center [384, 579] width 536 height 27
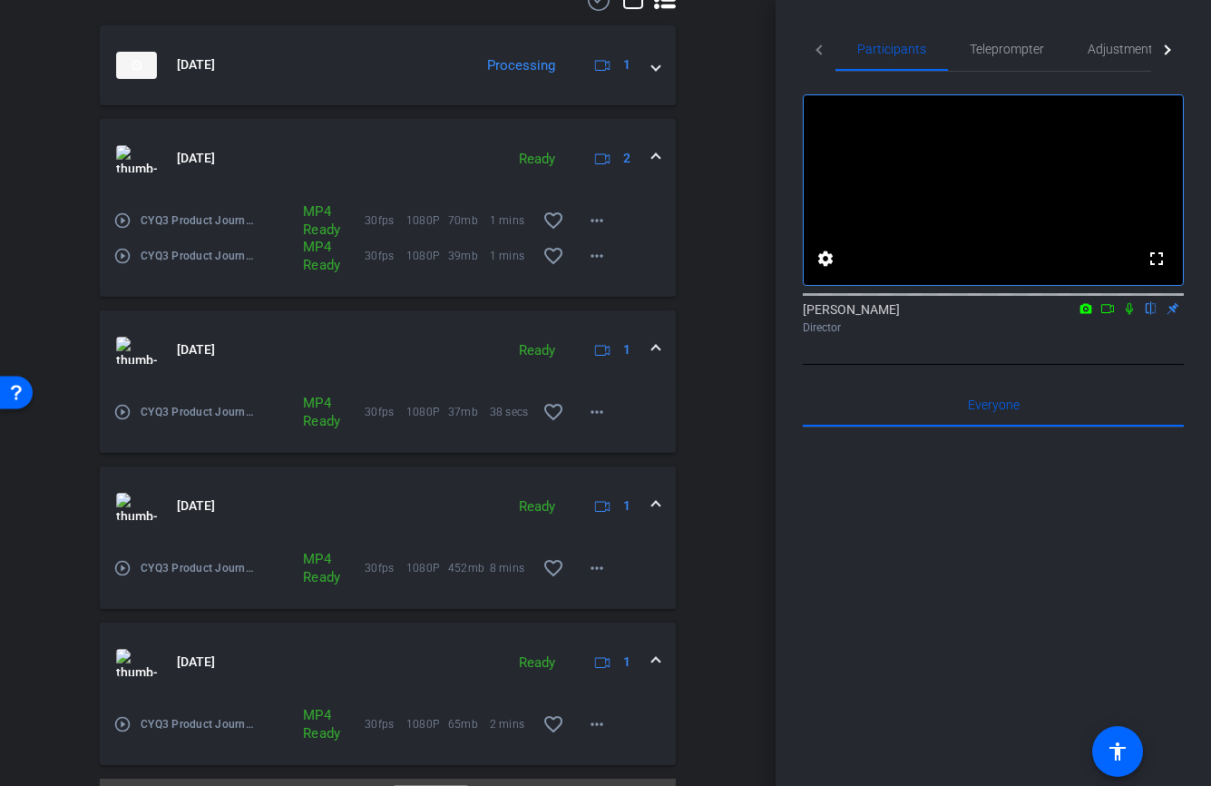
scroll to position [606, 0]
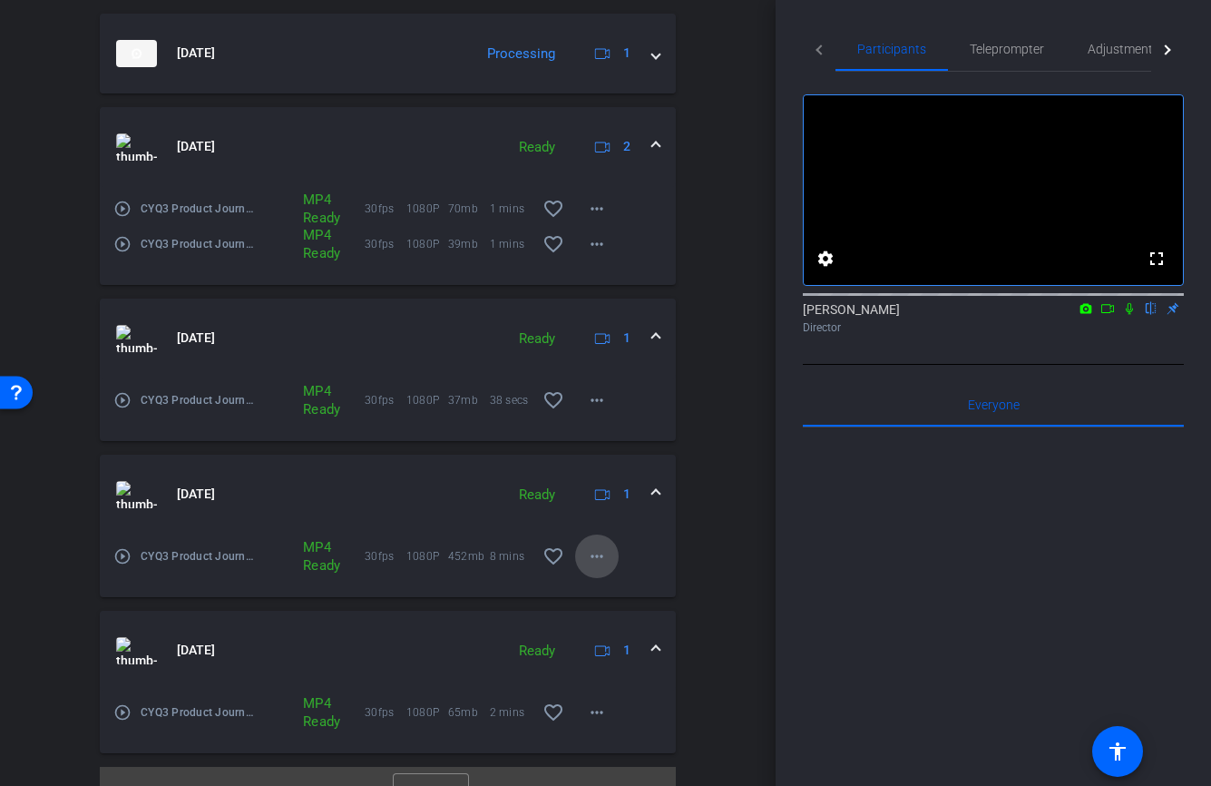
click at [602, 555] on mat-icon "more_horiz" at bounding box center [597, 556] width 22 height 22
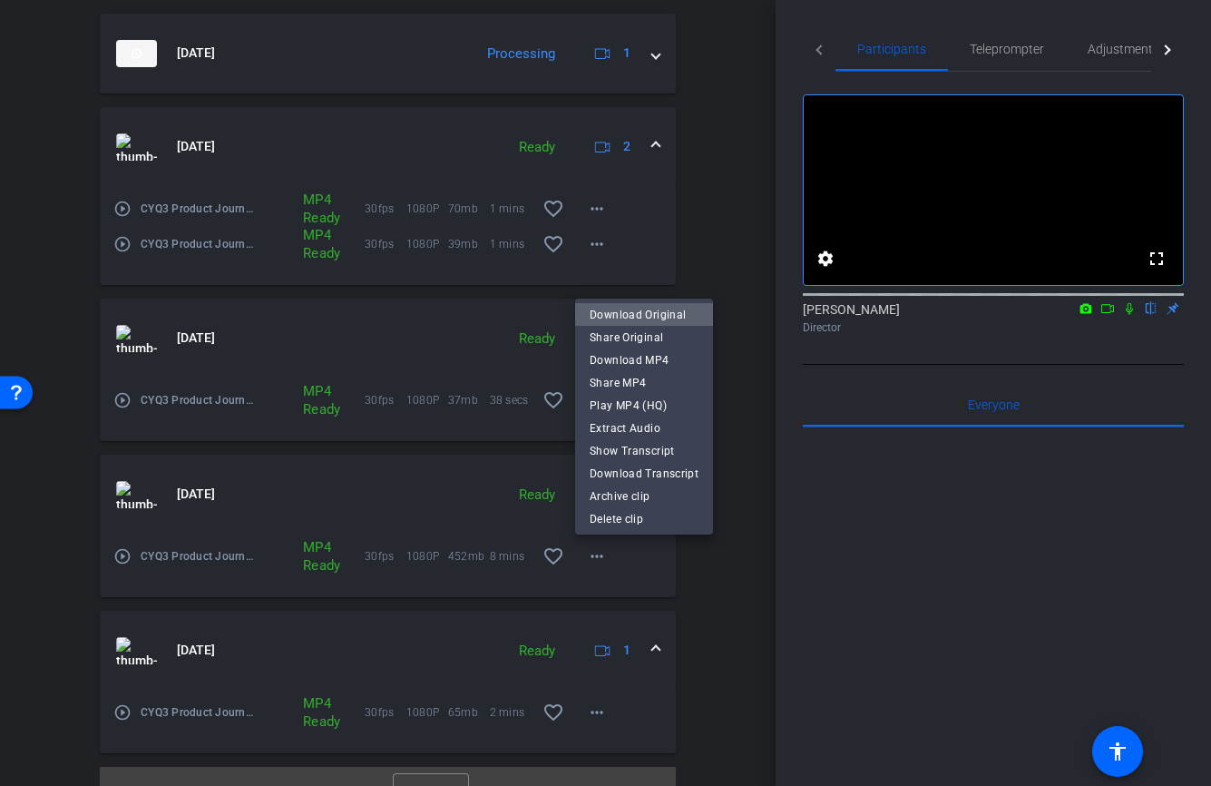
click at [654, 316] on span "Download Original" at bounding box center [644, 315] width 109 height 22
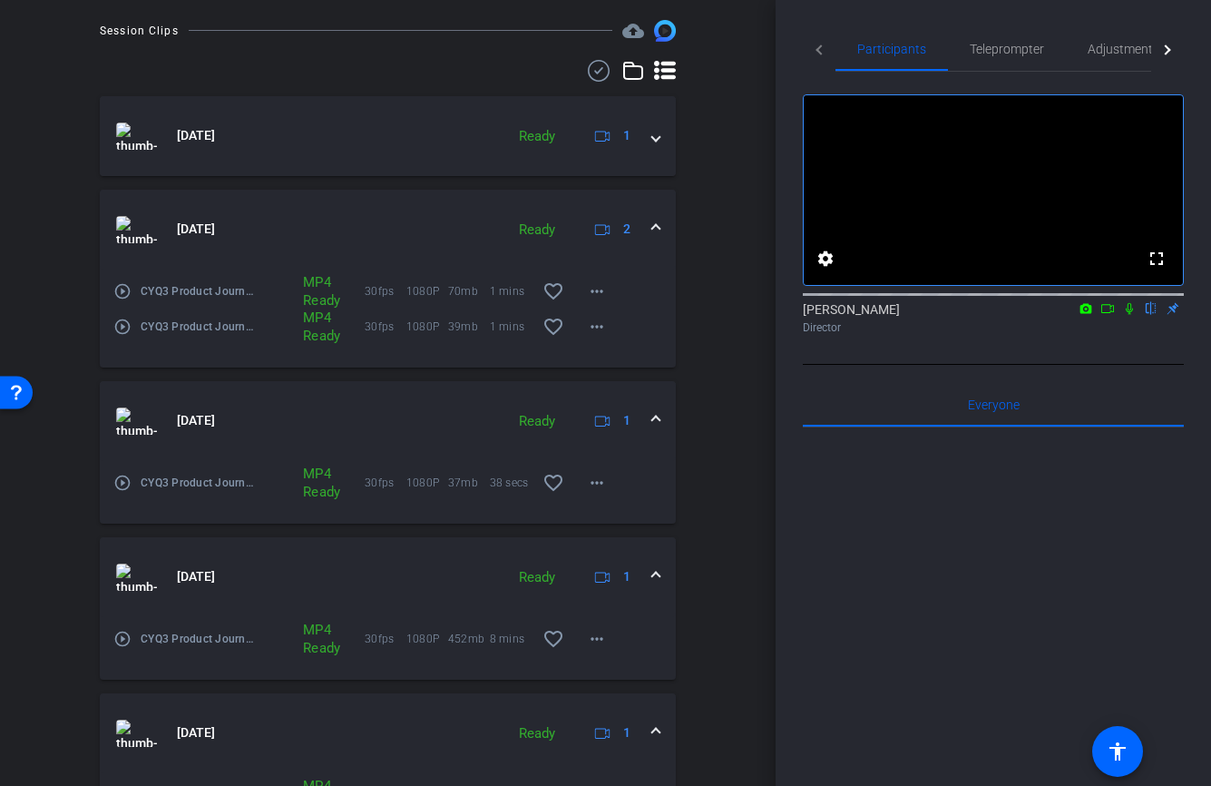
scroll to position [638, 0]
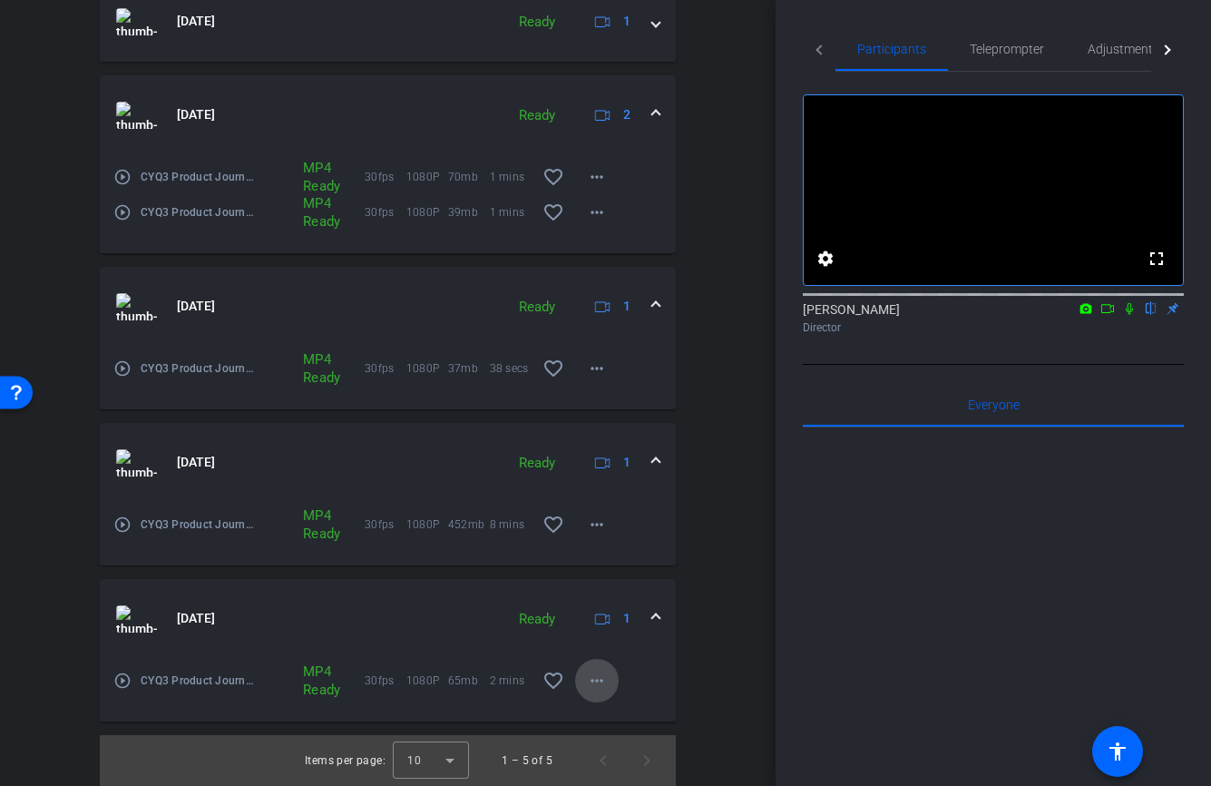
click at [599, 675] on mat-icon "more_horiz" at bounding box center [597, 681] width 22 height 22
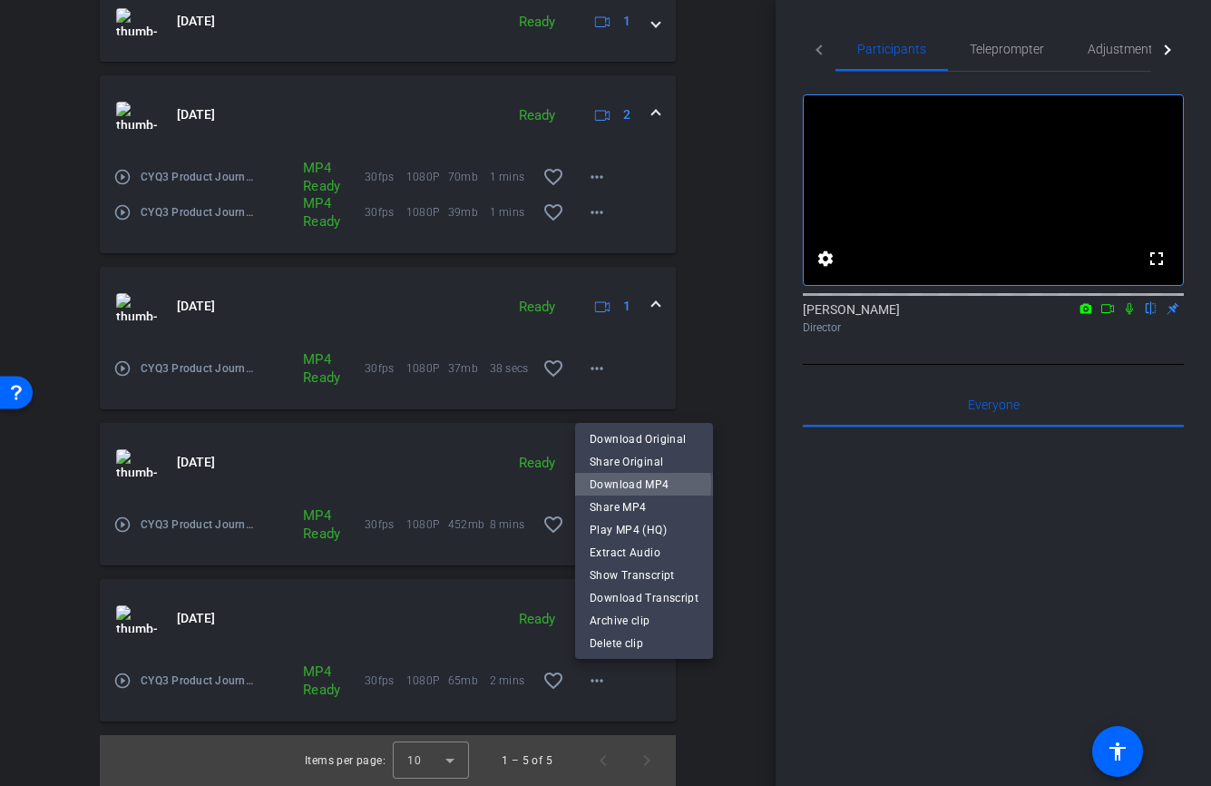
click at [640, 485] on span "Download MP4" at bounding box center [644, 485] width 109 height 22
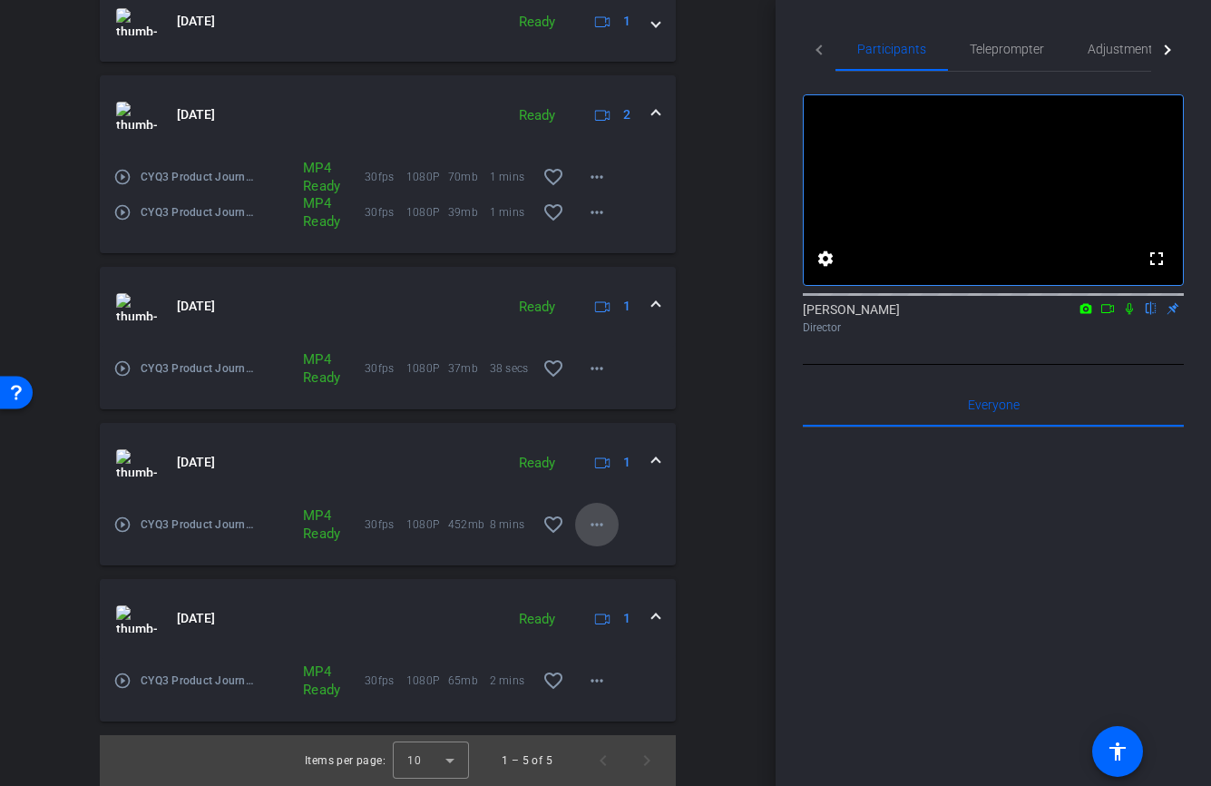
click at [587, 527] on mat-icon "more_horiz" at bounding box center [597, 525] width 22 height 22
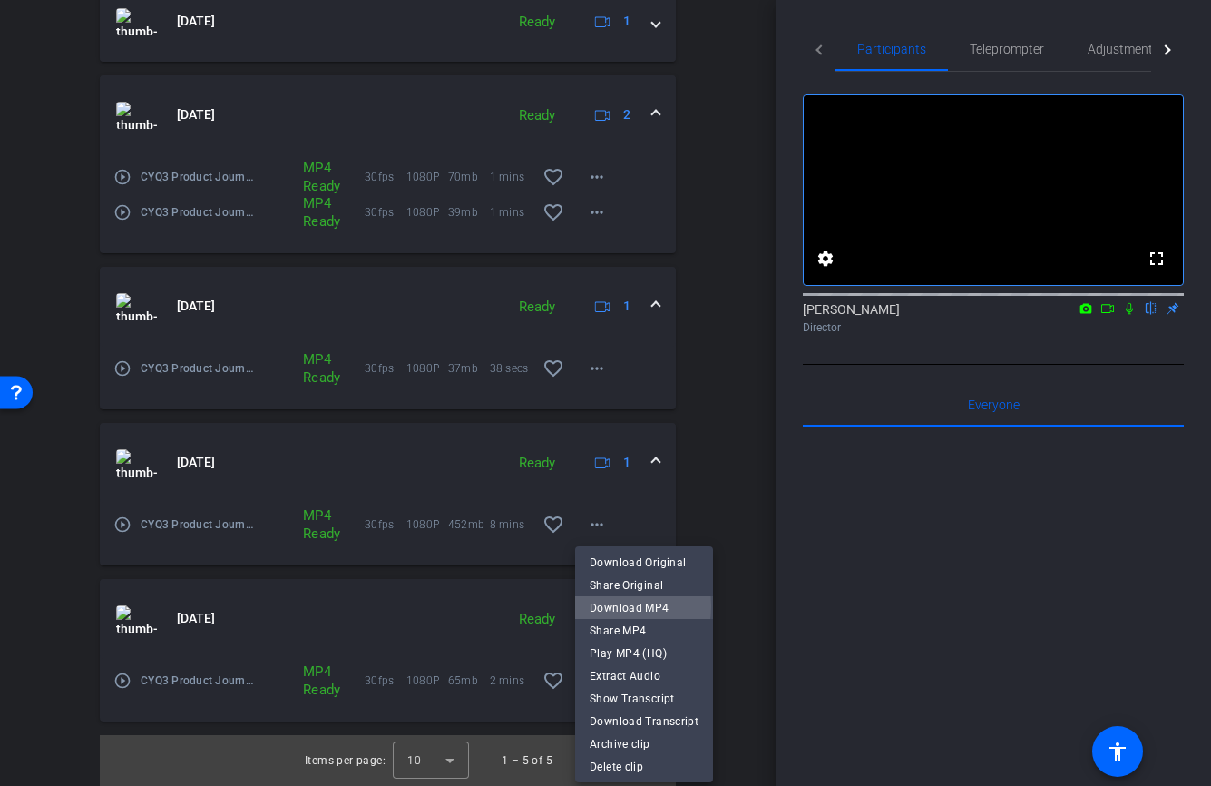
click at [612, 606] on span "Download MP4" at bounding box center [644, 608] width 109 height 22
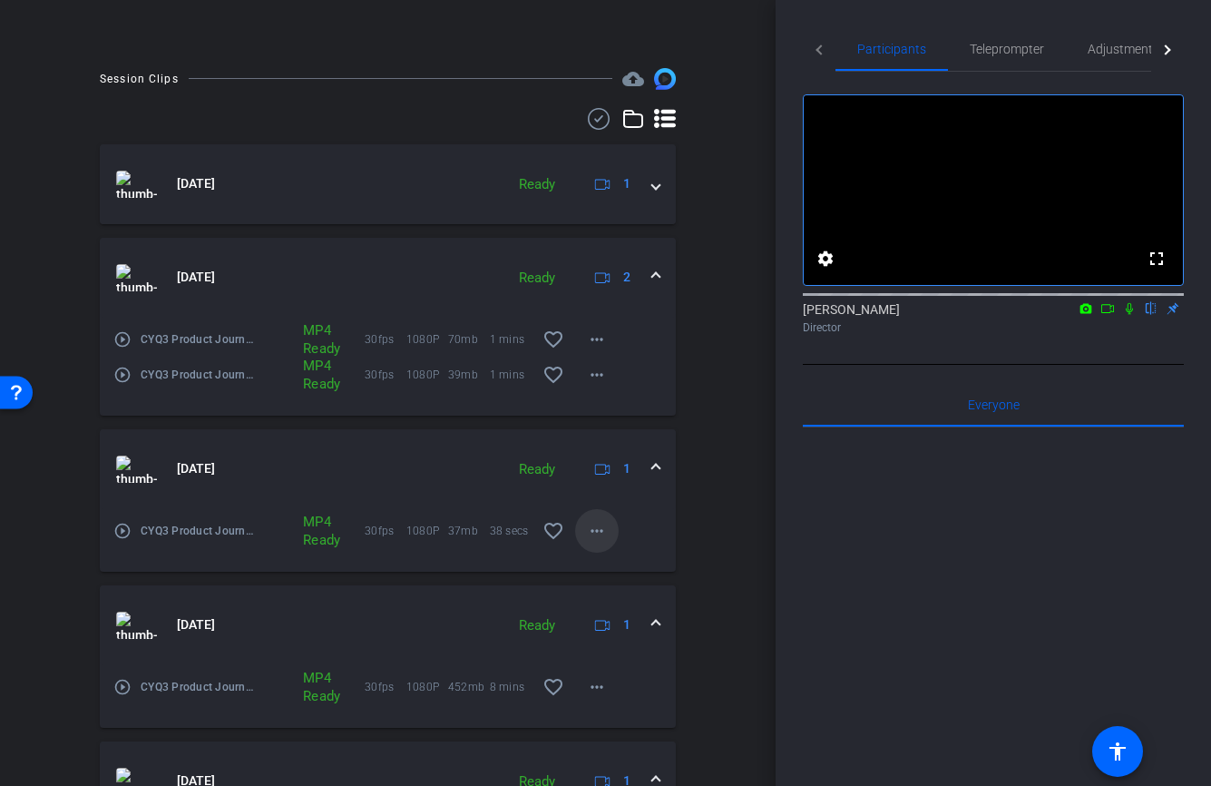
scroll to position [462, 0]
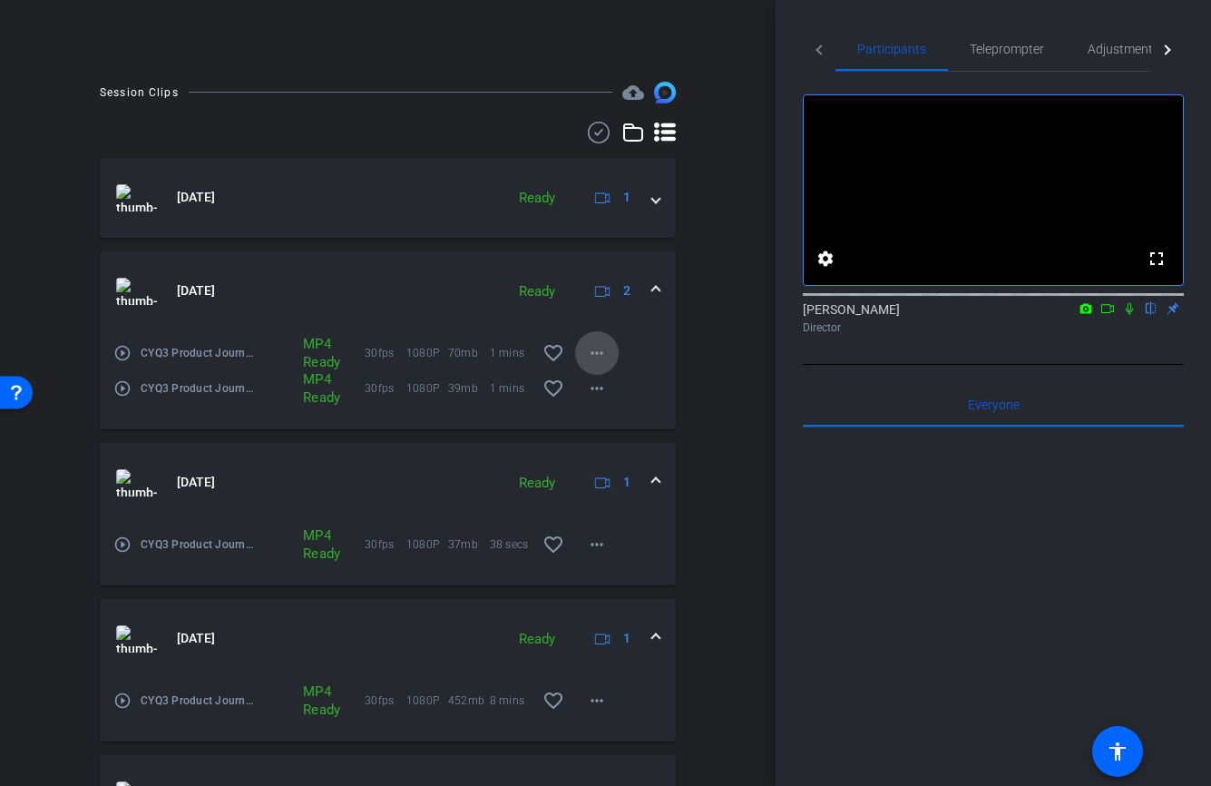
click at [596, 348] on mat-icon "more_horiz" at bounding box center [597, 353] width 22 height 22
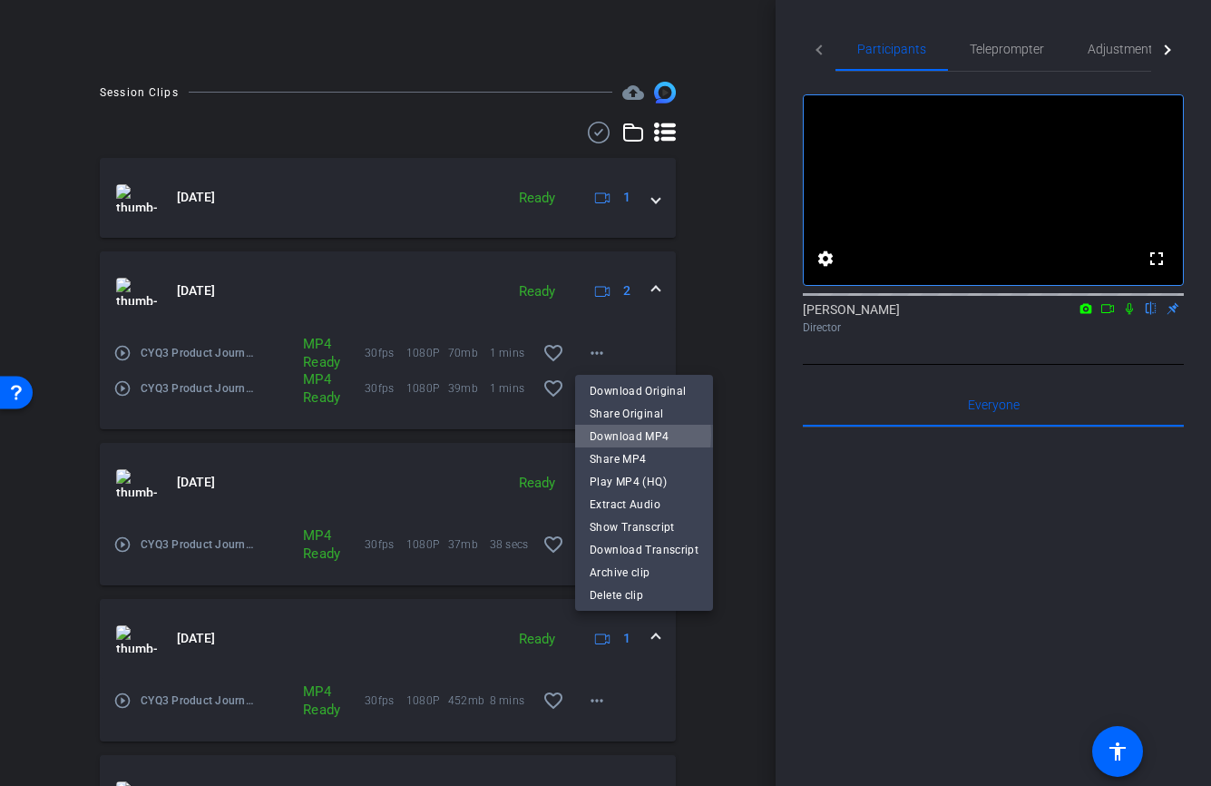
click at [611, 435] on span "Download MP4" at bounding box center [644, 437] width 109 height 22
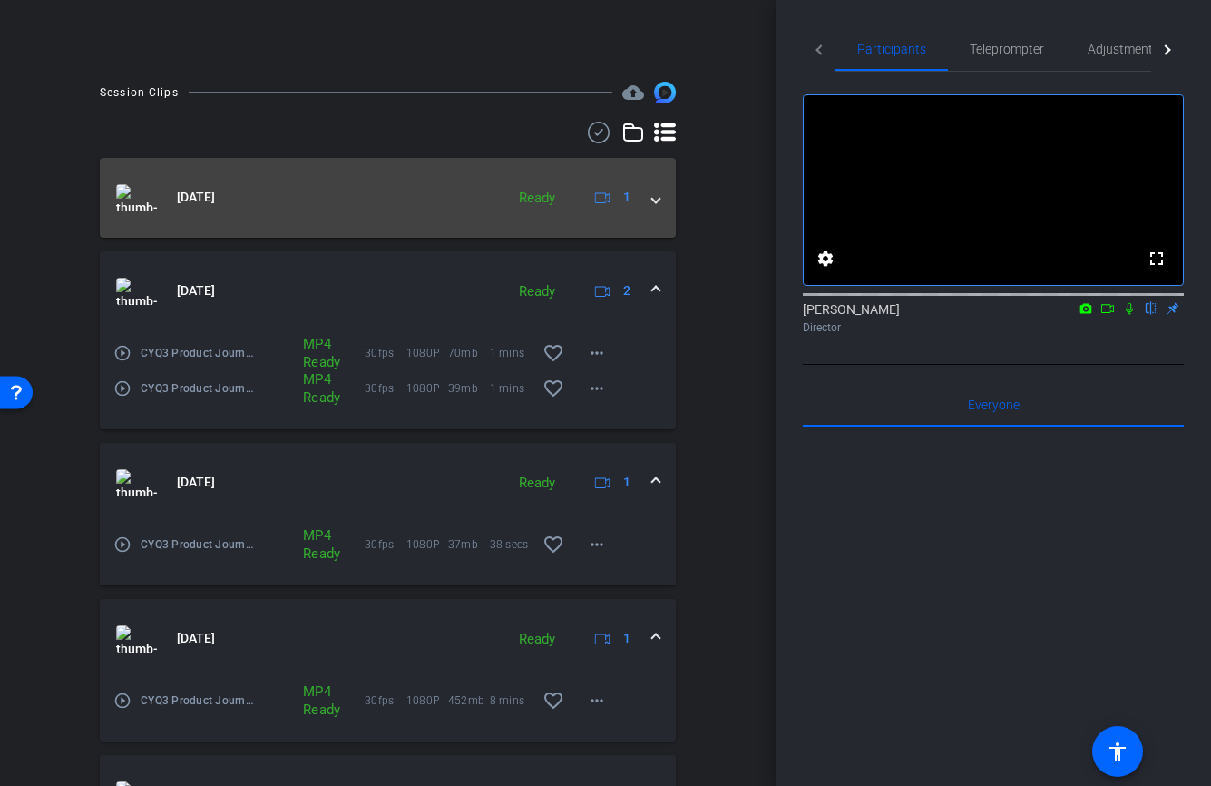
click at [656, 205] on span at bounding box center [655, 197] width 7 height 19
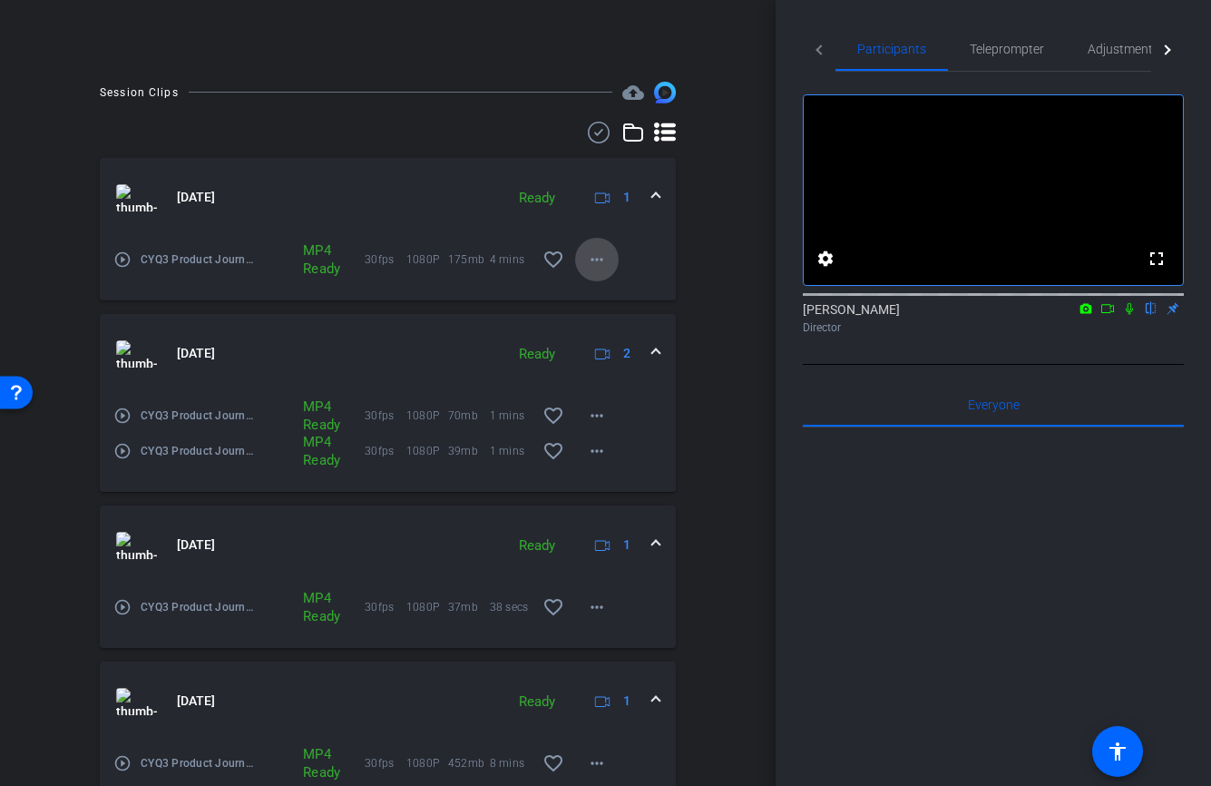
click at [587, 257] on mat-icon "more_horiz" at bounding box center [597, 260] width 22 height 22
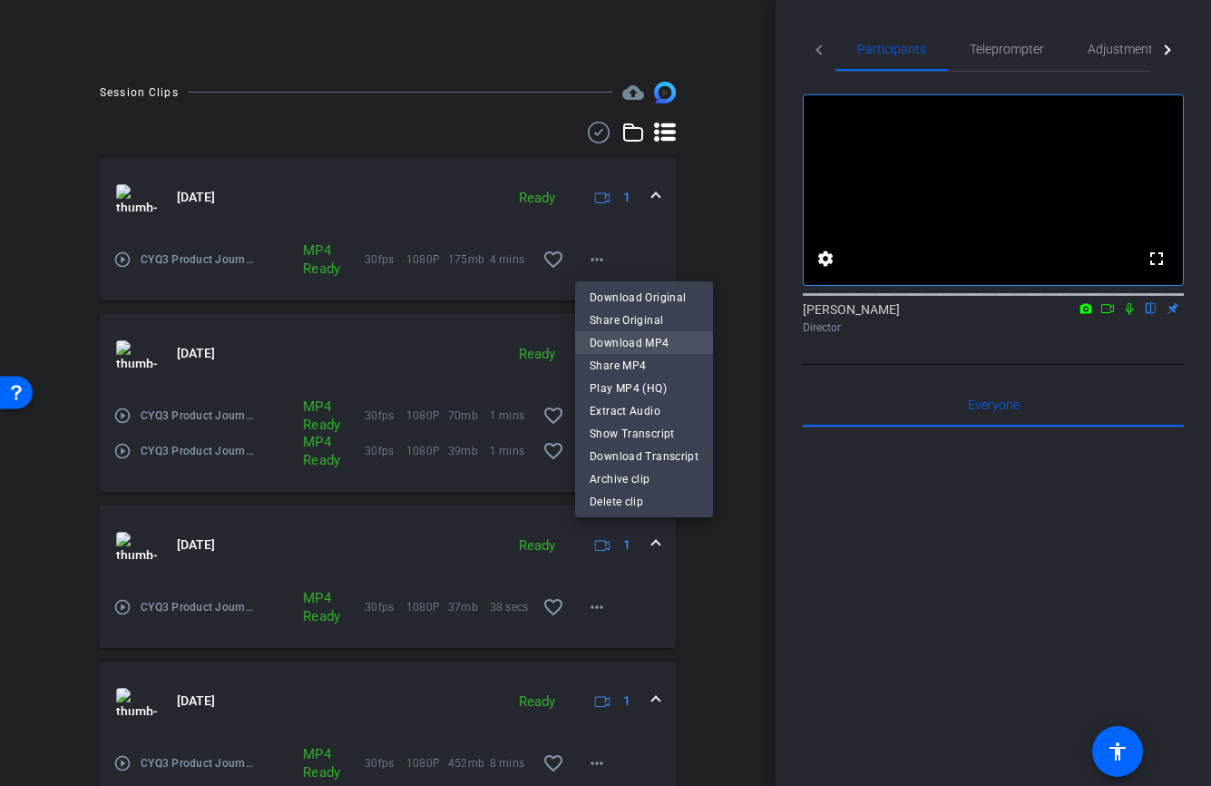
click at [613, 344] on span "Download MP4" at bounding box center [644, 343] width 109 height 22
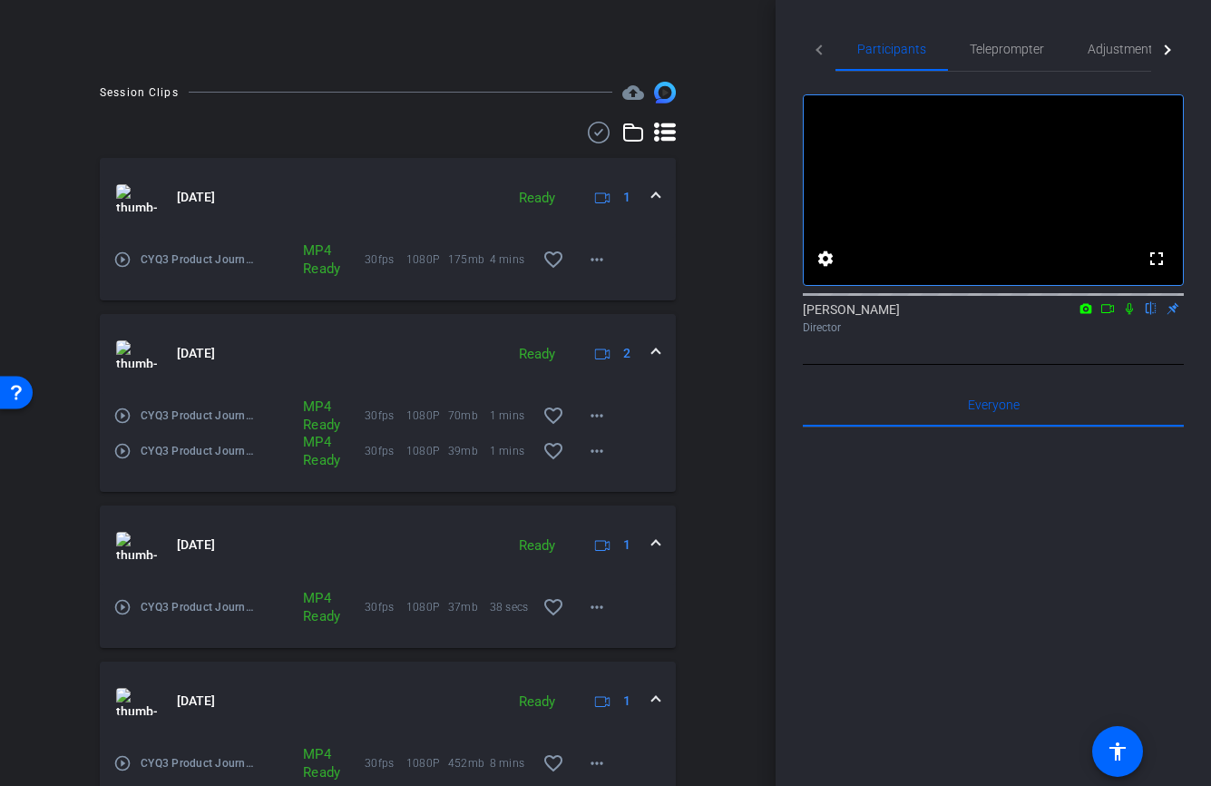
click at [894, 525] on div at bounding box center [993, 651] width 381 height 449
click at [1127, 315] on icon at bounding box center [1129, 308] width 15 height 13
click at [1111, 315] on icon at bounding box center [1108, 308] width 15 height 13
